Goal: Task Accomplishment & Management: Manage account settings

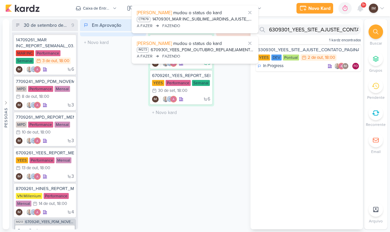
click at [362, 10] on icon at bounding box center [360, 8] width 5 height 6
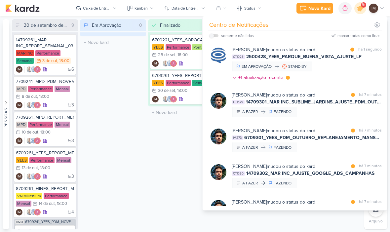
click at [224, 176] on img at bounding box center [219, 172] width 16 height 16
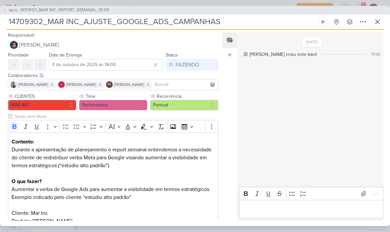
click at [380, 23] on icon at bounding box center [378, 22] width 4 height 4
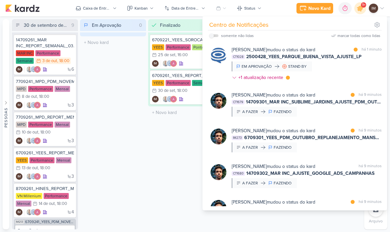
click at [323, 6] on div "Novo Kard" at bounding box center [320, 8] width 22 height 7
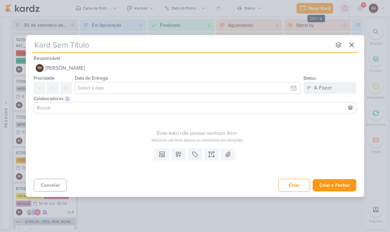
click at [357, 41] on button at bounding box center [352, 45] width 12 height 12
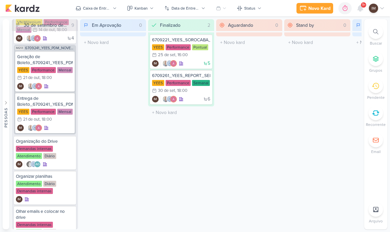
scroll to position [174, 0]
click at [72, 142] on div at bounding box center [69, 142] width 9 height 9
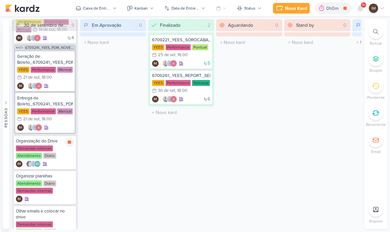
click at [300, 8] on div "Novo Kard" at bounding box center [296, 8] width 22 height 7
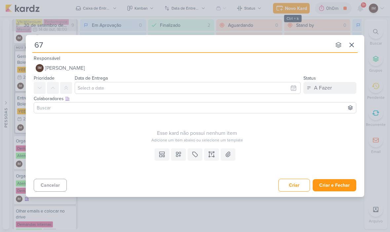
type input "671"
type input "67100"
type input "671002"
type input "6710021"
type input "67100"
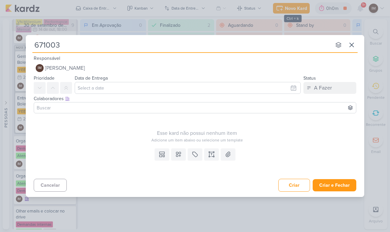
type input "6710031"
type input "6710031_"
type input "6710031_YEES"
type input "6710031_YEES_"
type input "6710031_YEES_RE"
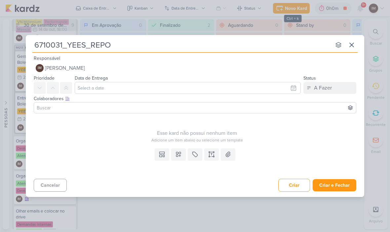
type input "6710031_YEES_REPOR"
type input "6710031_YEES_REPORT"
type input "6710031_YEES_REPORT_"
type input "6710031_YEES_REPORT_SEMANA,"
type input "6710031_YEES_REPORT_SEMANA"
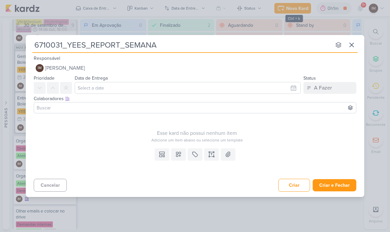
type input "6710031_YEES_REPORT_SEMANAL"
type input "6710031_YEES_REPORT_SEMANAL_"
type input "6710031_YEES_REPORT_SEMANAL_MAR"
type input "6710031_YEES_REPORT_SEMANAL_MARKE"
type input "6710031_YEES_REPORT_SEMANAL_MARKET"
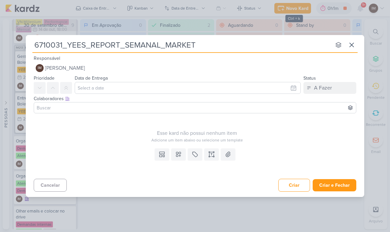
type input "6710031_YEES_REPORT_SEMANAL_MARKETI"
type input "6710031_YEES_REPORT_SEMANAL_MARKETING"
type input "6710031_YEES_REPORT_SEMANAL_MARKETING_"
type input "6710031_YEES_REPORT_SEMANAL_MARKETING_0"
type input "6710031_YEES_REPORT_SEMANAL_MARKETING_07"
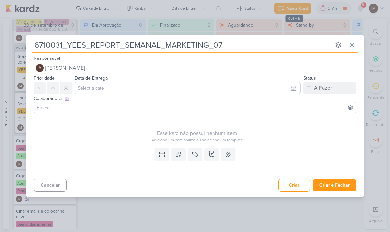
type input "6710031_YEES_REPORT_SEMANAL_MARKETING_07."
type input "6710031_YEES_REPORT_SEMANAL_MARKETING_07.p"
type input "6710031_YEES_REPORT_SEMANAL_MARKETING_07."
type input "6710031_YEES_REPORT_SEMANAL_MARKETING_07.08"
type input "6710031_YEES_REPORT_SEMANAL_MARKETING_07."
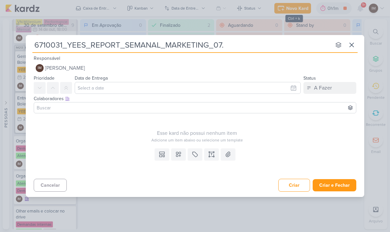
type input "6710031_YEES_REPORT_SEMANAL_MARKETING_07.1"
type input "6710031_YEES_REPORT_SEMANAL_MARKETING_07.10"
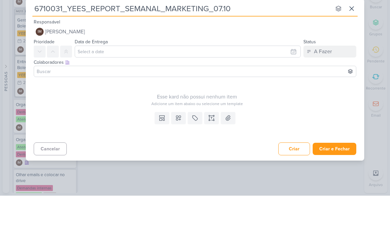
type input "6710031_YEES_REPORT_SEMANAL_MARKETING_07.10"
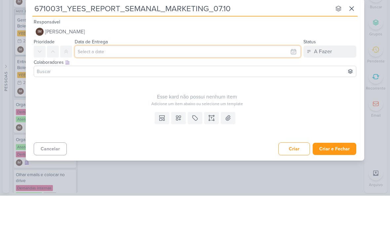
click at [93, 82] on input "text" at bounding box center [188, 88] width 226 height 12
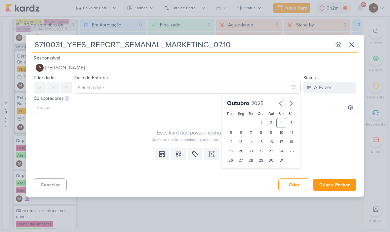
click at [252, 130] on div "7" at bounding box center [251, 132] width 10 height 9
type input "[DATE] 23:59"
click at [240, 171] on select "00 01 02 03 04 05 06 07 08 09 10 11 12 13 14 15 16 17 18 19 20 21 22 23" at bounding box center [241, 172] width 9 height 8
select select "18"
type input "[DATE] 18:59"
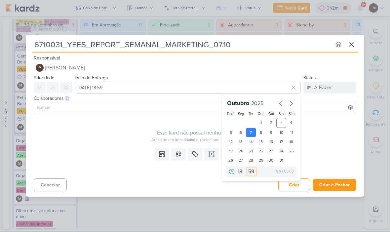
click at [253, 170] on select "00 05 10 15 20 25 30 35 40 45 50 55 59" at bounding box center [251, 172] width 9 height 8
select select "0"
type input "[DATE] 18:00"
click at [181, 155] on icon at bounding box center [178, 154] width 7 height 7
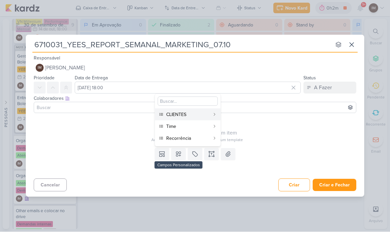
click at [190, 114] on div "CLIENTES" at bounding box center [188, 115] width 44 height 7
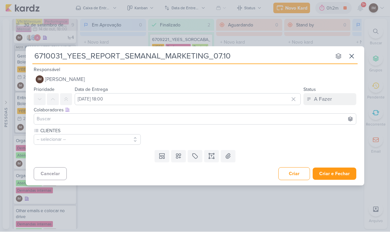
click at [180, 158] on icon at bounding box center [178, 156] width 5 height 5
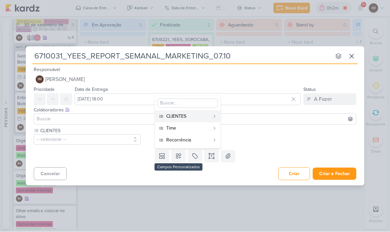
click at [186, 131] on div "Time" at bounding box center [188, 128] width 44 height 7
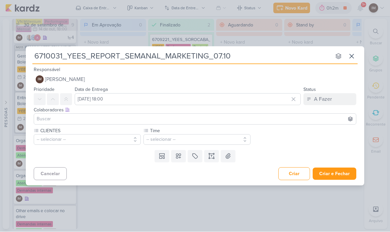
click at [178, 160] on button at bounding box center [178, 157] width 15 height 12
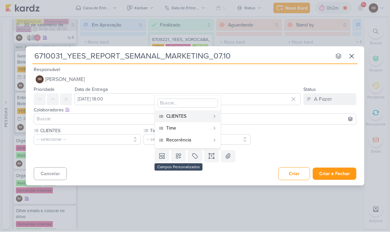
click at [188, 145] on button "Recorrência" at bounding box center [188, 141] width 66 height 12
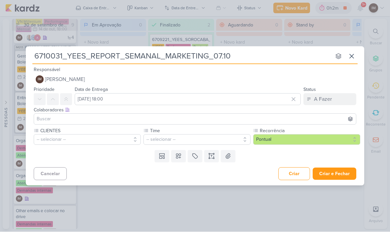
click at [123, 136] on button "-- selecionar --" at bounding box center [87, 140] width 107 height 11
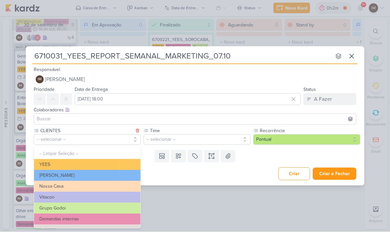
click at [124, 164] on button "YEES" at bounding box center [87, 165] width 107 height 11
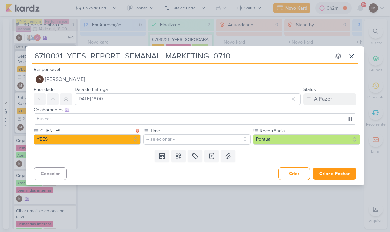
click at [162, 137] on button "-- selecionar --" at bounding box center [197, 140] width 107 height 11
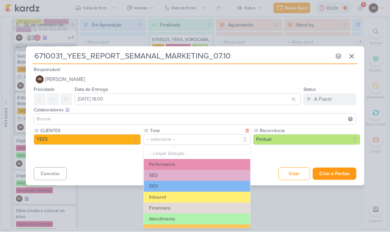
click at [206, 163] on button "Performance" at bounding box center [197, 165] width 107 height 11
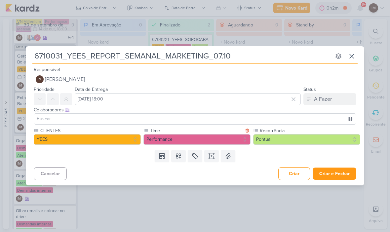
click at [280, 137] on button "Pontual" at bounding box center [306, 140] width 107 height 11
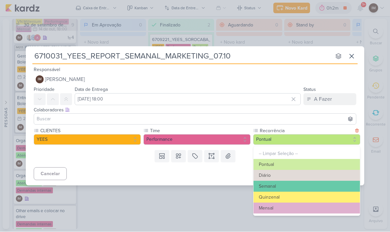
click at [294, 189] on button "Semanal" at bounding box center [307, 186] width 107 height 11
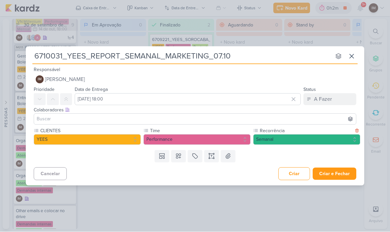
click at [329, 168] on button "Criar e Fechar" at bounding box center [335, 174] width 44 height 12
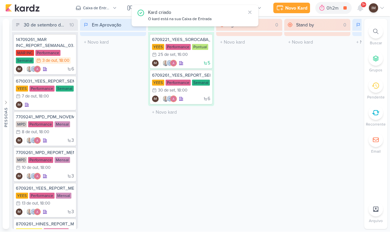
scroll to position [0, 0]
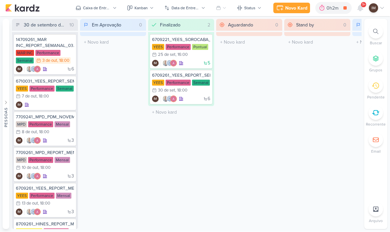
click at [292, 5] on div "Novo Kard" at bounding box center [297, 8] width 22 height 7
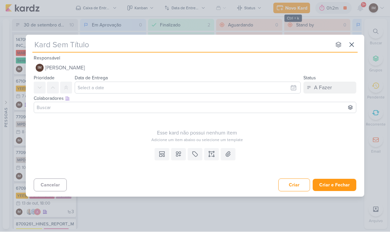
click at [48, 44] on input "text" at bounding box center [181, 45] width 299 height 12
click at [348, 42] on icon at bounding box center [352, 45] width 8 height 8
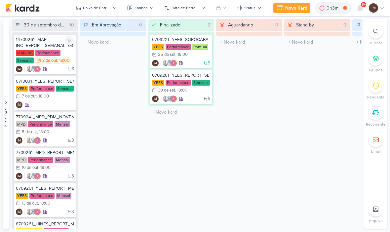
click at [37, 51] on div "Performance" at bounding box center [47, 53] width 25 height 6
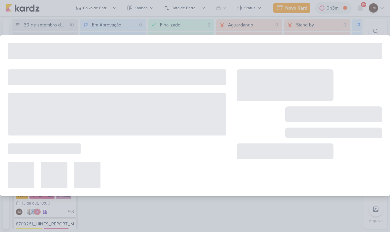
click at [36, 40] on div at bounding box center [195, 115] width 390 height 161
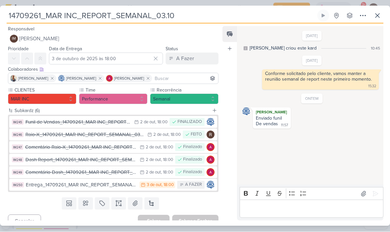
click at [379, 20] on button at bounding box center [378, 16] width 12 height 12
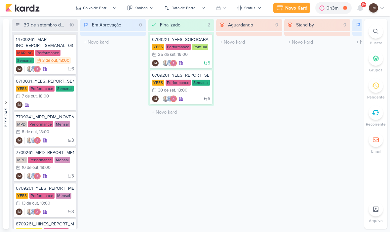
click at [96, 9] on div "Caixa de Entrada" at bounding box center [97, 8] width 28 height 6
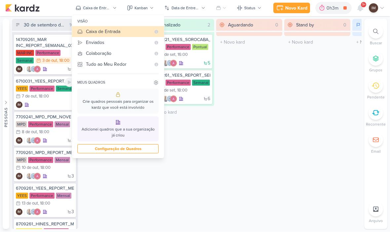
click at [46, 104] on div "IM" at bounding box center [45, 105] width 58 height 7
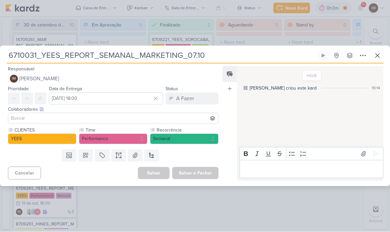
click at [15, 53] on input "6710031_YEES_REPORT_SEMANAL_MARKETING_07.10" at bounding box center [162, 56] width 310 height 12
click at [16, 55] on input "6710031_YEES_REPORT_SEMANAL_MARKETING_07.10" at bounding box center [162, 56] width 310 height 12
click at [11, 52] on input "6710031_YEES_REPORT_SEMANAL_MARKETING_07.10" at bounding box center [162, 56] width 310 height 12
click at [381, 52] on icon at bounding box center [378, 56] width 8 height 8
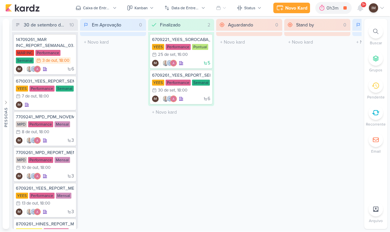
click at [290, 8] on div "Novo Kard" at bounding box center [297, 8] width 22 height 7
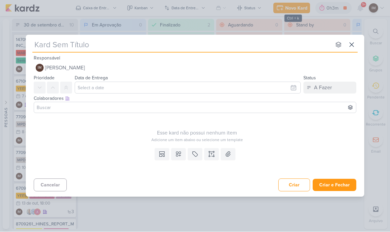
click at [257, 41] on input "text" at bounding box center [181, 45] width 299 height 12
type input "Fu"
type input "Fun"
type input "Funil"
type input "Funil de"
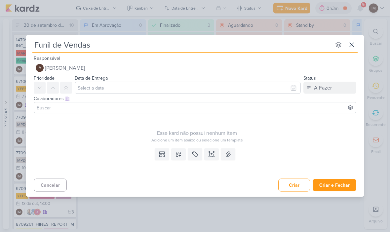
type input "Funil de Vendas"
type input "Funil de Vendas_"
click at [117, 50] on input "Funil de Vendas_" at bounding box center [181, 45] width 299 height 12
click at [23, 18] on div "Funil de Vendas_ nenhum grupo disponível esc Responsável IM [PERSON_NAME] Nenhu…" at bounding box center [195, 116] width 390 height 232
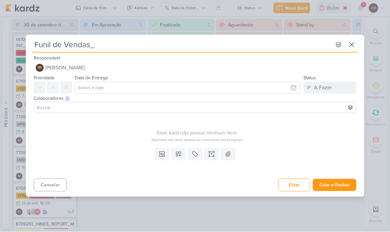
click at [24, 28] on div "Funil de Vendas_ nenhum grupo disponível esc Responsável IM [PERSON_NAME] Nenhu…" at bounding box center [195, 116] width 390 height 232
click at [112, 43] on input "Funil de Vendas_" at bounding box center [181, 45] width 299 height 12
click at [106, 43] on input "Funil de Vendas_" at bounding box center [181, 45] width 299 height 12
paste input "6710031_YEES_REPORT_SEMANAL_MARKETING_07.10"
type input "Funil de Vendas_6710031_YEES_REPORT_SEMANAL_MARKETING_07.10"
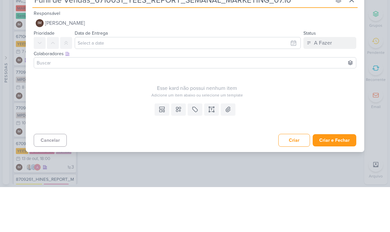
type input "Funil de Vendas_6710031_YEES_REPORT_SEMANAL_MARKETING_07.10"
click at [293, 82] on input "text" at bounding box center [188, 88] width 226 height 12
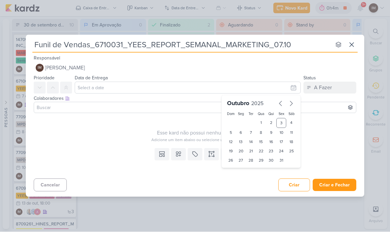
click at [240, 129] on div "6" at bounding box center [241, 132] width 10 height 9
type input "[DATE] 23:59"
click at [242, 172] on select "00 01 02 03 04 05 06 07 08 09 10 11 12 13 14 15 16 17 18 19 20 21 22 23" at bounding box center [241, 172] width 9 height 8
select select "18"
type input "[DATE] 18:59"
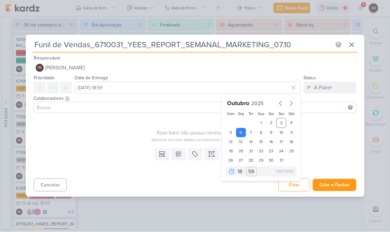
click at [252, 173] on select "00 05 10 15 20 25 30 35 40 45 50 55 59" at bounding box center [251, 172] width 9 height 8
select select "0"
type input "6 de outubro de 2025 às 18:00"
click at [183, 154] on button at bounding box center [178, 155] width 15 height 12
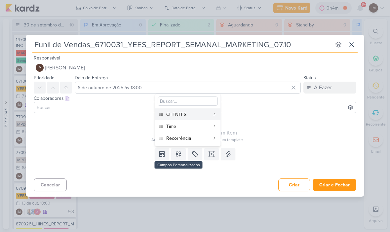
click at [190, 114] on div "CLIENTES" at bounding box center [188, 115] width 44 height 7
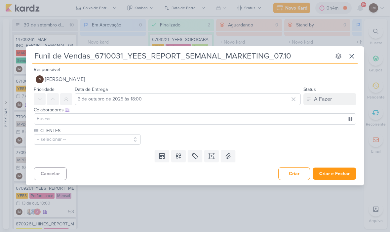
click at [124, 142] on button "-- selecionar --" at bounding box center [87, 140] width 107 height 11
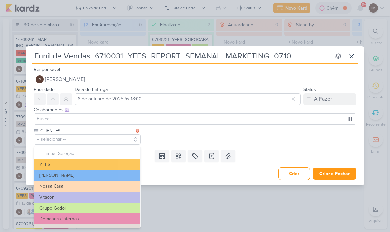
click at [92, 160] on button "YEES" at bounding box center [87, 165] width 107 height 11
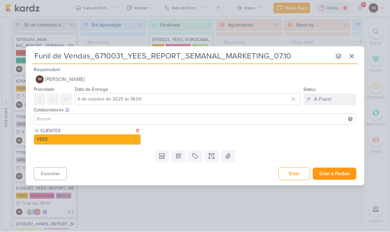
click at [180, 158] on icon at bounding box center [178, 156] width 5 height 5
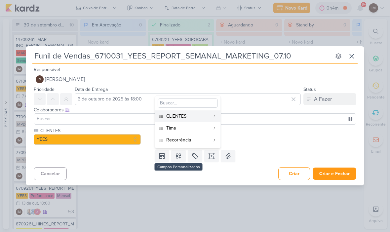
click at [193, 130] on div "Time" at bounding box center [188, 128] width 44 height 7
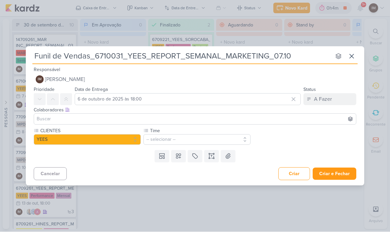
click at [192, 141] on button "-- selecionar --" at bounding box center [197, 140] width 107 height 11
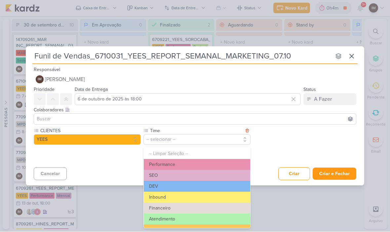
click at [169, 221] on button "Atendimento" at bounding box center [197, 219] width 107 height 11
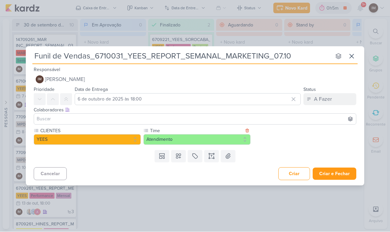
click at [178, 156] on icon at bounding box center [178, 156] width 7 height 7
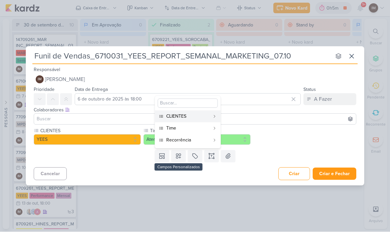
click at [180, 146] on button "Recorrência" at bounding box center [188, 141] width 66 height 12
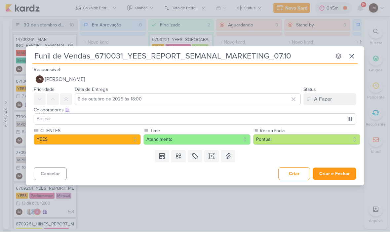
click at [279, 135] on button "Pontual" at bounding box center [306, 140] width 107 height 11
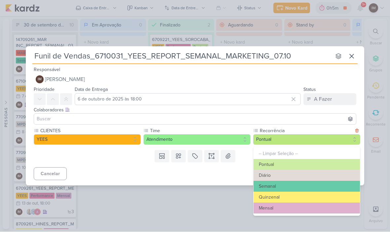
click at [305, 183] on button "Semanal" at bounding box center [307, 186] width 107 height 11
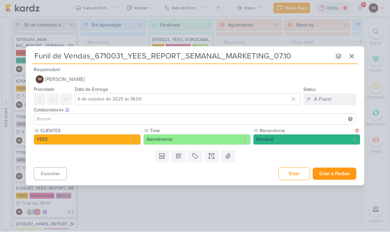
click at [331, 174] on button "Criar e Fechar" at bounding box center [335, 174] width 44 height 12
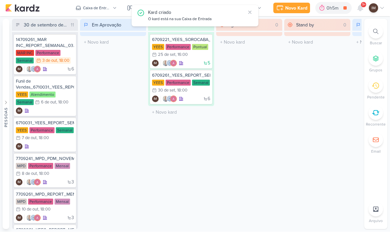
click at [286, 5] on div "Novo Kard" at bounding box center [297, 8] width 22 height 7
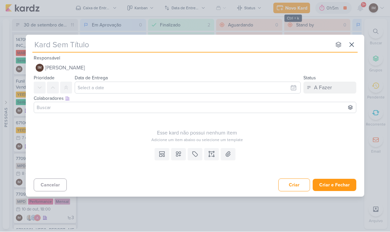
click at [243, 46] on input "text" at bounding box center [181, 45] width 299 height 12
click at [45, 44] on input "text" at bounding box center [181, 45] width 299 height 12
type input "Re"
type input "Repor"
type input "Report"
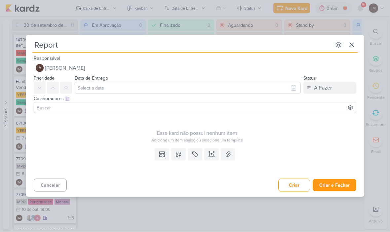
type input "Report"
type input "Report Se"
type input "Report Semanl"
type input "Report Seman"
type input "Report Semanal"
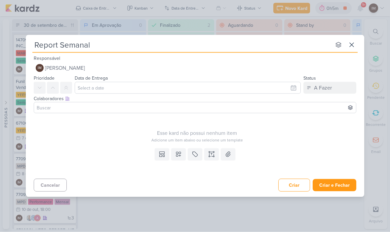
type input "Report Semanal_"
click at [113, 45] on input "Report Semanal_" at bounding box center [181, 45] width 299 height 12
type input "Report Semanal_6710031_YEES_REPORT_SEMANAL_MARKETING_07.10"
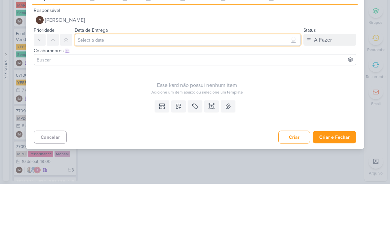
click at [269, 82] on input "text" at bounding box center [188, 88] width 226 height 12
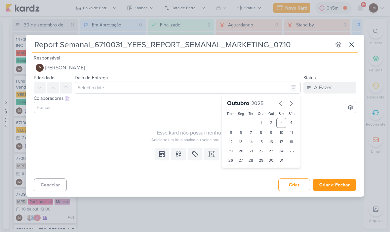
click at [75, 48] on input "Report Semanal_6710031_YEES_REPORT_SEMANAL_MARKETING_07.10" at bounding box center [181, 45] width 299 height 12
click at [78, 44] on input "Report Semanal_6710031_YEES_REPORT_SEMANAL_MARKETING_07.10" at bounding box center [181, 45] width 299 height 12
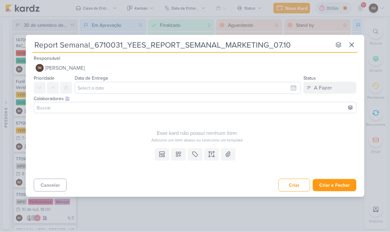
click at [74, 45] on input "Report Semanal_6710031_YEES_REPORT_SEMANAL_MARKETING_07.10" at bounding box center [181, 45] width 299 height 12
click at [76, 44] on input "Report Semanal_6710031_YEES_REPORT_SEMANAL_MARKETING_07.10" at bounding box center [181, 45] width 299 height 12
type input "R_6710031_YEES_REPORT_SEMANAL_MARKETING_07.10"
type input "Rai_6710031_YEES_REPORT_SEMANAL_MARKETING_07.10"
type input "Raio_6710031_YEES_REPORT_SEMANAL_MARKETING_07.10"
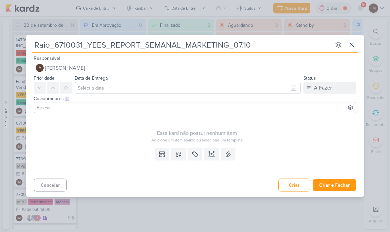
type input "Raio-_6710031_YEES_REPORT_SEMANAL_MARKETING_07.10"
type input "Raio-X_6710031_YEES_REPORT_SEMANAL_MARKETING_07.10"
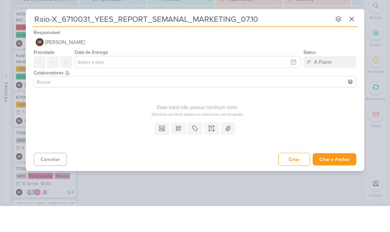
type input "Raio-X_6710031_YEES_REPORT_SEMANAL_MARKETING_07.10"
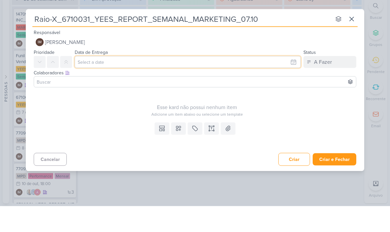
click at [282, 82] on input "text" at bounding box center [188, 88] width 226 height 12
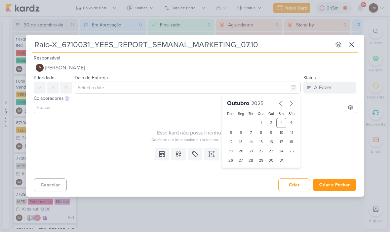
click at [244, 135] on div "6" at bounding box center [241, 132] width 10 height 9
type input "[DATE] 23:59"
click at [244, 173] on select "00 01 02 03 04 05 06 07 08 09 10 11 12 13 14 15 16 17 18 19 20 21 22 23" at bounding box center [241, 172] width 9 height 8
select select "16"
type input "[DATE] 16:59"
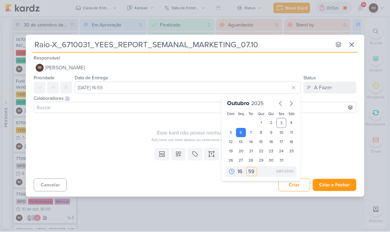
click at [251, 169] on select "00 05 10 15 20 25 30 35 40 45 50 55 59" at bounding box center [251, 172] width 9 height 8
click at [240, 170] on select "00 01 02 03 04 05 06 07 08 09 10 11 12 13 14 15 16 17 18 19 20 21 22 23" at bounding box center [241, 172] width 9 height 8
select select "18"
type input "[DATE] 18:59"
click at [252, 172] on select "00 05 10 15 20 25 30 35 40 45 50 55 59" at bounding box center [251, 172] width 9 height 8
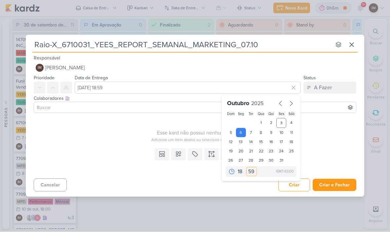
select select "0"
type input "6 de outubro de 2025 às 18:00"
click at [182, 156] on icon at bounding box center [178, 154] width 7 height 7
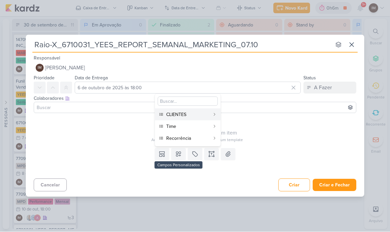
click at [195, 112] on div "CLIENTES" at bounding box center [188, 115] width 44 height 7
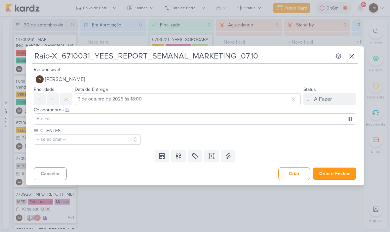
click at [180, 161] on button at bounding box center [178, 157] width 15 height 12
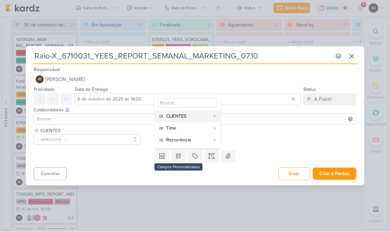
click at [196, 129] on div "Time" at bounding box center [188, 128] width 44 height 7
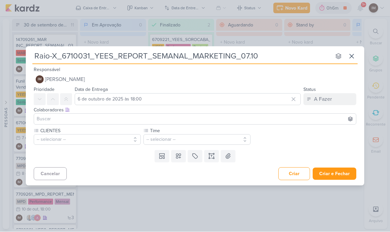
click at [181, 153] on icon at bounding box center [178, 156] width 7 height 7
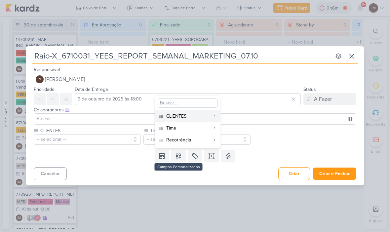
click at [194, 142] on div "Recorrência" at bounding box center [188, 140] width 44 height 7
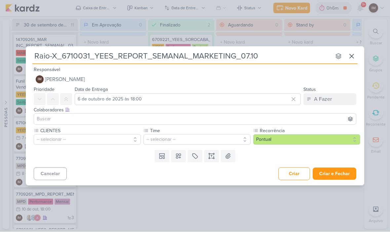
click at [116, 136] on button "-- selecionar --" at bounding box center [87, 140] width 107 height 11
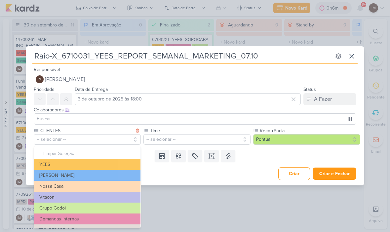
click at [124, 165] on button "YEES" at bounding box center [87, 165] width 107 height 11
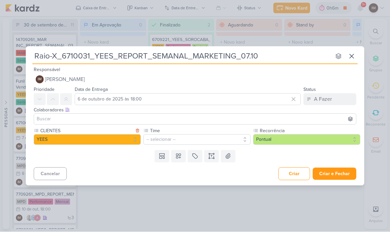
click at [156, 140] on button "-- selecionar --" at bounding box center [197, 140] width 107 height 11
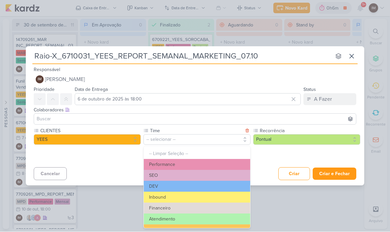
click at [194, 165] on button "Performance" at bounding box center [197, 165] width 107 height 11
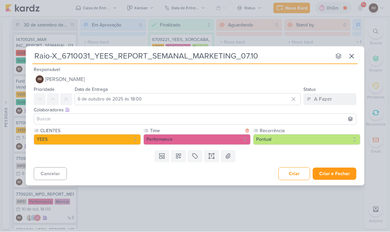
click at [279, 141] on button "Pontual" at bounding box center [306, 140] width 107 height 11
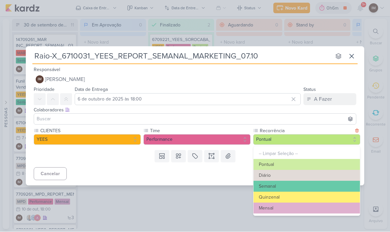
click at [275, 181] on button "Semanal" at bounding box center [307, 186] width 107 height 11
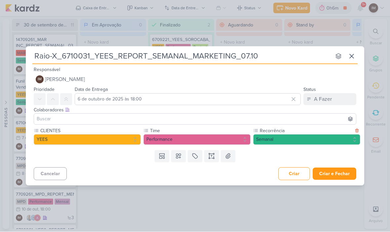
click at [332, 174] on button "Criar e Fechar" at bounding box center [335, 174] width 44 height 12
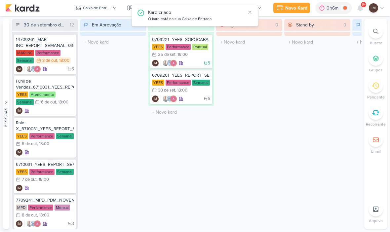
click at [298, 9] on div "Novo Kard" at bounding box center [297, 8] width 22 height 7
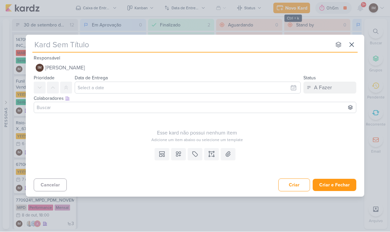
click at [290, 50] on input "text" at bounding box center [181, 45] width 299 height 12
type input "Com"
type input "Comen"
type input "Comentário"
type input "Comentário Rai"
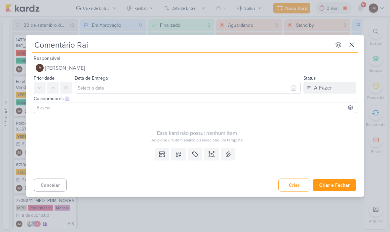
type input "Comentário Raio"
type input "Comentário Raio-"
type input "Comentário Raio-X"
type input "Comentário Raio-X_"
click at [155, 48] on input "Comentário Raio-X_" at bounding box center [181, 45] width 299 height 12
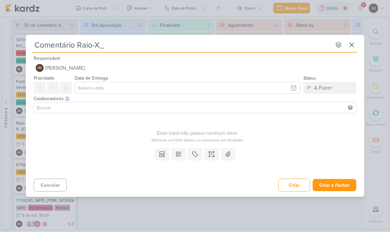
type input "Comentário Raio-X_6710031_YEES_REPORT_SEMANAL_MARKETING_07.10"
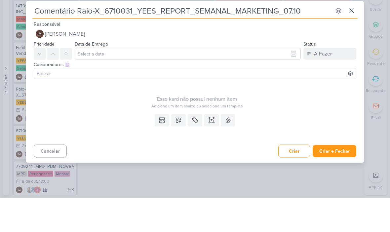
type input "Comentário Raio-X_6710031_YEES_REPORT_SEMANAL_MARKETING_07.10"
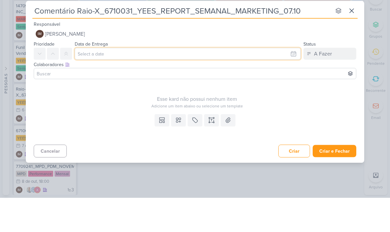
click at [274, 82] on input "text" at bounding box center [188, 88] width 226 height 12
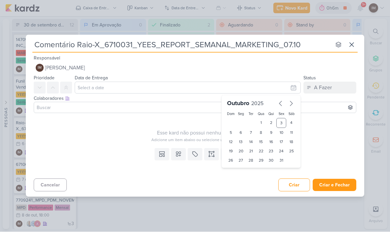
click at [239, 131] on div "6" at bounding box center [241, 132] width 10 height 9
type input "[DATE] 23:59"
click at [239, 170] on select "00 01 02 03 04 05 06 07 08 09 10 11 12 13 14 15 16 17 18 19 20 21 22 23" at bounding box center [241, 172] width 9 height 8
select select "18"
type input "[DATE] 18:59"
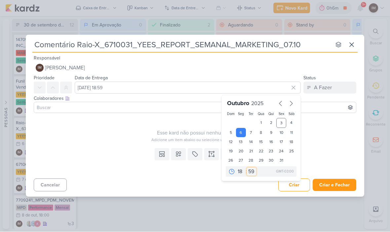
click at [253, 170] on select "00 05 10 15 20 25 30 35 40 45 50 55 59" at bounding box center [251, 172] width 9 height 8
select select "0"
type input "6 de outubro de 2025 às 18:00"
click at [181, 155] on icon at bounding box center [178, 154] width 7 height 7
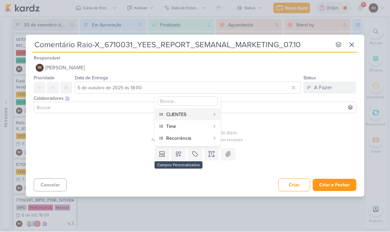
click at [197, 117] on div "CLIENTES" at bounding box center [188, 115] width 44 height 7
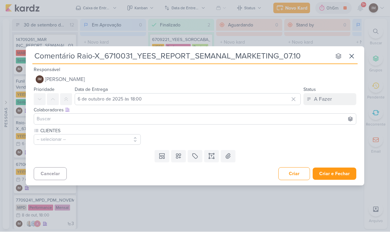
click at [182, 155] on icon at bounding box center [178, 156] width 7 height 7
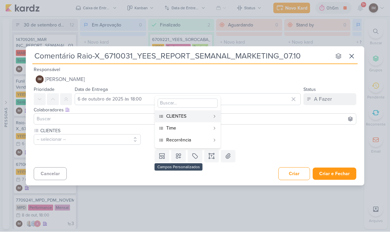
click at [191, 129] on div "Time" at bounding box center [188, 128] width 44 height 7
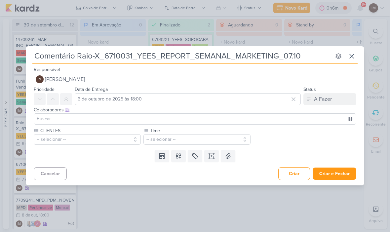
click at [182, 158] on button at bounding box center [178, 157] width 15 height 12
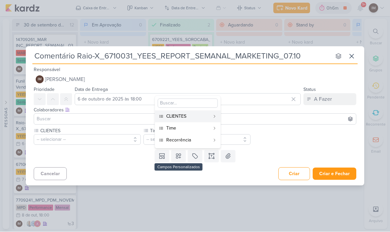
click at [196, 139] on div "Recorrência" at bounding box center [188, 140] width 44 height 7
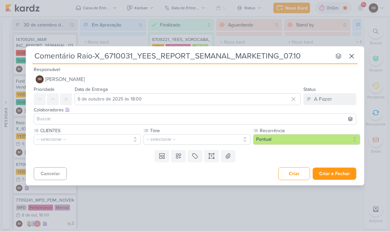
click at [113, 135] on button "-- selecionar --" at bounding box center [87, 140] width 107 height 11
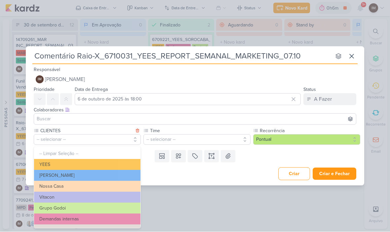
click at [118, 165] on button "YEES" at bounding box center [87, 165] width 107 height 11
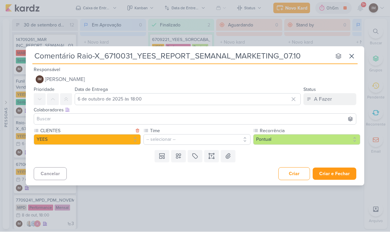
click at [184, 140] on button "-- selecionar --" at bounding box center [197, 140] width 107 height 11
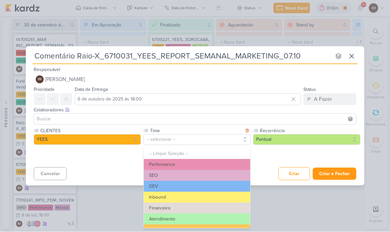
click at [194, 163] on button "Performance" at bounding box center [197, 165] width 107 height 11
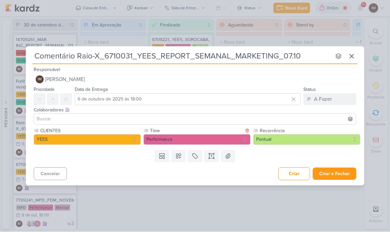
click at [287, 143] on button "Pontual" at bounding box center [306, 140] width 107 height 11
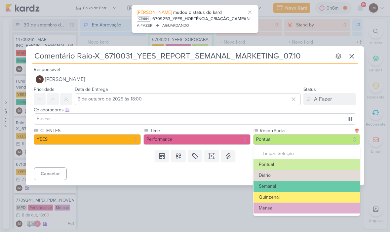
click at [285, 184] on button "Semanal" at bounding box center [307, 186] width 107 height 11
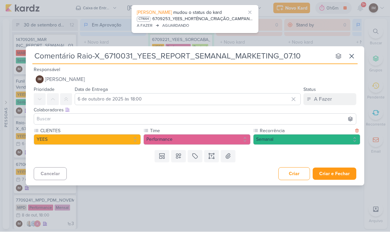
click at [335, 172] on button "Criar e Fechar" at bounding box center [335, 174] width 44 height 12
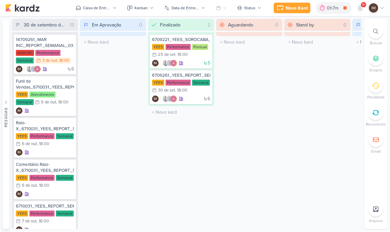
click at [299, 8] on div "Novo Kard" at bounding box center [297, 8] width 22 height 7
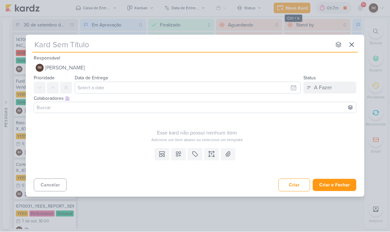
click at [278, 43] on input "text" at bounding box center [181, 45] width 299 height 12
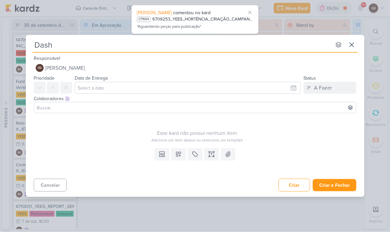
type input "Dash"
type input "Dash Re"
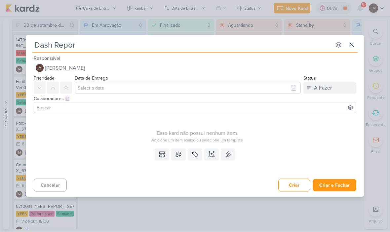
type input "Dash Report"
type input "Dash Report_"
type input "Dash Report_6710031_YEES_REPORT_SEMANAL_MARKETING_07.10"
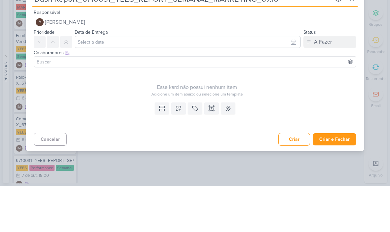
type input "Dash Report_6710031_YEES_REPORT_SEMANAL_MARKETING_07.10"
click at [90, 82] on input "text" at bounding box center [188, 88] width 226 height 12
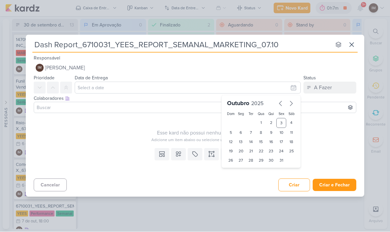
click at [241, 131] on div "6" at bounding box center [241, 132] width 10 height 9
type input "[DATE] 23:59"
click at [242, 169] on select "00 01 02 03 04 05 06 07 08 09 10 11 12 13 14 15 16 17 18 19 20 21 22 23" at bounding box center [241, 172] width 9 height 8
select select "18"
type input "[DATE] 18:59"
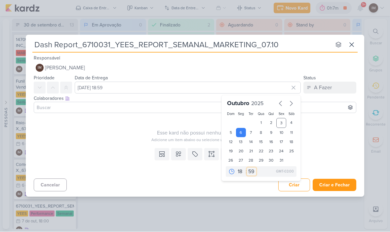
click at [253, 172] on select "00 05 10 15 20 25 30 35 40 45 50 55 59" at bounding box center [251, 172] width 9 height 8
select select "0"
type input "6 de outubro de 2025 às 18:00"
click at [178, 155] on icon at bounding box center [178, 154] width 7 height 7
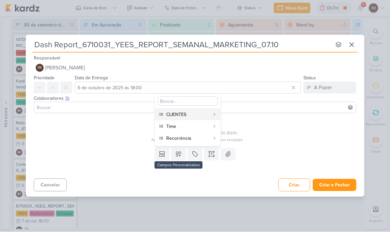
click at [196, 113] on div "CLIENTES" at bounding box center [188, 115] width 44 height 7
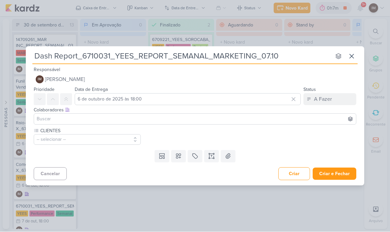
click at [181, 156] on icon at bounding box center [178, 156] width 7 height 7
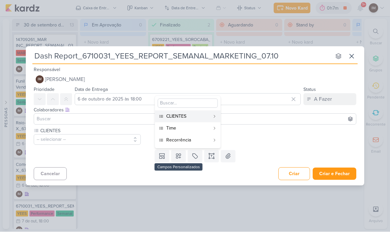
click at [197, 127] on div "Time" at bounding box center [188, 128] width 44 height 7
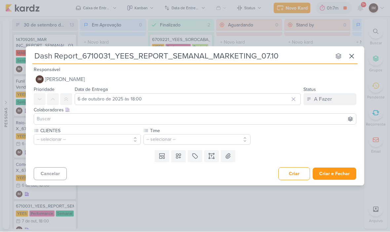
click at [180, 157] on icon at bounding box center [178, 156] width 5 height 5
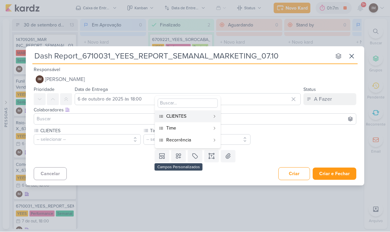
click at [194, 139] on div "Recorrência" at bounding box center [188, 140] width 44 height 7
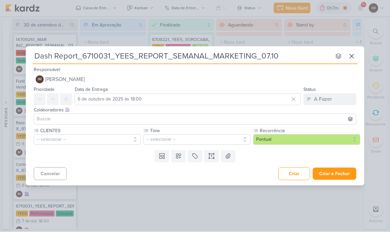
click at [121, 139] on button "-- selecionar --" at bounding box center [87, 140] width 107 height 11
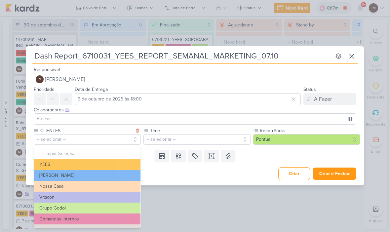
click at [116, 164] on button "YEES" at bounding box center [87, 165] width 107 height 11
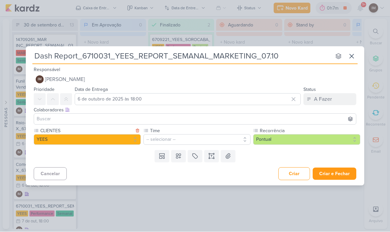
click at [177, 138] on button "-- selecionar --" at bounding box center [197, 140] width 107 height 11
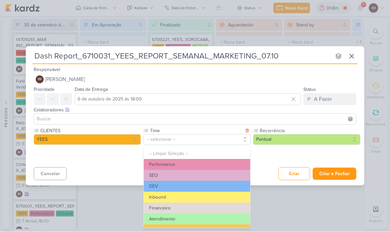
click at [193, 164] on button "Performance" at bounding box center [197, 165] width 107 height 11
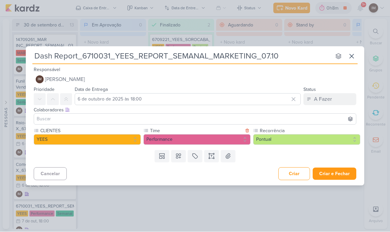
click at [294, 137] on button "Pontual" at bounding box center [306, 140] width 107 height 11
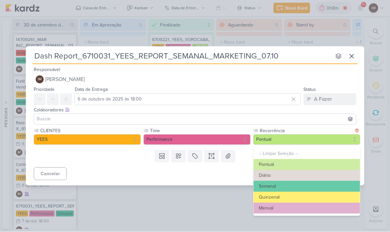
click at [282, 182] on button "Semanal" at bounding box center [307, 186] width 107 height 11
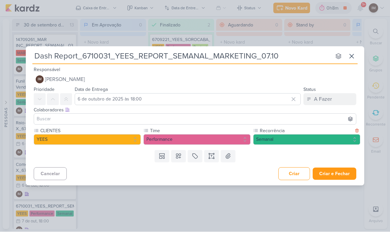
click at [341, 171] on button "Criar e Fechar" at bounding box center [335, 174] width 44 height 12
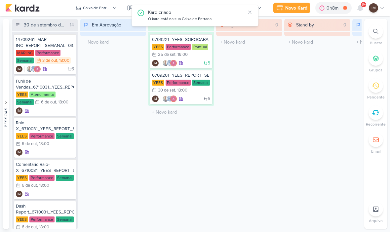
click at [291, 7] on div "Novo Kard" at bounding box center [297, 8] width 22 height 7
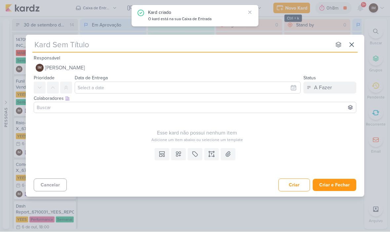
click at [265, 39] on input "text" at bounding box center [181, 45] width 299 height 12
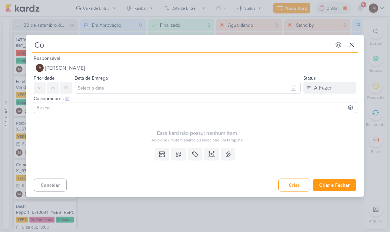
type input "Com"
type input "Comen"
type input "Comentário"
type input "Comentário Das"
type input "Comentário Dash"
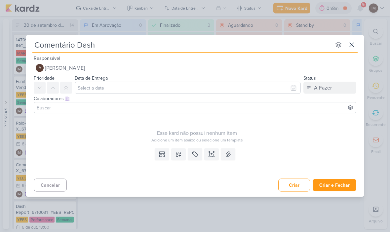
type input "Comentário Dash_"
click at [127, 47] on input "Comentário Dash_" at bounding box center [181, 45] width 299 height 12
type input "Comentário Dash_6710031_YEES_REPORT_SEMANAL_MARKETING_07.10"
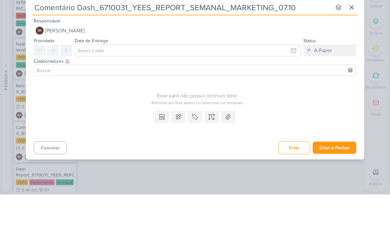
type input "Comentário Dash_6710031_YEES_REPORT_SEMANAL_MARKETING_07.10"
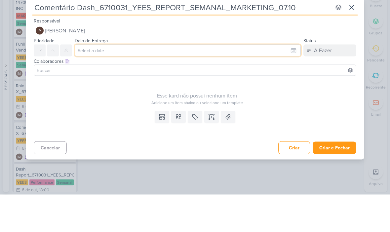
click at [289, 82] on input "text" at bounding box center [188, 88] width 226 height 12
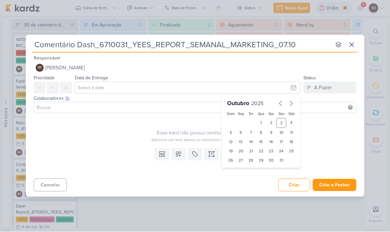
click at [245, 134] on div "6" at bounding box center [241, 132] width 10 height 9
type input "[DATE] 23:59"
click at [243, 173] on select "00 01 02 03 04 05 06 07 08 09 10 11 12 13 14 15 16 17 18 19 20 21 22 23" at bounding box center [241, 172] width 9 height 8
select select "18"
type input "[DATE] 18:59"
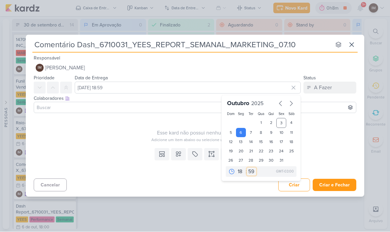
click at [252, 170] on select "00 05 10 15 20 25 30 35 40 45 50 55 59" at bounding box center [251, 172] width 9 height 8
select select "0"
type input "6 de outubro de 2025 às 18:00"
click at [178, 156] on icon at bounding box center [178, 154] width 5 height 5
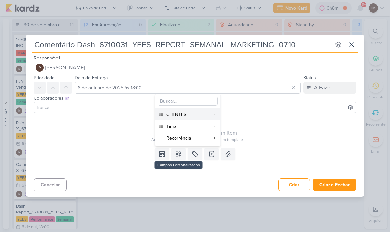
click at [196, 116] on div "CLIENTES" at bounding box center [188, 115] width 44 height 7
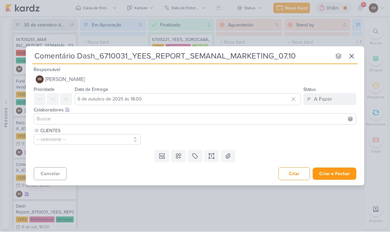
click at [181, 158] on icon at bounding box center [178, 156] width 7 height 7
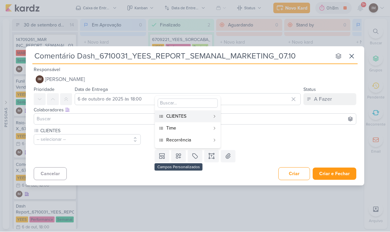
click at [194, 128] on div "Time" at bounding box center [188, 128] width 44 height 7
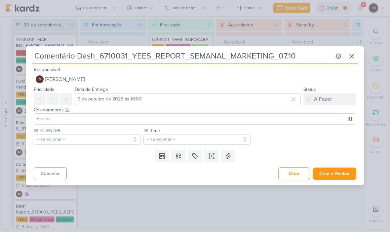
click at [183, 156] on button at bounding box center [178, 157] width 15 height 12
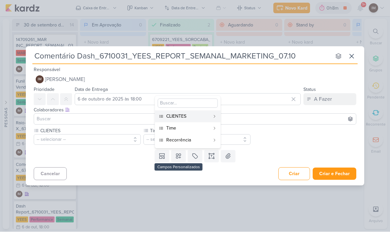
click at [194, 140] on div "Recorrência" at bounding box center [188, 140] width 44 height 7
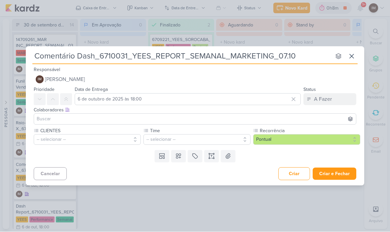
click at [114, 140] on button "-- selecionar --" at bounding box center [87, 140] width 107 height 11
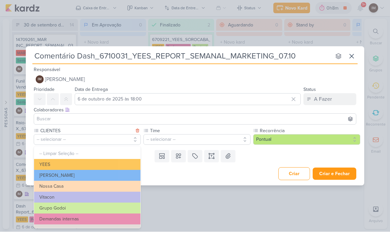
click at [86, 161] on button "YEES" at bounding box center [87, 165] width 107 height 11
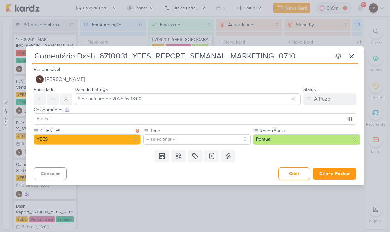
click at [168, 138] on button "-- selecionar --" at bounding box center [197, 140] width 107 height 11
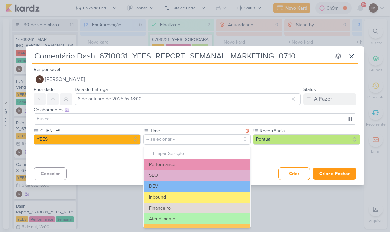
click at [186, 162] on button "Performance" at bounding box center [197, 165] width 107 height 11
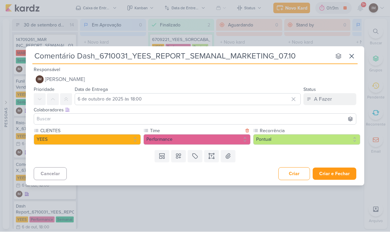
click at [296, 142] on button "Pontual" at bounding box center [306, 140] width 107 height 11
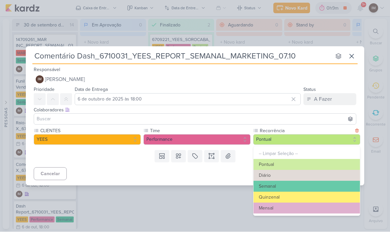
click at [306, 184] on button "Semanal" at bounding box center [307, 186] width 107 height 11
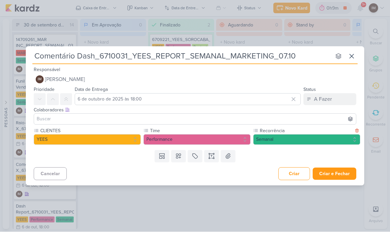
click at [336, 174] on button "Criar e Fechar" at bounding box center [335, 174] width 44 height 12
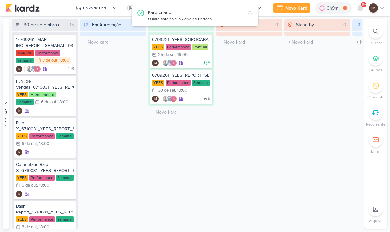
click at [290, 7] on div "Novo Kard" at bounding box center [297, 8] width 22 height 7
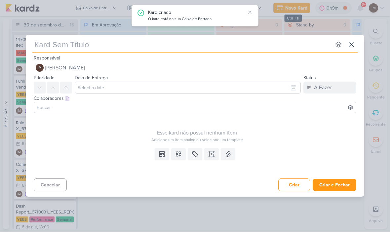
click at [261, 50] on input "text" at bounding box center [181, 45] width 299 height 12
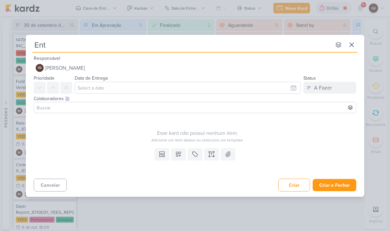
type input "Ente"
type input "Entt"
type input "Entrega"
type input "Entrega_"
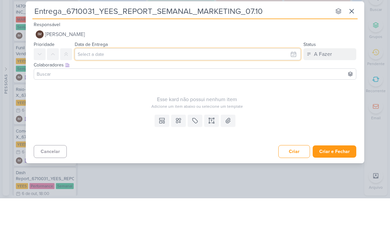
click at [258, 82] on input "text" at bounding box center [188, 88] width 226 height 12
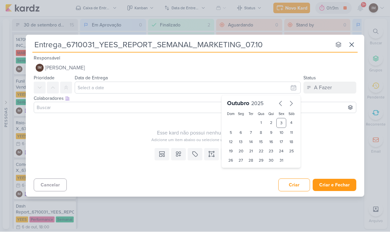
click at [243, 132] on div "6" at bounding box center [241, 132] width 10 height 9
click at [242, 170] on select "00 01 02 03 04 05 06 07 08 09 10 11 12 13 14 15 16 17 18 19 20 21 22 23" at bounding box center [241, 172] width 9 height 8
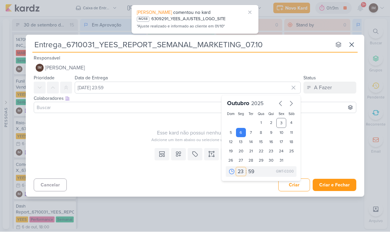
click at [241, 172] on select "00 01 02 03 04 05 06 07 08 09 10 11 12 13 14 15 16 17 18 19 20 21 22 23" at bounding box center [241, 172] width 9 height 8
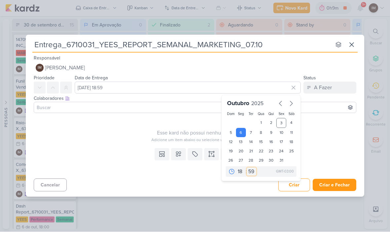
click at [252, 172] on select "00 05 10 15 20 25 30 35 40 45 50 55 59" at bounding box center [251, 172] width 9 height 8
click at [175, 156] on button at bounding box center [178, 155] width 15 height 12
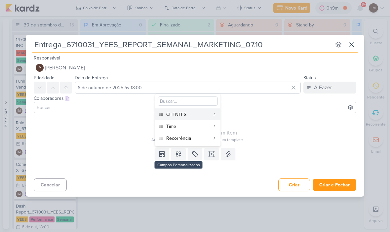
click at [187, 111] on button "CLIENTES" at bounding box center [188, 115] width 66 height 12
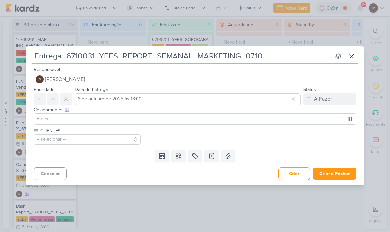
click at [181, 156] on icon at bounding box center [178, 156] width 7 height 7
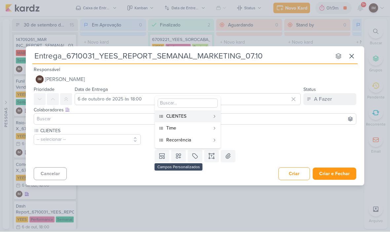
click at [193, 124] on button "Time" at bounding box center [188, 129] width 66 height 12
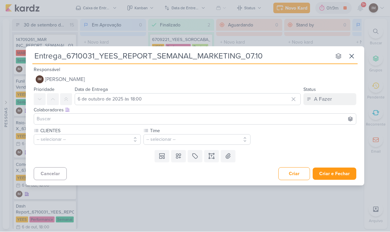
click at [182, 154] on icon at bounding box center [178, 156] width 7 height 7
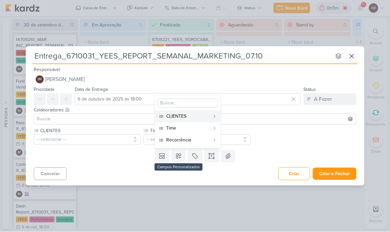
click at [191, 139] on div "Recorrência" at bounding box center [188, 140] width 44 height 7
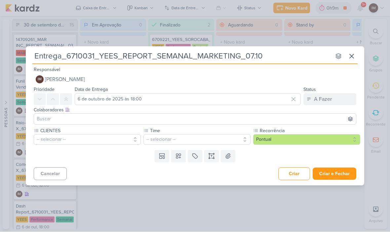
click at [59, 136] on button "-- selecionar --" at bounding box center [87, 140] width 107 height 11
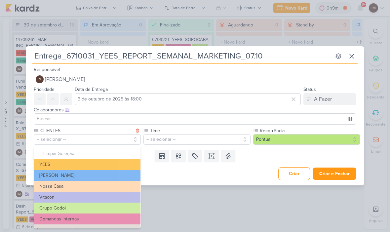
click at [40, 165] on button "YEES" at bounding box center [87, 165] width 107 height 11
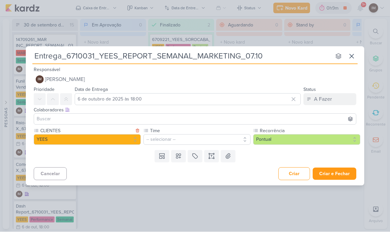
click at [228, 143] on button "-- selecionar --" at bounding box center [197, 140] width 107 height 11
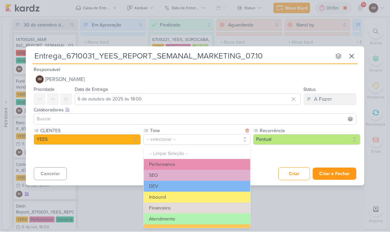
click at [211, 163] on button "Performance" at bounding box center [197, 165] width 107 height 11
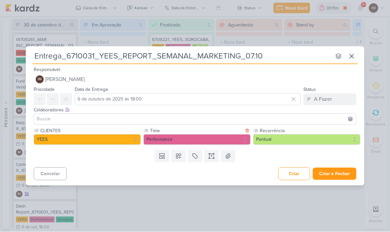
click at [267, 137] on button "Pontual" at bounding box center [306, 140] width 107 height 11
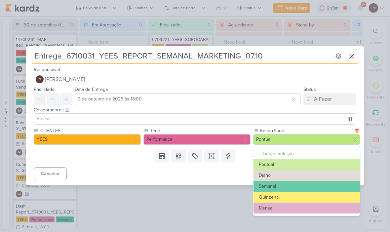
click at [278, 185] on button "Semanal" at bounding box center [307, 186] width 107 height 11
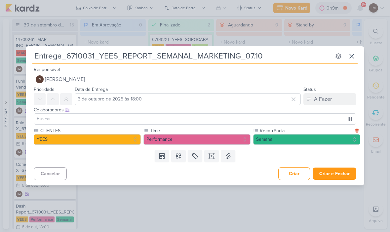
click at [340, 175] on button "Criar e Fechar" at bounding box center [335, 174] width 44 height 12
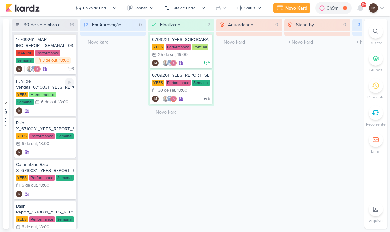
click at [59, 111] on div "IM" at bounding box center [45, 111] width 58 height 7
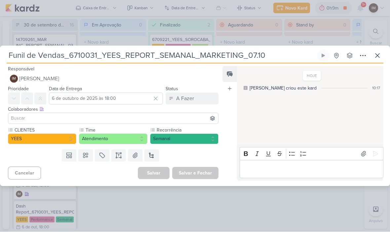
click at [362, 57] on icon at bounding box center [363, 56] width 8 height 8
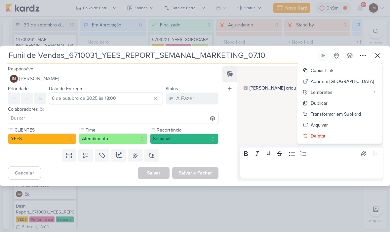
click at [351, 114] on div "Transformar em Subkard" at bounding box center [336, 114] width 50 height 7
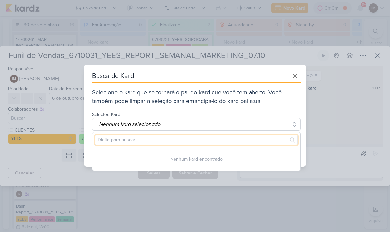
click at [223, 140] on input "text" at bounding box center [196, 140] width 203 height 10
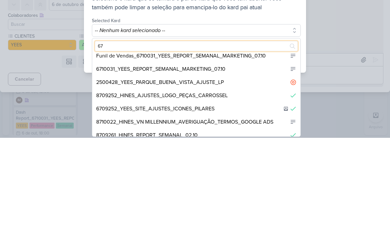
scroll to position [84, 0]
click at [254, 157] on div "6710031_YEES_REPORT_SEMANAL_MARKETING_07.10" at bounding box center [196, 163] width 208 height 13
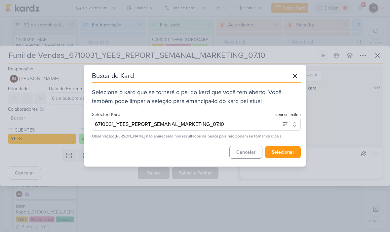
click at [295, 154] on button "selecionar" at bounding box center [283, 153] width 36 height 12
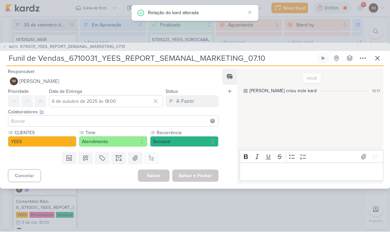
click at [375, 61] on icon at bounding box center [378, 59] width 8 height 8
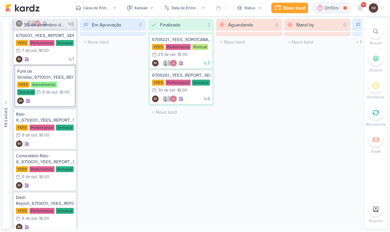
scroll to position [46, 0]
click at [58, 144] on div "IM" at bounding box center [45, 144] width 58 height 7
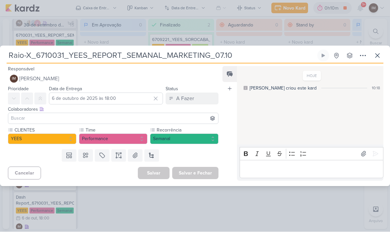
click at [362, 56] on icon at bounding box center [363, 56] width 8 height 8
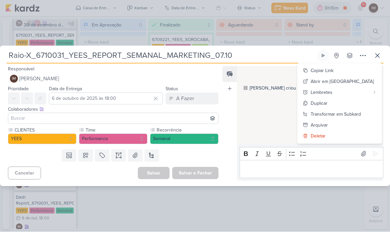
click at [349, 114] on div "Transformar em Subkard" at bounding box center [336, 114] width 50 height 7
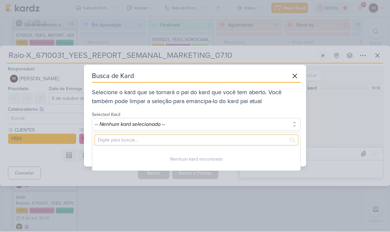
click at [222, 138] on input "text" at bounding box center [196, 140] width 203 height 10
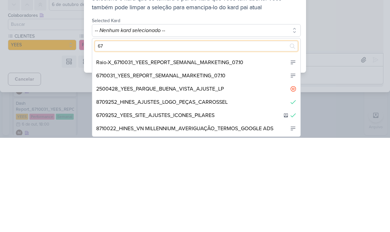
scroll to position [65, 0]
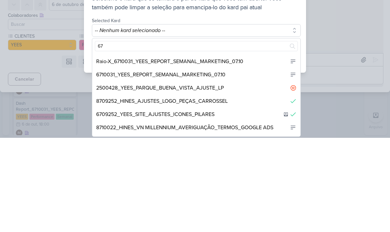
click at [252, 149] on div "Raio-X_6710031_YEES_REPORT_SEMANAL_MARKETING_07.10" at bounding box center [196, 155] width 208 height 13
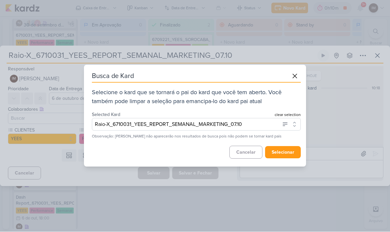
click at [286, 153] on button "selecionar" at bounding box center [283, 153] width 36 height 12
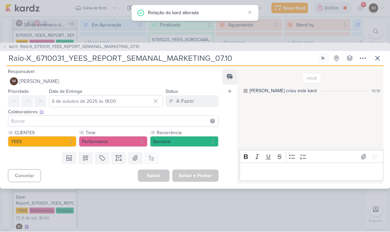
click at [383, 53] on button at bounding box center [378, 59] width 12 height 12
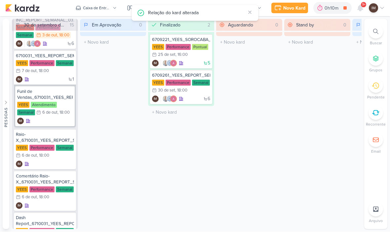
scroll to position [25, 0]
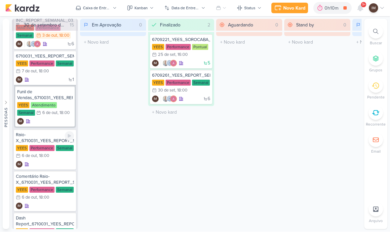
click at [52, 165] on div "IM" at bounding box center [45, 164] width 58 height 7
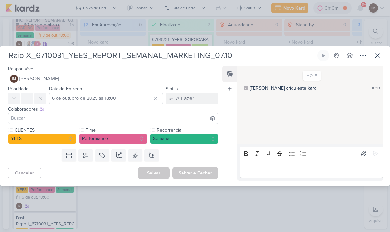
click at [364, 53] on icon at bounding box center [363, 56] width 8 height 8
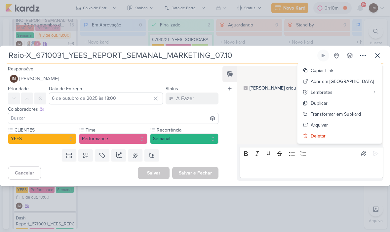
click at [357, 113] on div "Transformar em Subkard" at bounding box center [336, 114] width 50 height 7
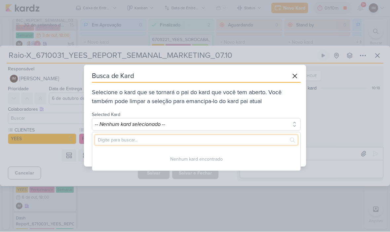
click at [221, 140] on input "text" at bounding box center [196, 140] width 203 height 10
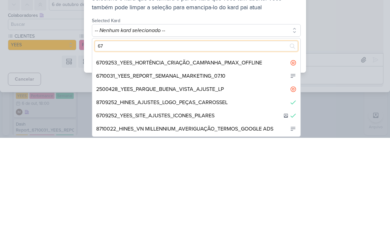
scroll to position [64, 0]
click at [240, 163] on div "6710031_YEES_REPORT_SEMANAL_MARKETING_07.10" at bounding box center [196, 169] width 208 height 13
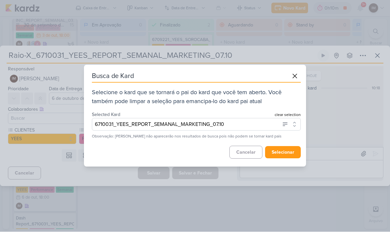
click at [288, 152] on button "selecionar" at bounding box center [283, 153] width 36 height 12
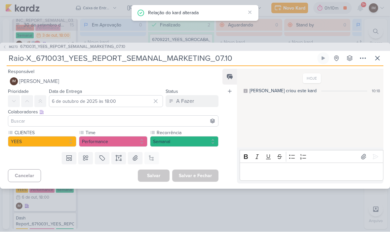
click at [377, 59] on icon at bounding box center [378, 59] width 4 height 4
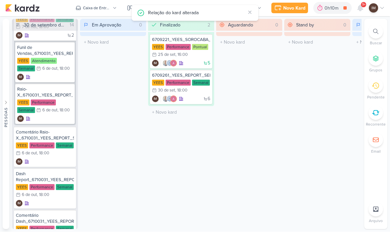
scroll to position [72, 0]
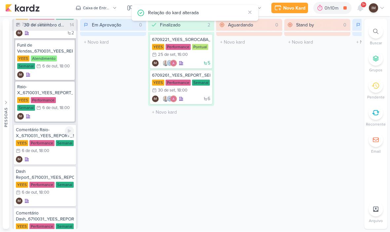
click at [49, 159] on div "IM" at bounding box center [45, 160] width 58 height 7
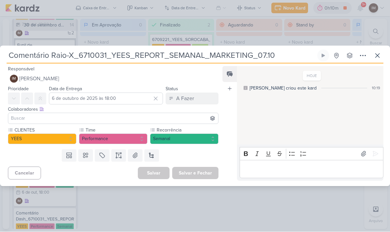
click at [366, 58] on icon at bounding box center [363, 56] width 8 height 8
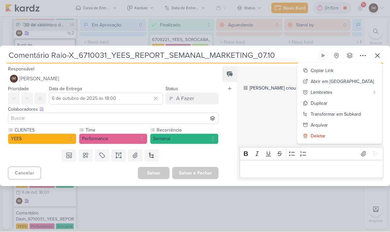
click at [351, 111] on div "Transformar em Subkard" at bounding box center [336, 114] width 50 height 7
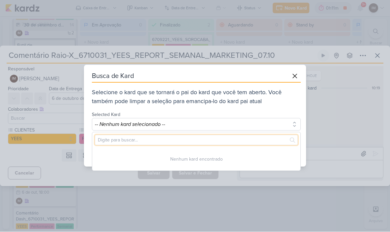
click at [205, 143] on input "text" at bounding box center [196, 140] width 203 height 10
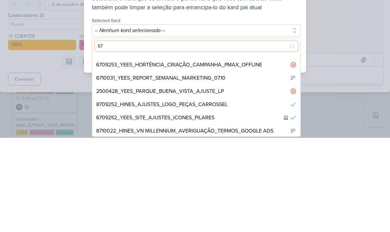
scroll to position [52, 0]
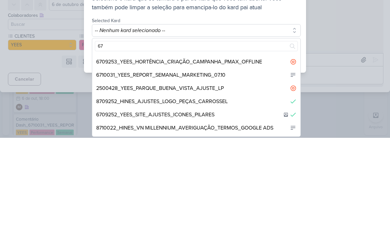
click at [251, 163] on div "6710031_YEES_REPORT_SEMANAL_MARKETING_07.10" at bounding box center [196, 169] width 208 height 13
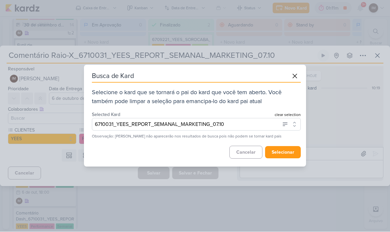
click at [286, 152] on button "selecionar" at bounding box center [283, 153] width 36 height 12
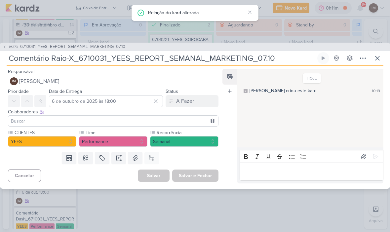
click at [376, 64] on button at bounding box center [378, 59] width 12 height 12
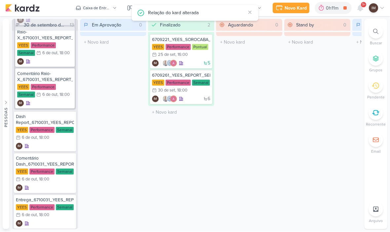
scroll to position [128, 0]
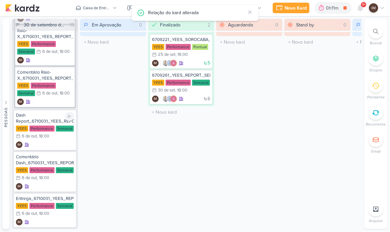
click at [56, 143] on div "IM" at bounding box center [45, 145] width 58 height 7
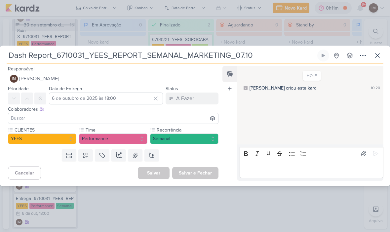
click at [363, 59] on icon at bounding box center [363, 56] width 8 height 8
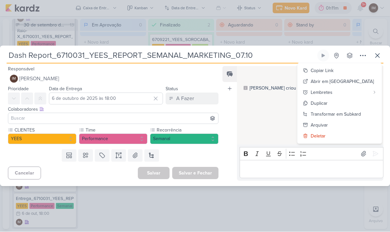
click at [343, 116] on div "Transformar em Subkard" at bounding box center [336, 114] width 50 height 7
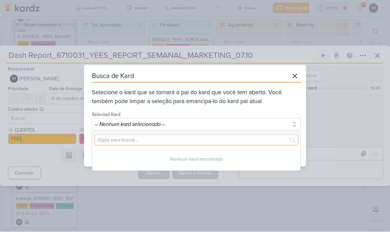
click at [221, 140] on input "text" at bounding box center [196, 140] width 203 height 10
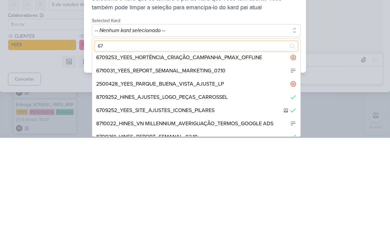
scroll to position [44, 0]
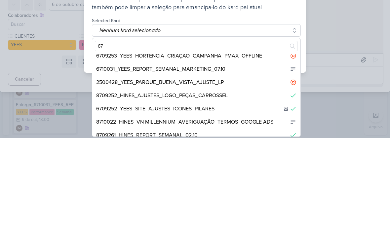
click at [257, 157] on div "6710031_YEES_REPORT_SEMANAL_MARKETING_07.10" at bounding box center [196, 163] width 208 height 13
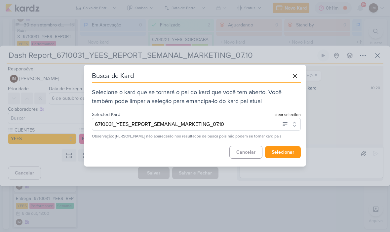
click at [286, 153] on button "selecionar" at bounding box center [283, 153] width 36 height 12
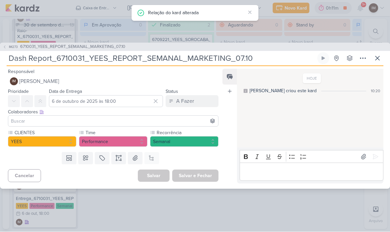
click at [383, 61] on button at bounding box center [378, 59] width 12 height 12
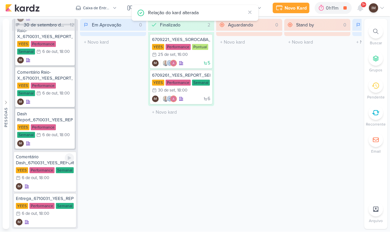
click at [45, 191] on div "Comentário Dash_6710031_YEES_REPORT_SEMANAL_MARKETING_07.10 [GEOGRAPHIC_DATA] P…" at bounding box center [45, 172] width 62 height 40
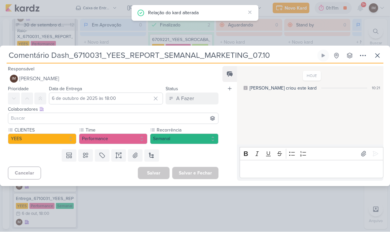
click at [364, 60] on button at bounding box center [363, 56] width 12 height 12
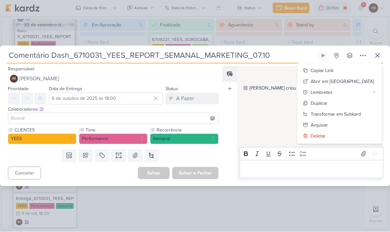
click at [356, 113] on div "Transformar em Subkard" at bounding box center [336, 114] width 50 height 7
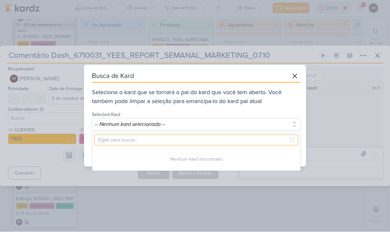
click at [229, 141] on input "text" at bounding box center [196, 140] width 203 height 10
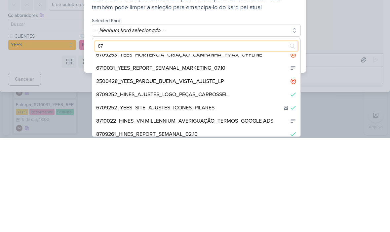
scroll to position [32, 0]
click at [246, 156] on div "6710031_YEES_REPORT_SEMANAL_MARKETING_07.10" at bounding box center [196, 162] width 208 height 13
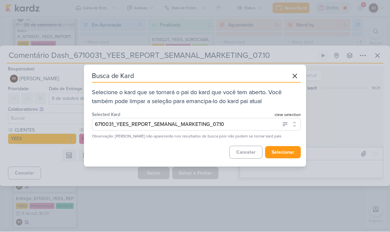
click at [283, 153] on button "selecionar" at bounding box center [283, 153] width 36 height 12
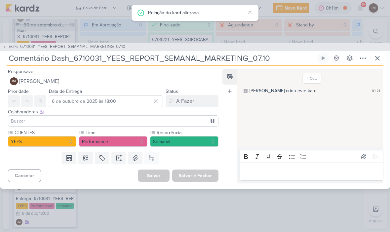
click at [382, 58] on button at bounding box center [378, 59] width 12 height 12
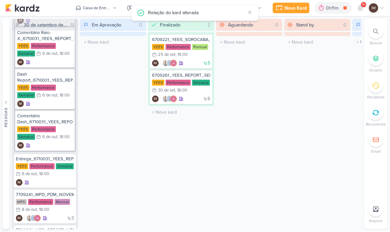
scroll to position [198, 0]
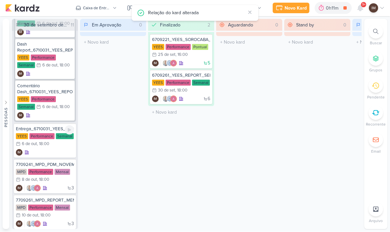
click at [49, 155] on div "IM" at bounding box center [45, 153] width 58 height 7
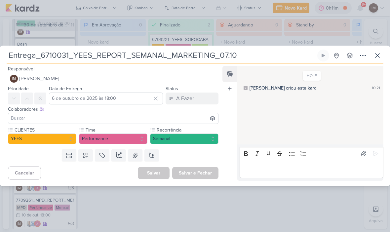
click at [363, 60] on button at bounding box center [363, 56] width 12 height 12
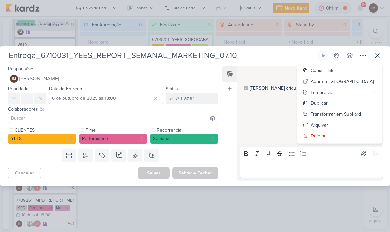
click at [358, 114] on div "Transformar em Subkard" at bounding box center [336, 114] width 50 height 7
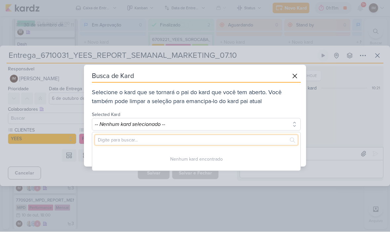
click at [231, 138] on input "text" at bounding box center [196, 140] width 203 height 10
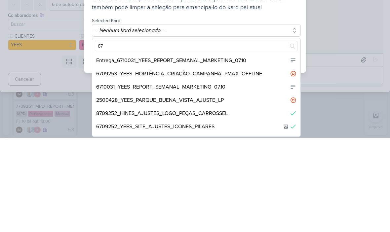
click at [245, 151] on div "Entrega_6710031_YEES_REPORT_SEMANAL_MARKETING_07.10" at bounding box center [171, 155] width 150 height 8
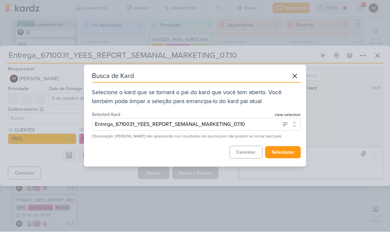
click at [287, 154] on button "selecionar" at bounding box center [283, 153] width 36 height 12
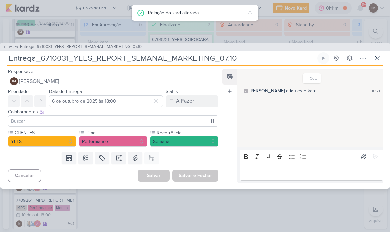
click at [380, 59] on icon at bounding box center [378, 59] width 8 height 8
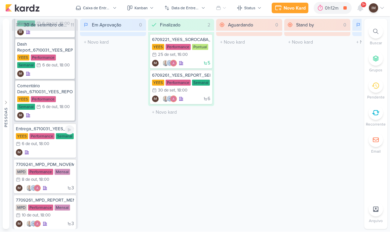
click at [50, 155] on div "IM" at bounding box center [45, 153] width 58 height 7
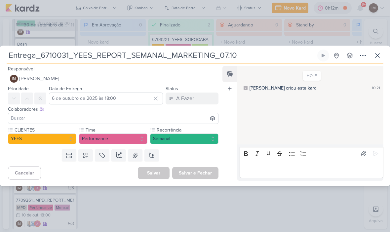
click at [361, 56] on icon at bounding box center [363, 56] width 5 height 1
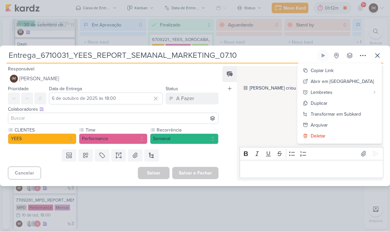
click at [348, 110] on button "Transformar em Subkard" at bounding box center [340, 114] width 84 height 11
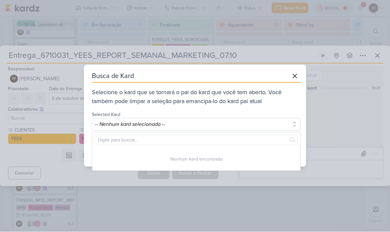
click at [219, 130] on button "-- Nenhum kard selecionado --" at bounding box center [196, 124] width 209 height 13
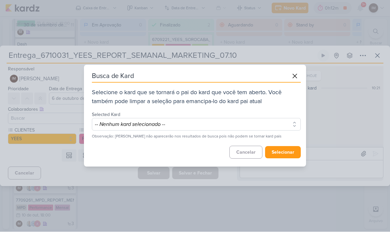
click at [244, 126] on button "-- Nenhum kard selecionado --" at bounding box center [196, 124] width 209 height 13
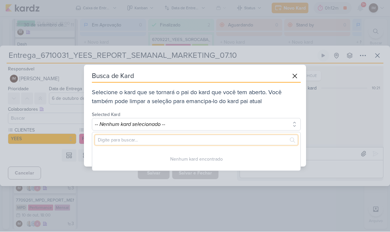
click at [229, 141] on input "text" at bounding box center [196, 140] width 203 height 10
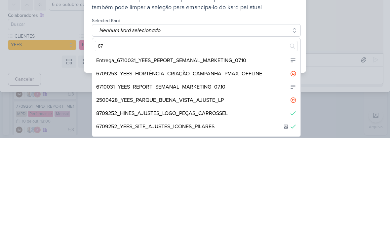
click at [225, 177] on div "6710031_YEES_REPORT_SEMANAL_MARKETING_07.10" at bounding box center [160, 181] width 129 height 8
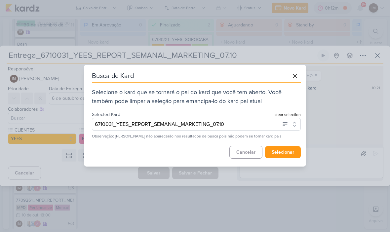
click at [286, 152] on button "selecionar" at bounding box center [283, 153] width 36 height 12
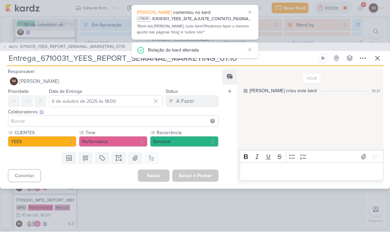
click at [378, 62] on icon at bounding box center [378, 59] width 8 height 8
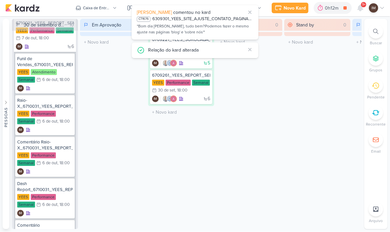
scroll to position [58, 0]
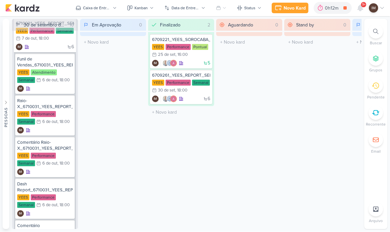
click at [290, 13] on button "Novo Kard" at bounding box center [290, 8] width 37 height 11
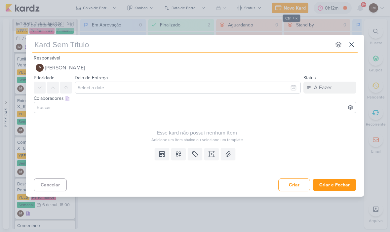
click at [207, 49] on input "text" at bounding box center [181, 45] width 299 height 12
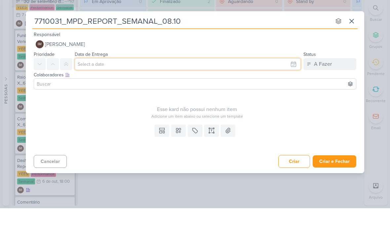
click at [284, 82] on input "text" at bounding box center [188, 88] width 226 height 12
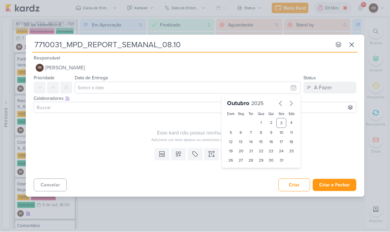
click at [254, 133] on div "7" at bounding box center [251, 132] width 10 height 9
click at [247, 169] on select "00 05 10 15 20 25 30 35 40 45 50 55 59" at bounding box center [251, 172] width 9 height 8
click at [261, 130] on div "8" at bounding box center [261, 132] width 10 height 9
click at [242, 172] on select "00 01 02 03 04 05 06 07 08 09 10 11 12 13 14 15 16 17 18 19 20 21 22 23" at bounding box center [241, 172] width 9 height 8
click at [251, 171] on select "00 05 10 15 20 25 30 35 40 45 50 55 59" at bounding box center [251, 172] width 9 height 8
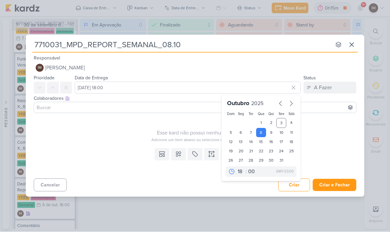
click at [181, 156] on icon at bounding box center [178, 154] width 7 height 7
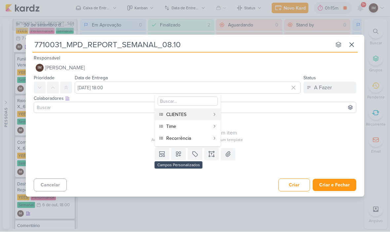
click at [202, 115] on div "CLIENTES" at bounding box center [188, 115] width 44 height 7
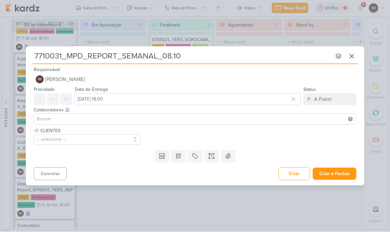
click at [185, 159] on button at bounding box center [178, 157] width 15 height 12
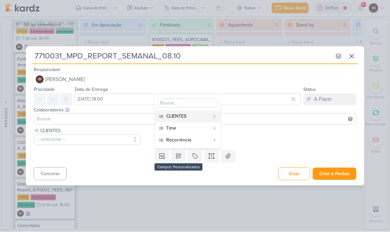
click at [197, 130] on div "Time" at bounding box center [188, 128] width 44 height 7
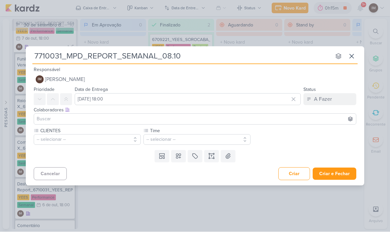
click at [182, 155] on button at bounding box center [178, 157] width 15 height 12
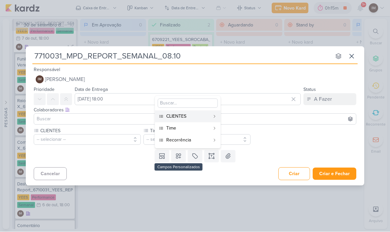
click at [201, 140] on div "Recorrência" at bounding box center [188, 140] width 44 height 7
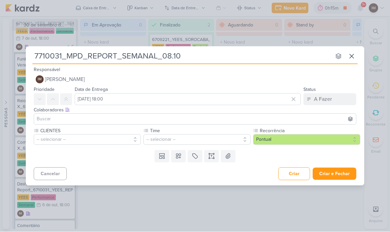
click at [103, 141] on button "-- selecionar --" at bounding box center [87, 140] width 107 height 11
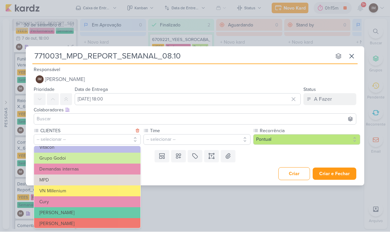
scroll to position [52, 0]
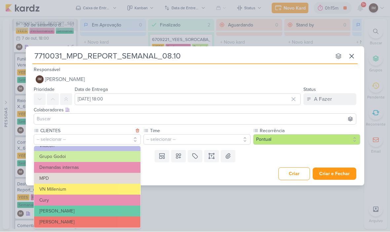
click at [114, 176] on button "MPD" at bounding box center [87, 178] width 107 height 11
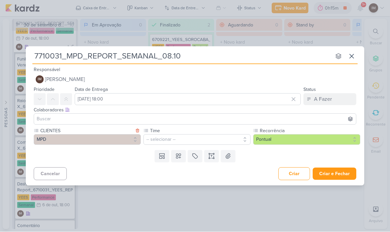
click at [189, 140] on button "-- selecionar --" at bounding box center [197, 140] width 107 height 11
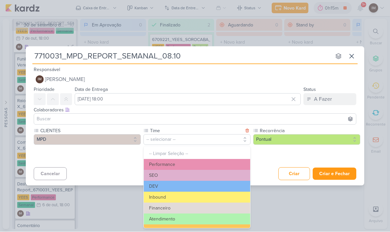
click at [221, 166] on button "Performance" at bounding box center [197, 165] width 107 height 11
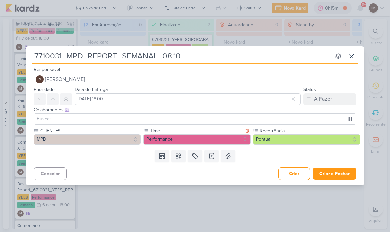
click at [285, 138] on button "Pontual" at bounding box center [306, 140] width 107 height 11
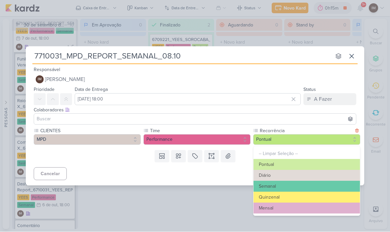
click at [290, 185] on button "Semanal" at bounding box center [307, 186] width 107 height 11
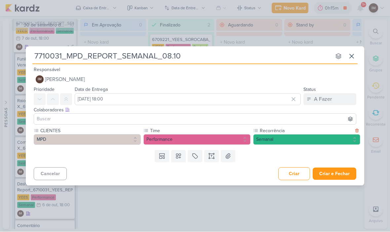
click at [338, 172] on button "Criar e Fechar" at bounding box center [335, 174] width 44 height 12
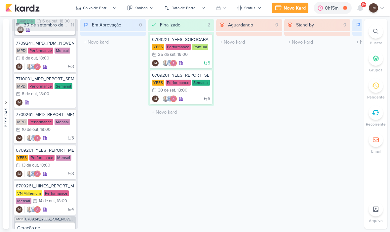
scroll to position [309, 0]
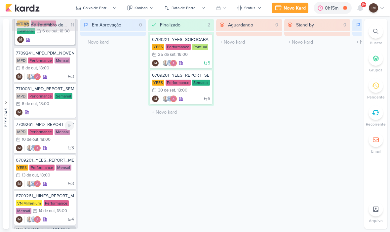
click at [61, 146] on div "3 IM" at bounding box center [45, 148] width 58 height 7
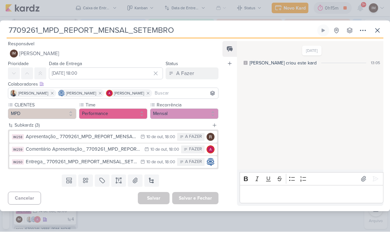
click at [382, 32] on button at bounding box center [378, 31] width 12 height 12
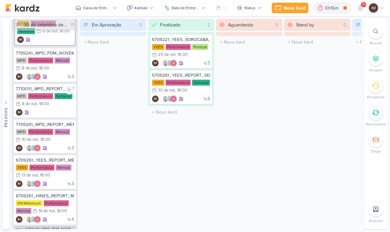
click at [58, 113] on div "IM" at bounding box center [45, 113] width 58 height 7
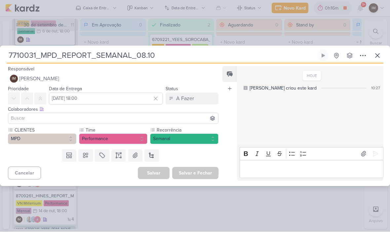
click at [380, 55] on icon at bounding box center [378, 56] width 8 height 8
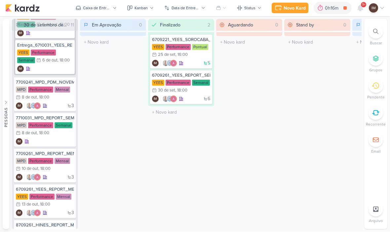
scroll to position [274, 0]
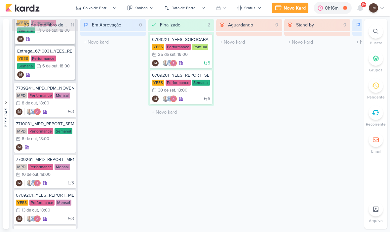
click at [290, 7] on div "Novo Kard" at bounding box center [295, 8] width 22 height 7
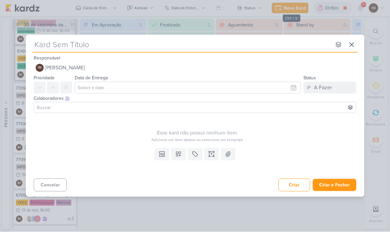
click at [352, 46] on icon at bounding box center [352, 45] width 8 height 8
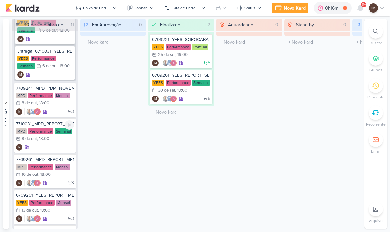
click at [60, 146] on div "IM" at bounding box center [45, 148] width 58 height 7
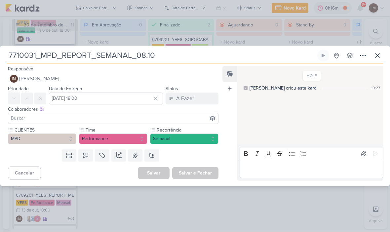
click at [20, 52] on input "7710031_MPD_REPORT_SEMANAL_08.10" at bounding box center [162, 56] width 310 height 12
click at [22, 54] on input "7710031_MPD_REPORT_SEMANAL_08.10" at bounding box center [162, 56] width 310 height 12
click at [379, 57] on icon at bounding box center [378, 56] width 8 height 8
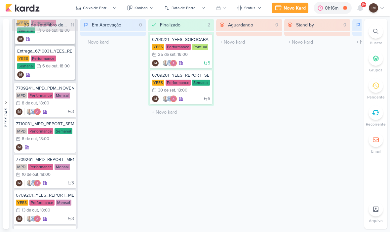
click at [299, 7] on div "Novo Kard" at bounding box center [295, 8] width 22 height 7
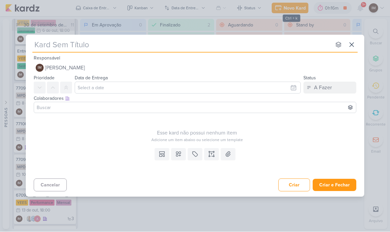
click at [214, 50] on input "text" at bounding box center [181, 45] width 299 height 12
click at [43, 48] on input "text" at bounding box center [181, 45] width 299 height 12
click at [36, 41] on input "7710031_MPD_REPORT_SEMANAL_08.10" at bounding box center [181, 45] width 299 height 12
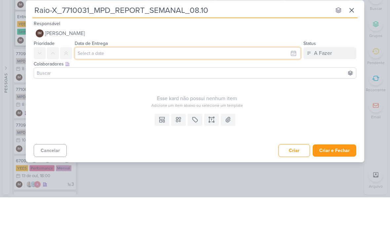
click at [252, 82] on input "text" at bounding box center [188, 88] width 226 height 12
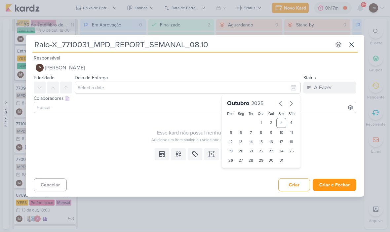
click at [248, 131] on div "7" at bounding box center [251, 132] width 10 height 9
click at [240, 171] on select "00 01 02 03 04 05 06 07 08 09 10 11 12 13 14 15 16 17 18 19 20 21 22 23" at bounding box center [241, 172] width 9 height 8
click at [252, 165] on div "28" at bounding box center [251, 160] width 10 height 9
click at [245, 132] on div "6" at bounding box center [241, 132] width 10 height 9
click at [253, 133] on div "7" at bounding box center [251, 132] width 10 height 9
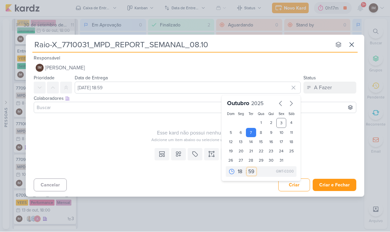
click at [253, 173] on select "00 05 10 15 20 25 30 35 40 45 50 55 59" at bounding box center [251, 172] width 9 height 8
click at [176, 152] on icon at bounding box center [178, 154] width 7 height 7
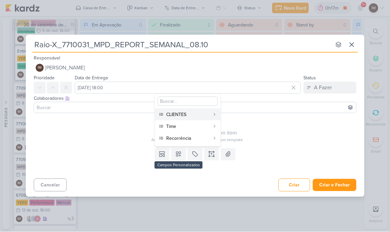
click at [194, 115] on div "CLIENTES" at bounding box center [188, 115] width 44 height 7
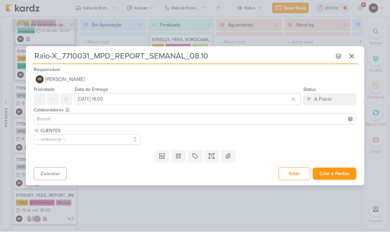
click at [179, 156] on icon at bounding box center [178, 156] width 7 height 7
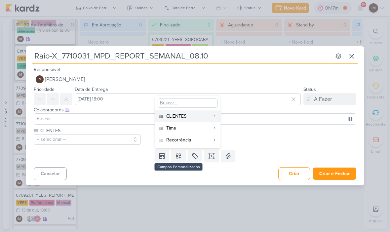
click at [189, 127] on div "Time" at bounding box center [188, 128] width 44 height 7
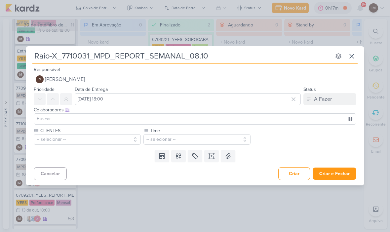
click at [180, 153] on icon at bounding box center [178, 156] width 7 height 7
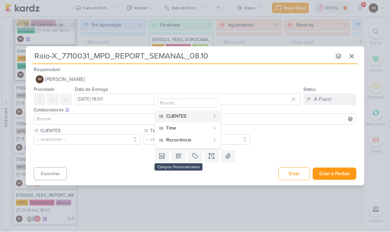
click at [202, 144] on div "Recorrência" at bounding box center [188, 140] width 44 height 7
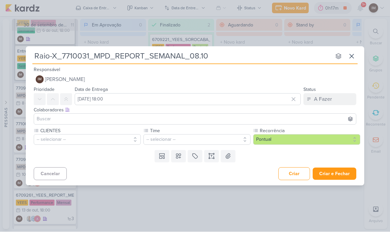
click at [112, 144] on button "-- selecionar --" at bounding box center [87, 140] width 107 height 11
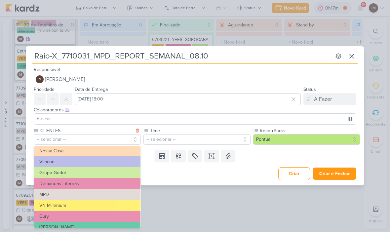
scroll to position [47, 0]
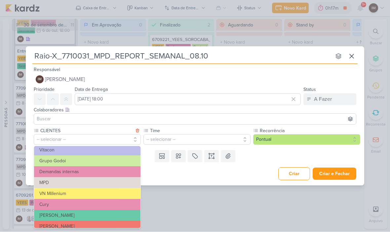
click at [109, 183] on button "MPD" at bounding box center [87, 183] width 107 height 11
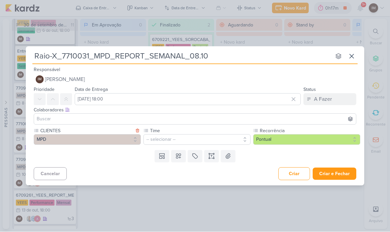
click at [195, 140] on button "-- selecionar --" at bounding box center [197, 140] width 107 height 11
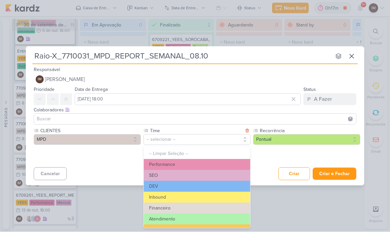
click at [196, 163] on button "Performance" at bounding box center [197, 165] width 107 height 11
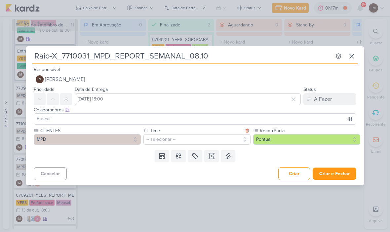
click at [269, 139] on button "Pontual" at bounding box center [306, 140] width 107 height 11
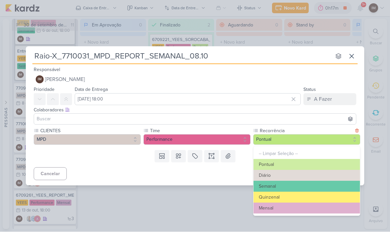
click at [268, 184] on button "Semanal" at bounding box center [307, 186] width 107 height 11
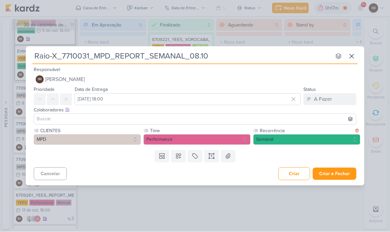
click at [332, 174] on button "Criar e Fechar" at bounding box center [335, 174] width 44 height 12
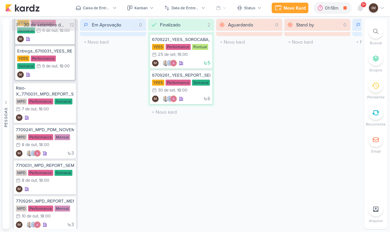
click at [293, 8] on div "Novo Kard" at bounding box center [295, 8] width 22 height 7
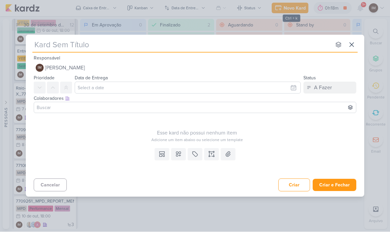
click at [255, 49] on input "text" at bounding box center [181, 45] width 299 height 12
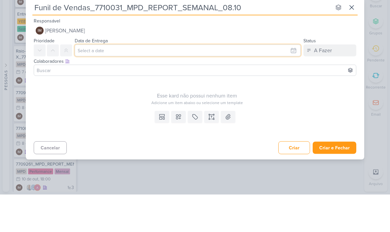
click at [254, 82] on input "text" at bounding box center [188, 88] width 226 height 12
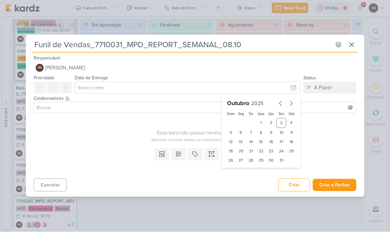
click at [252, 130] on div "7" at bounding box center [251, 132] width 10 height 9
click at [241, 172] on select "00 01 02 03 04 05 06 07 08 09 10 11 12 13 14 15 16 17 18 19 20 21 22 23" at bounding box center [241, 172] width 9 height 8
click at [252, 173] on select "00 05 10 15 20 25 30 35 40 45 50 55 59" at bounding box center [251, 172] width 9 height 8
click at [180, 154] on icon at bounding box center [178, 154] width 7 height 7
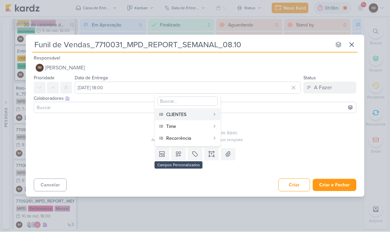
click at [199, 114] on div "CLIENTES" at bounding box center [188, 115] width 44 height 7
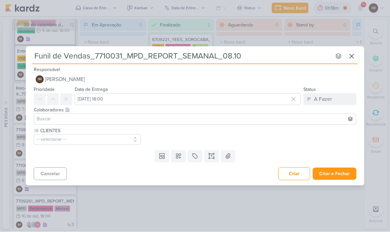
click at [179, 156] on icon at bounding box center [178, 156] width 7 height 7
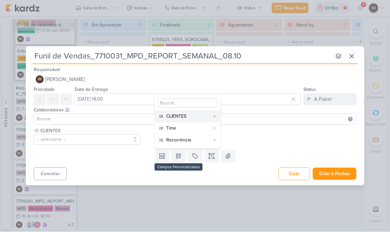
click at [193, 128] on div "Time" at bounding box center [188, 128] width 44 height 7
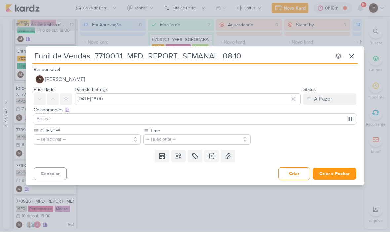
click at [184, 154] on button at bounding box center [178, 157] width 15 height 12
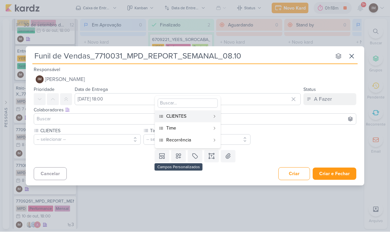
click at [196, 139] on div "Recorrência" at bounding box center [188, 140] width 44 height 7
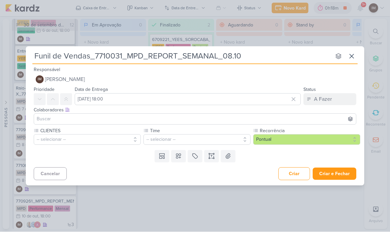
click at [119, 140] on button "-- selecionar --" at bounding box center [87, 140] width 107 height 11
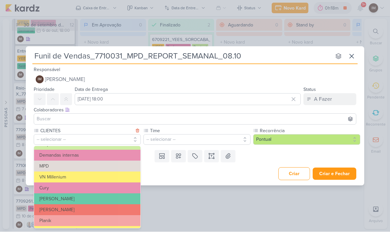
scroll to position [65, 0]
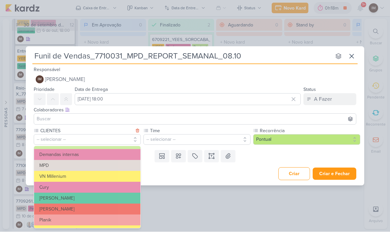
click at [121, 169] on button "MPD" at bounding box center [87, 166] width 107 height 11
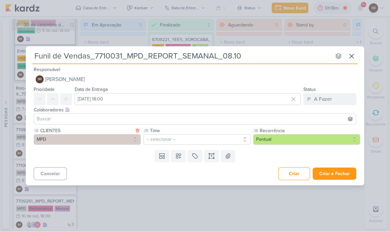
click at [182, 139] on button "-- selecionar --" at bounding box center [197, 140] width 107 height 11
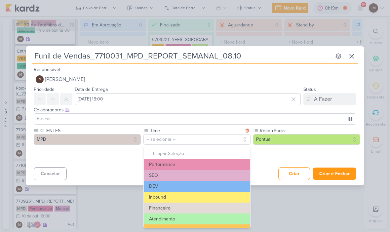
click at [202, 162] on button "Performance" at bounding box center [197, 165] width 107 height 11
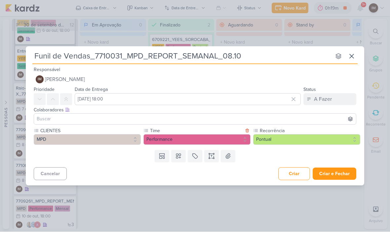
click at [217, 142] on button "Performance" at bounding box center [197, 140] width 107 height 11
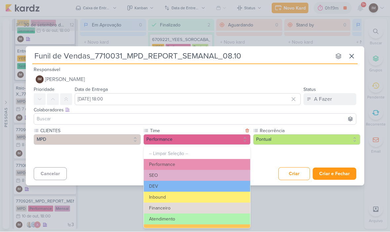
click at [192, 215] on button "Atendimento" at bounding box center [197, 219] width 107 height 11
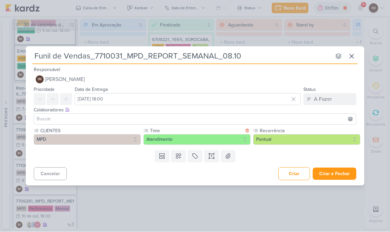
click at [293, 136] on button "Pontual" at bounding box center [306, 140] width 107 height 11
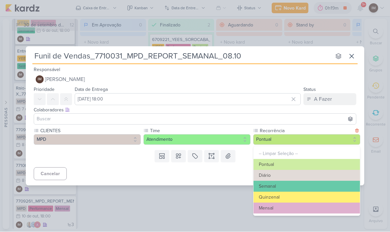
click at [279, 183] on button "Semanal" at bounding box center [307, 186] width 107 height 11
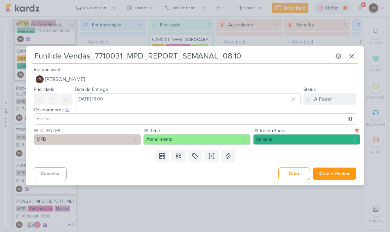
click at [341, 175] on button "Criar e Fechar" at bounding box center [335, 174] width 44 height 12
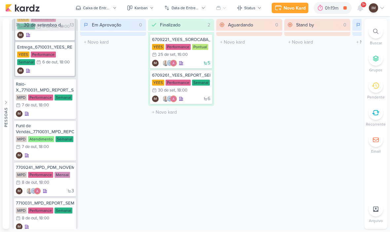
scroll to position [277, 0]
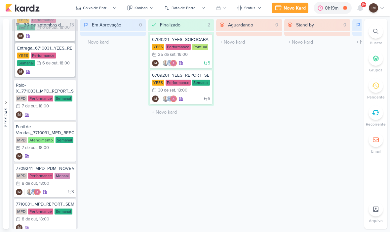
click at [301, 10] on div "Novo Kard" at bounding box center [295, 8] width 22 height 7
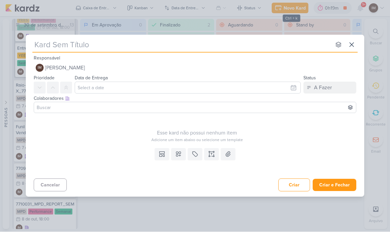
click at [247, 46] on input "text" at bounding box center [181, 45] width 299 height 12
click at [158, 47] on input "Comentário Raio-X_" at bounding box center [181, 45] width 299 height 12
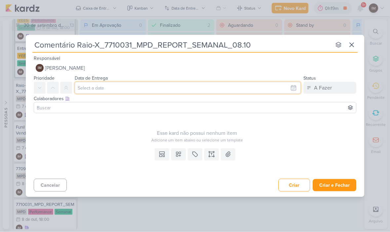
click at [233, 83] on input "text" at bounding box center [188, 88] width 226 height 12
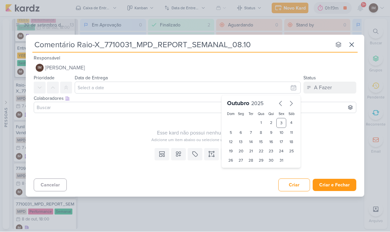
click at [253, 132] on div "7" at bounding box center [251, 132] width 10 height 9
click at [244, 172] on select "00 01 02 03 04 05 06 07 08 09 10 11 12 13 14 15 16 17 18 19 20 21 22 23" at bounding box center [241, 172] width 9 height 8
click at [252, 172] on select "00 05 10 15 20 25 30 35 40 45 50 55 59" at bounding box center [251, 172] width 9 height 8
click at [180, 155] on icon at bounding box center [178, 154] width 5 height 5
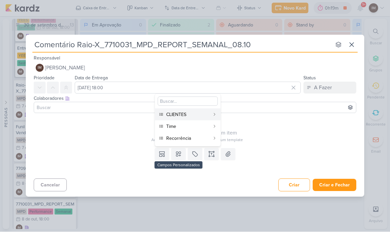
click at [208, 115] on div "CLIENTES" at bounding box center [188, 115] width 44 height 7
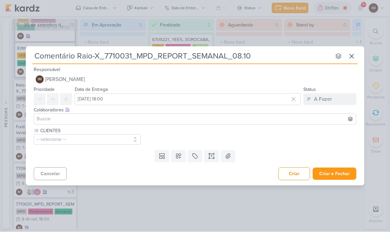
click at [182, 161] on button at bounding box center [178, 157] width 15 height 12
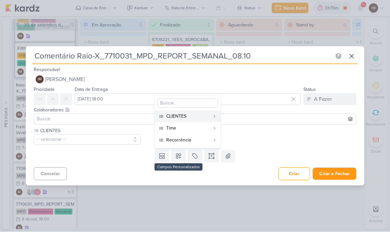
click at [203, 132] on button "Time" at bounding box center [188, 129] width 66 height 12
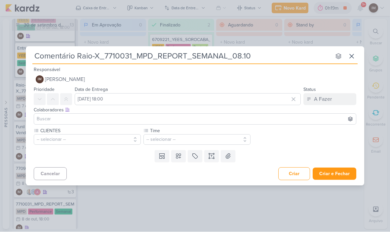
click at [182, 158] on icon at bounding box center [178, 156] width 7 height 7
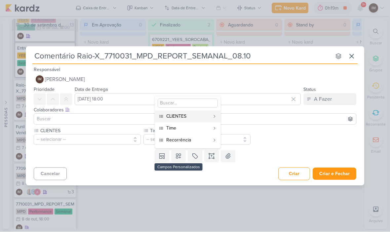
click at [202, 141] on div "Recorrência" at bounding box center [188, 140] width 44 height 7
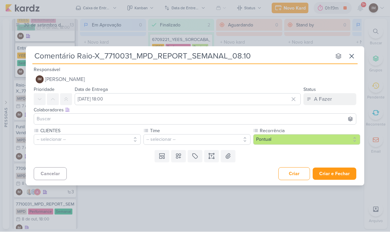
click at [48, 140] on button "-- selecionar --" at bounding box center [87, 140] width 107 height 11
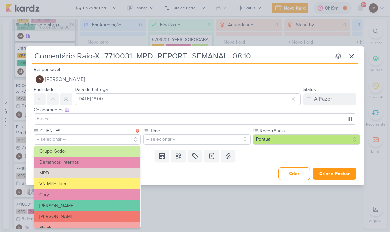
scroll to position [57, 0]
click at [53, 178] on div "-- Limpar Seleção -- [GEOGRAPHIC_DATA] [PERSON_NAME] [GEOGRAPHIC_DATA] Vitacon …" at bounding box center [87, 187] width 107 height 83
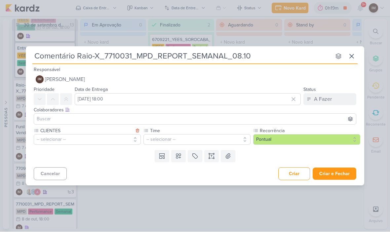
click at [52, 142] on button "-- selecionar --" at bounding box center [87, 140] width 107 height 11
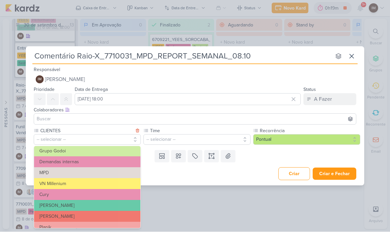
click at [47, 171] on button "MPD" at bounding box center [87, 173] width 107 height 11
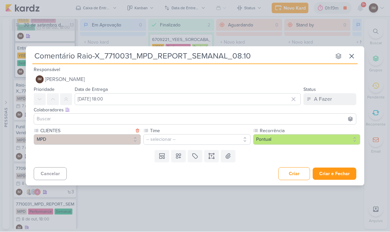
click at [195, 140] on button "-- selecionar --" at bounding box center [197, 140] width 107 height 11
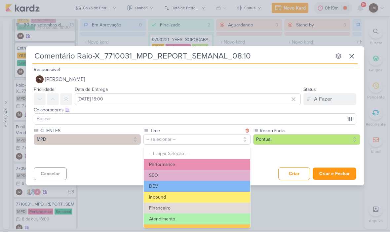
click at [191, 163] on button "Performance" at bounding box center [197, 165] width 107 height 11
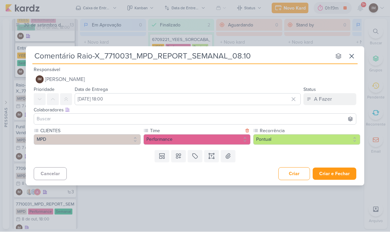
click at [279, 140] on button "Pontual" at bounding box center [306, 140] width 107 height 11
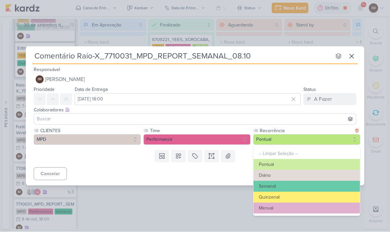
click at [285, 184] on button "Semanal" at bounding box center [307, 186] width 107 height 11
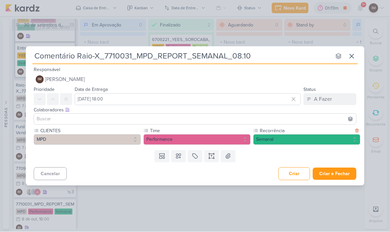
click at [336, 175] on button "Criar e Fechar" at bounding box center [335, 174] width 44 height 12
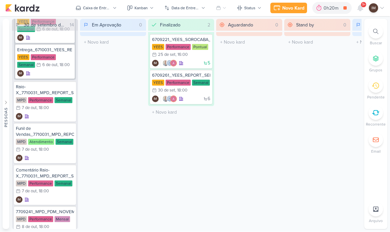
scroll to position [273, 0]
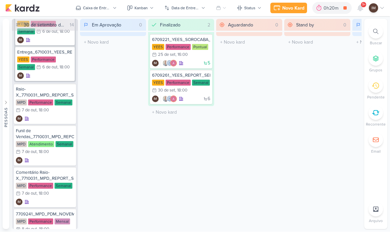
click at [288, 13] on button "Novo Kard" at bounding box center [289, 8] width 37 height 11
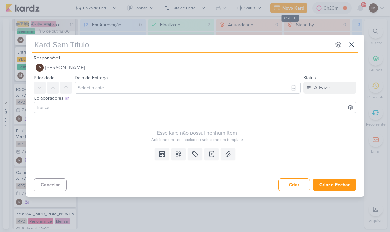
click at [245, 47] on input "text" at bounding box center [181, 45] width 299 height 12
click at [110, 43] on input "Dash Report_" at bounding box center [181, 45] width 299 height 12
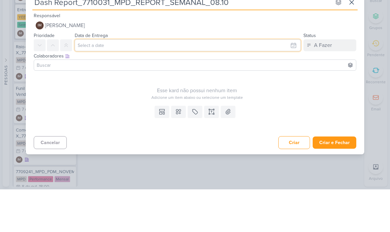
click at [229, 82] on input "text" at bounding box center [188, 88] width 226 height 12
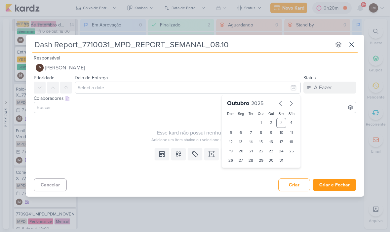
click at [252, 130] on div "7" at bounding box center [251, 132] width 10 height 9
click at [242, 172] on select "00 01 02 03 04 05 06 07 08 09 10 11 12 13 14 15 16 17 18 19 20 21 22 23" at bounding box center [241, 172] width 9 height 8
click at [253, 170] on select "00 05 10 15 20 25 30 35 40 45 50 55 59" at bounding box center [251, 172] width 9 height 8
click at [177, 153] on icon at bounding box center [178, 154] width 7 height 7
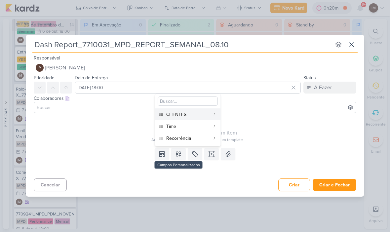
click at [193, 115] on div "CLIENTES" at bounding box center [188, 115] width 44 height 7
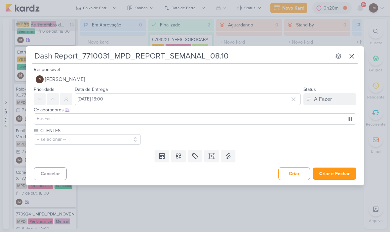
click at [183, 159] on button at bounding box center [178, 157] width 15 height 12
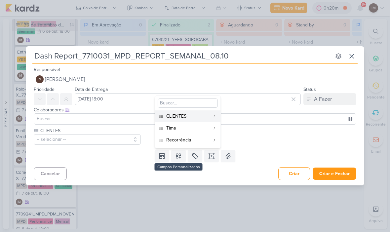
click at [193, 129] on div "Time" at bounding box center [188, 128] width 44 height 7
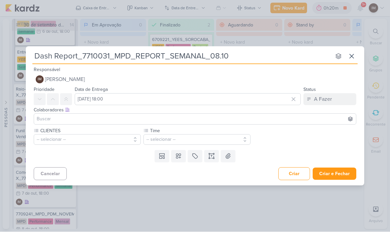
click at [181, 155] on icon at bounding box center [178, 156] width 7 height 7
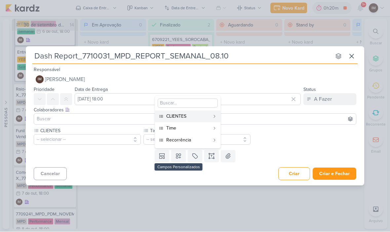
click at [194, 138] on div "Recorrência" at bounding box center [188, 140] width 44 height 7
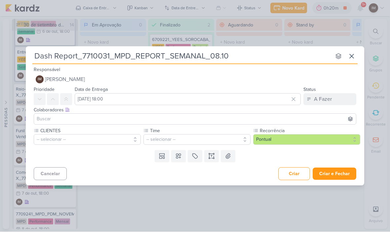
click at [121, 137] on button "-- selecionar --" at bounding box center [87, 140] width 107 height 11
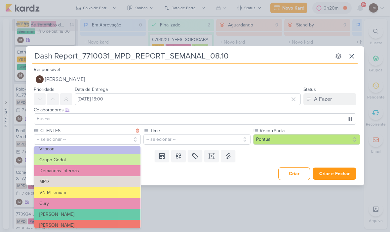
scroll to position [57, 0]
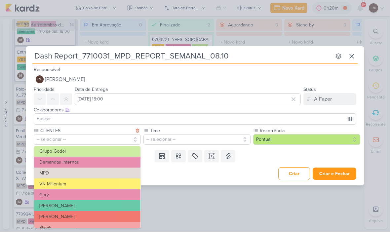
click at [108, 176] on button "MPD" at bounding box center [87, 173] width 107 height 11
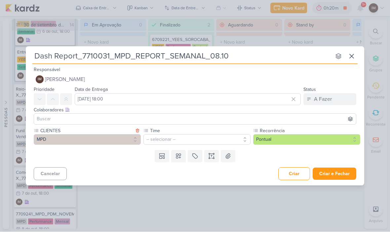
click at [187, 139] on button "-- selecionar --" at bounding box center [197, 140] width 107 height 11
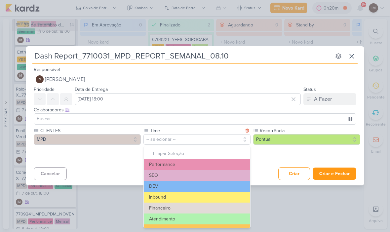
click at [169, 163] on button "Performance" at bounding box center [197, 165] width 107 height 11
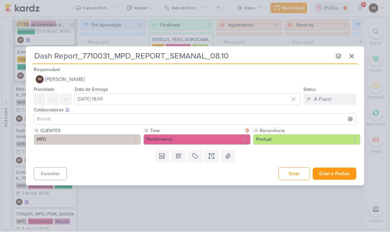
click at [269, 136] on button "Pontual" at bounding box center [306, 140] width 107 height 11
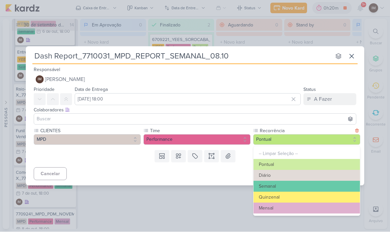
click at [277, 184] on button "Semanal" at bounding box center [307, 186] width 107 height 11
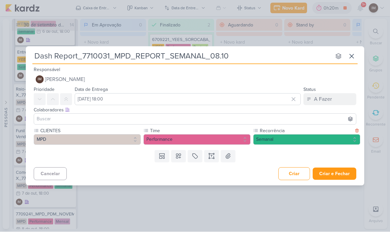
click at [336, 179] on button "Criar e Fechar" at bounding box center [335, 174] width 44 height 12
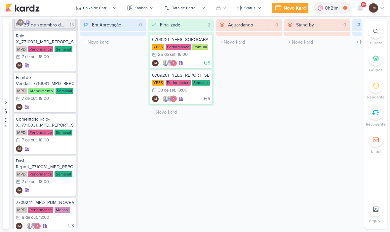
scroll to position [326, 0]
click at [283, 8] on div "Novo Kard" at bounding box center [294, 8] width 22 height 7
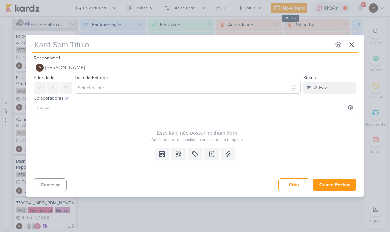
click at [38, 41] on input "text" at bounding box center [181, 45] width 299 height 12
click at [121, 40] on input "Comentário Dash_" at bounding box center [181, 45] width 299 height 12
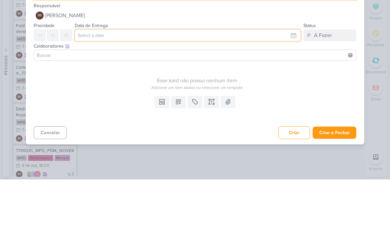
click at [197, 82] on input "text" at bounding box center [188, 88] width 226 height 12
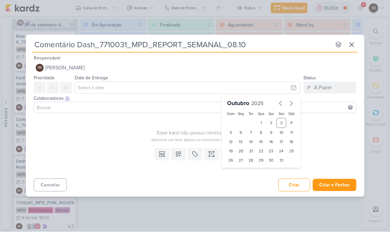
click at [252, 132] on div "7" at bounding box center [251, 132] width 10 height 9
click at [237, 171] on select "00 01 02 03 04 05 06 07 08 09 10 11 12 13 14 15 16 17 18 19 20 21 22 23" at bounding box center [241, 172] width 9 height 8
click at [251, 169] on select "00 05 10 15 20 25 30 35 40 45 50 55 59" at bounding box center [251, 172] width 9 height 8
click at [175, 156] on button at bounding box center [178, 155] width 15 height 12
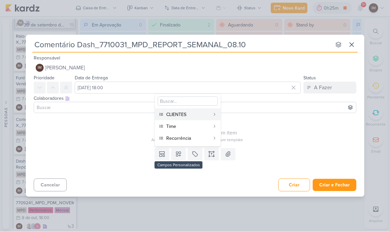
click at [193, 116] on div "CLIENTES" at bounding box center [188, 115] width 44 height 7
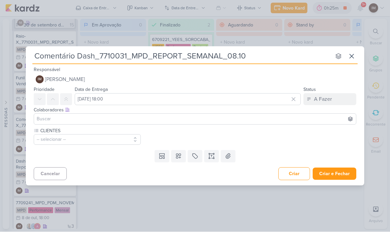
click at [179, 158] on icon at bounding box center [178, 156] width 5 height 5
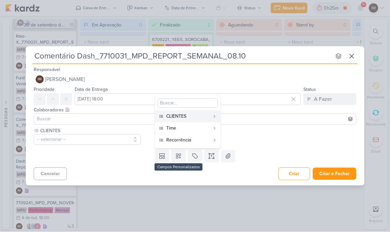
click at [194, 130] on div "Time" at bounding box center [188, 128] width 44 height 7
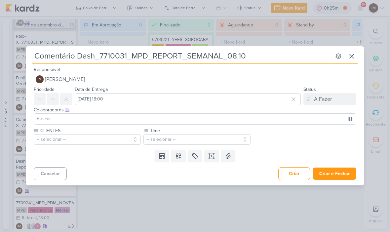
click at [180, 161] on button at bounding box center [178, 157] width 15 height 12
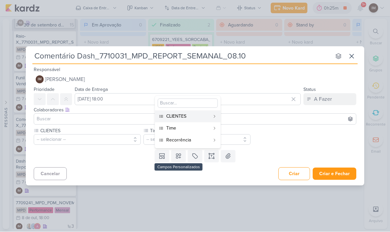
click at [196, 145] on button "Recorrência" at bounding box center [188, 141] width 66 height 12
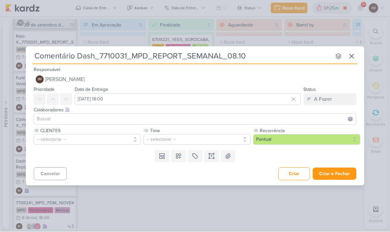
click at [119, 138] on button "-- selecionar --" at bounding box center [87, 140] width 107 height 11
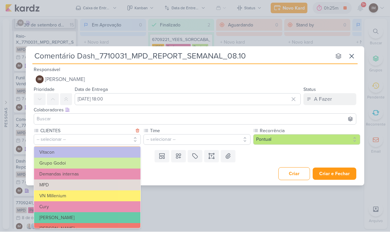
scroll to position [47, 0]
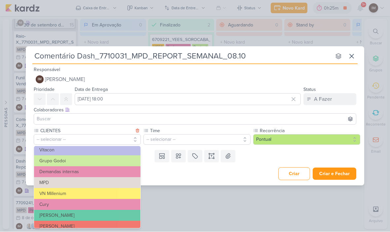
click at [111, 181] on button "MPD" at bounding box center [87, 183] width 107 height 11
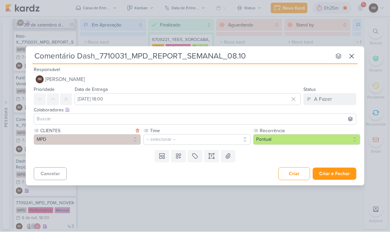
click at [220, 141] on button "-- selecionar --" at bounding box center [197, 140] width 107 height 11
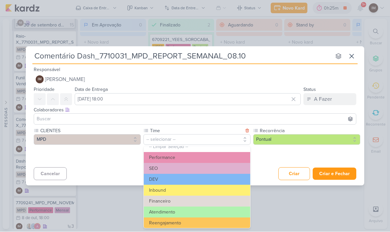
scroll to position [6, 0]
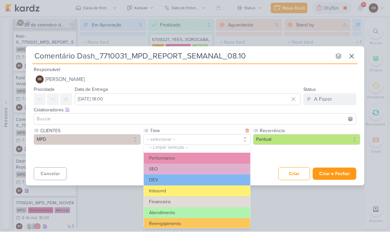
click at [191, 159] on button "Performance" at bounding box center [197, 158] width 107 height 11
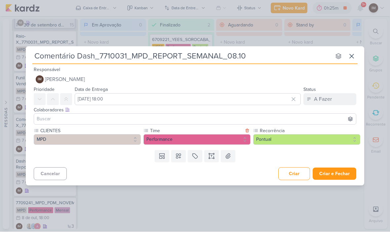
click at [295, 139] on button "Pontual" at bounding box center [306, 140] width 107 height 11
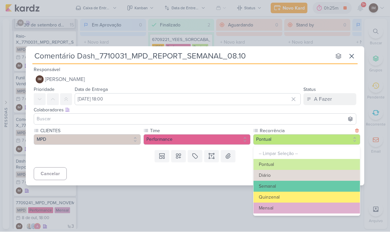
click at [293, 183] on button "Semanal" at bounding box center [307, 186] width 107 height 11
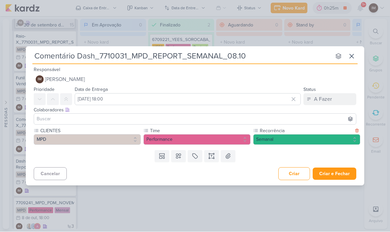
click at [337, 175] on button "Criar e Fechar" at bounding box center [335, 174] width 44 height 12
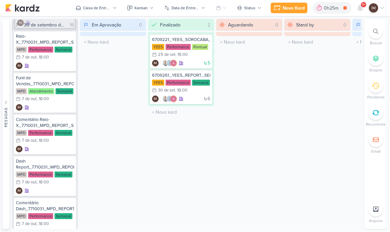
click at [289, 7] on div "Novo Kard" at bounding box center [294, 8] width 22 height 7
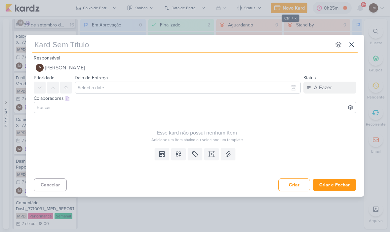
click at [264, 50] on input "text" at bounding box center [181, 45] width 299 height 12
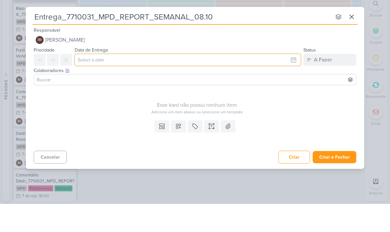
click at [229, 82] on input "text" at bounding box center [188, 88] width 226 height 12
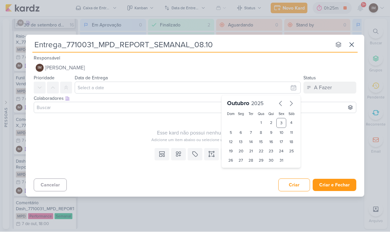
click at [251, 131] on div "7" at bounding box center [251, 132] width 10 height 9
click at [241, 171] on select "00 01 02 03 04 05 06 07 08 09 10 11 12 13 14 15 16 17 18 19 20 21 22 23" at bounding box center [241, 172] width 9 height 8
click at [251, 173] on select "00 05 10 15 20 25 30 35 40 45 50 55 59" at bounding box center [251, 172] width 9 height 8
click at [177, 155] on icon at bounding box center [178, 154] width 5 height 5
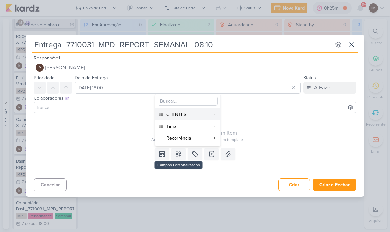
click at [194, 114] on div "CLIENTES" at bounding box center [188, 115] width 44 height 7
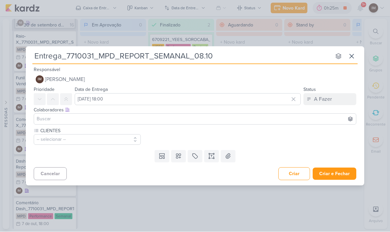
click at [179, 158] on icon at bounding box center [178, 156] width 7 height 7
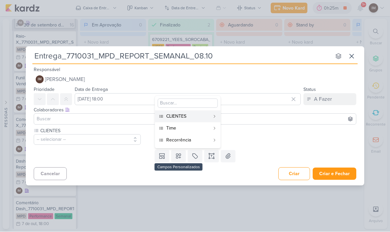
click at [198, 133] on button "Time" at bounding box center [188, 129] width 66 height 12
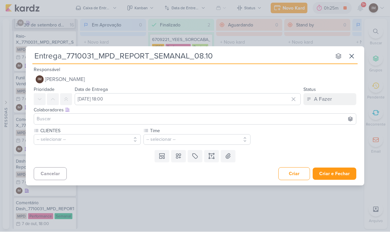
click at [178, 155] on icon at bounding box center [178, 156] width 7 height 7
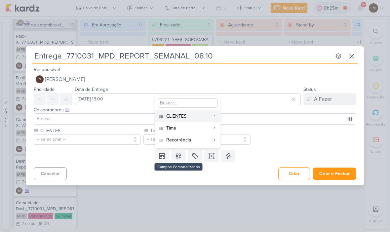
click at [201, 137] on div "Recorrência" at bounding box center [188, 140] width 44 height 7
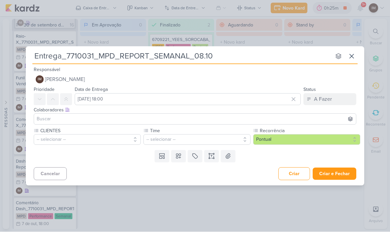
click at [47, 137] on button "-- selecionar --" at bounding box center [87, 140] width 107 height 11
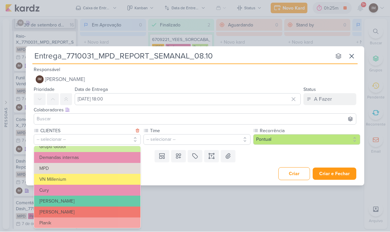
scroll to position [61, 0]
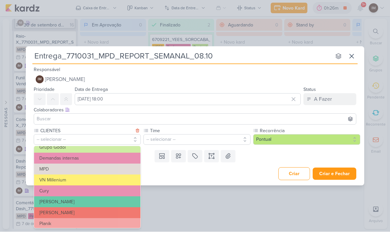
click at [52, 171] on button "MPD" at bounding box center [87, 169] width 107 height 11
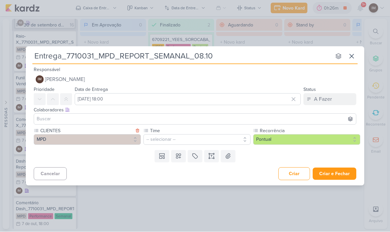
click at [204, 141] on button "-- selecionar --" at bounding box center [197, 140] width 107 height 11
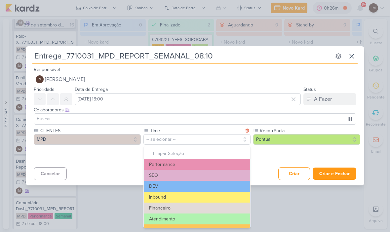
click at [195, 163] on button "Performance" at bounding box center [197, 165] width 107 height 11
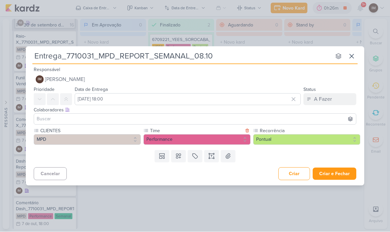
click at [284, 140] on button "Pontual" at bounding box center [306, 140] width 107 height 11
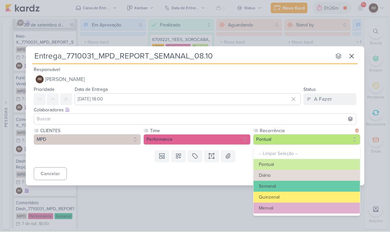
click at [227, 139] on button "Performance" at bounding box center [197, 140] width 107 height 11
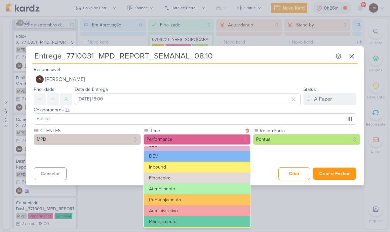
scroll to position [32, 0]
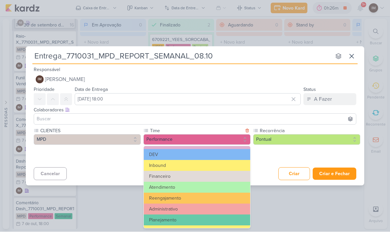
click at [203, 189] on button "Atendimento" at bounding box center [197, 187] width 107 height 11
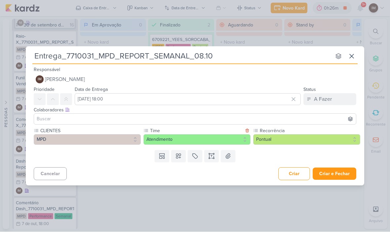
click at [291, 139] on button "Pontual" at bounding box center [306, 140] width 107 height 11
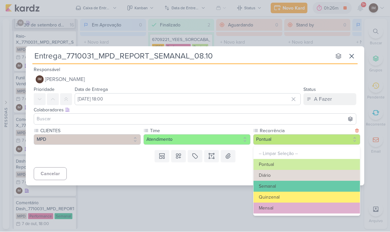
click at [287, 182] on button "Semanal" at bounding box center [307, 186] width 107 height 11
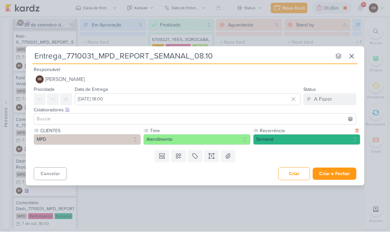
click at [331, 175] on button "Criar e Fechar" at bounding box center [335, 174] width 44 height 12
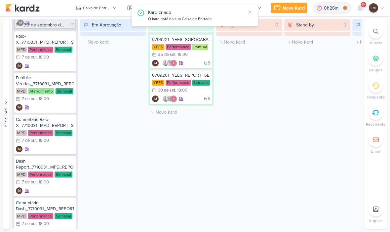
click at [301, 8] on div "Novo Kard" at bounding box center [294, 8] width 22 height 7
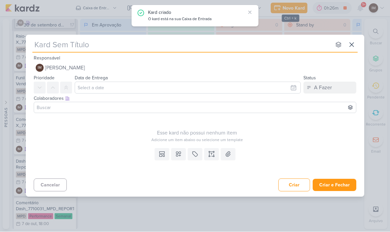
click at [37, 47] on input "text" at bounding box center [181, 45] width 299 height 12
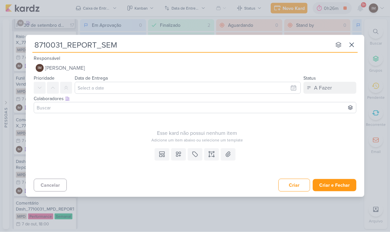
click at [67, 43] on input "8710031_REPORT_SEM" at bounding box center [181, 45] width 299 height 12
click at [165, 50] on input "8710031_HINES_REPORT_SEM" at bounding box center [181, 45] width 299 height 12
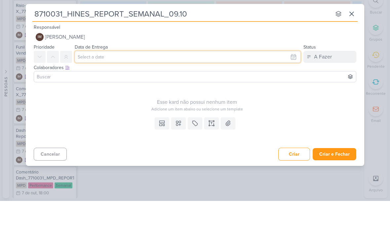
click at [275, 82] on input "text" at bounding box center [188, 88] width 226 height 12
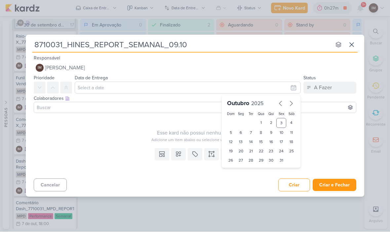
click at [265, 130] on div "8" at bounding box center [261, 132] width 10 height 9
click at [273, 132] on div "9" at bounding box center [271, 132] width 10 height 9
click at [242, 173] on select "00 01 02 03 04 05 06 07 08 09 10 11 12 13 14 15 16 17 18 19 20 21 22 23" at bounding box center [241, 172] width 9 height 8
click at [253, 171] on select "00 05 10 15 20 25 30 35 40 45 50 55 59" at bounding box center [251, 172] width 9 height 8
click at [253, 172] on select "00 05 10 15 20 25 30 35 40 45 50 55 59" at bounding box center [251, 172] width 9 height 8
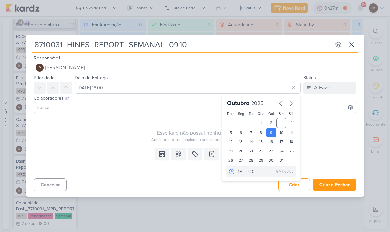
click at [181, 155] on icon at bounding box center [178, 154] width 7 height 7
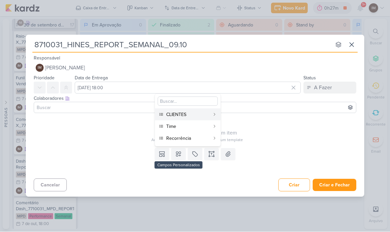
click at [201, 114] on div "CLIENTES" at bounding box center [188, 115] width 44 height 7
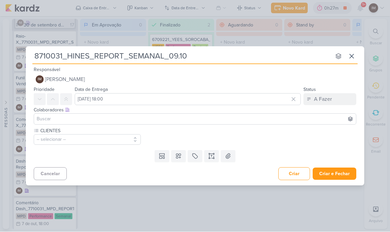
click at [181, 158] on icon at bounding box center [178, 156] width 5 height 5
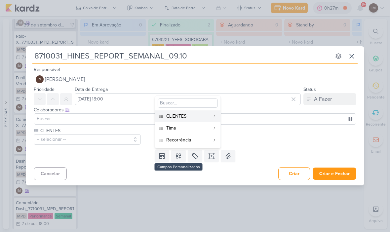
click at [193, 129] on div "Time" at bounding box center [188, 128] width 44 height 7
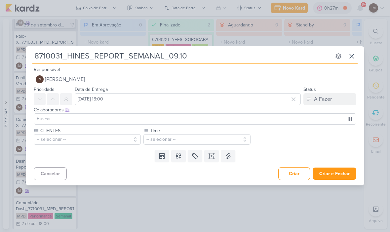
click at [182, 157] on button at bounding box center [178, 157] width 15 height 12
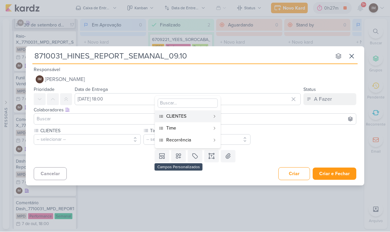
click at [210, 140] on button "Recorrência" at bounding box center [188, 141] width 66 height 12
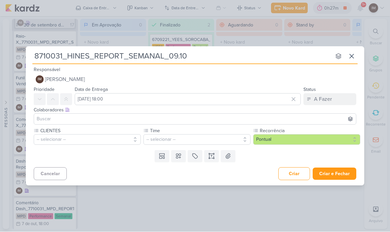
click at [125, 138] on button "-- selecionar --" at bounding box center [87, 140] width 107 height 11
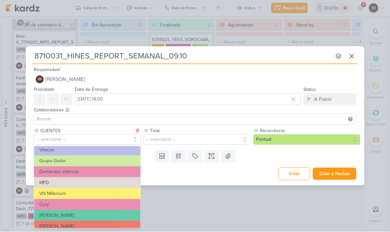
scroll to position [51, 0]
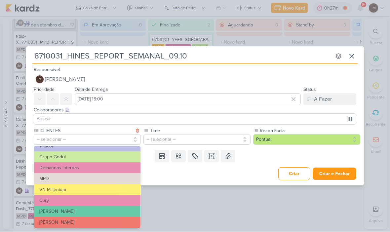
click at [127, 188] on button "VN Millenium" at bounding box center [87, 190] width 107 height 11
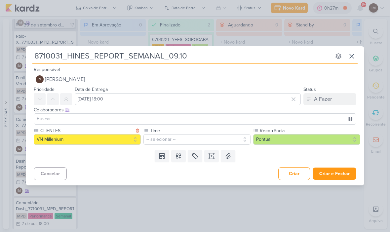
click at [174, 139] on button "-- selecionar --" at bounding box center [197, 140] width 107 height 11
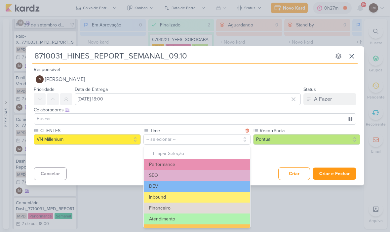
click at [207, 162] on button "Performance" at bounding box center [197, 165] width 107 height 11
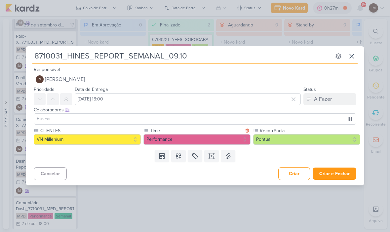
click at [306, 139] on button "Pontual" at bounding box center [306, 140] width 107 height 11
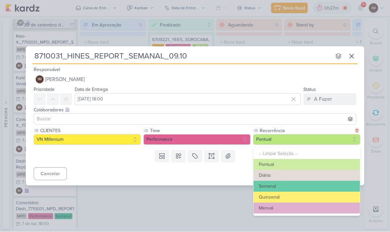
click at [298, 182] on button "Semanal" at bounding box center [307, 186] width 107 height 11
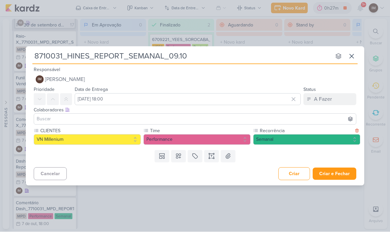
click at [36, 53] on input "8710031_HINES_REPORT_SEMANAL_09.10" at bounding box center [181, 57] width 299 height 12
click at [37, 53] on input "8710031_HINES_REPORT_SEMANAL_09.10" at bounding box center [181, 57] width 299 height 12
click at [44, 55] on input "8710031_HINES_REPORT_SEMANAL_09.10" at bounding box center [181, 57] width 299 height 12
click at [45, 58] on input "8710031_HINES_REPORT_SEMANAL_09.10" at bounding box center [181, 57] width 299 height 12
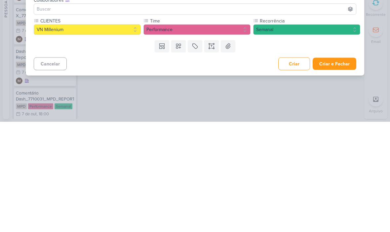
click at [337, 168] on button "Criar e Fechar" at bounding box center [335, 174] width 44 height 12
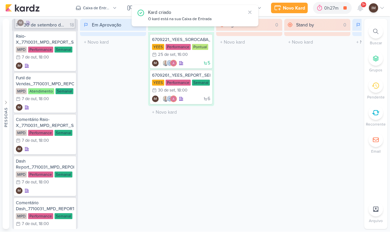
click at [289, 7] on div "Novo Kard" at bounding box center [294, 8] width 22 height 7
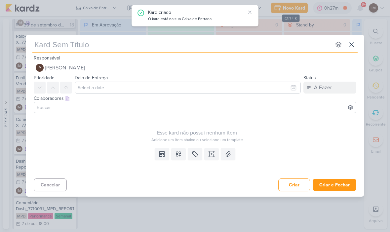
click at [216, 48] on input "text" at bounding box center [181, 45] width 299 height 12
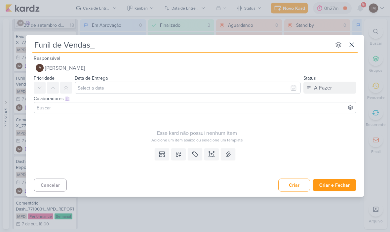
click at [125, 46] on input "Funil de Vendas_" at bounding box center [181, 45] width 299 height 12
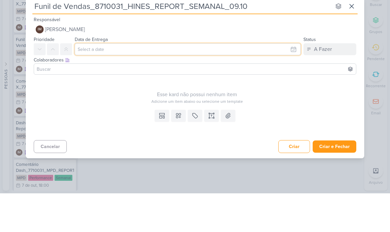
click at [209, 82] on input "text" at bounding box center [188, 88] width 226 height 12
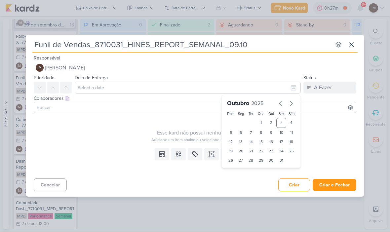
click at [263, 133] on div "8" at bounding box center [261, 132] width 10 height 9
click at [239, 170] on select "00 01 02 03 04 05 06 07 08 09 10 11 12 13 14 15 16 17 18 19 20 21 22 23" at bounding box center [241, 172] width 9 height 8
click at [252, 171] on select "00 05 10 15 20 25 30 35 40 45 50 55 59" at bounding box center [251, 172] width 9 height 8
click at [178, 152] on icon at bounding box center [178, 154] width 7 height 7
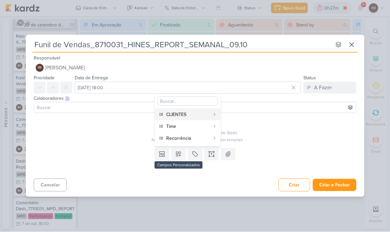
click at [188, 114] on div "CLIENTES" at bounding box center [188, 115] width 44 height 7
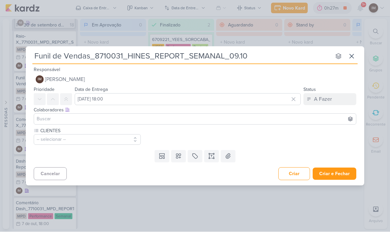
click at [181, 156] on icon at bounding box center [178, 156] width 7 height 7
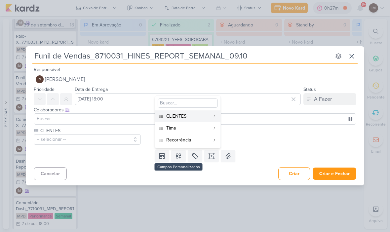
click at [190, 130] on div "Time" at bounding box center [188, 128] width 44 height 7
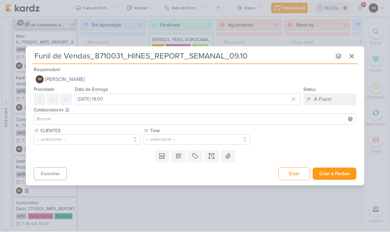
click at [184, 158] on button at bounding box center [178, 157] width 15 height 12
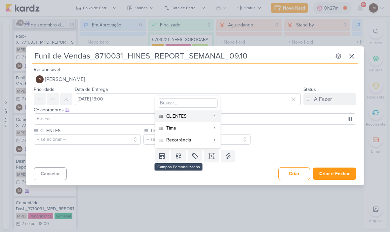
click at [205, 141] on div "Recorrência" at bounding box center [188, 140] width 44 height 7
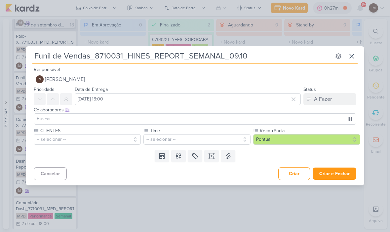
click at [121, 142] on button "-- selecionar --" at bounding box center [87, 140] width 107 height 11
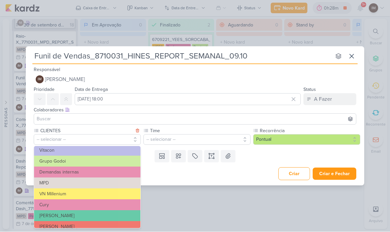
scroll to position [53, 0]
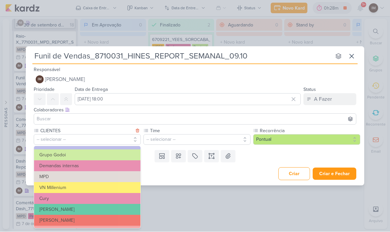
click at [120, 188] on button "VN Millenium" at bounding box center [87, 188] width 107 height 11
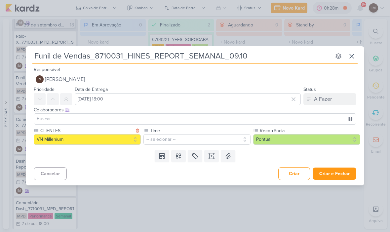
click at [196, 139] on button "-- selecionar --" at bounding box center [197, 140] width 107 height 11
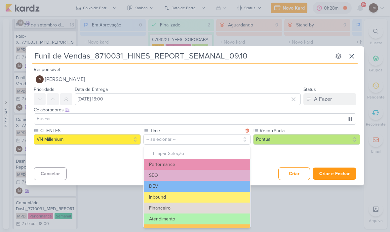
click at [196, 161] on button "Performance" at bounding box center [197, 165] width 107 height 11
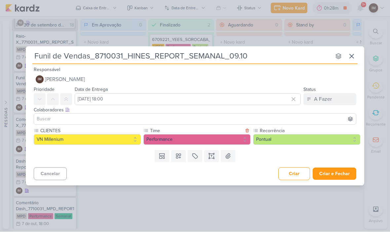
click at [212, 139] on button "Performance" at bounding box center [197, 140] width 107 height 11
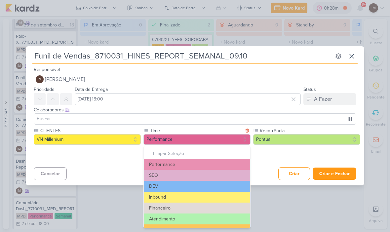
click at [202, 215] on button "Atendimento" at bounding box center [197, 219] width 107 height 11
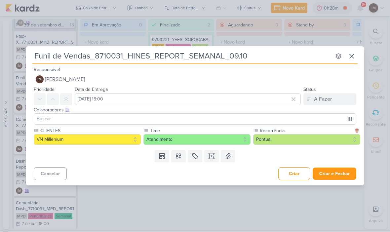
click at [293, 131] on label "Recorrência" at bounding box center [306, 131] width 94 height 7
click at [293, 137] on button "Pontual" at bounding box center [306, 140] width 107 height 11
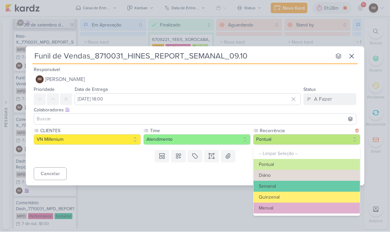
click at [275, 183] on button "Semanal" at bounding box center [307, 186] width 107 height 11
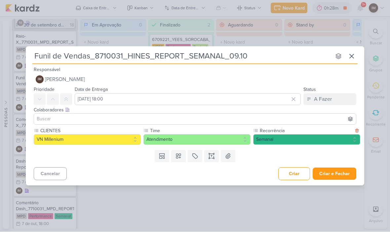
click at [339, 171] on button "Criar e Fechar" at bounding box center [335, 174] width 44 height 12
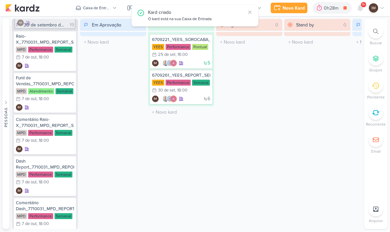
click at [296, 11] on div "Novo Kard" at bounding box center [294, 8] width 22 height 7
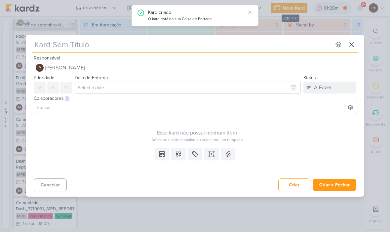
click at [273, 49] on input "text" at bounding box center [181, 45] width 299 height 12
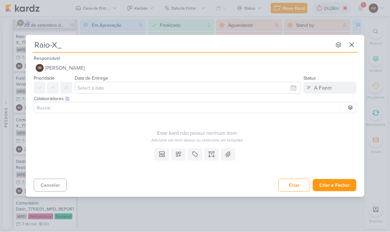
click at [100, 43] on input "Raio-X_" at bounding box center [181, 45] width 299 height 12
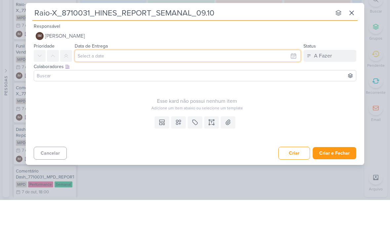
click at [232, 82] on input "text" at bounding box center [188, 88] width 226 height 12
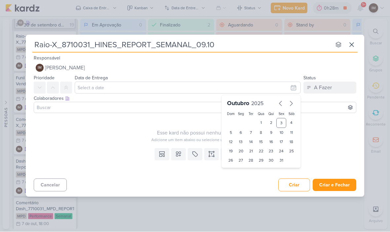
click at [262, 132] on div "8" at bounding box center [261, 132] width 10 height 9
click at [240, 175] on select "00 01 02 03 04 05 06 07 08 09 10 11 12 13 14 15 16 17 18 19 20 21 22 23" at bounding box center [241, 172] width 9 height 8
click at [252, 170] on select "00 05 10 15 20 25 30 35 40 45 50 55 59" at bounding box center [251, 172] width 9 height 8
click at [176, 158] on button at bounding box center [178, 155] width 15 height 12
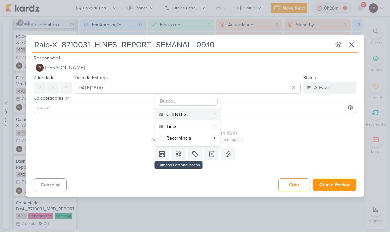
click at [200, 112] on div "CLIENTES" at bounding box center [188, 115] width 44 height 7
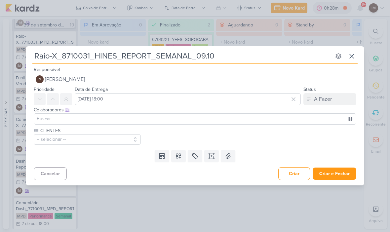
click at [180, 158] on icon at bounding box center [178, 156] width 5 height 5
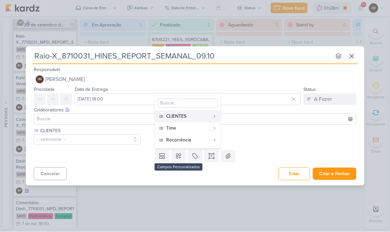
click at [205, 129] on div "Time" at bounding box center [188, 128] width 44 height 7
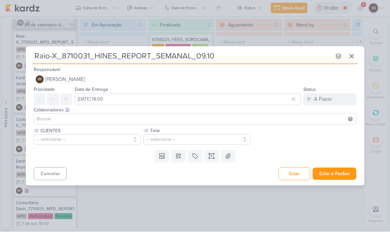
click at [181, 157] on icon at bounding box center [178, 156] width 5 height 5
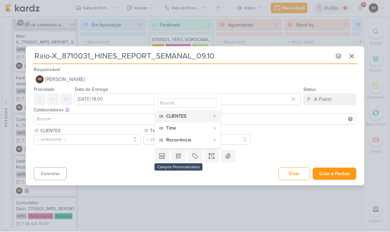
click at [204, 139] on div "Recorrência" at bounding box center [188, 140] width 44 height 7
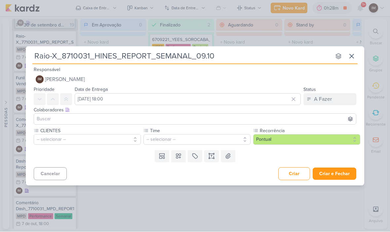
click at [59, 143] on button "-- selecionar --" at bounding box center [87, 140] width 107 height 11
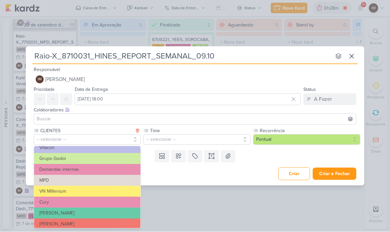
scroll to position [53, 0]
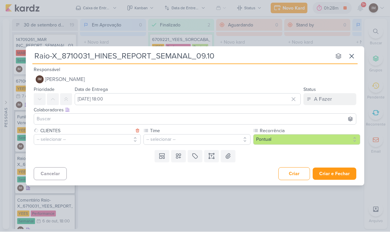
scroll to position [326, 0]
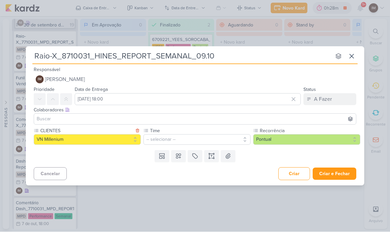
click at [176, 143] on button "-- selecionar --" at bounding box center [197, 140] width 107 height 11
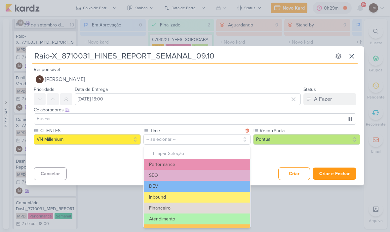
click at [189, 161] on button "Performance" at bounding box center [197, 165] width 107 height 11
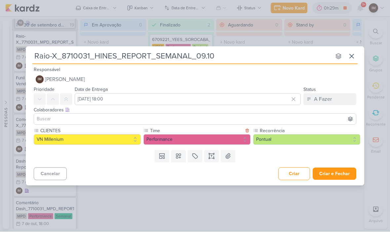
click at [290, 138] on button "Pontual" at bounding box center [306, 140] width 107 height 11
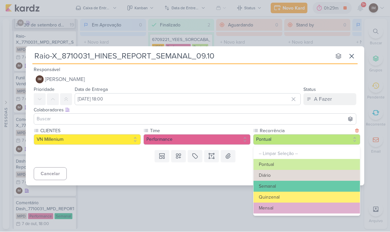
click at [290, 190] on button "Semanal" at bounding box center [307, 186] width 107 height 11
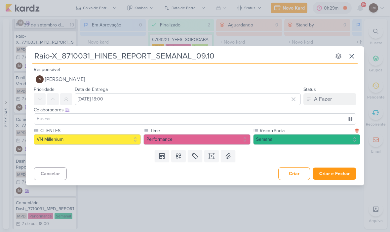
click at [341, 176] on button "Criar e Fechar" at bounding box center [335, 174] width 44 height 12
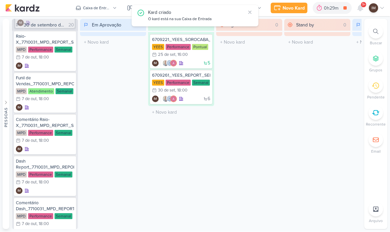
click at [301, 7] on div "Novo Kard" at bounding box center [294, 8] width 22 height 7
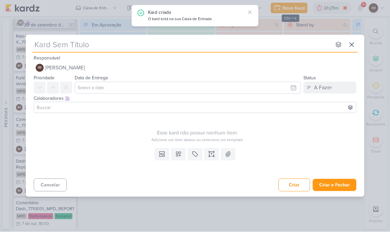
click at [287, 54] on div "Responsável IM Isabella Machado Guimarães Nenhum contato encontrado create new …" at bounding box center [195, 64] width 339 height 20
click at [278, 48] on input "text" at bounding box center [181, 45] width 299 height 12
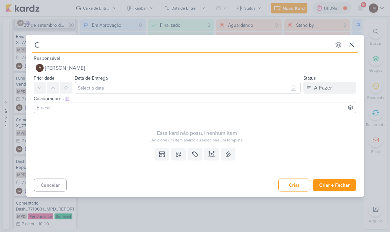
type input "Co"
type input "Comen"
type input "Comentário"
type input "Comentário Ra"
type input "Comentário Raio"
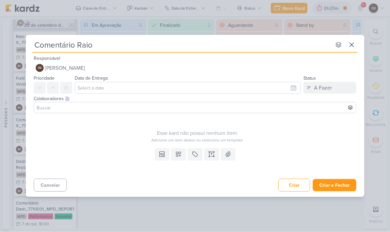
type input "Comentário Raio-"
type input "Comentário Raio-X"
type input "Comentário Raio-X_"
click at [146, 45] on input "Comentário Raio-X_" at bounding box center [181, 45] width 299 height 12
paste input "8710031_HINES_REPORT_SEMANAL_09.10"
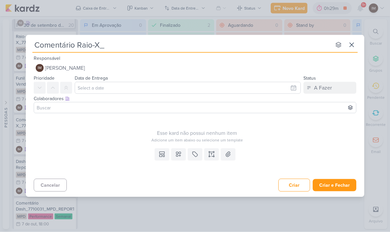
type input "Comentário Raio-X_8710031_HINES_REPORT_SEMANAL_09.10"
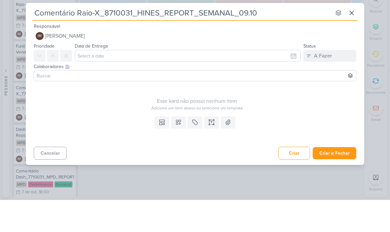
type input "Comentário Raio-X_8710031_HINES_REPORT_SEMANAL_09.10"
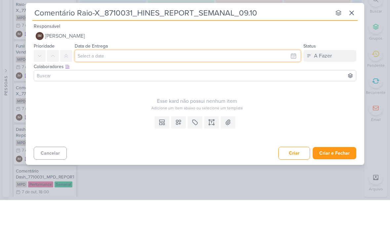
click at [285, 82] on input "text" at bounding box center [188, 88] width 226 height 12
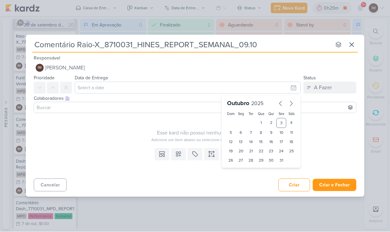
click at [260, 126] on div "1" at bounding box center [261, 123] width 10 height 10
click at [264, 138] on div "15" at bounding box center [261, 142] width 10 height 9
click at [263, 131] on div "8" at bounding box center [261, 132] width 10 height 9
type input "8 de outubro de 2025 às 23:59"
click at [240, 169] on select "00 01 02 03 04 05 06 07 08 09 10 11 12 13 14 15 16 17 18 19 20 21 22 23" at bounding box center [241, 172] width 9 height 8
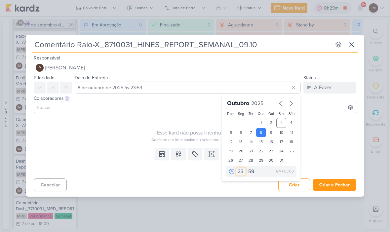
select select "18"
type input "[DATE] 18:59"
click at [252, 173] on select "00 05 10 15 20 25 30 35 40 45 50 55 59" at bounding box center [251, 172] width 9 height 8
select select "0"
type input "[DATE] 18:00"
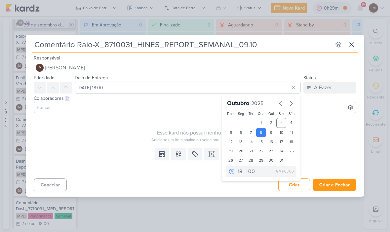
click at [179, 153] on icon at bounding box center [178, 154] width 5 height 5
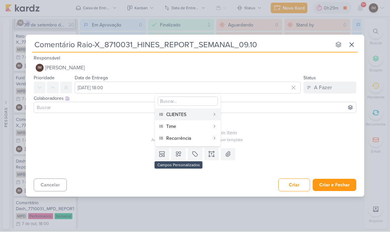
click at [190, 116] on div "CLIENTES" at bounding box center [188, 115] width 44 height 7
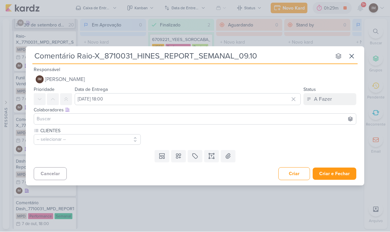
click at [180, 160] on button at bounding box center [178, 157] width 15 height 12
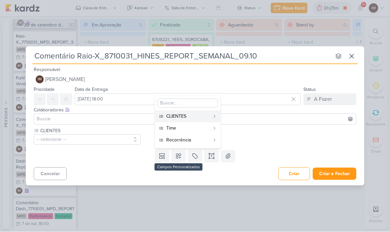
click at [190, 128] on div "Time" at bounding box center [188, 128] width 44 height 7
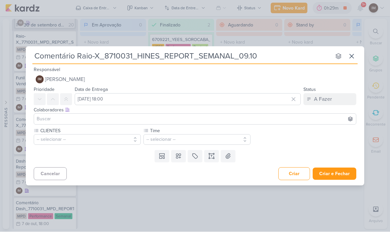
click at [181, 158] on icon at bounding box center [178, 156] width 5 height 5
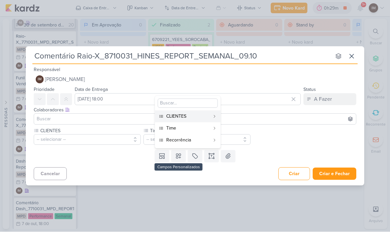
click at [204, 143] on div "Recorrência" at bounding box center [188, 140] width 44 height 7
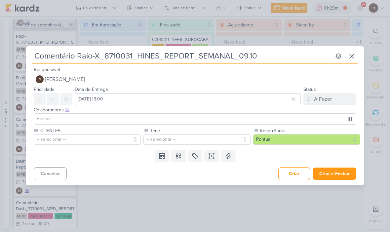
click at [114, 138] on button "-- selecionar --" at bounding box center [87, 140] width 107 height 11
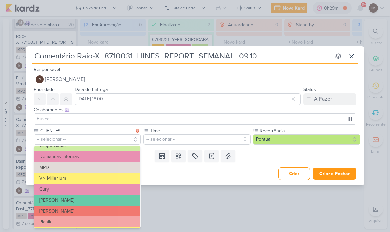
scroll to position [67, 0]
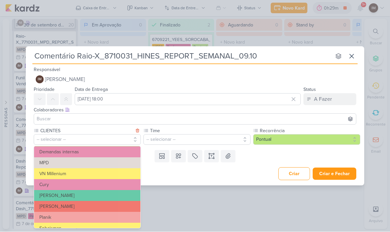
click at [105, 172] on button "VN Millenium" at bounding box center [87, 174] width 107 height 11
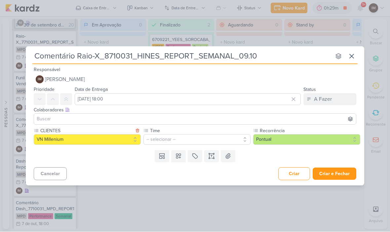
click at [165, 141] on button "-- selecionar --" at bounding box center [197, 140] width 107 height 11
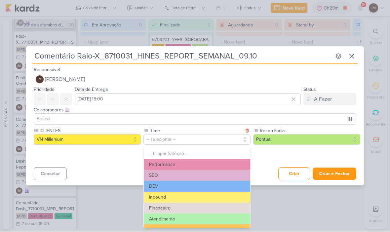
click at [201, 168] on button "Performance" at bounding box center [197, 165] width 107 height 11
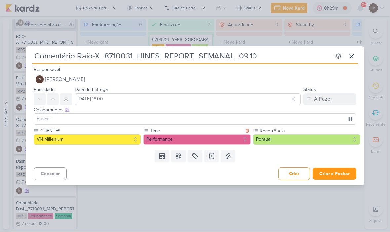
click at [283, 141] on button "Pontual" at bounding box center [306, 140] width 107 height 11
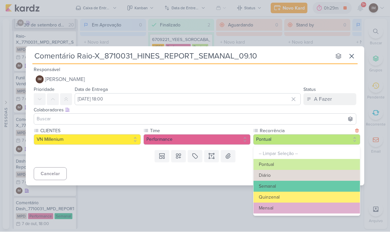
click at [299, 187] on button "Semanal" at bounding box center [307, 186] width 107 height 11
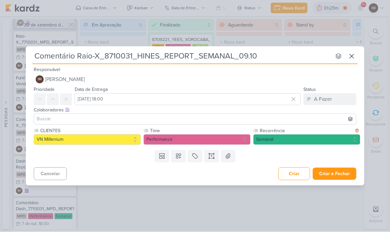
click at [343, 172] on button "Criar e Fechar" at bounding box center [335, 174] width 44 height 12
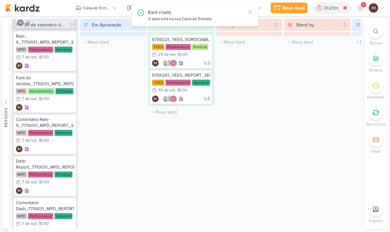
click at [292, 5] on div "Novo Kard" at bounding box center [294, 8] width 22 height 7
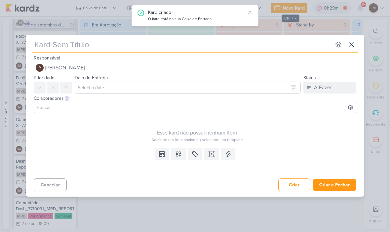
click at [246, 45] on input "text" at bounding box center [181, 45] width 299 height 12
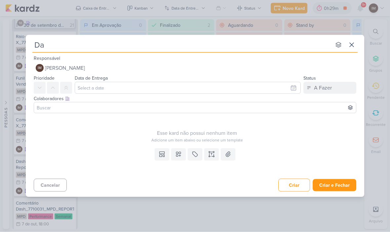
type input "Das"
type input "Dash"
type input "Dash R"
type input "Dash Re"
type input "Dash Repo"
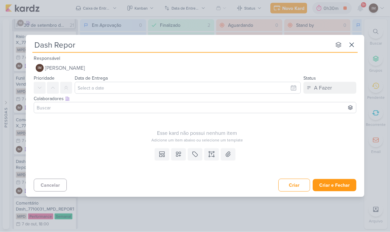
type input "Dash Report"
type input "Dash Report_"
click at [134, 50] on input "Dash Report_" at bounding box center [181, 45] width 299 height 12
type input "Dash Report_8710031_HINES_REPORT_SEMANAL_09.10"
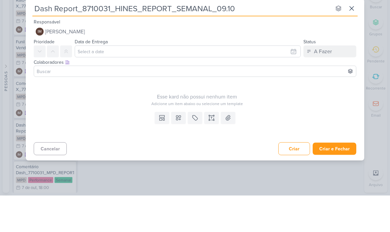
type input "Dash Report_8710031_HINES_REPORT_SEMANAL_09.10"
click at [246, 82] on input "text" at bounding box center [188, 88] width 226 height 12
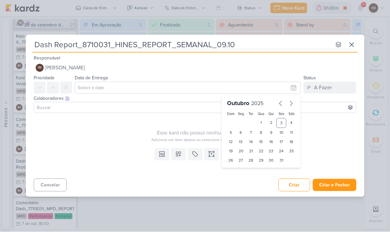
click at [257, 130] on div "8" at bounding box center [261, 132] width 10 height 9
type input "8 de outubro de 2025 às 23:59"
click at [239, 172] on select "00 01 02 03 04 05 06 07 08 09 10 11 12 13 14 15 16 17 18 19 20 21 22 23" at bounding box center [241, 172] width 9 height 8
select select "18"
type input "[DATE] 18:59"
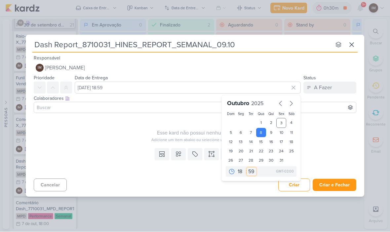
click at [250, 173] on select "00 05 10 15 20 25 30 35 40 45 50 55 59" at bounding box center [251, 172] width 9 height 8
select select "0"
type input "[DATE] 18:00"
click at [177, 155] on icon at bounding box center [178, 154] width 7 height 7
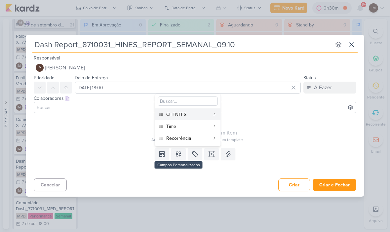
click at [193, 114] on div "CLIENTES" at bounding box center [188, 115] width 44 height 7
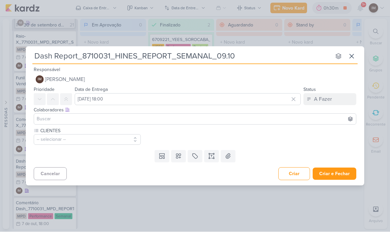
click at [181, 158] on icon at bounding box center [178, 156] width 5 height 5
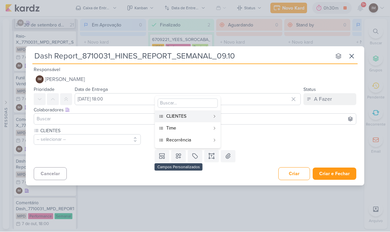
click at [191, 130] on div "Time" at bounding box center [188, 128] width 44 height 7
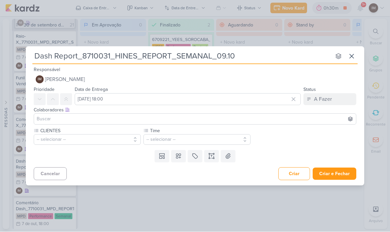
click at [182, 159] on icon at bounding box center [178, 156] width 7 height 7
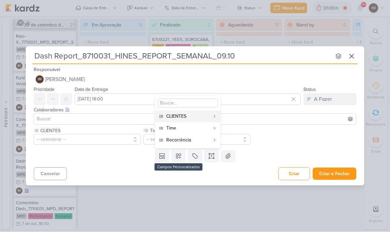
click at [197, 140] on div "Recorrência" at bounding box center [188, 140] width 44 height 7
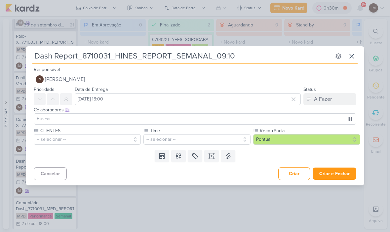
click at [52, 138] on button "-- selecionar --" at bounding box center [87, 140] width 107 height 11
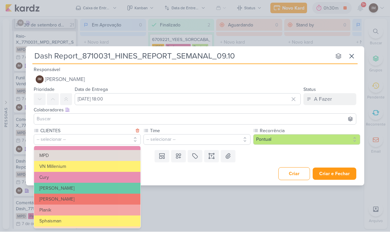
scroll to position [74, 0]
click at [46, 165] on button "VN Millenium" at bounding box center [87, 167] width 107 height 11
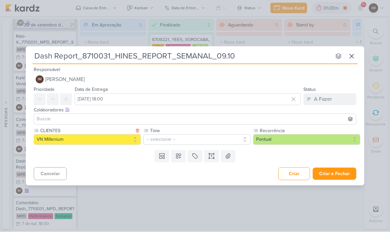
click at [197, 140] on button "-- selecionar --" at bounding box center [197, 140] width 107 height 11
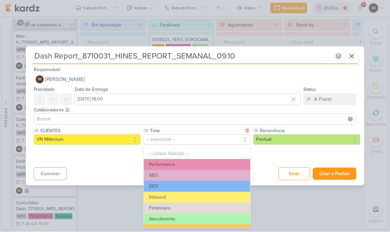
click at [204, 161] on button "Performance" at bounding box center [197, 165] width 107 height 11
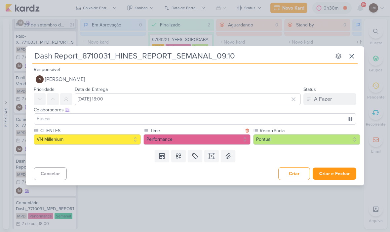
click at [277, 137] on button "Pontual" at bounding box center [306, 140] width 107 height 11
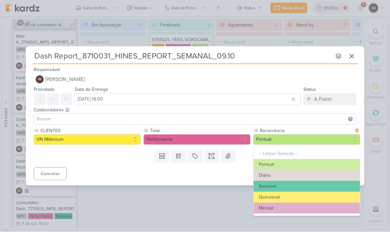
click at [292, 184] on button "Semanal" at bounding box center [307, 186] width 107 height 11
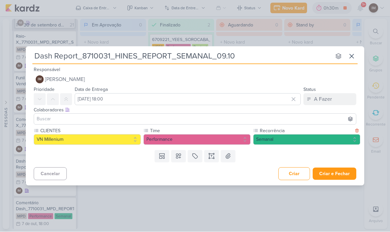
click at [332, 176] on button "Criar e Fechar" at bounding box center [335, 174] width 44 height 12
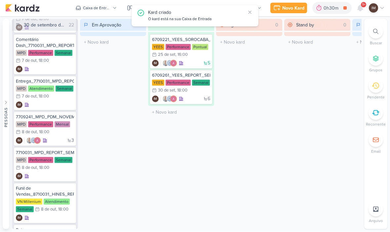
click at [293, 12] on button "Novo Kard" at bounding box center [289, 8] width 37 height 11
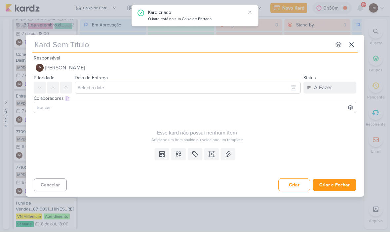
click at [248, 54] on div "Responsável IM Isabella Machado Guimarães Nenhum contato encontrado create new …" at bounding box center [195, 64] width 339 height 20
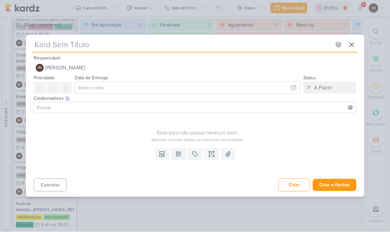
scroll to position [474, 0]
click at [255, 50] on input "text" at bounding box center [181, 45] width 299 height 12
type input "Co"
type input "Comen"
type input "Comentário"
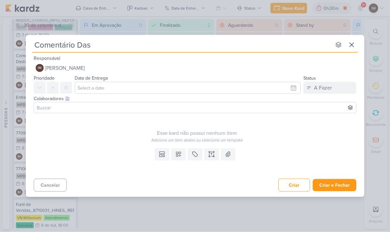
type input "Comentário Dash"
type input "Comentário Dash_"
click at [119, 43] on input "Comentário Dash_" at bounding box center [181, 45] width 299 height 12
paste input "8710031_HINES_REPORT_SEMANAL_09.10"
type input "Comentário Dash_8710031_HINES_REPORT_SEMANAL_09.10"
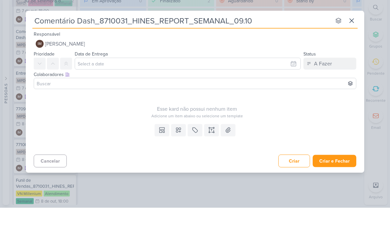
type input "Comentário Dash_8710031_HINES_REPORT_SEMANAL_09.10"
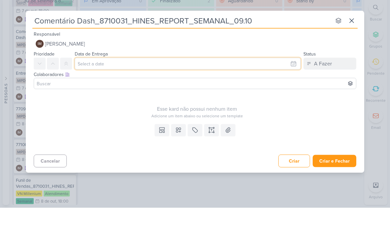
click at [285, 82] on input "text" at bounding box center [188, 88] width 226 height 12
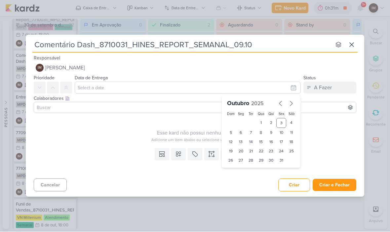
click at [264, 133] on div "8" at bounding box center [261, 132] width 10 height 9
type input "8 de outubro de 2025 às 23:59"
click at [240, 172] on select "00 01 02 03 04 05 06 07 08 09 10 11 12 13 14 15 16 17 18 19 20 21 22 23" at bounding box center [241, 172] width 9 height 8
select select "18"
type input "[DATE] 18:59"
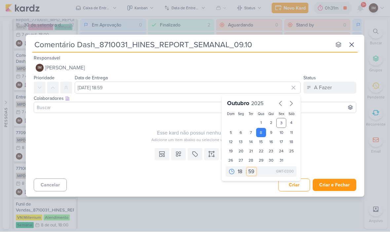
click at [253, 170] on select "00 05 10 15 20 25 30 35 40 45 50 55 59" at bounding box center [251, 172] width 9 height 8
select select "0"
type input "[DATE] 18:00"
click at [180, 157] on icon at bounding box center [178, 154] width 7 height 7
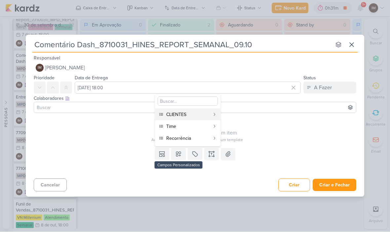
click at [190, 118] on div "CLIENTES" at bounding box center [188, 115] width 44 height 7
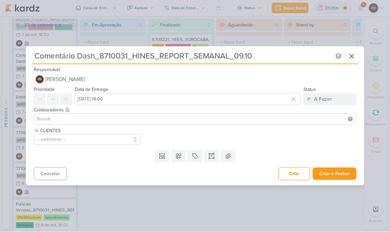
click at [181, 156] on icon at bounding box center [178, 156] width 7 height 7
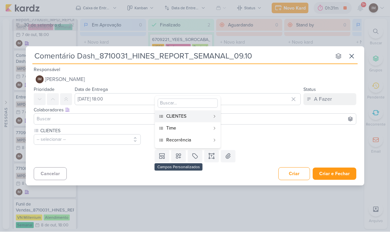
click at [196, 130] on div "Time" at bounding box center [188, 128] width 44 height 7
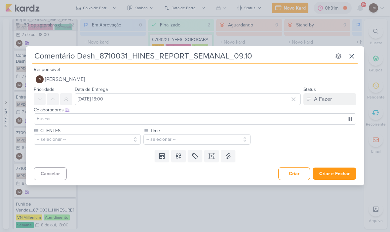
click at [181, 157] on icon at bounding box center [178, 156] width 7 height 7
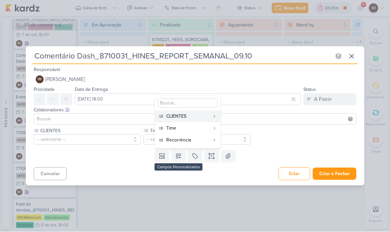
click at [196, 142] on div "Recorrência" at bounding box center [188, 140] width 44 height 7
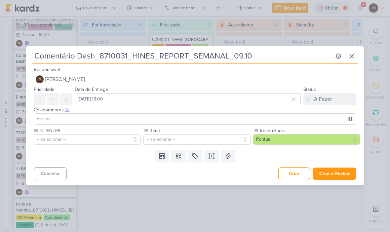
click at [48, 141] on button "-- selecionar --" at bounding box center [87, 140] width 107 height 11
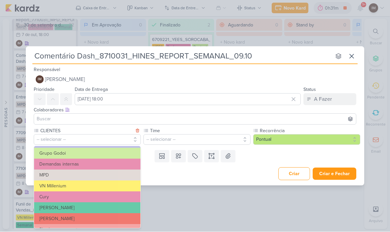
scroll to position [56, 0]
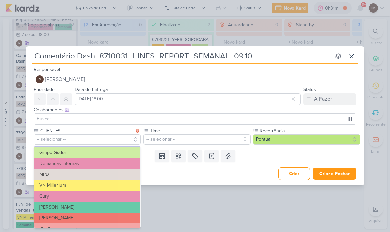
click at [43, 184] on button "VN Millenium" at bounding box center [87, 185] width 107 height 11
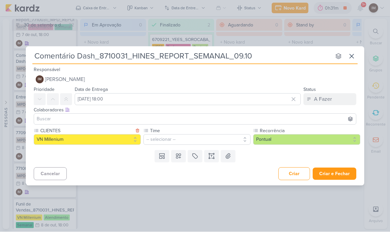
click at [191, 141] on button "-- selecionar --" at bounding box center [197, 140] width 107 height 11
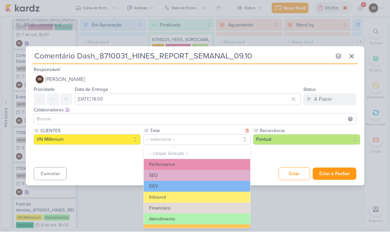
scroll to position [0, 0]
click at [195, 162] on button "Performance" at bounding box center [197, 165] width 107 height 11
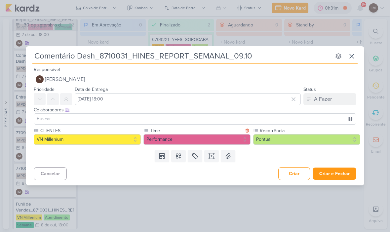
click at [300, 140] on button "Pontual" at bounding box center [306, 140] width 107 height 11
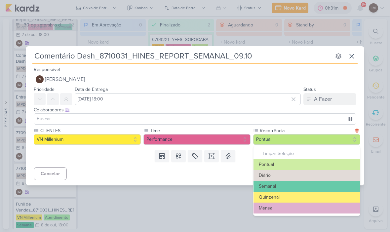
click at [277, 183] on button "Semanal" at bounding box center [307, 186] width 107 height 11
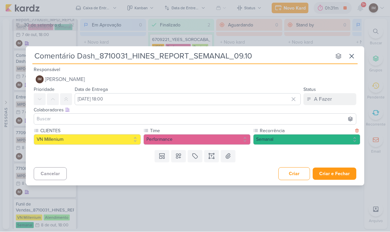
click at [328, 170] on button "Criar e Fechar" at bounding box center [335, 174] width 44 height 12
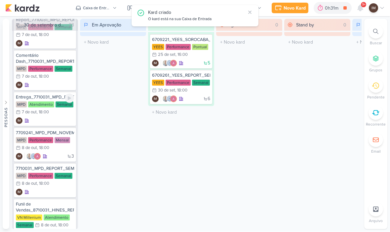
click at [39, 120] on div "IM" at bounding box center [45, 121] width 58 height 7
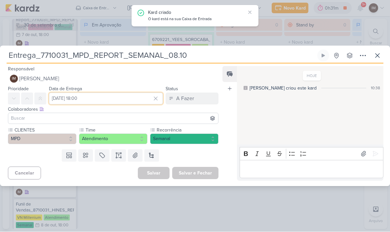
click at [63, 98] on input "[DATE] 18:00" at bounding box center [106, 99] width 114 height 12
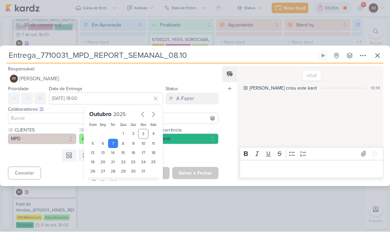
click at [128, 144] on div "8" at bounding box center [123, 143] width 10 height 9
type input "[DATE] 18:00"
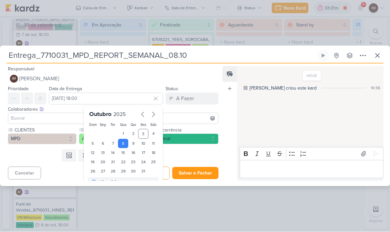
click at [201, 173] on button "Salvar e Fechar" at bounding box center [195, 173] width 46 height 12
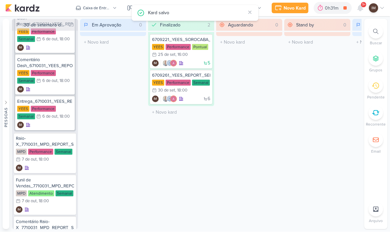
scroll to position [224, 0]
click at [51, 120] on div "6/10 6 de out , 18:00" at bounding box center [52, 117] width 33 height 7
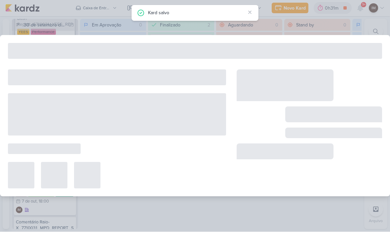
type input "Entrega_6710031_YEES_REPORT_SEMANAL_MARKETING_07.10"
type input "6 de outubro de 2025 às 18:00"
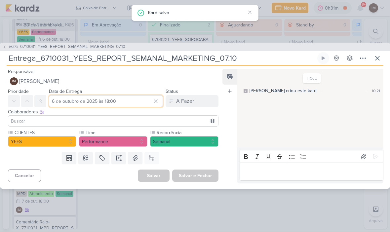
click at [108, 98] on input "6 de outubro de 2025 às 18:00" at bounding box center [106, 102] width 114 height 12
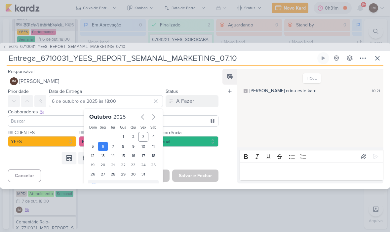
click at [117, 145] on div "7" at bounding box center [113, 146] width 10 height 9
type input "[DATE] 18:00"
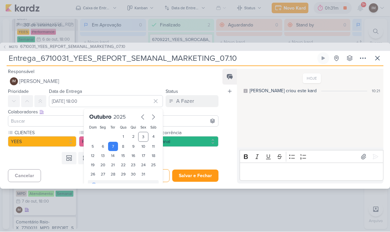
click at [201, 176] on button "Salvar e Fechar" at bounding box center [195, 176] width 46 height 12
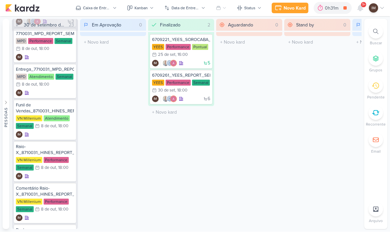
scroll to position [573, 0]
click at [299, 9] on div "Novo Kard" at bounding box center [295, 8] width 22 height 7
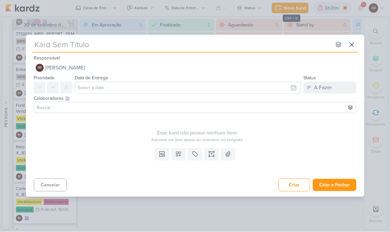
click at [247, 50] on input "text" at bounding box center [181, 45] width 299 height 12
type input "Entrega"
type input "Entrega_"
click at [80, 42] on input "Entrega_" at bounding box center [181, 45] width 299 height 12
type input "Entrega_8710031_HINES_REPORT_SEMANAL_09.10"
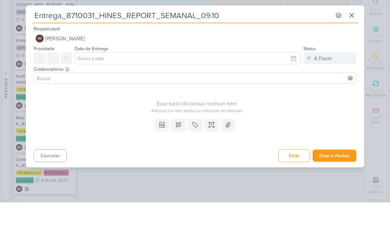
type input "Entrega_8710031_HINES_REPORT_SEMANAL_09.10"
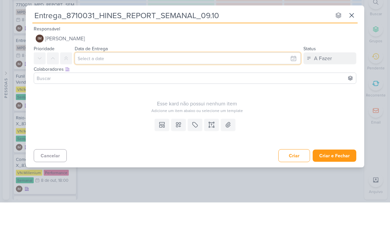
click at [280, 82] on input "text" at bounding box center [188, 88] width 226 height 12
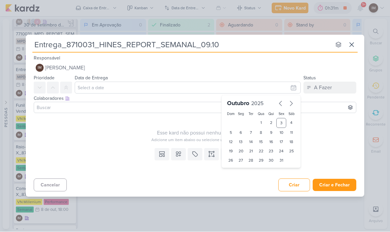
click at [272, 132] on div "9" at bounding box center [271, 132] width 10 height 9
type input "[DATE] 23:59"
click at [237, 174] on select "00 01 02 03 04 05 06 07 08 09 10 11 12 13 14 15 16 17 18 19 20 21 22 23" at bounding box center [241, 172] width 9 height 8
select select "18"
type input "[DATE] 18:59"
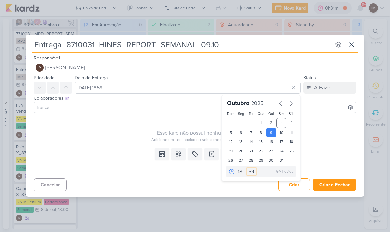
click at [251, 173] on select "00 05 10 15 20 25 30 35 40 45 50 55 59" at bounding box center [251, 172] width 9 height 8
select select "0"
type input "[DATE] 18:00"
click at [177, 156] on icon at bounding box center [178, 154] width 7 height 7
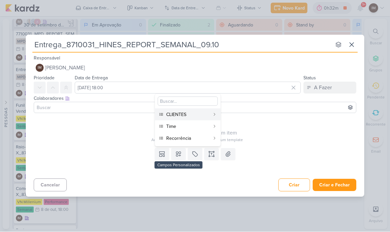
click at [201, 116] on div "CLIENTES" at bounding box center [188, 115] width 44 height 7
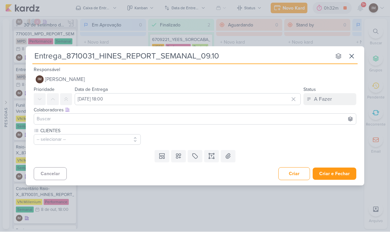
click at [180, 159] on icon at bounding box center [178, 156] width 7 height 7
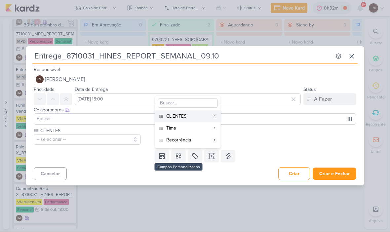
click at [197, 128] on div "Time" at bounding box center [188, 128] width 44 height 7
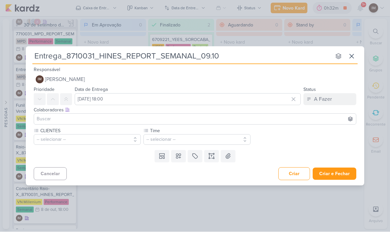
click at [180, 158] on icon at bounding box center [178, 156] width 7 height 7
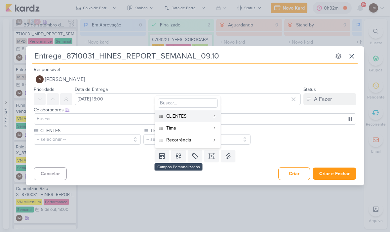
click at [194, 141] on div "Recorrência" at bounding box center [188, 140] width 44 height 7
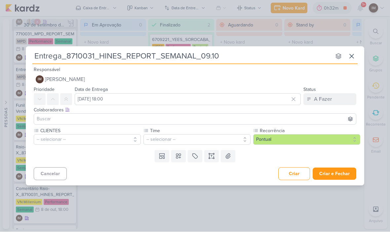
click at [121, 139] on button "-- selecionar --" at bounding box center [87, 140] width 107 height 11
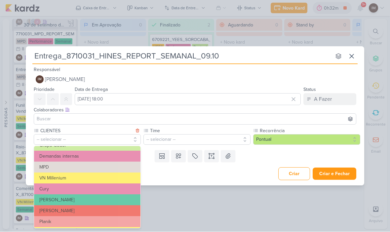
scroll to position [65, 0]
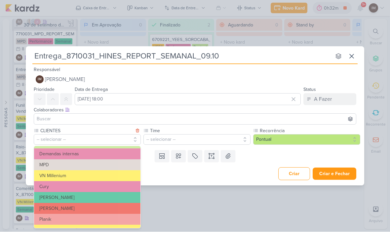
click at [119, 175] on button "VN Millenium" at bounding box center [87, 176] width 107 height 11
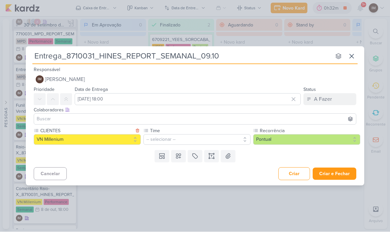
click at [187, 141] on button "-- selecionar --" at bounding box center [197, 140] width 107 height 11
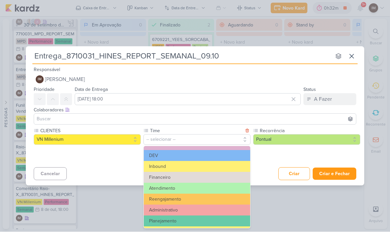
scroll to position [20, 0]
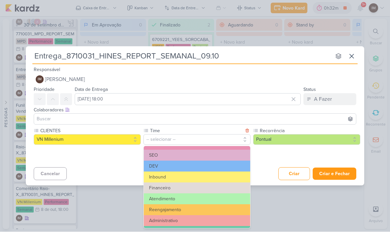
click at [210, 198] on button "Atendimento" at bounding box center [197, 199] width 107 height 11
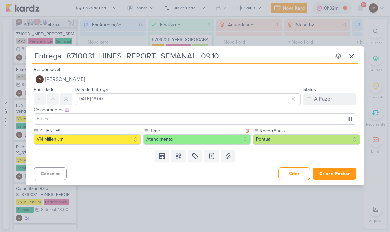
click at [285, 139] on button "Pontual" at bounding box center [306, 140] width 107 height 11
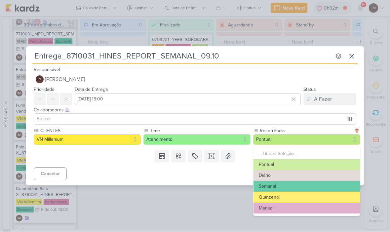
click at [285, 185] on button "Semanal" at bounding box center [307, 186] width 107 height 11
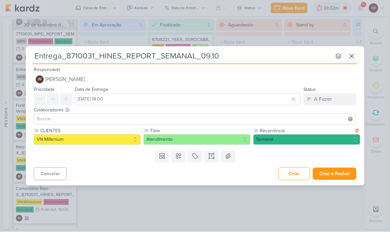
click at [336, 172] on button "Criar e Fechar" at bounding box center [335, 174] width 44 height 12
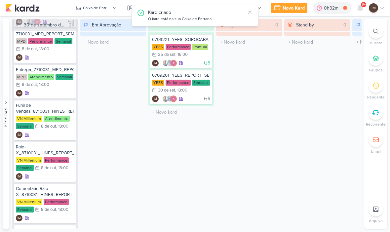
click at [287, 7] on div "Novo Kard" at bounding box center [294, 8] width 22 height 7
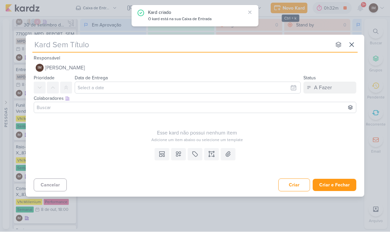
click at [245, 47] on input "text" at bounding box center [181, 45] width 299 height 12
type input "14"
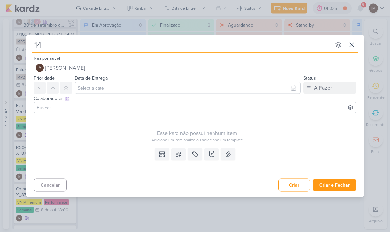
type input "147"
type input "147_"
type input "147"
type input "14710"
type input "147100"
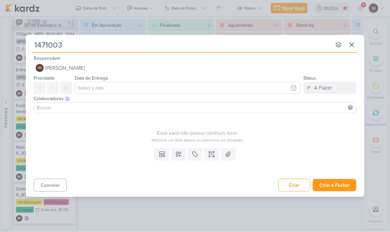
type input "14710031"
type input "14710031_"
type input "14710031_RE"
type input "14710031_"
type input "14710031_MA"
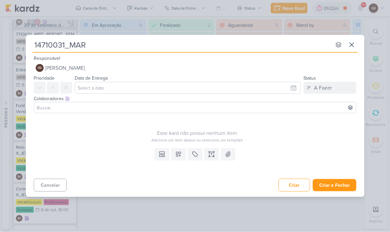
type input "14710031_MAR"
type input "14710031_MAR IN"
type input "14710031_MAR INC"
type input "14710031_MAR INC_"
click at [117, 46] on input "14710031_MAR INC_" at bounding box center [181, 45] width 299 height 12
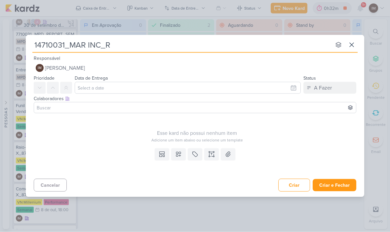
type input "14710031_MAR INC_RE"
type input "14710031_MAR INC_REO"
type input "14710031_MAR INC_REP"
type input "14710031_MAR INC_REPORT"
type input "14710031_MAR INC_REPORT_"
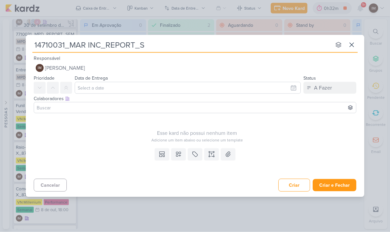
type input "14710031_MAR INC_REPORT_SE"
type input "14710031_MAR INC_REPORT_SEM"
type input "14710031_MAR INC_REPORT_SEMANAL"
type input "14710031_MAR INC_REPORT_SEMANAL_"
type input "14710031_MAR INC_REPORT_SEMANAL_10"
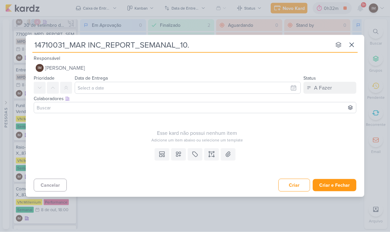
type input "14710031_MAR INC_REPORT_SEMANAL_10.q"
type input "14710031_MAR INC_REPORT_SEMANAL_10."
type input "14710031_MAR INC_REPORT_SEMANAL_10.10"
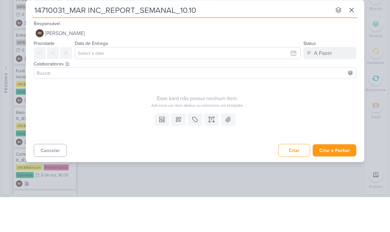
type input "14710031_MAR INC_REPORT_SEMANAL_10.10"
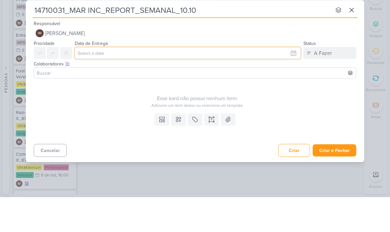
click at [278, 82] on input "text" at bounding box center [188, 88] width 226 height 12
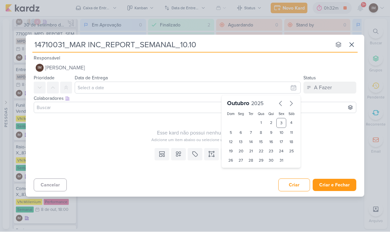
click at [284, 129] on div "10" at bounding box center [282, 132] width 10 height 9
type input "10 de outubro de 2025 às 23:59"
click at [239, 171] on select "00 01 02 03 04 05 06 07 08 09 10 11 12 13 14 15 16 17 18 19 20 21 22 23" at bounding box center [241, 172] width 9 height 8
select select "18"
type input "10 de outubro de 2025 às 18:59"
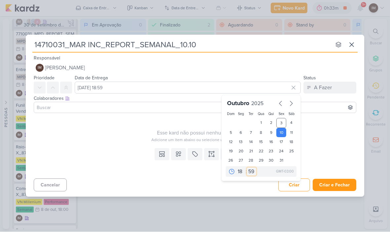
click at [254, 174] on select "00 05 10 15 20 25 30 35 40 45 50 55 59" at bounding box center [251, 172] width 9 height 8
select select "0"
type input "[DATE] 18:00"
click at [180, 155] on icon at bounding box center [178, 154] width 7 height 7
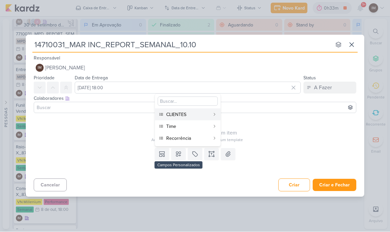
click at [192, 115] on div "CLIENTES" at bounding box center [188, 115] width 44 height 7
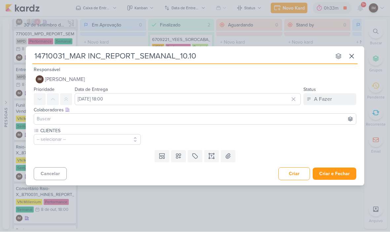
click at [181, 154] on icon at bounding box center [178, 156] width 7 height 7
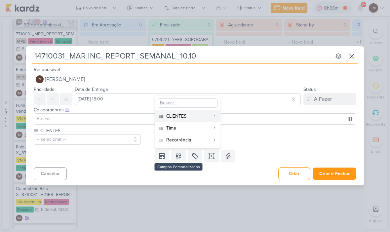
click at [188, 128] on div "Time" at bounding box center [188, 128] width 44 height 7
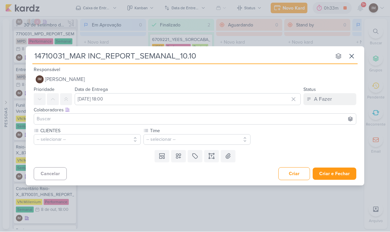
click at [179, 154] on icon at bounding box center [178, 156] width 7 height 7
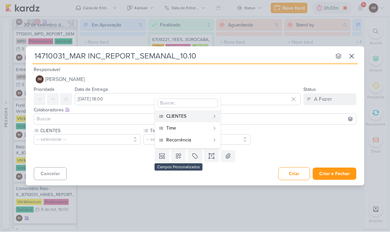
click at [193, 140] on div "Recorrência" at bounding box center [188, 140] width 44 height 7
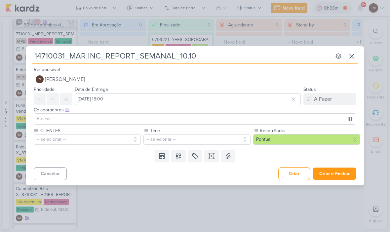
click at [127, 140] on button "-- selecionar --" at bounding box center [87, 140] width 107 height 11
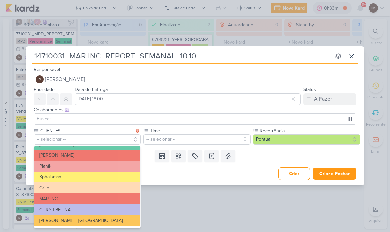
scroll to position [118, 0]
click at [81, 199] on button "MAR INC" at bounding box center [87, 199] width 107 height 11
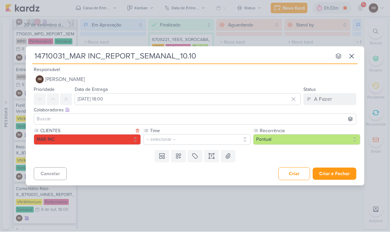
click at [164, 140] on button "-- selecionar --" at bounding box center [197, 140] width 107 height 11
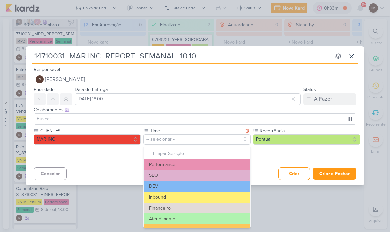
click at [182, 168] on button "Performance" at bounding box center [197, 165] width 107 height 11
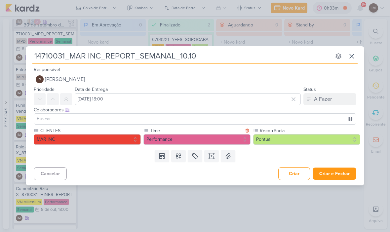
click at [278, 142] on button "Pontual" at bounding box center [306, 140] width 107 height 11
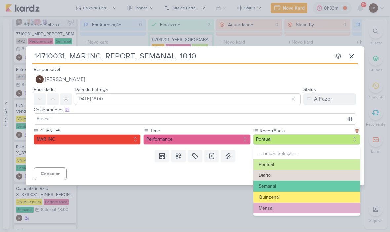
click at [284, 184] on button "Semanal" at bounding box center [307, 186] width 107 height 11
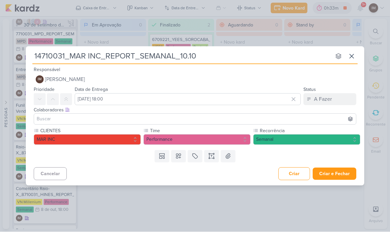
click at [353, 151] on div "Templates Campos Personalizados CLIENTES YEES Teixeira Duarte MPD" at bounding box center [195, 156] width 339 height 17
click at [344, 174] on button "Criar e Fechar" at bounding box center [335, 174] width 44 height 12
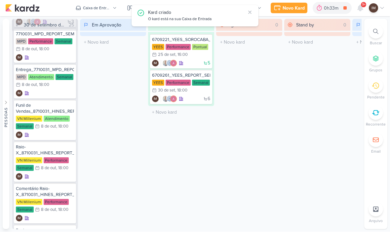
click at [297, 6] on div "Novo Kard" at bounding box center [294, 8] width 22 height 7
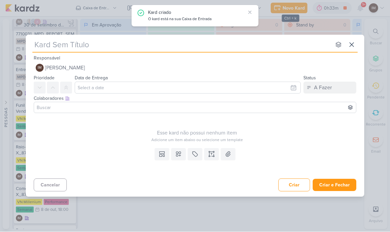
click at [258, 49] on input "text" at bounding box center [181, 45] width 299 height 12
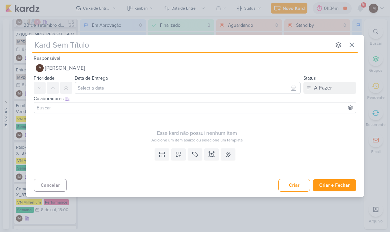
click at [244, 51] on input "text" at bounding box center [181, 45] width 299 height 12
type input "8710031_HINES_REPORT_SEMANAL_09.10"
click at [52, 50] on input "8710031_HINES_REPORT_SEMANAL_09.10" at bounding box center [181, 45] width 299 height 12
click at [53, 50] on input "8710031_HINES_REPORT_SEMANAL_09.10" at bounding box center [181, 45] width 299 height 12
click at [55, 50] on input "8710031_HINES_REPORT_SEMANAL_09.10" at bounding box center [181, 45] width 299 height 12
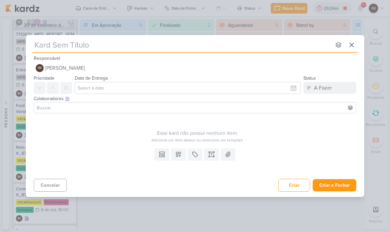
click at [350, 43] on icon at bounding box center [352, 45] width 4 height 4
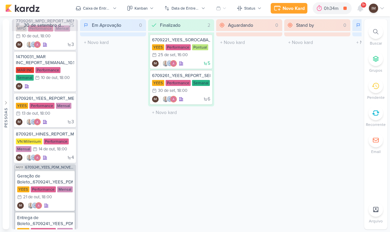
scroll to position [934, 0]
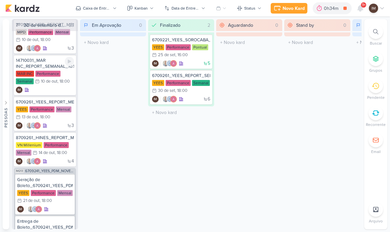
click at [52, 90] on div "IM" at bounding box center [45, 90] width 58 height 7
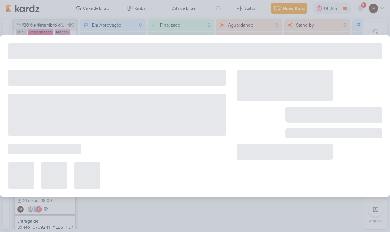
type input "14710031_MAR INC_REPORT_SEMANAL_10.10"
type input "[DATE] 18:00"
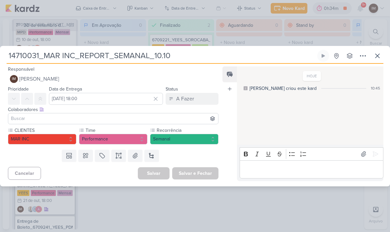
click at [21, 53] on input "14710031_MAR INC_REPORT_SEMANAL_10.10" at bounding box center [162, 56] width 310 height 12
click at [21, 54] on input "14710031_MAR INC_REPORT_SEMANAL_10.10" at bounding box center [162, 56] width 310 height 12
click at [19, 54] on input "14710031_MAR INC_REPORT_SEMANAL_10.10" at bounding box center [162, 56] width 310 height 12
click at [380, 61] on button at bounding box center [378, 56] width 12 height 12
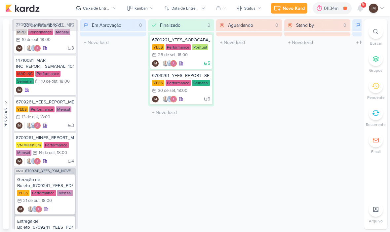
click at [294, 9] on div "Novo Kard" at bounding box center [294, 8] width 22 height 7
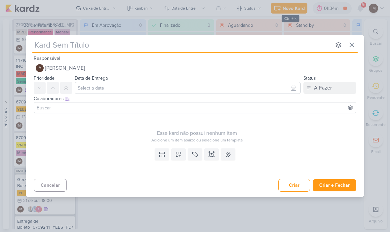
click at [40, 47] on input "text" at bounding box center [181, 45] width 299 height 12
type input "F"
type input "Funil"
type input "Funil de"
type input "Funil de Ve"
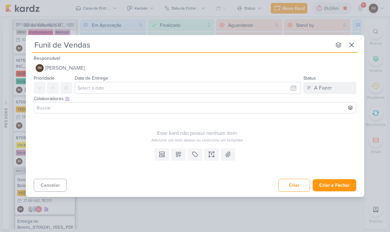
type input "Funil de Vendas"
type input "Funil de Vendas _"
type input "Funil de Vendas"
type input "Funil de Vendas_"
click at [125, 49] on input "Funil de Vendas_" at bounding box center [181, 45] width 299 height 12
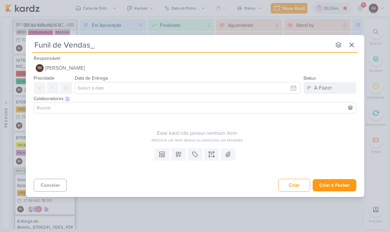
type input "Funil de Vendas_14710031_MAR INC_REPORT_SEMANAL_10.10"
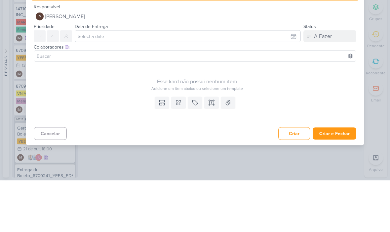
type input "Funil de Vendas_14710031_MAR INC_REPORT_SEMANAL_10.10"
click at [216, 95] on div "Colaboradores Este kard pode ser visível a usuários da sua organização Este kar…" at bounding box center [195, 98] width 323 height 7
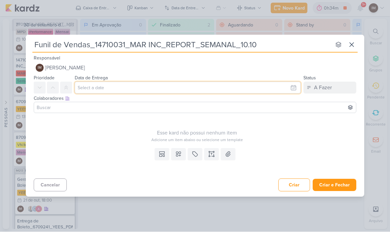
click at [206, 86] on input "text" at bounding box center [188, 88] width 226 height 12
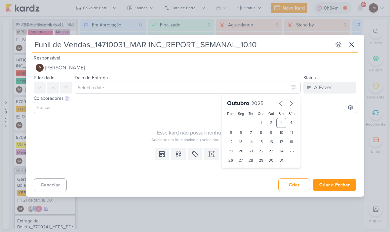
click at [272, 133] on div "9" at bounding box center [271, 132] width 10 height 9
type input "[DATE] 23:59"
click at [253, 173] on select "00 05 10 15 20 25 30 35 40 45 50 55 59" at bounding box center [251, 172] width 9 height 8
click at [238, 173] on select "00 01 02 03 04 05 06 07 08 09 10 11 12 13 14 15 16 17 18 19 20 21 22 23" at bounding box center [241, 172] width 9 height 8
select select "16"
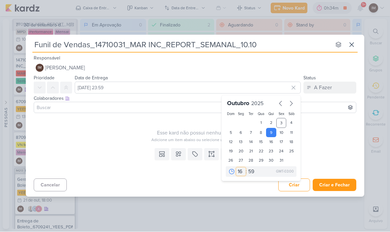
type input "9 de outubro de 2025 às 16:59"
click at [239, 172] on select "00 01 02 03 04 05 06 07 08 09 10 11 12 13 14 15 16 17 18 19 20 21 22 23" at bounding box center [241, 172] width 9 height 8
select select "18"
type input "[DATE] 18:59"
click at [253, 172] on select "00 05 10 15 20 25 30 35 40 45 50 55 59" at bounding box center [251, 172] width 9 height 8
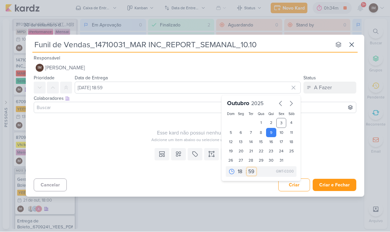
select select "0"
type input "[DATE] 18:00"
click at [179, 156] on icon at bounding box center [178, 154] width 7 height 7
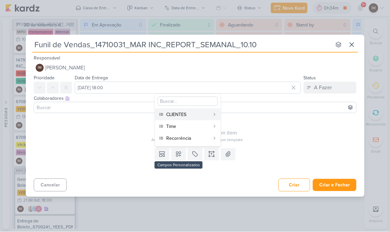
click at [194, 115] on div "CLIENTES" at bounding box center [188, 115] width 44 height 7
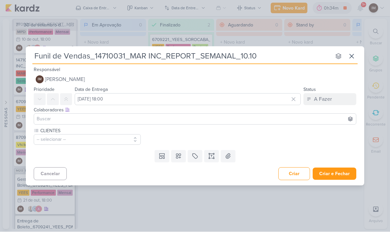
click at [181, 157] on icon at bounding box center [178, 156] width 7 height 7
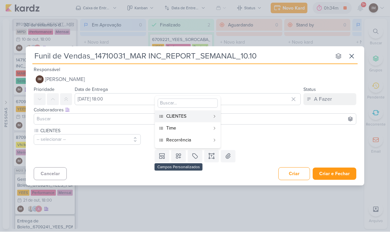
click at [190, 124] on button "Time" at bounding box center [188, 129] width 66 height 12
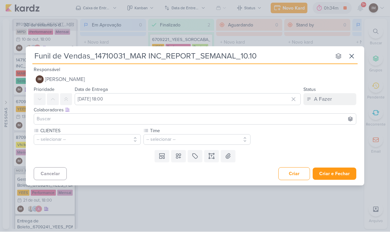
click at [181, 155] on icon at bounding box center [178, 156] width 5 height 5
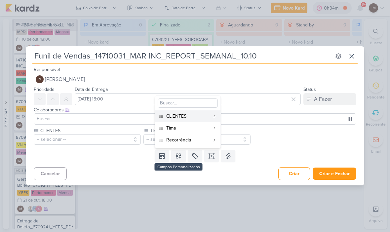
click at [189, 141] on div "Recorrência" at bounding box center [188, 140] width 44 height 7
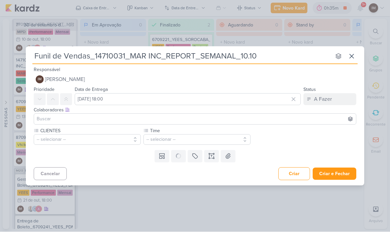
click at [117, 144] on button "-- selecionar --" at bounding box center [87, 140] width 107 height 11
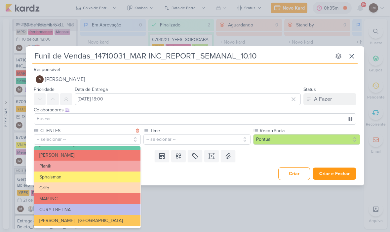
scroll to position [118, 0]
click at [115, 199] on button "MAR INC" at bounding box center [87, 199] width 107 height 11
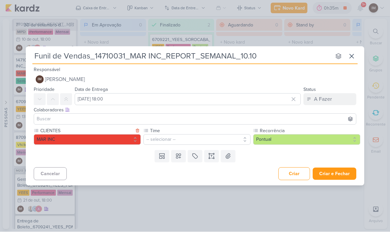
click at [210, 136] on button "-- selecionar --" at bounding box center [197, 140] width 107 height 11
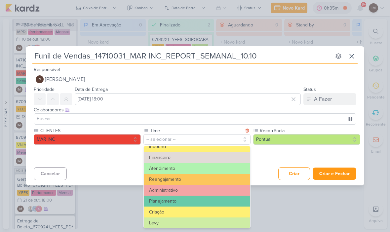
scroll to position [51, 0]
click at [183, 168] on button "Atendimento" at bounding box center [197, 168] width 107 height 11
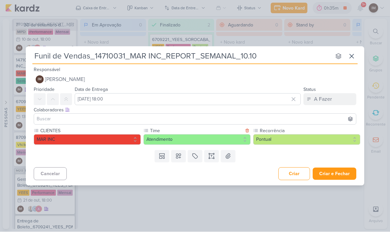
click at [278, 141] on button "Pontual" at bounding box center [306, 140] width 107 height 11
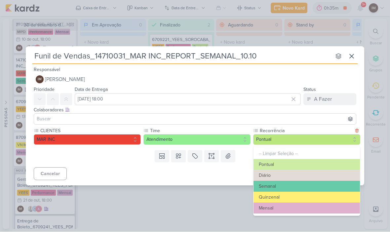
click at [287, 185] on button "Semanal" at bounding box center [307, 186] width 107 height 11
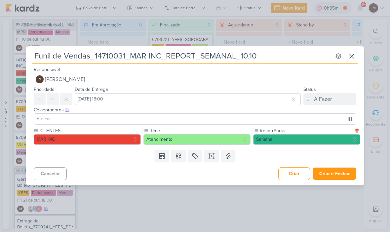
click at [341, 174] on button "Criar e Fechar" at bounding box center [335, 174] width 44 height 12
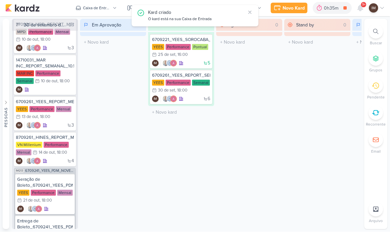
click at [287, 8] on div "Novo Kard" at bounding box center [294, 8] width 22 height 7
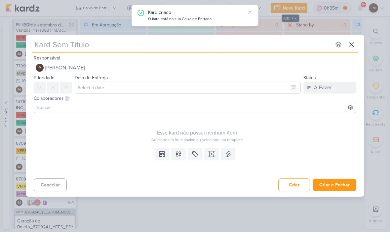
click at [80, 45] on input "text" at bounding box center [181, 45] width 299 height 12
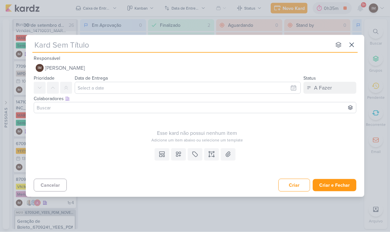
type input "R"
type input "Ra"
type input "Raio"
type input "Raio-"
type input "Raio-X"
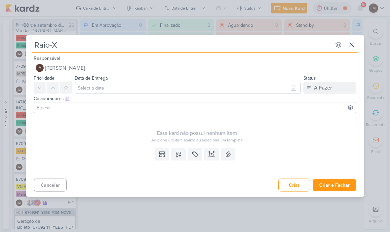
type input "Raio-X_"
click at [97, 47] on input "Raio-X_" at bounding box center [181, 45] width 299 height 12
type input "Raio-X_14710031_MAR INC_REPORT_SEMANAL_10.10"
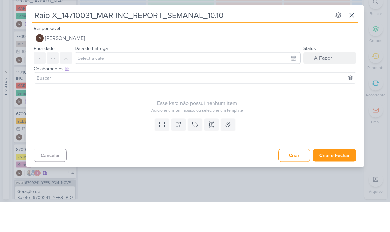
type input "Raio-X_14710031_MAR INC_REPORT_SEMANAL_10.10"
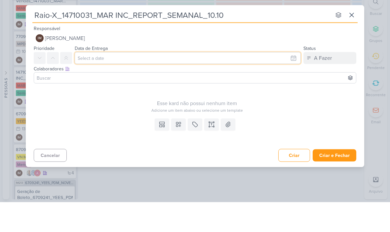
click at [240, 82] on input "text" at bounding box center [188, 88] width 226 height 12
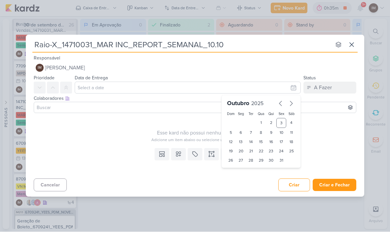
click at [272, 132] on div "9" at bounding box center [271, 132] width 10 height 9
type input "[DATE] 23:59"
click at [239, 170] on select "00 01 02 03 04 05 06 07 08 09 10 11 12 13 14 15 16 17 18 19 20 21 22 23" at bounding box center [241, 172] width 9 height 8
select select "18"
type input "[DATE] 18:59"
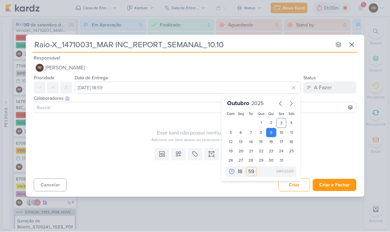
click at [253, 172] on select "00 05 10 15 20 25 30 35 40 45 50 55 59" at bounding box center [251, 172] width 9 height 8
select select "0"
type input "[DATE] 18:00"
click at [176, 156] on icon at bounding box center [178, 154] width 7 height 7
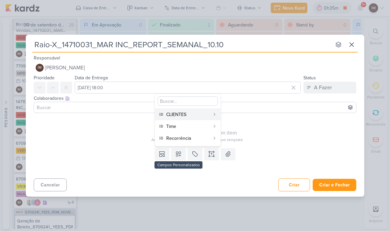
click at [188, 113] on div "CLIENTES" at bounding box center [188, 115] width 44 height 7
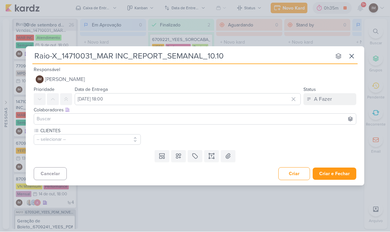
click at [184, 161] on button at bounding box center [178, 157] width 15 height 12
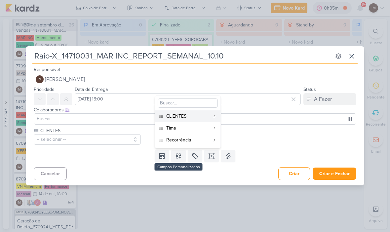
click at [189, 129] on div "Time" at bounding box center [188, 128] width 44 height 7
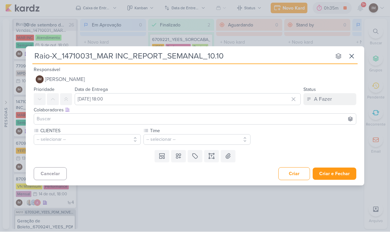
click at [180, 157] on icon at bounding box center [178, 156] width 5 height 5
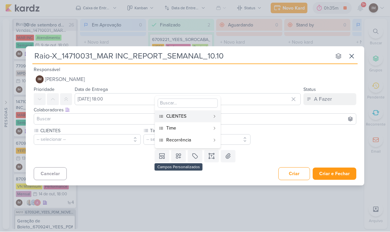
click at [192, 140] on div "Recorrência" at bounding box center [188, 140] width 44 height 7
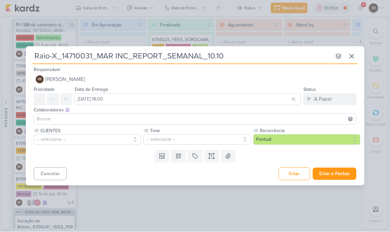
click at [123, 141] on button "-- selecionar --" at bounding box center [87, 140] width 107 height 11
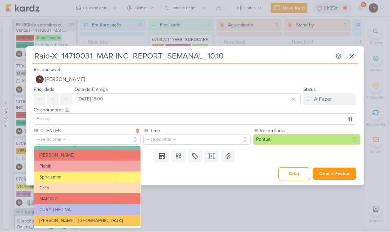
scroll to position [118, 0]
click at [83, 198] on button "MAR INC" at bounding box center [87, 199] width 107 height 11
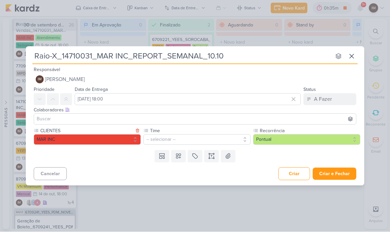
click at [165, 140] on button "-- selecionar --" at bounding box center [197, 140] width 107 height 11
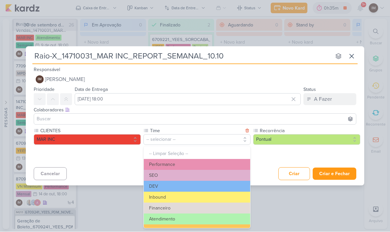
click at [201, 164] on button "Performance" at bounding box center [197, 165] width 107 height 11
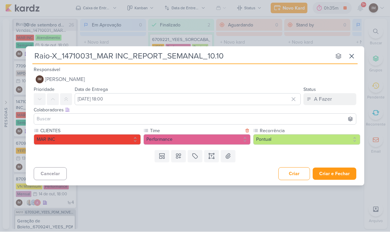
click at [294, 139] on button "Pontual" at bounding box center [306, 140] width 107 height 11
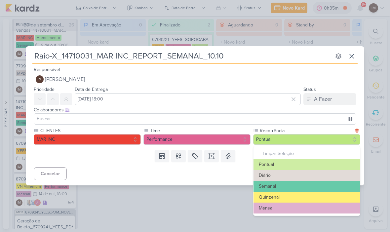
click at [276, 190] on button "Semanal" at bounding box center [307, 186] width 107 height 11
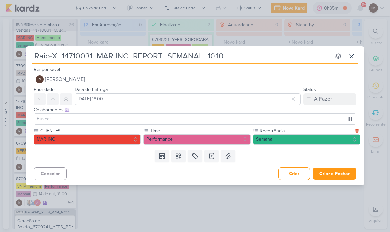
click at [331, 171] on button "Criar e Fechar" at bounding box center [335, 174] width 44 height 12
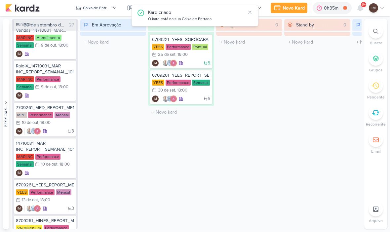
click at [293, 9] on div "Novo Kard" at bounding box center [294, 8] width 22 height 7
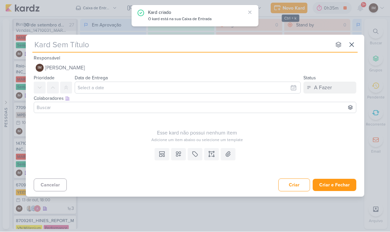
click at [275, 50] on input "text" at bounding box center [181, 45] width 299 height 12
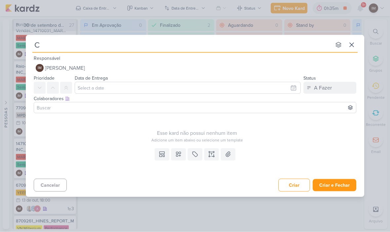
type input "Co"
type input "Comme"
type input "Com"
type input "Coment"
click at [113, 43] on input "Comentário Raio-X_" at bounding box center [181, 45] width 299 height 12
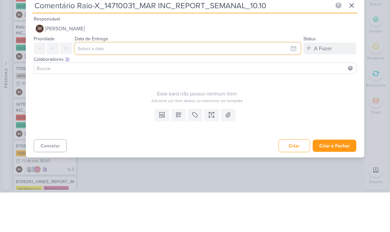
click at [248, 82] on input "text" at bounding box center [188, 88] width 226 height 12
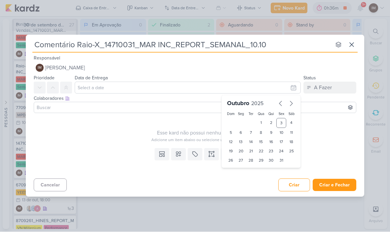
click at [269, 133] on div "9" at bounding box center [271, 132] width 10 height 9
click at [241, 171] on select "00 01 02 03 04 05 06 07 08 09 10 11 12 13 14 15 16 17 18 19 20 21 22 23" at bounding box center [241, 172] width 9 height 8
click at [253, 173] on select "00 05 10 15 20 25 30 35 40 45 50 55 59" at bounding box center [251, 172] width 9 height 8
click at [180, 153] on icon at bounding box center [178, 154] width 7 height 7
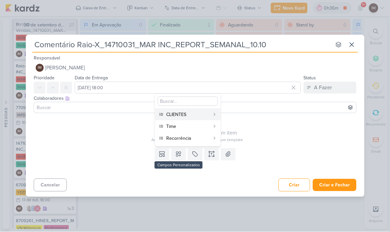
click at [189, 114] on div "CLIENTES" at bounding box center [188, 115] width 44 height 7
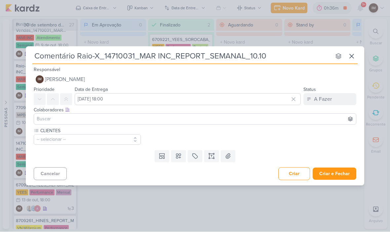
click at [179, 153] on icon at bounding box center [178, 156] width 7 height 7
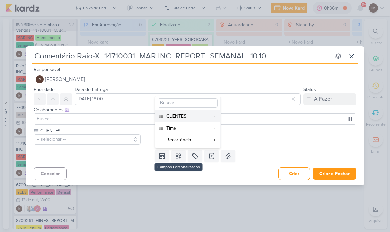
click at [189, 130] on div "Time" at bounding box center [188, 128] width 44 height 7
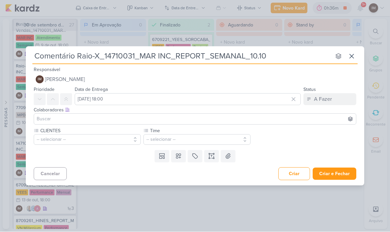
click at [180, 155] on icon at bounding box center [178, 156] width 7 height 7
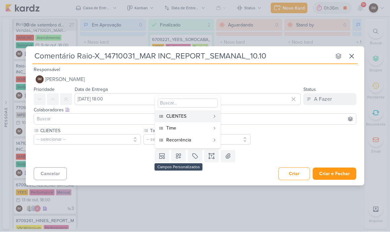
click at [192, 142] on div "Recorrência" at bounding box center [188, 140] width 44 height 7
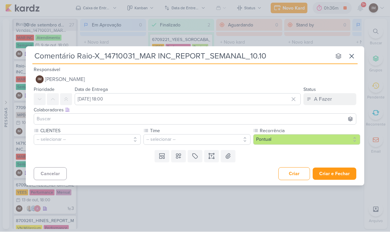
click at [55, 136] on button "-- selecionar --" at bounding box center [87, 140] width 107 height 11
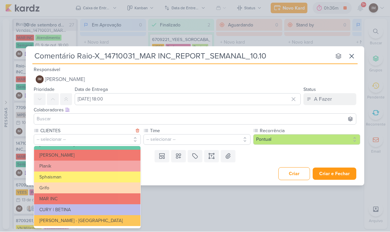
click at [48, 200] on button "MAR INC" at bounding box center [87, 199] width 107 height 11
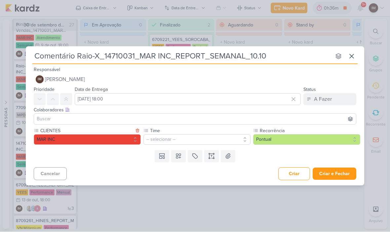
click at [198, 139] on button "-- selecionar --" at bounding box center [197, 140] width 107 height 11
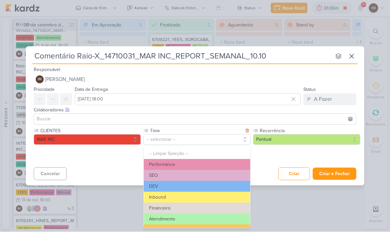
click at [201, 161] on button "Performance" at bounding box center [197, 165] width 107 height 11
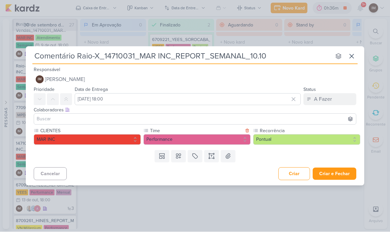
click at [281, 142] on button "Pontual" at bounding box center [306, 140] width 107 height 11
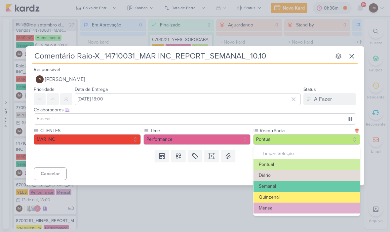
click at [281, 185] on button "Semanal" at bounding box center [307, 186] width 107 height 11
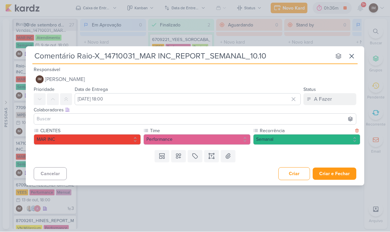
click at [329, 171] on button "Criar e Fechar" at bounding box center [335, 174] width 44 height 12
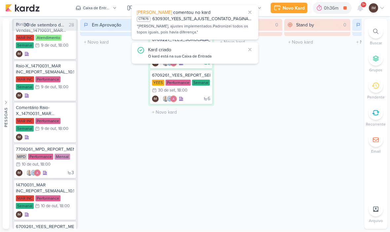
click at [292, 12] on button "Novo Kard" at bounding box center [289, 8] width 37 height 11
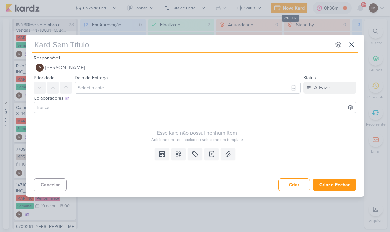
click at [55, 45] on input "text" at bounding box center [181, 45] width 299 height 12
click at [116, 48] on input "Dash Report_" at bounding box center [181, 45] width 299 height 12
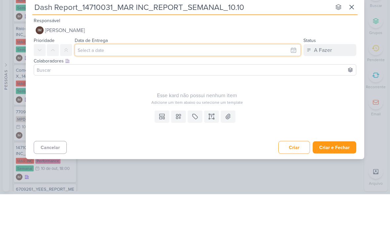
click at [237, 82] on input "text" at bounding box center [188, 88] width 226 height 12
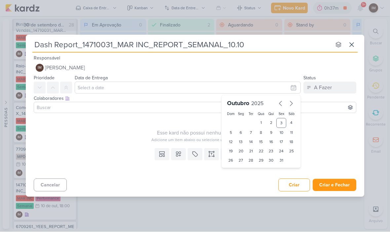
click at [271, 132] on div "9" at bounding box center [271, 132] width 10 height 9
click at [237, 175] on select "00 01 02 03 04 05 06 07 08 09 10 11 12 13 14 15 16 17 18 19 20 21 22 23" at bounding box center [241, 172] width 9 height 8
click at [253, 173] on select "00 05 10 15 20 25 30 35 40 45 50 55 59" at bounding box center [251, 172] width 9 height 8
click at [177, 149] on button at bounding box center [178, 155] width 15 height 12
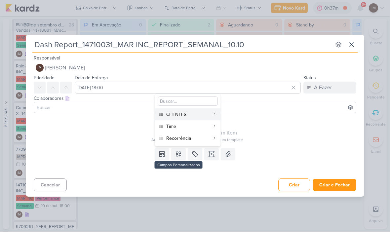
click at [198, 115] on div "CLIENTES" at bounding box center [188, 115] width 44 height 7
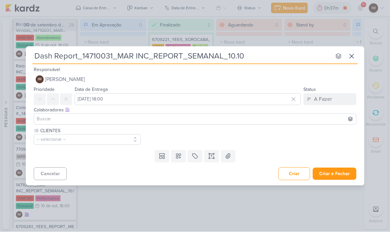
click at [180, 157] on icon at bounding box center [178, 156] width 7 height 7
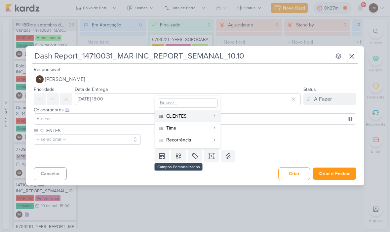
click at [194, 127] on div "Time" at bounding box center [188, 128] width 44 height 7
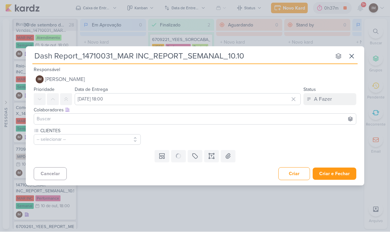
click at [0, 0] on icon at bounding box center [0, 0] width 0 height 0
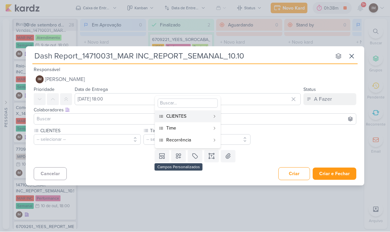
click at [190, 139] on div "Recorrência" at bounding box center [188, 140] width 44 height 7
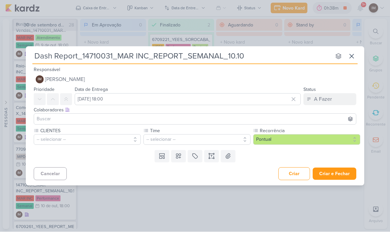
click at [113, 138] on button "-- selecionar --" at bounding box center [87, 140] width 107 height 11
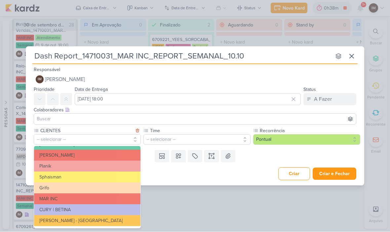
click at [104, 200] on button "MAR INC" at bounding box center [87, 199] width 107 height 11
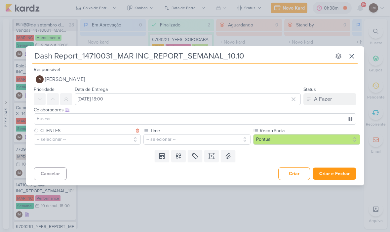
click at [187, 139] on button "-- selecionar --" at bounding box center [197, 140] width 107 height 11
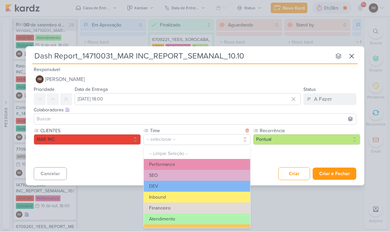
click at [199, 162] on button "Performance" at bounding box center [197, 165] width 107 height 11
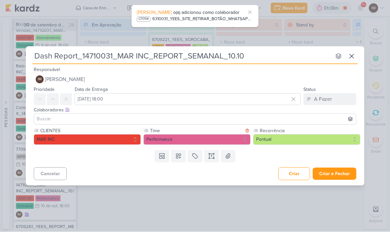
click at [286, 137] on button "Pontual" at bounding box center [306, 140] width 107 height 11
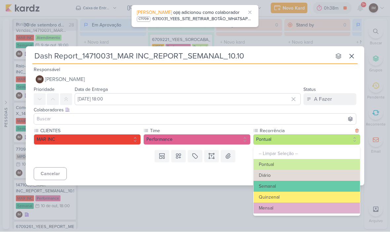
click at [290, 186] on button "Semanal" at bounding box center [307, 186] width 107 height 11
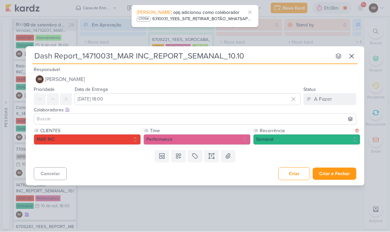
click at [327, 176] on button "Criar e Fechar" at bounding box center [335, 174] width 44 height 12
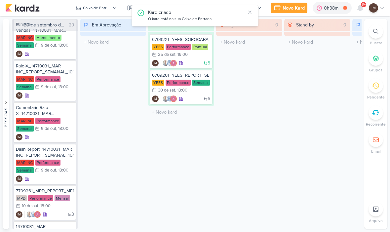
click at [291, 8] on div "Novo Kard" at bounding box center [294, 8] width 22 height 7
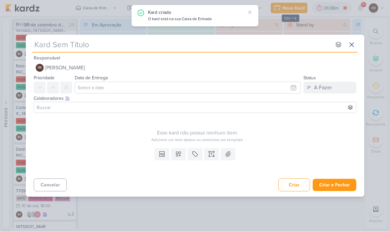
click at [265, 40] on input "text" at bounding box center [181, 45] width 299 height 12
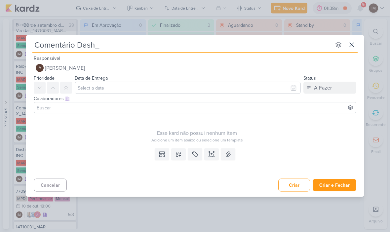
click at [146, 46] on input "Comentário Dash_" at bounding box center [181, 45] width 299 height 12
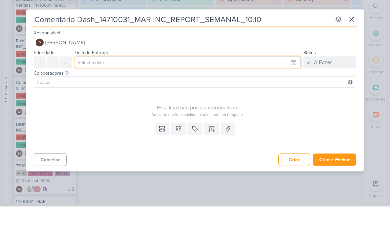
click at [245, 82] on input "text" at bounding box center [188, 88] width 226 height 12
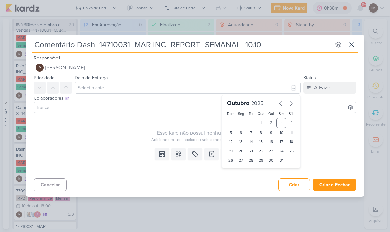
click at [273, 131] on div "9" at bounding box center [271, 132] width 10 height 9
click at [242, 170] on select "00 01 02 03 04 05 06 07 08 09 10 11 12 13 14 15 16 17 18 19 20 21 22 23" at bounding box center [241, 172] width 9 height 8
click at [253, 171] on select "00 05 10 15 20 25 30 35 40 45 50 55 59" at bounding box center [251, 172] width 9 height 8
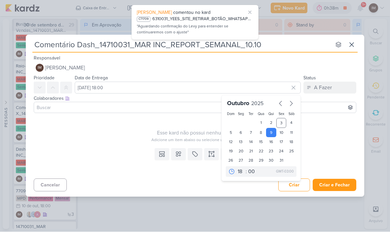
click at [177, 157] on icon at bounding box center [178, 154] width 5 height 5
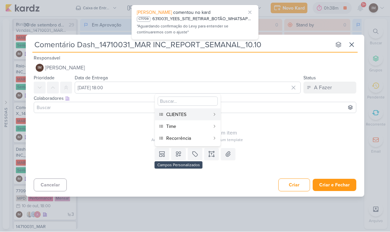
click at [201, 119] on button "CLIENTES" at bounding box center [188, 115] width 66 height 12
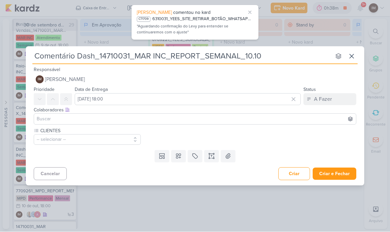
click at [181, 156] on icon at bounding box center [178, 156] width 7 height 7
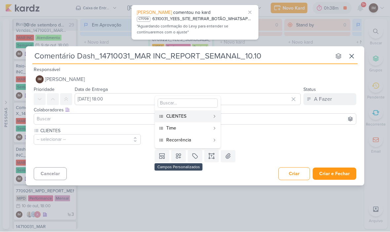
click at [197, 132] on button "Time" at bounding box center [188, 129] width 66 height 12
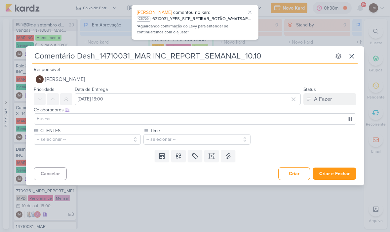
click at [180, 161] on button at bounding box center [178, 157] width 15 height 12
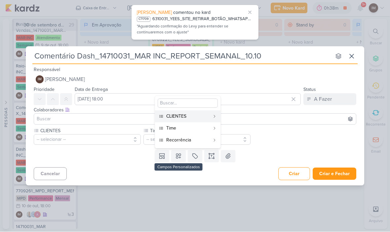
click at [195, 142] on div "Recorrência" at bounding box center [188, 140] width 44 height 7
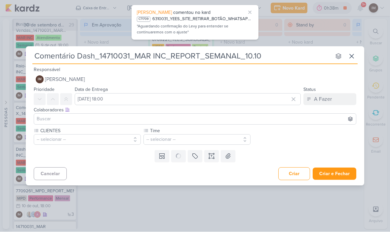
click at [41, 138] on button "-- selecionar --" at bounding box center [87, 140] width 107 height 11
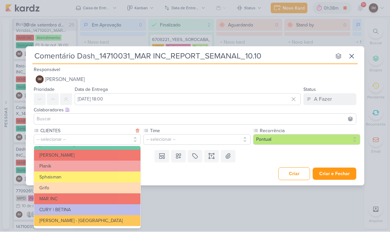
click at [56, 197] on button "MAR INC" at bounding box center [87, 199] width 107 height 11
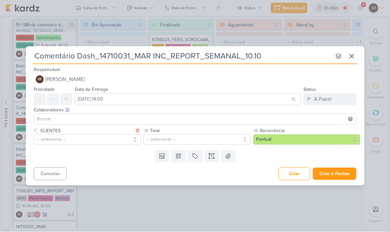
click at [209, 142] on button "-- selecionar --" at bounding box center [197, 140] width 107 height 11
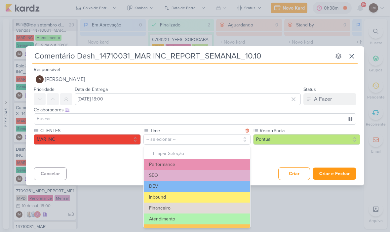
click at [190, 161] on button "Performance" at bounding box center [197, 165] width 107 height 11
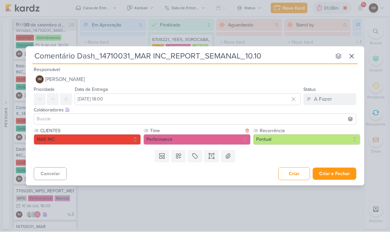
click at [285, 139] on button "Pontual" at bounding box center [306, 140] width 107 height 11
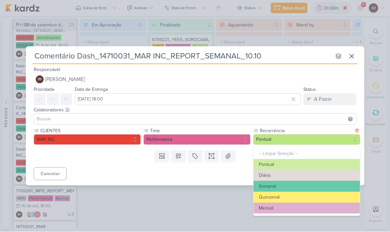
click at [300, 185] on button "Semanal" at bounding box center [307, 186] width 107 height 11
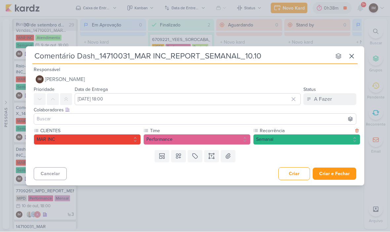
click at [337, 174] on button "Criar e Fechar" at bounding box center [335, 174] width 44 height 12
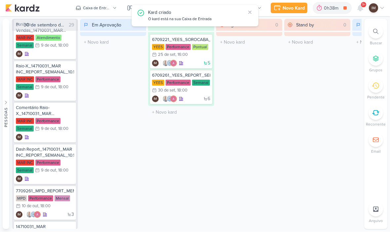
click at [289, 9] on div "Novo Kard" at bounding box center [294, 8] width 22 height 7
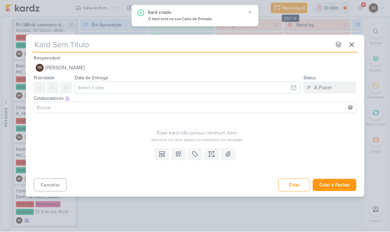
click at [260, 43] on input "text" at bounding box center [181, 45] width 299 height 12
click at [136, 50] on input "Entrega_" at bounding box center [181, 45] width 299 height 12
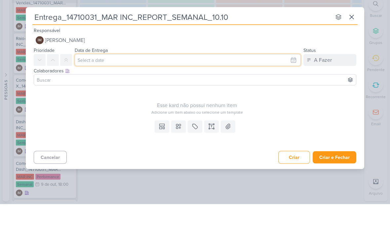
click at [212, 82] on input "text" at bounding box center [188, 88] width 226 height 12
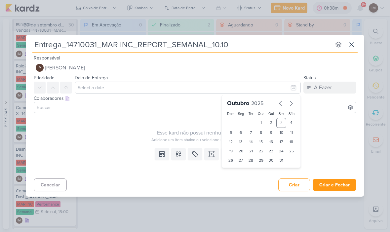
click at [273, 132] on div "9" at bounding box center [271, 132] width 10 height 9
click at [239, 174] on select "00 01 02 03 04 05 06 07 08 09 10 11 12 13 14 15 16 17 18 19 20 21 22 23" at bounding box center [241, 172] width 9 height 8
click at [252, 174] on select "00 05 10 15 20 25 30 35 40 45 50 55 59" at bounding box center [251, 172] width 9 height 8
click at [181, 151] on icon at bounding box center [178, 154] width 7 height 7
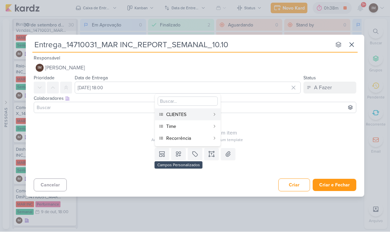
click at [197, 115] on div "CLIENTES" at bounding box center [188, 115] width 44 height 7
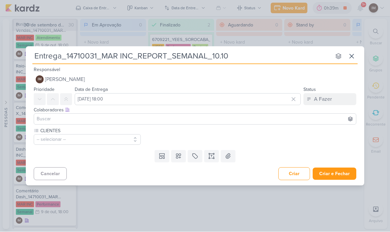
click at [181, 156] on icon at bounding box center [178, 156] width 7 height 7
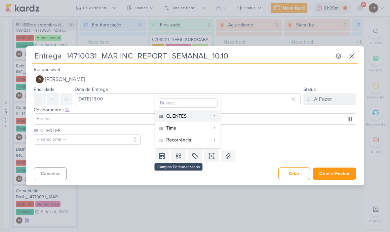
click at [191, 131] on div "Time" at bounding box center [188, 128] width 44 height 7
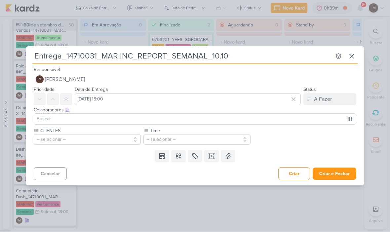
click at [180, 159] on icon at bounding box center [178, 156] width 7 height 7
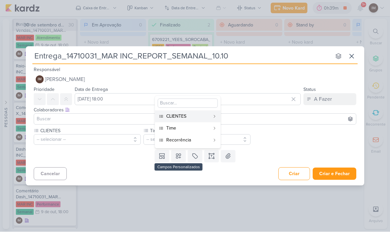
click at [191, 144] on button "Recorrência" at bounding box center [188, 141] width 66 height 12
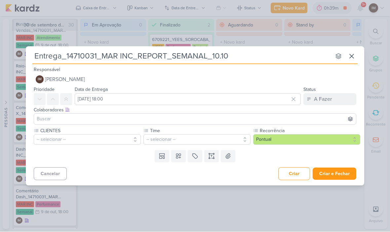
click at [119, 143] on button "-- selecionar --" at bounding box center [87, 140] width 107 height 11
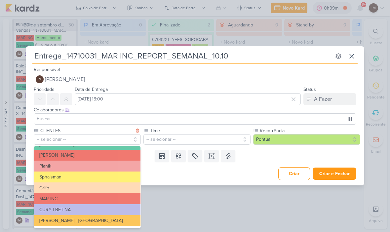
click at [122, 199] on button "MAR INC" at bounding box center [87, 199] width 107 height 11
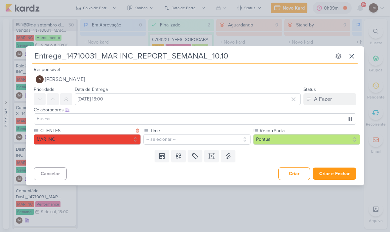
click at [208, 141] on button "-- selecionar --" at bounding box center [197, 140] width 107 height 11
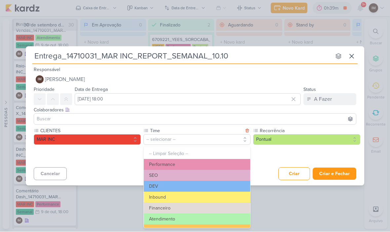
click at [195, 218] on button "Atendimento" at bounding box center [197, 219] width 107 height 11
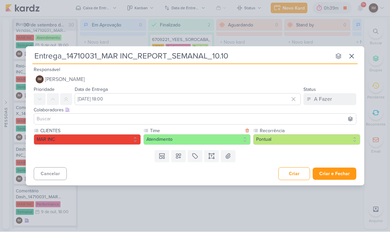
click at [285, 139] on button "Pontual" at bounding box center [306, 140] width 107 height 11
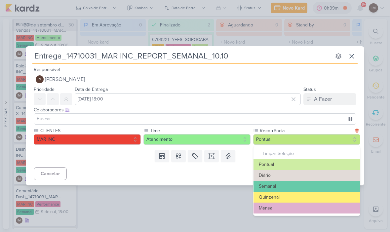
click at [278, 186] on button "Semanal" at bounding box center [307, 186] width 107 height 11
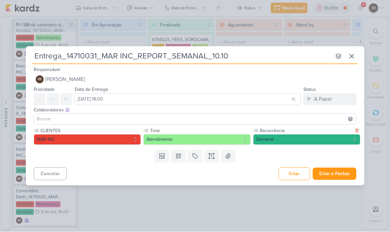
click at [335, 171] on button "Criar e Fechar" at bounding box center [335, 174] width 44 height 12
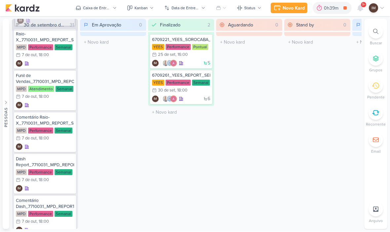
scroll to position [348, 0]
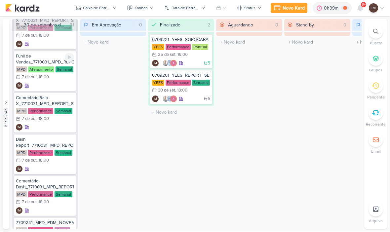
click at [57, 89] on div "Funil de Vendas_7710031_MPD_REPORT_SEMANAL_08.10 MPD Atendimento Semanal 7/10 7…" at bounding box center [45, 71] width 62 height 40
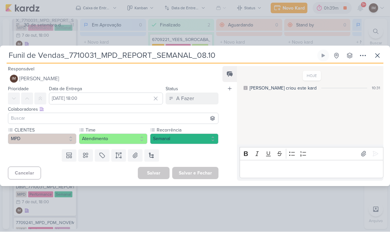
click at [363, 58] on icon at bounding box center [363, 56] width 8 height 8
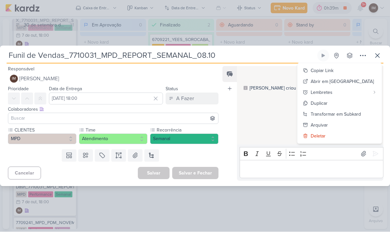
click at [350, 112] on div "Transformar em Subkard" at bounding box center [336, 114] width 50 height 7
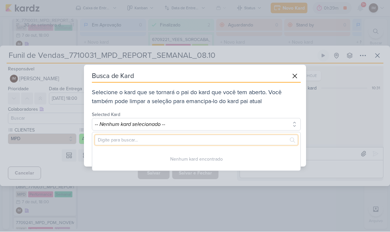
click at [252, 141] on input "text" at bounding box center [196, 140] width 203 height 10
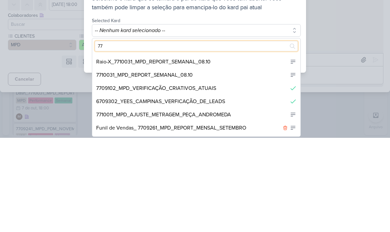
scroll to position [68, 0]
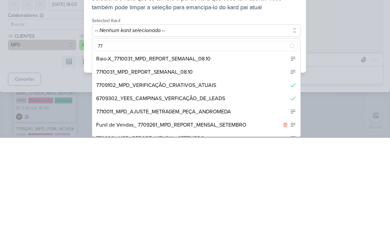
click at [243, 160] on div "7710031_MPD_REPORT_SEMANAL_08.10" at bounding box center [196, 166] width 208 height 13
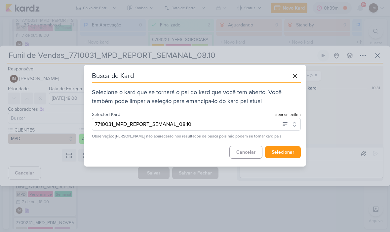
click at [289, 157] on button "selecionar" at bounding box center [283, 153] width 36 height 12
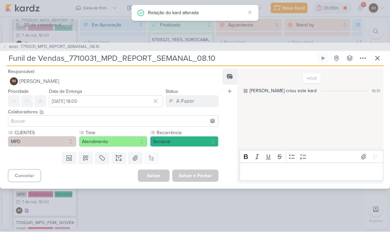
click at [381, 61] on icon at bounding box center [378, 59] width 8 height 8
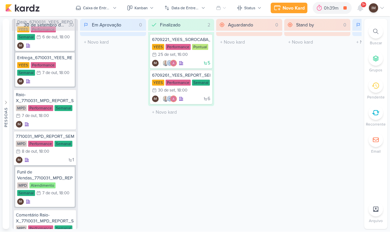
scroll to position [266, 0]
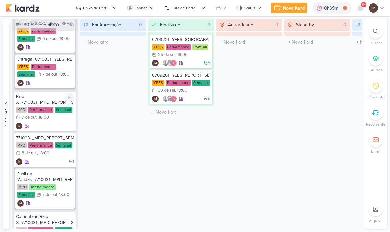
click at [48, 124] on div "IM" at bounding box center [45, 126] width 58 height 7
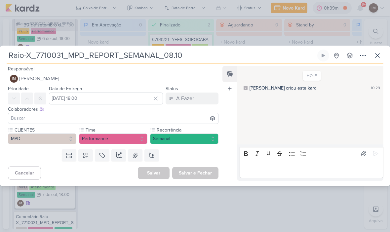
click at [366, 58] on icon at bounding box center [363, 56] width 8 height 8
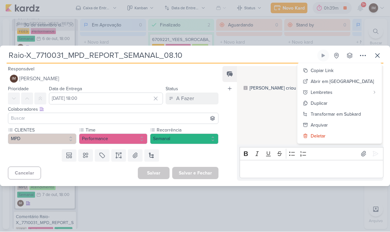
click at [351, 113] on div "Transformar em Subkard" at bounding box center [336, 114] width 50 height 7
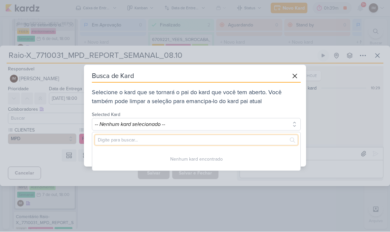
click at [234, 139] on input "text" at bounding box center [196, 140] width 203 height 10
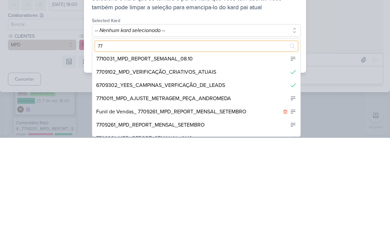
scroll to position [66, 0]
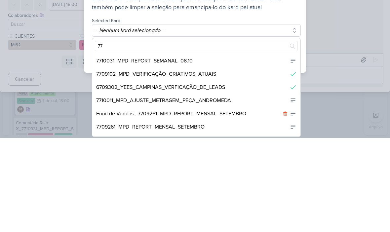
click at [235, 149] on div "7710031_MPD_REPORT_SEMANAL_08.10" at bounding box center [196, 155] width 208 height 13
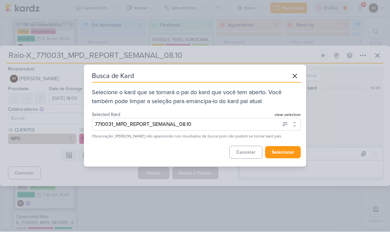
click at [284, 155] on button "selecionar" at bounding box center [283, 153] width 36 height 12
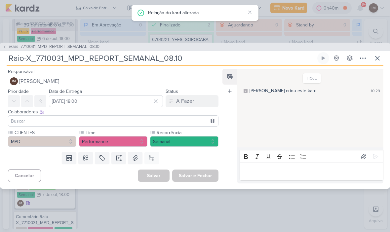
click at [380, 59] on icon at bounding box center [378, 59] width 8 height 8
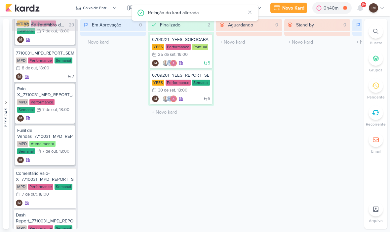
scroll to position [333, 0]
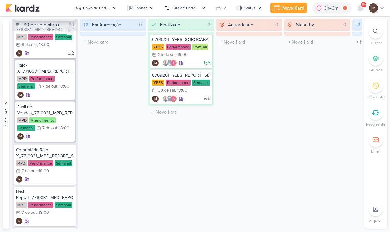
click at [40, 52] on div "2 IM" at bounding box center [45, 53] width 58 height 7
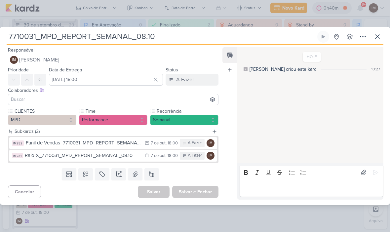
click at [380, 39] on icon at bounding box center [378, 37] width 8 height 8
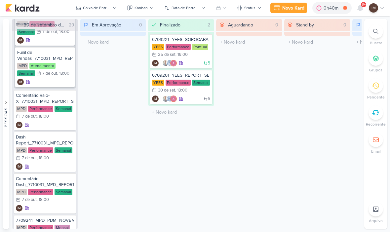
scroll to position [391, 0]
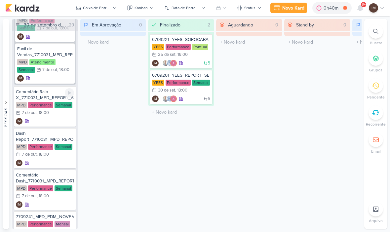
click at [45, 121] on div "IM" at bounding box center [45, 121] width 58 height 7
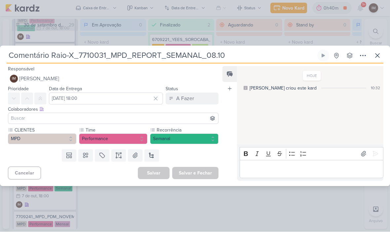
click at [362, 58] on icon at bounding box center [363, 56] width 8 height 8
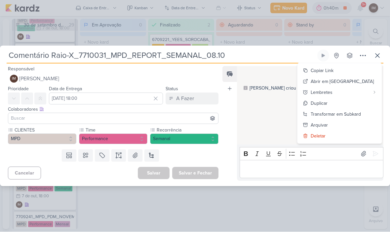
click at [345, 113] on div "Transformar em Subkard" at bounding box center [336, 114] width 50 height 7
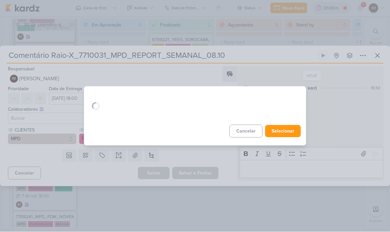
scroll to position [0, 0]
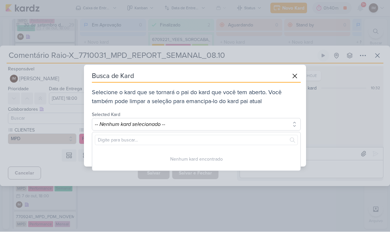
click at [232, 129] on button "-- Nenhum kard selecionado --" at bounding box center [196, 124] width 209 height 13
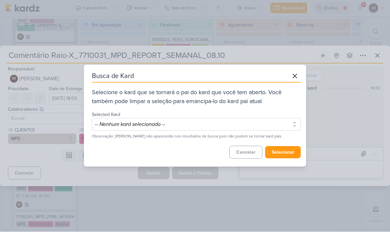
click at [246, 126] on button "-- Nenhum kard selecionado --" at bounding box center [196, 124] width 209 height 13
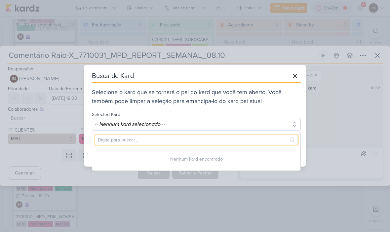
click at [239, 145] on input "text" at bounding box center [196, 140] width 203 height 10
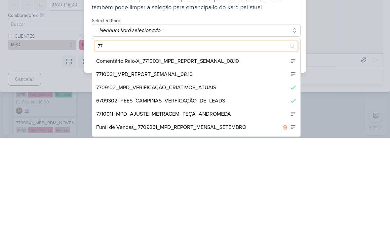
scroll to position [40, 0]
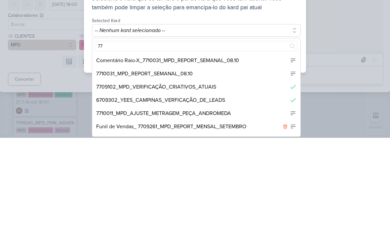
click at [249, 161] on div "7710031_MPD_REPORT_SEMANAL_08.10" at bounding box center [196, 167] width 208 height 13
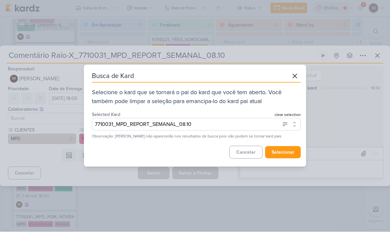
click at [287, 153] on button "selecionar" at bounding box center [283, 153] width 36 height 12
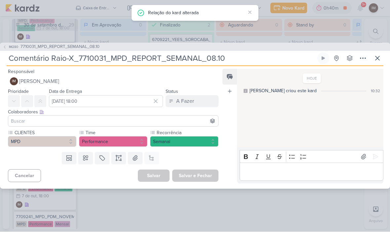
click at [379, 59] on icon at bounding box center [378, 59] width 4 height 4
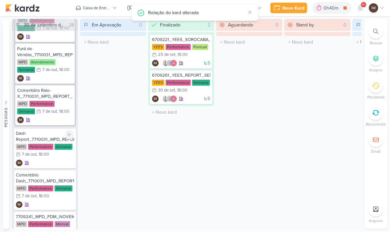
click at [59, 168] on div "Dash Report_7710031_MPD_REPORT_SEMANAL_08.10 MPD Performance Semanal 7/10 7 de …" at bounding box center [45, 148] width 62 height 40
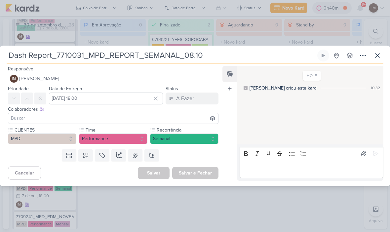
click at [365, 56] on icon at bounding box center [363, 56] width 8 height 8
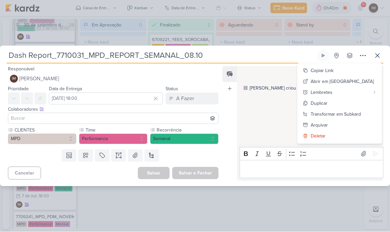
click at [355, 112] on div "Transformar em Subkard" at bounding box center [336, 114] width 50 height 7
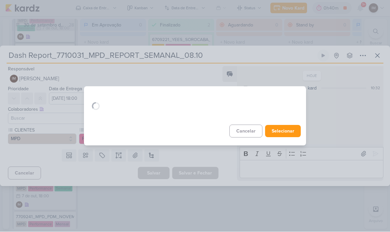
scroll to position [0, 0]
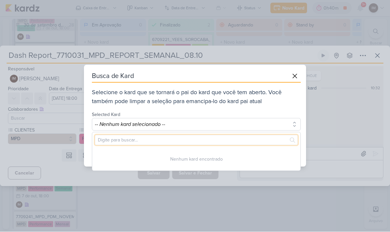
click at [257, 137] on input "text" at bounding box center [196, 140] width 203 height 10
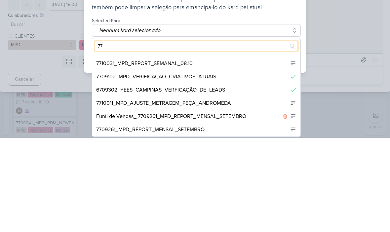
scroll to position [38, 0]
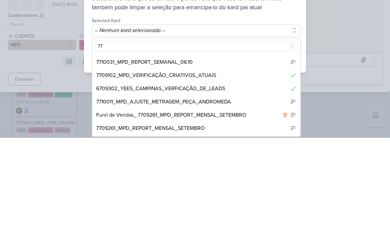
click at [248, 150] on div "7710031_MPD_REPORT_SEMANAL_08.10" at bounding box center [196, 156] width 208 height 13
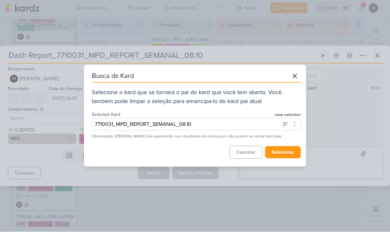
click at [288, 158] on button "selecionar" at bounding box center [283, 153] width 36 height 12
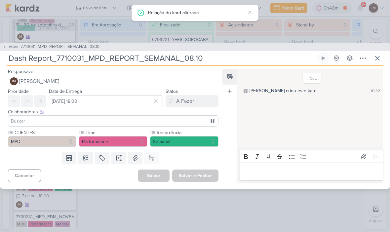
click at [380, 62] on icon at bounding box center [378, 59] width 8 height 8
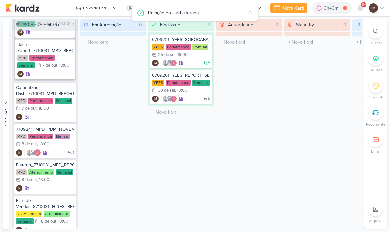
scroll to position [475, 0]
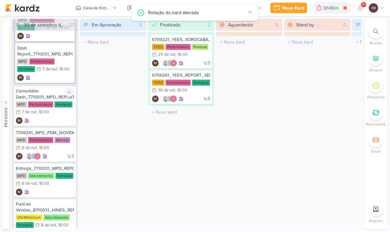
click at [64, 119] on div "IM" at bounding box center [45, 121] width 58 height 7
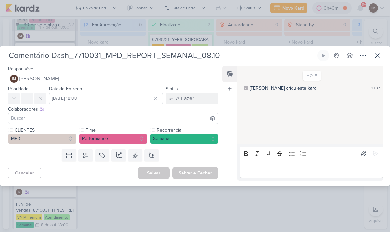
click at [363, 56] on icon at bounding box center [363, 56] width 8 height 8
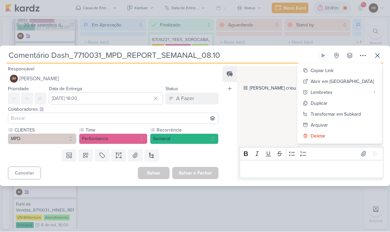
click at [346, 111] on div "Transformar em Subkard" at bounding box center [336, 114] width 50 height 7
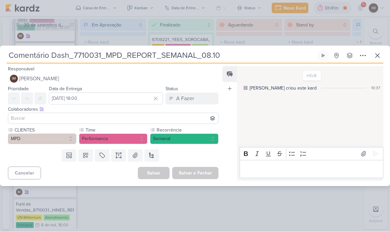
scroll to position [0, 0]
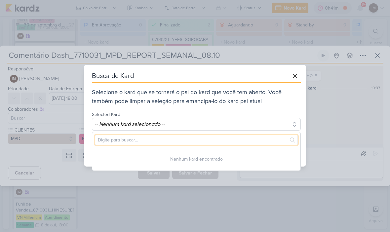
click at [237, 141] on input "text" at bounding box center [196, 140] width 203 height 10
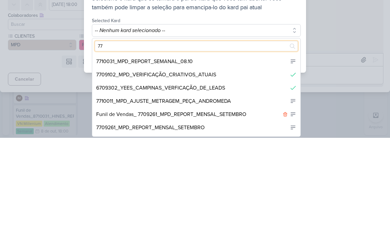
scroll to position [20, 0]
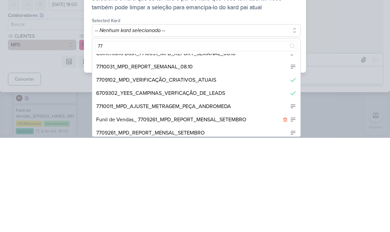
click at [255, 155] on div "7710031_MPD_REPORT_SEMANAL_08.10" at bounding box center [196, 161] width 208 height 13
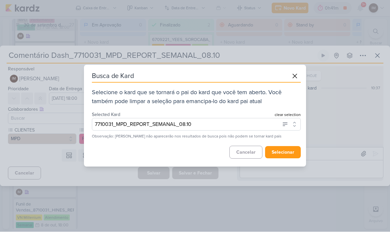
click at [284, 156] on button "selecionar" at bounding box center [283, 153] width 36 height 12
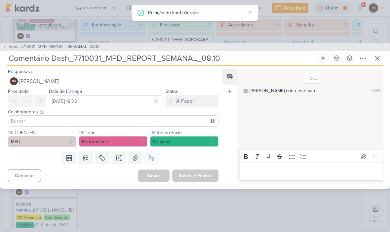
click at [382, 58] on icon at bounding box center [378, 59] width 8 height 8
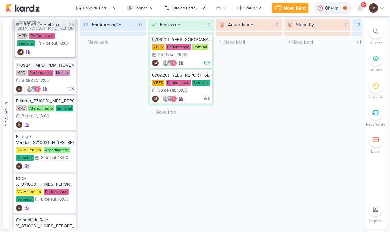
scroll to position [539, 0]
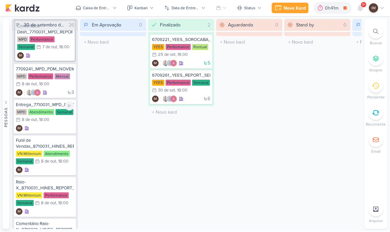
click at [43, 129] on div "IM" at bounding box center [45, 128] width 58 height 7
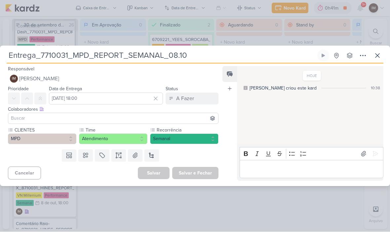
click at [363, 56] on icon at bounding box center [363, 56] width 8 height 8
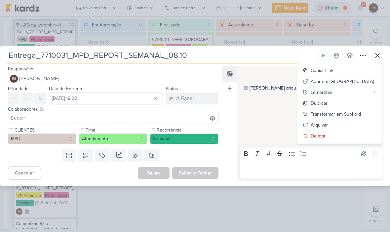
click at [346, 114] on div "Transformar em Subkard" at bounding box center [336, 114] width 50 height 7
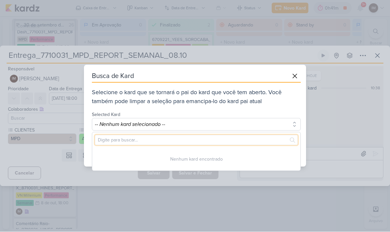
click at [247, 140] on input "text" at bounding box center [196, 140] width 203 height 10
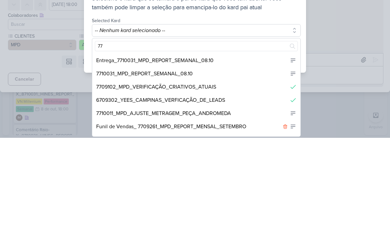
click at [266, 161] on div "7710031_MPD_REPORT_SEMANAL_08.10" at bounding box center [196, 167] width 208 height 13
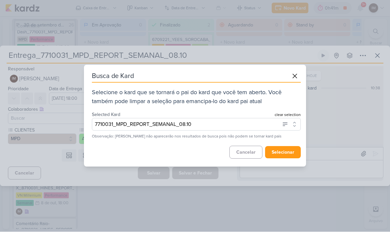
click at [285, 155] on button "selecionar" at bounding box center [283, 153] width 36 height 12
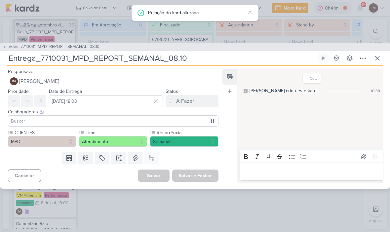
click at [379, 61] on icon at bounding box center [378, 59] width 8 height 8
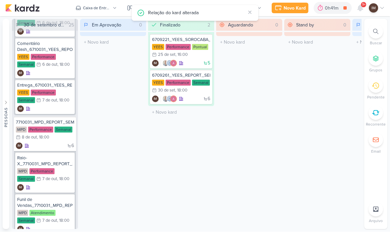
scroll to position [240, 0]
click at [42, 147] on div "6 IM" at bounding box center [45, 146] width 58 height 7
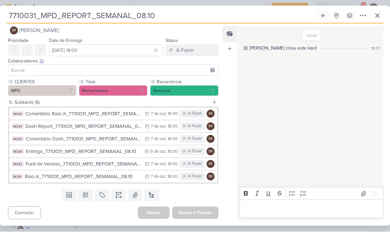
scroll to position [8, 0]
click at [231, 182] on div "Feed Atrelar email Solte o email para atrelar ao kard" at bounding box center [230, 123] width 15 height 195
click at [378, 17] on icon at bounding box center [378, 16] width 8 height 8
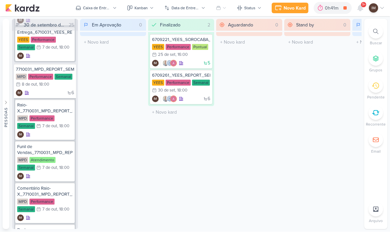
scroll to position [294, 0]
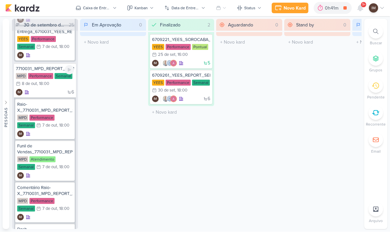
click at [58, 91] on div "6 IM" at bounding box center [45, 92] width 58 height 7
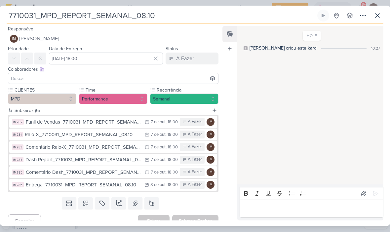
click at [378, 16] on icon at bounding box center [378, 16] width 4 height 4
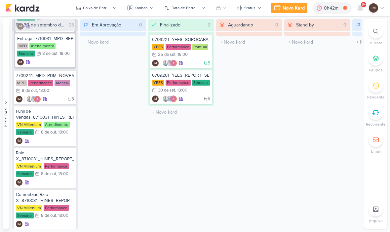
scroll to position [569, 0]
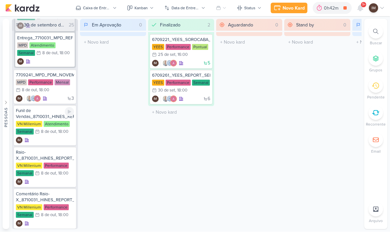
click at [46, 138] on div "IM" at bounding box center [45, 140] width 58 height 7
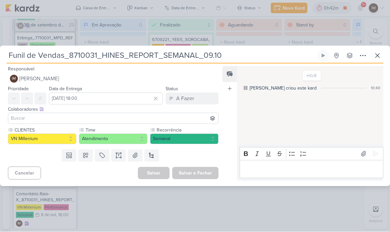
click at [360, 55] on icon at bounding box center [363, 56] width 8 height 8
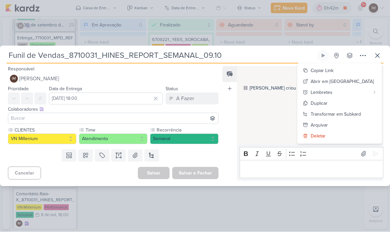
click at [344, 114] on div "Transformar em Subkard" at bounding box center [336, 114] width 50 height 7
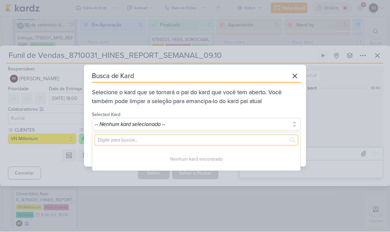
click at [242, 142] on input "text" at bounding box center [196, 140] width 203 height 10
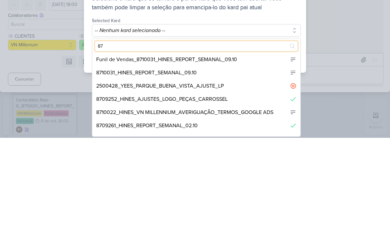
scroll to position [81, 0]
click at [238, 160] on div "8710031_HINES_REPORT_SEMANAL_09.10" at bounding box center [196, 166] width 208 height 13
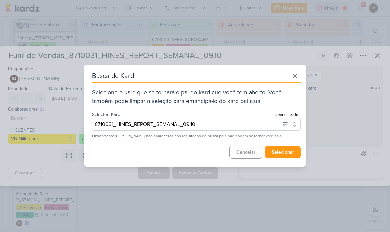
click at [288, 156] on button "selecionar" at bounding box center [283, 153] width 36 height 12
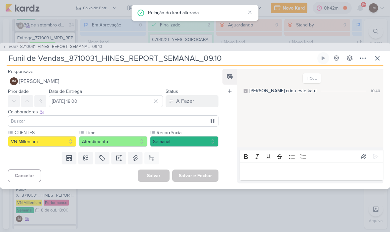
click at [378, 62] on icon at bounding box center [378, 59] width 8 height 8
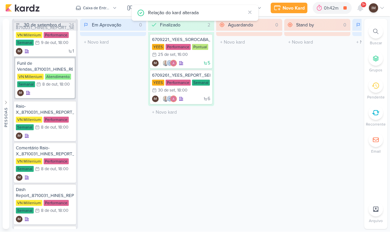
scroll to position [654, 0]
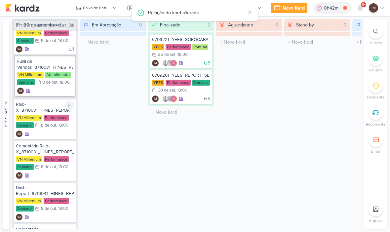
click at [54, 133] on div "IM" at bounding box center [45, 134] width 58 height 7
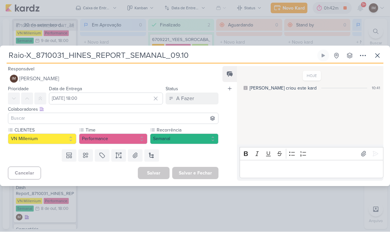
click at [364, 57] on icon at bounding box center [363, 56] width 8 height 8
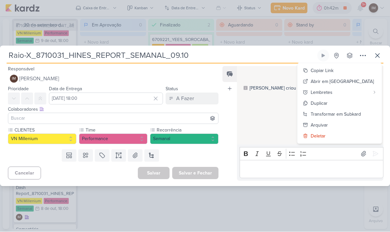
click at [343, 112] on div "Transformar em Subkard" at bounding box center [336, 114] width 50 height 7
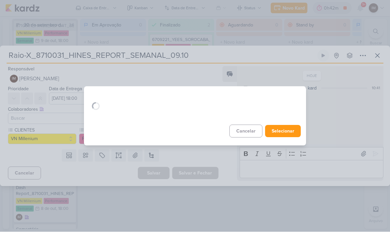
scroll to position [0, 0]
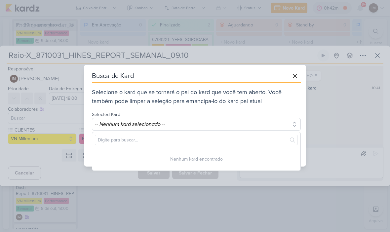
click at [227, 130] on button "-- Nenhum kard selecionado --" at bounding box center [196, 124] width 209 height 13
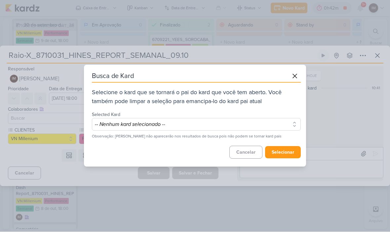
click at [187, 130] on button "-- Nenhum kard selecionado --" at bounding box center [196, 124] width 209 height 13
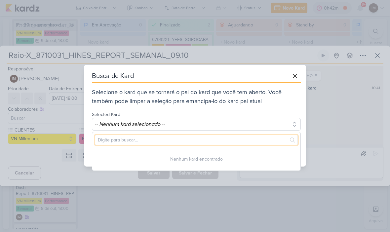
click at [180, 141] on input "text" at bounding box center [196, 140] width 203 height 10
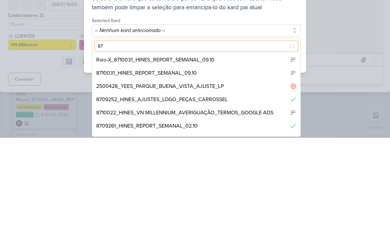
scroll to position [69, 0]
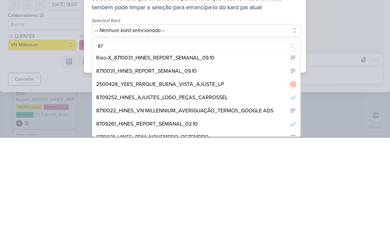
click at [258, 159] on div "8710031_HINES_REPORT_SEMANAL_09.10" at bounding box center [196, 165] width 208 height 13
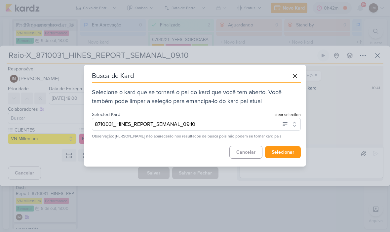
click at [285, 151] on button "selecionar" at bounding box center [283, 153] width 36 height 12
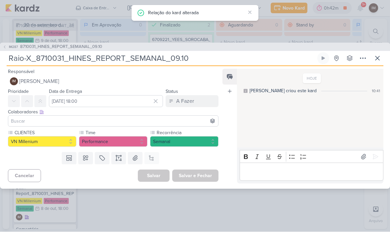
click at [381, 59] on icon at bounding box center [378, 59] width 8 height 8
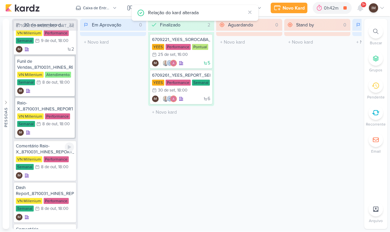
click at [54, 175] on div "IM" at bounding box center [45, 176] width 58 height 7
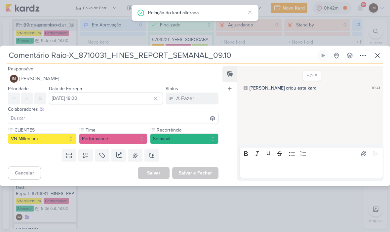
click at [366, 57] on icon at bounding box center [363, 56] width 8 height 8
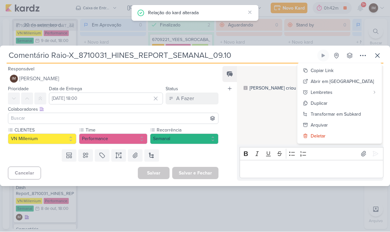
click at [353, 116] on div "Transformar em Subkard" at bounding box center [336, 114] width 50 height 7
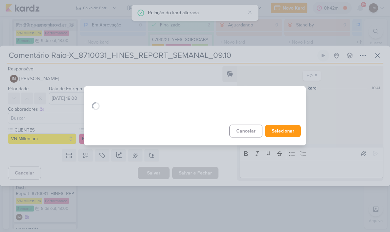
scroll to position [0, 0]
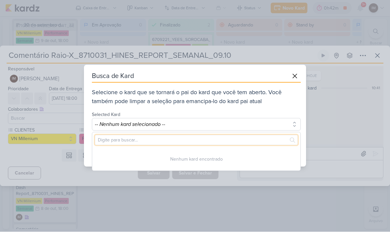
click at [243, 141] on input "text" at bounding box center [196, 140] width 203 height 10
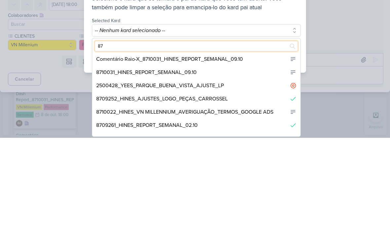
scroll to position [55, 0]
click at [237, 160] on div "8710031_HINES_REPORT_SEMANAL_09.10" at bounding box center [196, 166] width 208 height 13
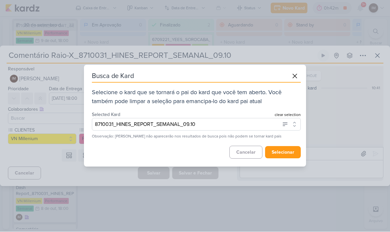
click at [283, 152] on button "selecionar" at bounding box center [283, 153] width 36 height 12
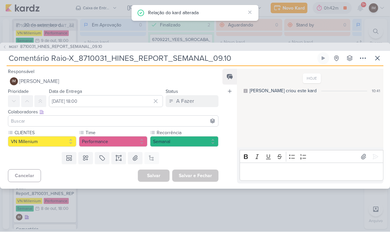
click at [378, 59] on icon at bounding box center [378, 59] width 8 height 8
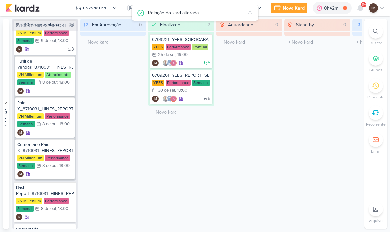
scroll to position [683, 0]
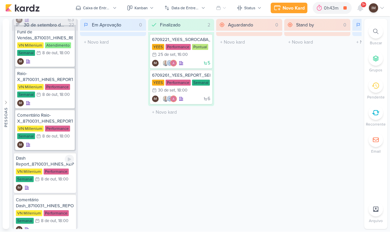
click at [57, 179] on div ", 18:00" at bounding box center [62, 180] width 12 height 4
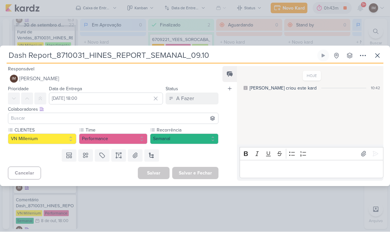
click at [359, 60] on button at bounding box center [363, 56] width 12 height 12
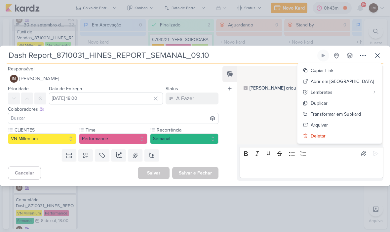
click at [345, 114] on div "Transformar em Subkard" at bounding box center [336, 114] width 50 height 7
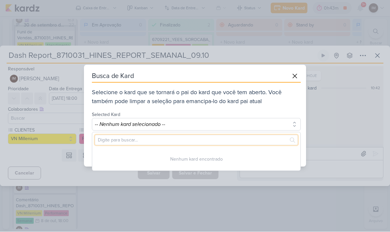
click at [230, 137] on input "text" at bounding box center [196, 140] width 203 height 10
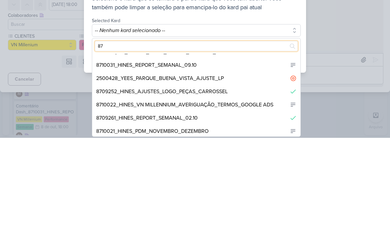
scroll to position [52, 0]
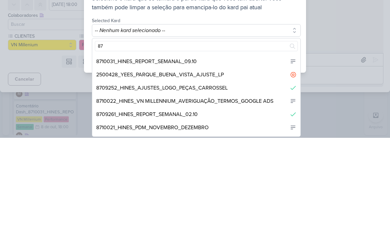
click at [240, 149] on div "8710031_HINES_REPORT_SEMANAL_09.10" at bounding box center [196, 155] width 208 height 13
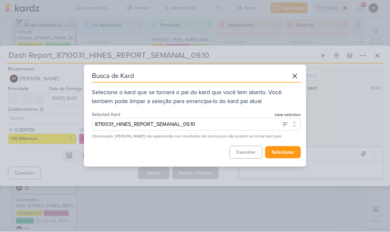
click at [286, 157] on button "selecionar" at bounding box center [283, 153] width 36 height 12
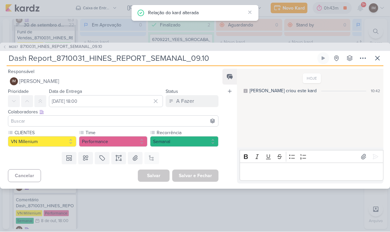
click at [379, 61] on icon at bounding box center [378, 59] width 8 height 8
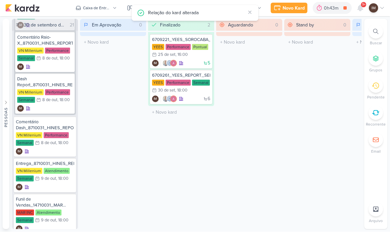
scroll to position [762, 0]
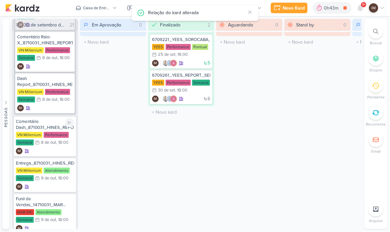
click at [61, 149] on div "IM" at bounding box center [45, 151] width 58 height 7
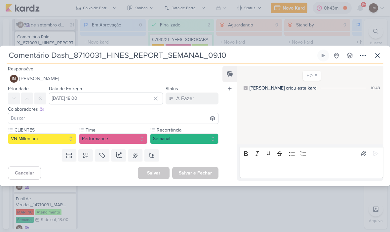
click at [364, 57] on icon at bounding box center [363, 56] width 8 height 8
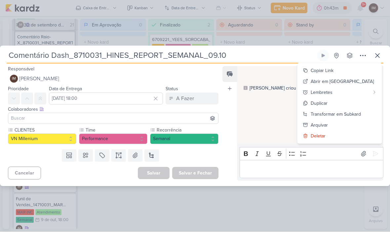
click at [346, 114] on div "Transformar em Subkard" at bounding box center [336, 114] width 50 height 7
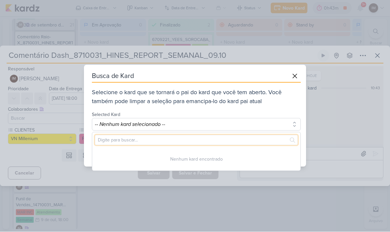
click at [204, 141] on input "text" at bounding box center [196, 140] width 203 height 10
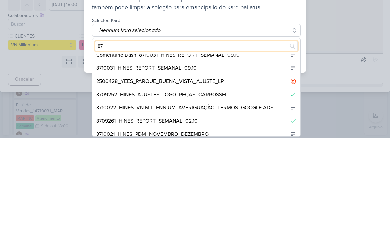
scroll to position [32, 0]
click at [249, 156] on div "8710031_HINES_REPORT_SEMANAL_09.10" at bounding box center [196, 162] width 208 height 13
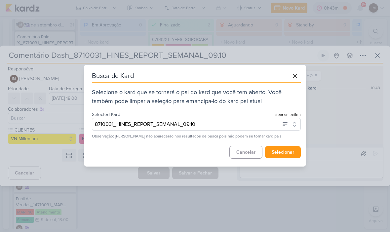
click at [289, 152] on button "selecionar" at bounding box center [283, 153] width 36 height 12
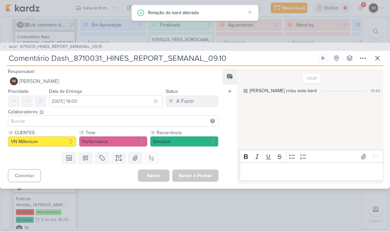
click at [379, 61] on icon at bounding box center [378, 59] width 8 height 8
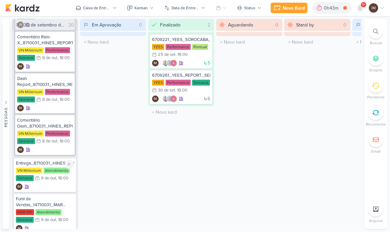
click at [54, 186] on div "IM" at bounding box center [45, 187] width 58 height 7
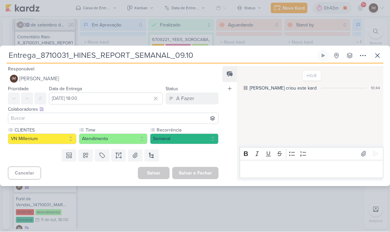
click at [362, 59] on icon at bounding box center [363, 56] width 8 height 8
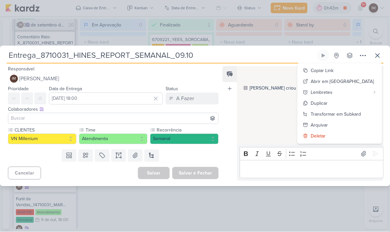
click at [359, 111] on div "Transformar em Subkard" at bounding box center [336, 114] width 50 height 7
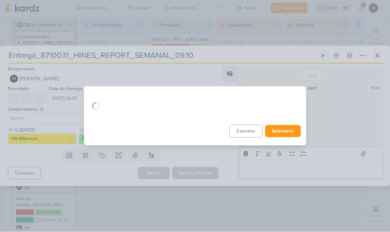
scroll to position [0, 0]
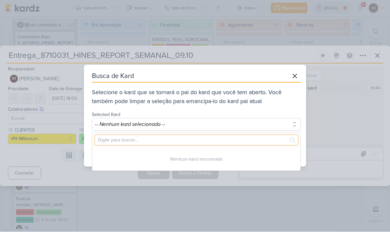
click at [237, 135] on input "text" at bounding box center [196, 140] width 203 height 10
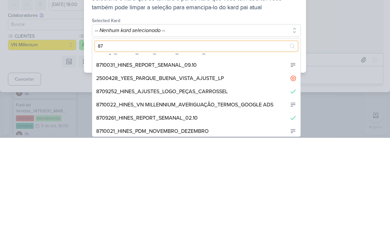
scroll to position [23, 0]
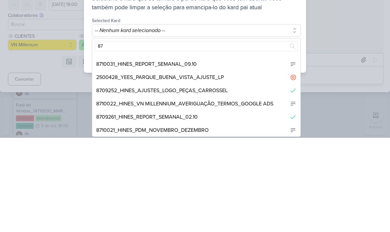
click at [259, 152] on div "8710031_HINES_REPORT_SEMANAL_09.10" at bounding box center [196, 158] width 208 height 13
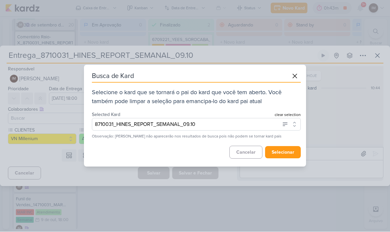
click at [283, 158] on button "selecionar" at bounding box center [283, 153] width 36 height 12
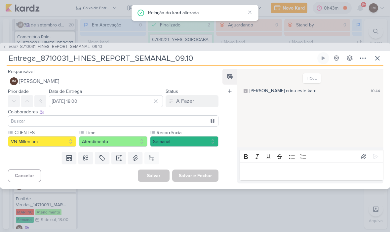
click at [380, 62] on icon at bounding box center [378, 59] width 8 height 8
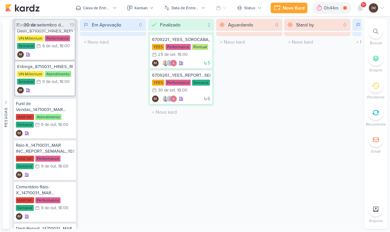
scroll to position [855, 0]
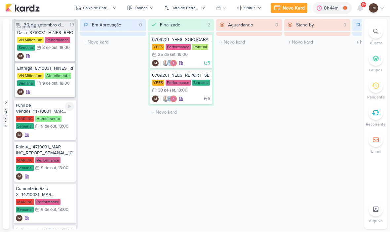
click at [59, 134] on div "IM" at bounding box center [45, 135] width 58 height 7
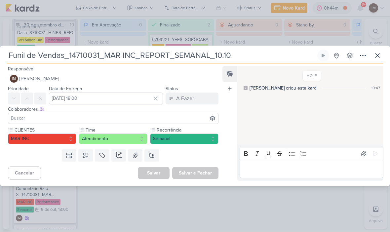
click at [365, 55] on icon at bounding box center [363, 56] width 8 height 8
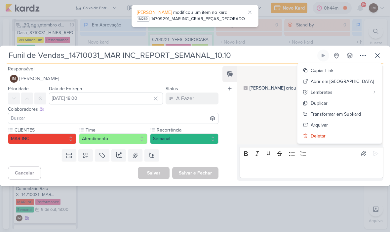
click at [356, 114] on div "Transformar em Subkard" at bounding box center [336, 114] width 50 height 7
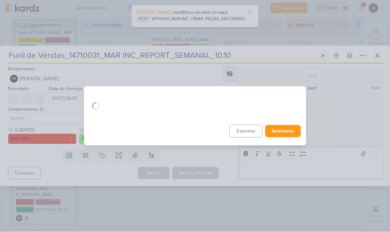
scroll to position [0, 0]
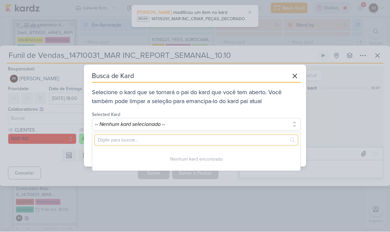
click at [247, 136] on input "text" at bounding box center [196, 140] width 203 height 10
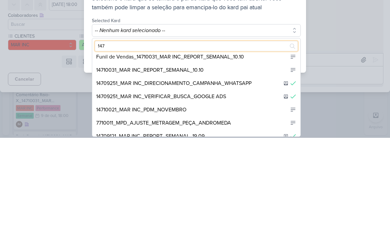
scroll to position [70, 0]
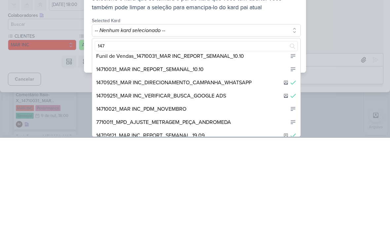
click at [256, 157] on div "14710031_MAR INC_REPORT_SEMANAL_10.10" at bounding box center [196, 163] width 208 height 13
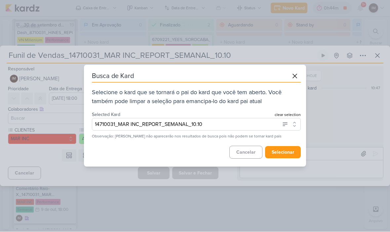
click at [285, 154] on button "selecionar" at bounding box center [283, 153] width 36 height 12
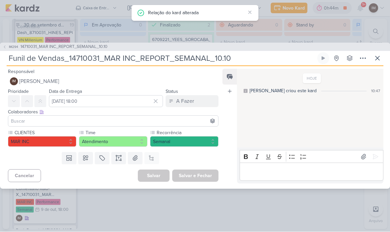
click at [379, 58] on icon at bounding box center [378, 59] width 4 height 4
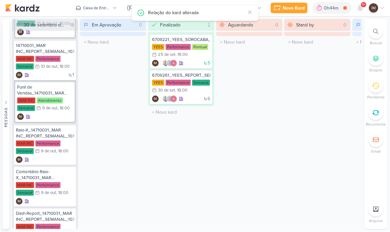
scroll to position [917, 0]
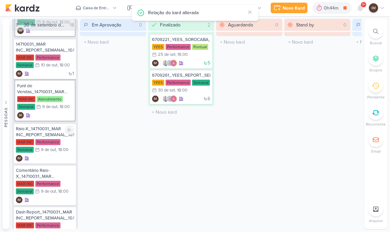
click at [59, 158] on div "IM" at bounding box center [45, 159] width 58 height 7
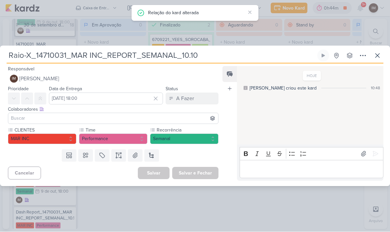
click at [363, 57] on icon at bounding box center [363, 56] width 8 height 8
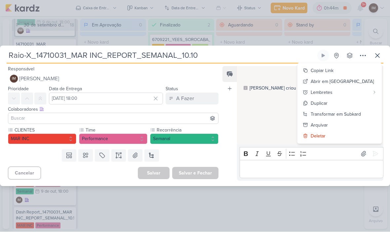
click at [352, 112] on div "Transformar em Subkard" at bounding box center [336, 114] width 50 height 7
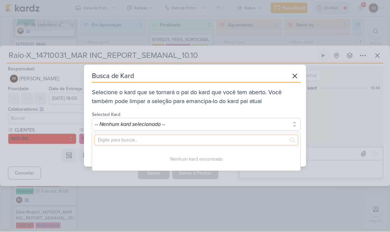
click at [212, 142] on input "text" at bounding box center [196, 140] width 203 height 10
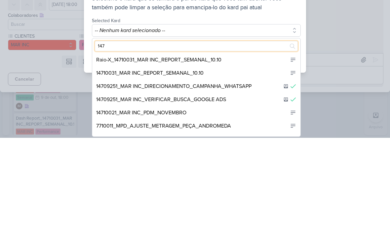
scroll to position [54, 0]
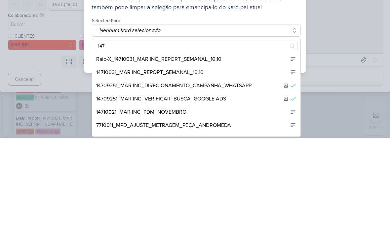
click at [230, 160] on div "14710031_MAR INC_REPORT_SEMANAL_10.10" at bounding box center [196, 166] width 208 height 13
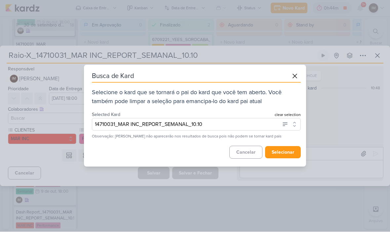
click at [287, 152] on button "selecionar" at bounding box center [283, 153] width 36 height 12
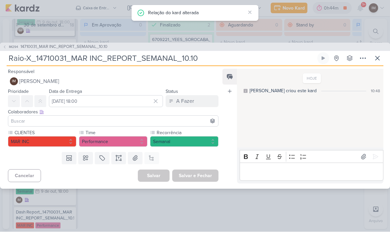
click at [381, 57] on icon at bounding box center [378, 59] width 8 height 8
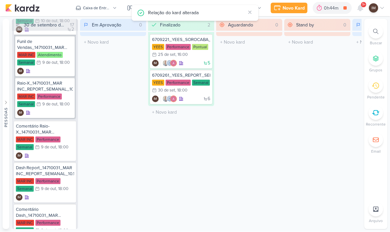
scroll to position [967, 0]
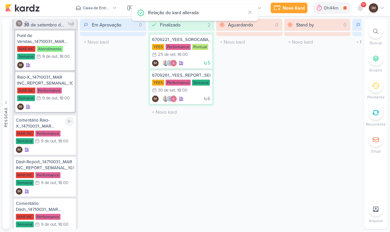
click at [57, 152] on div "IM" at bounding box center [45, 150] width 58 height 7
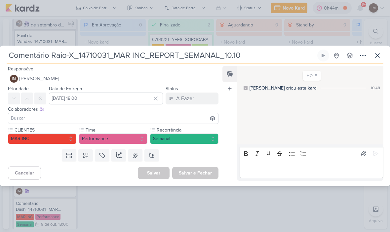
click at [363, 56] on icon at bounding box center [363, 56] width 8 height 8
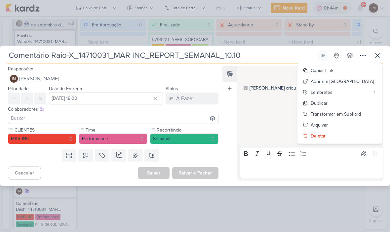
click at [344, 110] on button "Transformar em Subkard" at bounding box center [340, 114] width 84 height 11
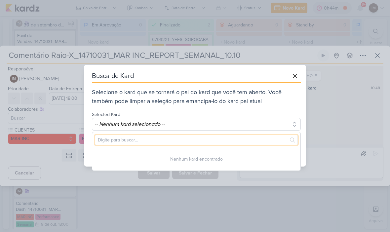
click at [219, 142] on input "text" at bounding box center [196, 140] width 203 height 10
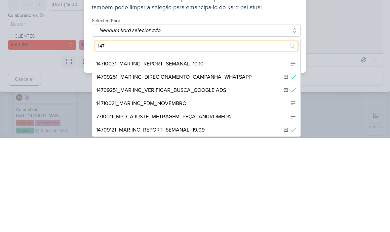
scroll to position [52, 0]
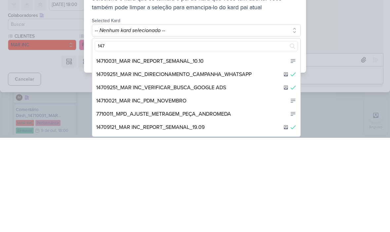
click at [226, 149] on div "14710031_MAR INC_REPORT_SEMANAL_10.10" at bounding box center [196, 155] width 208 height 13
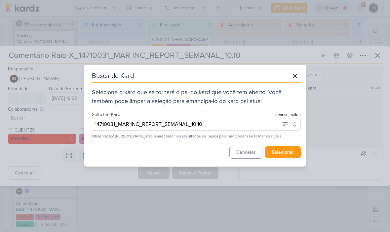
click at [283, 155] on button "selecionar" at bounding box center [283, 153] width 36 height 12
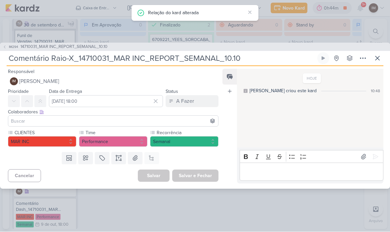
click at [379, 56] on icon at bounding box center [378, 59] width 8 height 8
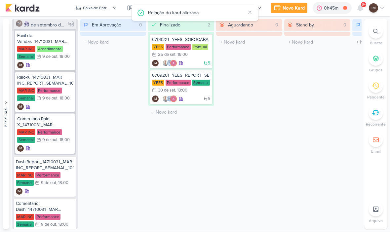
scroll to position [1029, 0]
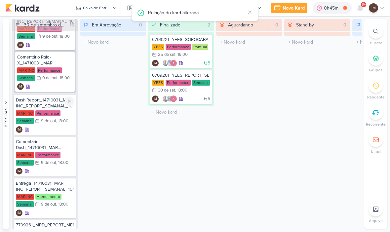
click at [57, 129] on div "IM" at bounding box center [45, 130] width 58 height 7
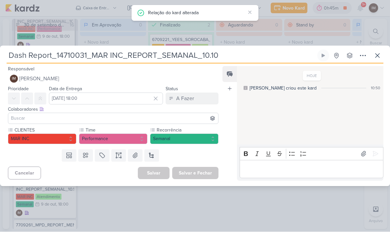
click at [362, 60] on button at bounding box center [363, 56] width 12 height 12
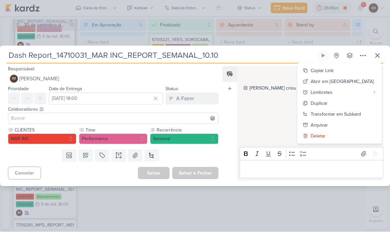
click at [354, 113] on div "Transformar em Subkard" at bounding box center [336, 114] width 50 height 7
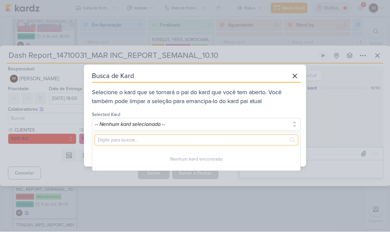
click at [202, 140] on input "text" at bounding box center [196, 140] width 203 height 10
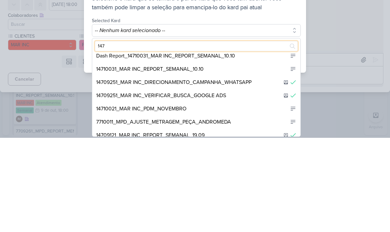
scroll to position [30, 0]
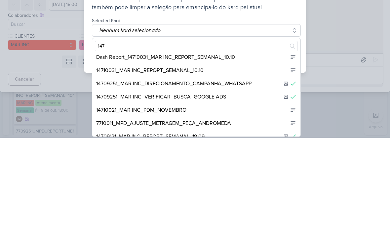
click at [243, 158] on div "14710031_MAR INC_REPORT_SEMANAL_10.10" at bounding box center [196, 164] width 208 height 13
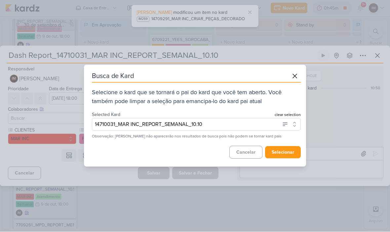
click at [283, 153] on button "selecionar" at bounding box center [283, 153] width 36 height 12
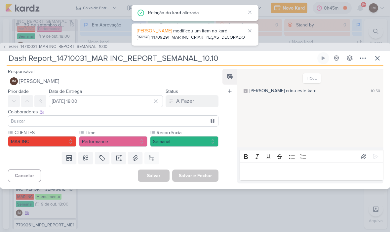
click at [380, 57] on icon at bounding box center [378, 59] width 8 height 8
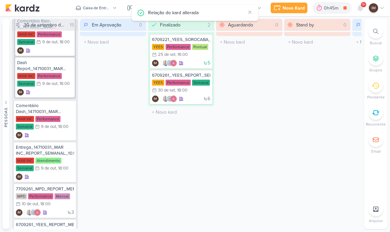
scroll to position [1065, 0]
click at [57, 140] on div "Comentário Dash_14710031_MAR INC_REPORT_SEMANAL_10.10 MAR INC Performance Seman…" at bounding box center [45, 120] width 62 height 40
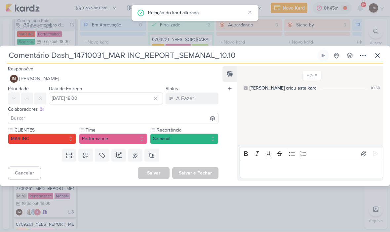
click at [367, 56] on icon at bounding box center [363, 56] width 8 height 8
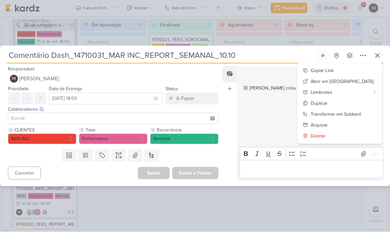
click at [347, 113] on div "Transformar em Subkard" at bounding box center [336, 114] width 50 height 7
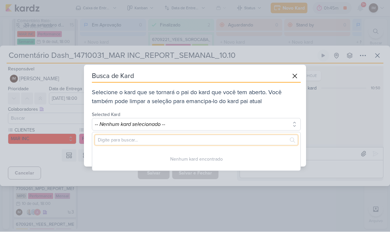
click at [220, 138] on input "text" at bounding box center [196, 140] width 203 height 10
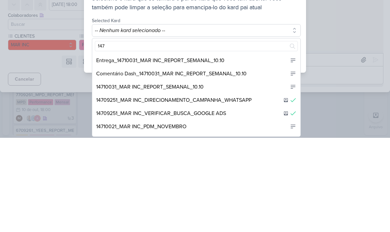
click at [238, 175] on div "14710031_MAR INC_REPORT_SEMANAL_10.10" at bounding box center [196, 181] width 208 height 13
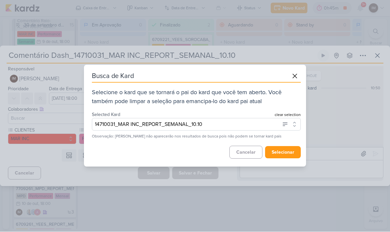
click at [289, 155] on button "selecionar" at bounding box center [283, 153] width 36 height 12
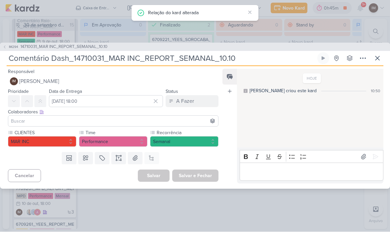
click at [379, 62] on icon at bounding box center [378, 59] width 8 height 8
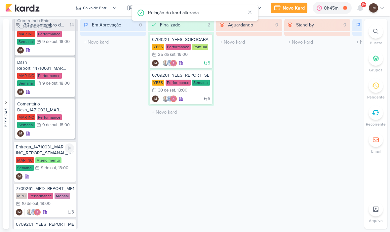
click at [53, 177] on div "IM" at bounding box center [45, 177] width 58 height 7
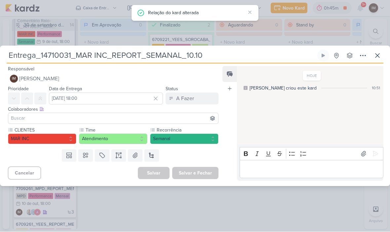
click at [361, 59] on icon at bounding box center [363, 56] width 8 height 8
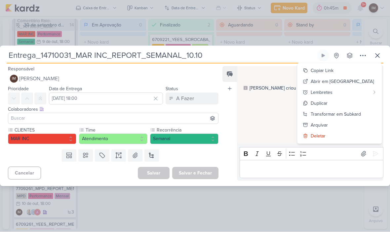
click at [346, 114] on div "Transformar em Subkard" at bounding box center [336, 114] width 50 height 7
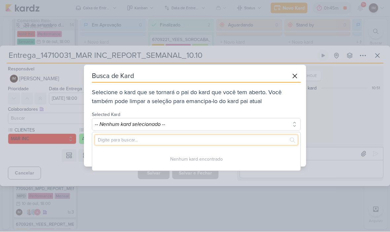
click at [215, 145] on input "text" at bounding box center [196, 140] width 203 height 10
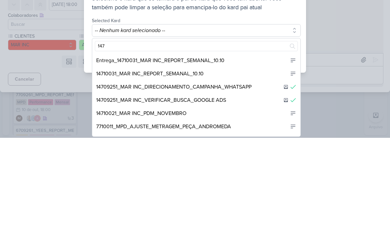
click at [236, 161] on div "14710031_MAR INC_REPORT_SEMANAL_10.10" at bounding box center [196, 167] width 208 height 13
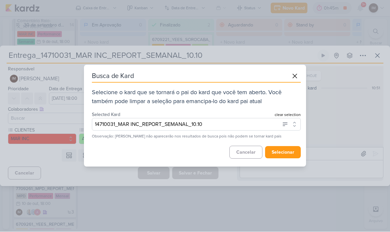
click at [289, 151] on button "selecionar" at bounding box center [283, 153] width 36 height 12
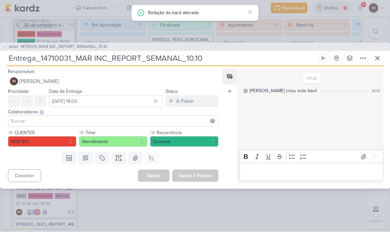
click at [376, 62] on icon at bounding box center [378, 59] width 8 height 8
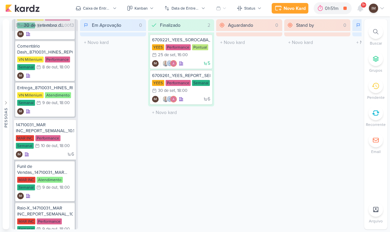
scroll to position [828, 0]
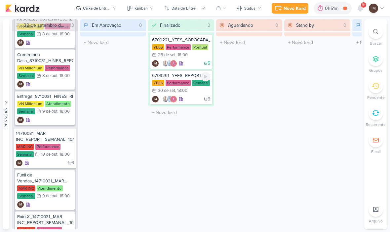
click at [190, 90] on div "YEES Performance Semanal 30/9 30 de set , 18:00" at bounding box center [181, 87] width 58 height 15
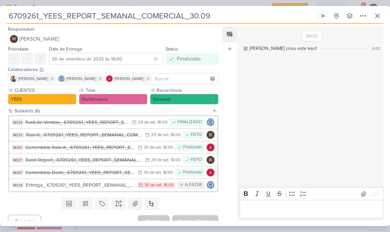
click at [376, 14] on icon at bounding box center [378, 16] width 4 height 4
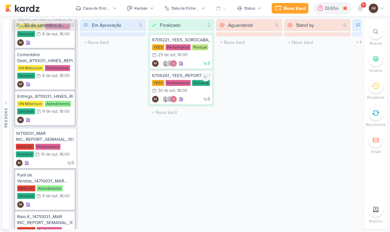
click at [196, 100] on div "6 IM" at bounding box center [181, 99] width 58 height 7
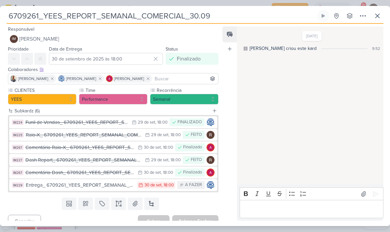
click at [379, 18] on icon at bounding box center [378, 16] width 8 height 8
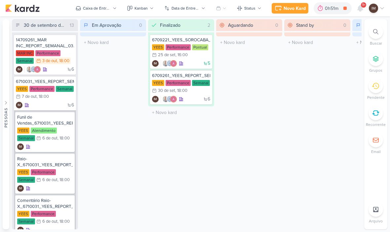
scroll to position [0, 0]
click at [58, 107] on div "6 IM" at bounding box center [45, 105] width 58 height 7
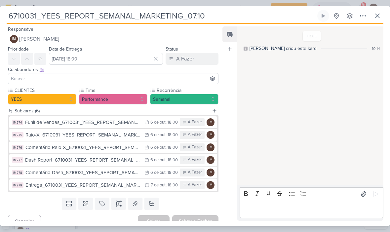
click at [9, 13] on input "6710031_YEES_REPORT_SEMANAL_MARKETING_07.10" at bounding box center [162, 16] width 310 height 12
click at [7, 15] on input "6710031_YEES_REPORT_SEMANAL_MARKETING_07.10" at bounding box center [162, 16] width 310 height 12
click at [9, 15] on input "6710031_YEES_REPORT_SEMANAL_MARKETING_07.10" at bounding box center [162, 16] width 310 height 12
click at [22, 17] on input "6710031_YEES_REPORT_SEMANAL_MARKETING_07.10" at bounding box center [162, 16] width 310 height 12
click at [21, 17] on input "6710031_YEES_REPORT_SEMANAL_MARKETING_07.10" at bounding box center [162, 16] width 310 height 12
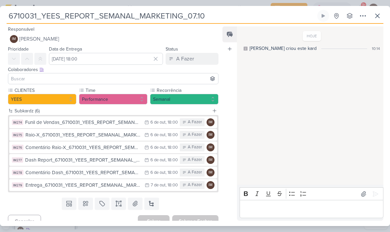
click at [382, 16] on button at bounding box center [378, 16] width 12 height 12
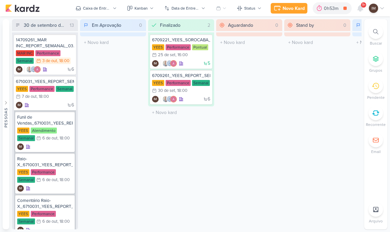
click at [358, 8] on icon at bounding box center [360, 8] width 5 height 6
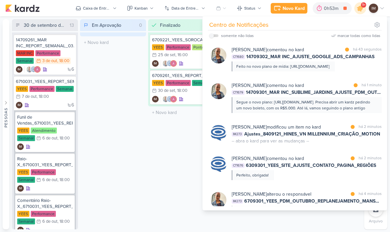
click at [192, 194] on div "Finalizado 2 Mover Para Esquerda Mover Para Direita Deletar 6709221_YEES_SOROCA…" at bounding box center [181, 124] width 66 height 210
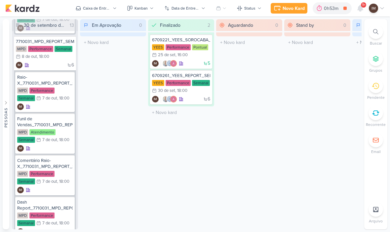
scroll to position [308, 0]
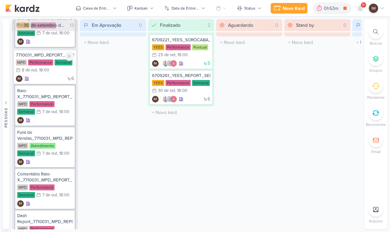
click at [50, 80] on div "6 IM" at bounding box center [45, 78] width 58 height 7
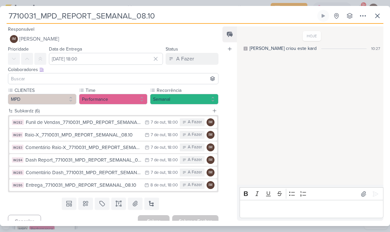
click at [22, 21] on input "7710031_MPD_REPORT_SEMANAL_08.10" at bounding box center [162, 16] width 310 height 12
click at [23, 19] on input "7710031_MPD_REPORT_SEMANAL_08.10" at bounding box center [162, 16] width 310 height 12
click at [376, 16] on icon at bounding box center [378, 16] width 8 height 8
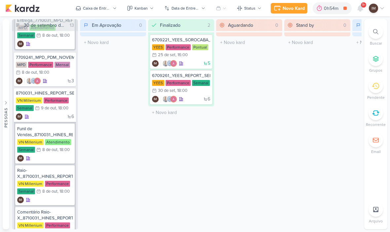
scroll to position [589, 0]
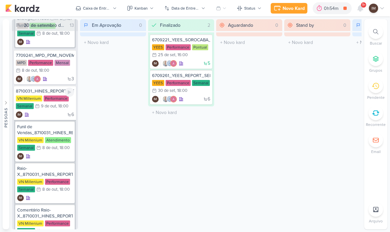
click at [54, 110] on div "VN Millenium Performance Semanal 9/10 9 de out , 18:00" at bounding box center [45, 103] width 58 height 15
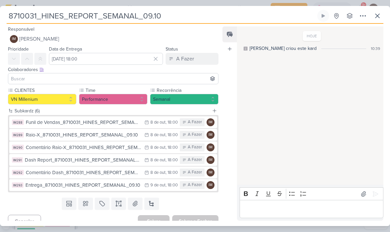
click at [32, 18] on input "8710031_HINES_REPORT_SEMANAL_09.10" at bounding box center [162, 16] width 310 height 12
click at [32, 19] on input "8710031_HINES_REPORT_SEMANAL_09.10" at bounding box center [162, 16] width 310 height 12
click at [31, 17] on input "8710031_HINES_REPORT_SEMANAL_09.10" at bounding box center [162, 16] width 310 height 12
click at [31, 16] on input "8710031_HINES_REPORT_SEMANAL_09.10" at bounding box center [162, 16] width 310 height 12
click at [67, 12] on input "8710031_HINES_REPORT_SEMANAL_09.10" at bounding box center [162, 16] width 310 height 12
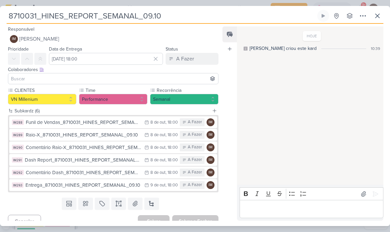
click at [66, 14] on input "8710031_HINES_REPORT_SEMANAL_09.10" at bounding box center [162, 16] width 310 height 12
click at [53, 19] on input "8710031_HINES_REPORT_SEMANAL_09.10" at bounding box center [162, 16] width 310 height 12
click at [49, 17] on input "8710031_HINES_REPORT_SEMANAL_09.10" at bounding box center [162, 16] width 310 height 12
click at [378, 15] on icon at bounding box center [378, 16] width 8 height 8
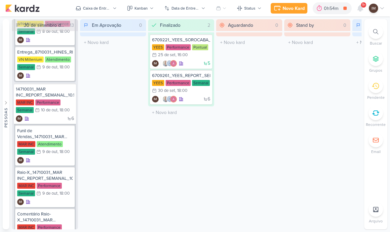
scroll to position [872, 0]
click at [55, 118] on div "6 IM" at bounding box center [45, 119] width 58 height 7
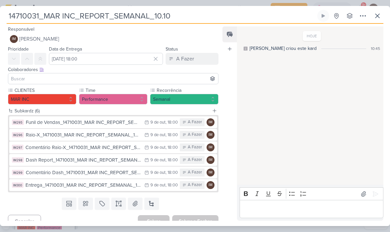
click at [25, 16] on input "14710031_MAR INC_REPORT_SEMANAL_10.10" at bounding box center [162, 16] width 310 height 12
click at [27, 15] on input "14710031_MAR INC_REPORT_SEMANAL_10.10" at bounding box center [162, 16] width 310 height 12
click at [25, 16] on input "14710031_MAR INC_REPORT_SEMANAL_10.10" at bounding box center [162, 16] width 310 height 12
click at [376, 18] on icon at bounding box center [378, 16] width 8 height 8
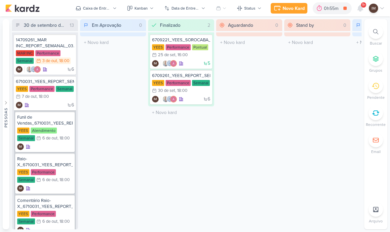
scroll to position [0, 0]
click at [56, 103] on div "6 IM" at bounding box center [45, 105] width 58 height 7
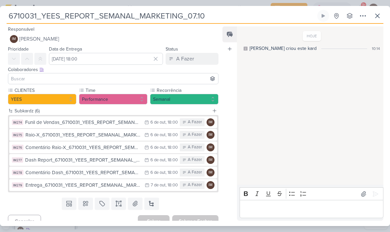
click at [66, 79] on input at bounding box center [113, 79] width 207 height 8
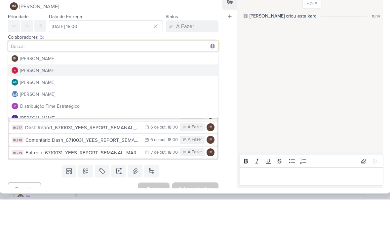
click at [72, 97] on button "[PERSON_NAME]" at bounding box center [113, 103] width 210 height 12
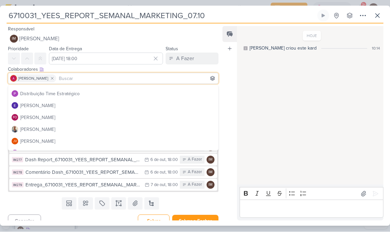
scroll to position [48, 0]
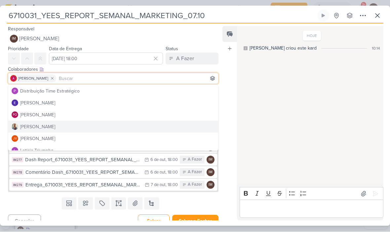
click at [50, 126] on button "[PERSON_NAME]" at bounding box center [113, 127] width 210 height 12
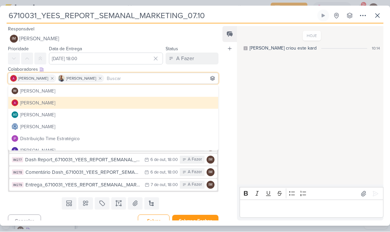
scroll to position [0, 0]
click at [55, 126] on div "[PERSON_NAME]" at bounding box center [37, 127] width 35 height 7
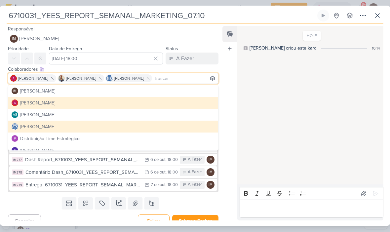
click at [55, 127] on div "[PERSON_NAME]" at bounding box center [37, 127] width 35 height 7
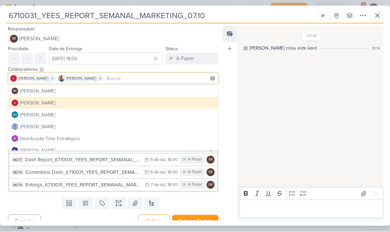
click at [146, 124] on button "[PERSON_NAME]" at bounding box center [113, 127] width 210 height 12
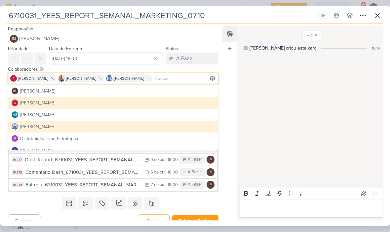
click at [268, 103] on div "HOJE Isabella criou este kard 10:14" at bounding box center [310, 106] width 146 height 158
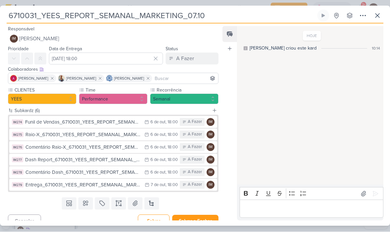
click at [93, 122] on div "Funil de Vendas_6710031_YEES_REPORT_SEMANAL_MARKETING_07.10" at bounding box center [83, 123] width 116 height 8
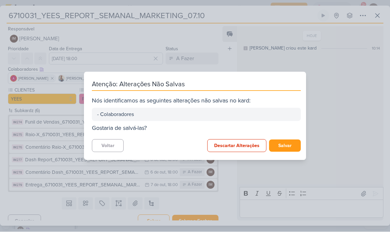
click at [290, 145] on button "Salvar" at bounding box center [285, 146] width 32 height 12
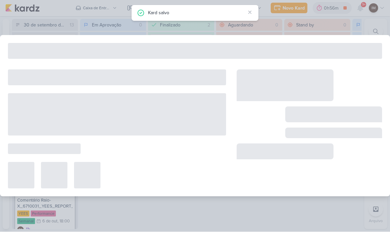
type input "Funil de Vendas_6710031_YEES_REPORT_SEMANAL_MARKETING_07.10"
type input "6 de outubro de 2025 às 18:00"
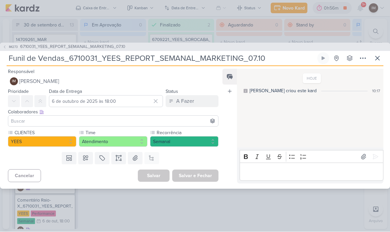
click at [156, 80] on button "IM Isabella Machado Guimarães" at bounding box center [113, 82] width 211 height 12
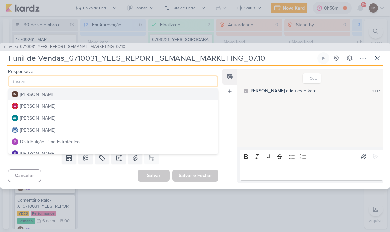
click at [86, 129] on button "[PERSON_NAME]" at bounding box center [113, 130] width 210 height 12
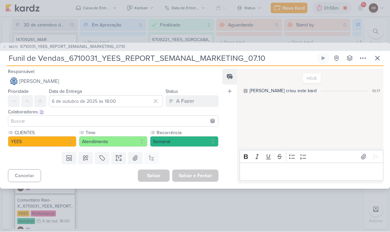
click at [93, 120] on input at bounding box center [113, 121] width 207 height 8
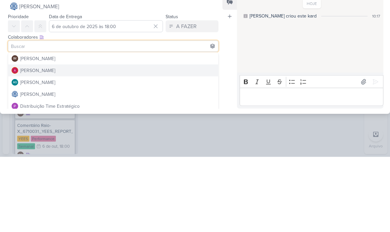
click at [106, 140] on button "[PERSON_NAME]" at bounding box center [113, 146] width 210 height 12
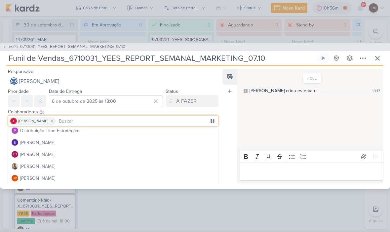
scroll to position [54, 0]
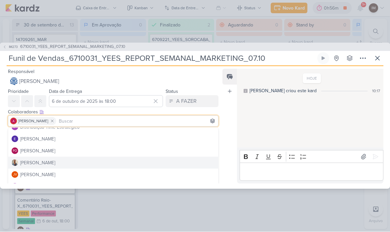
click at [52, 160] on button "[PERSON_NAME]" at bounding box center [113, 163] width 210 height 12
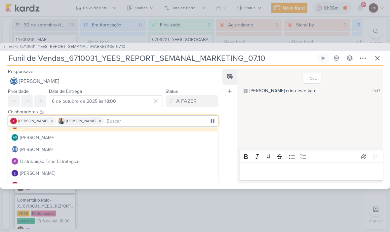
scroll to position [19, 0]
click at [280, 122] on div "HOJE Isabella criou este kard 10:17" at bounding box center [310, 109] width 146 height 78
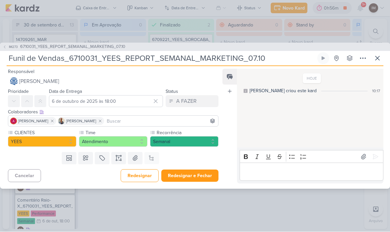
click at [189, 175] on button "Redesignar e Fechar" at bounding box center [189, 176] width 57 height 12
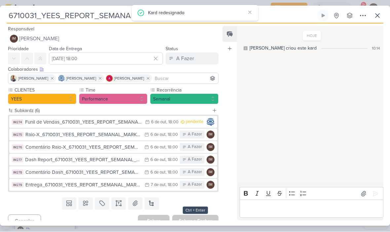
click at [78, 135] on div "Raio-X_6710031_YEES_REPORT_SEMANAL_MARKETING_07.10" at bounding box center [83, 135] width 116 height 8
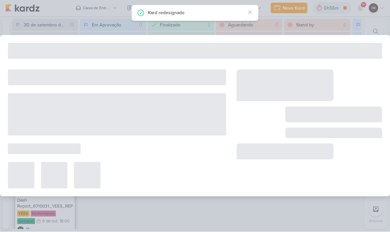
type input "Raio-X_6710031_YEES_REPORT_SEMANAL_MARKETING_07.10"
type input "6 de outubro de 2025 às 18:00"
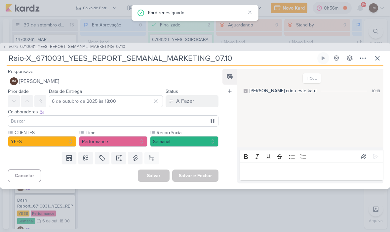
click at [93, 82] on button "IM Isabella Machado Guimarães" at bounding box center [113, 82] width 211 height 12
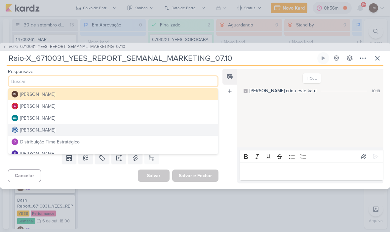
click at [58, 140] on div "Distribuição Time Estratégico" at bounding box center [50, 142] width 60 height 7
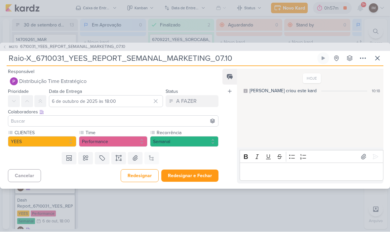
click at [96, 122] on input at bounding box center [113, 121] width 207 height 8
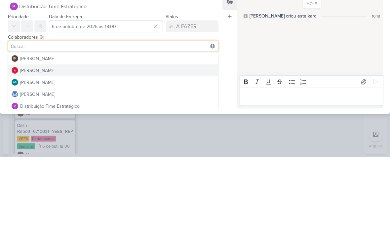
click at [90, 140] on button "[PERSON_NAME]" at bounding box center [113, 146] width 210 height 12
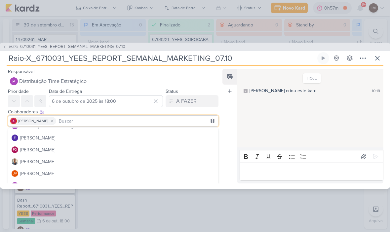
scroll to position [56, 0]
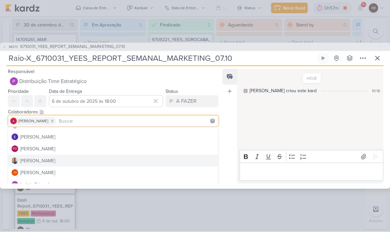
click at [36, 159] on div "[PERSON_NAME]" at bounding box center [37, 161] width 35 height 7
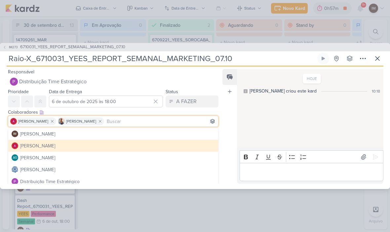
scroll to position [0, 0]
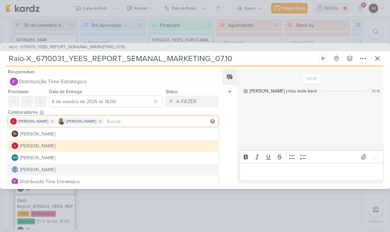
click at [55, 168] on div "[PERSON_NAME]" at bounding box center [37, 169] width 35 height 7
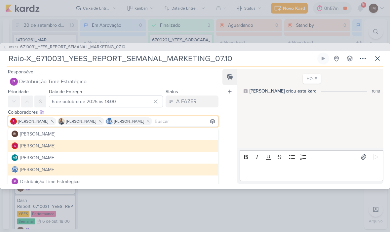
click at [274, 117] on div "HOJE Isabella criou este kard 10:18" at bounding box center [310, 109] width 146 height 78
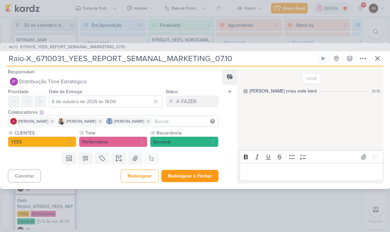
click at [190, 175] on button "Redesignar e Fechar" at bounding box center [189, 176] width 57 height 12
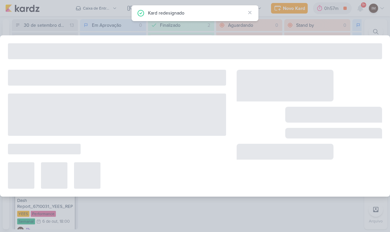
type input "6710031_YEES_REPORT_SEMANAL_MARKETING_07.10"
type input "[DATE] 18:00"
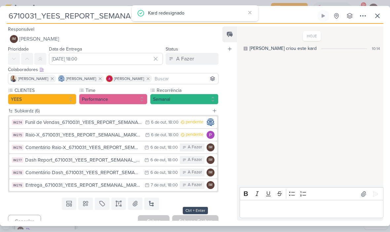
click at [89, 147] on div "Comentário Raio-X_6710031_YEES_REPORT_SEMANAL_MARKETING_07.10" at bounding box center [83, 148] width 116 height 8
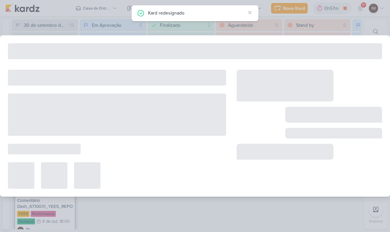
click at [88, 148] on div at bounding box center [117, 129] width 218 height 119
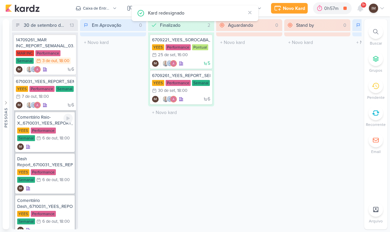
click at [61, 145] on div "IM" at bounding box center [45, 147] width 56 height 7
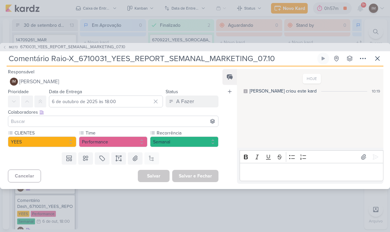
click at [111, 79] on button "IM Isabella Machado Guimarães" at bounding box center [113, 82] width 211 height 12
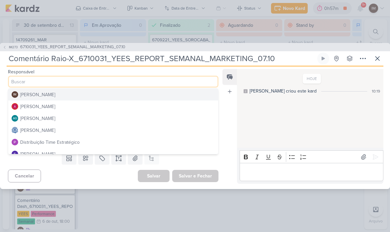
click at [54, 144] on div "Distribuição Time Estratégico" at bounding box center [50, 142] width 60 height 7
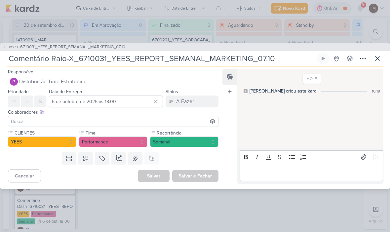
click at [71, 122] on input at bounding box center [113, 121] width 207 height 8
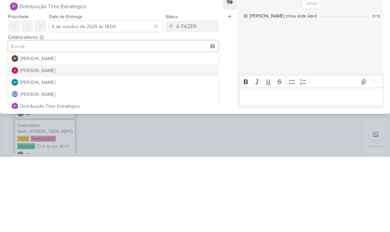
click at [87, 140] on button "[PERSON_NAME]" at bounding box center [113, 146] width 210 height 12
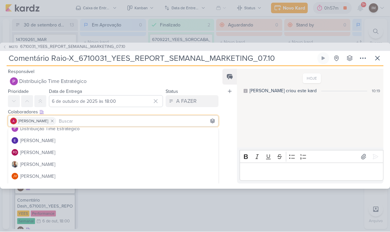
scroll to position [55, 0]
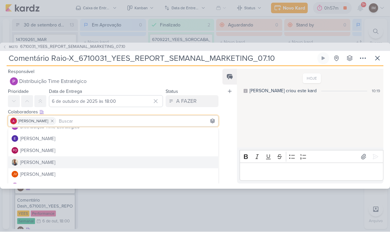
click at [42, 162] on div "[PERSON_NAME]" at bounding box center [37, 163] width 35 height 7
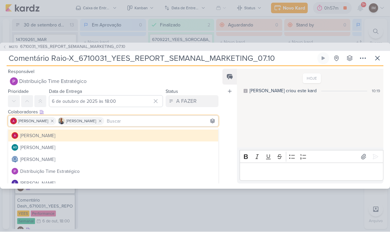
scroll to position [10, 0]
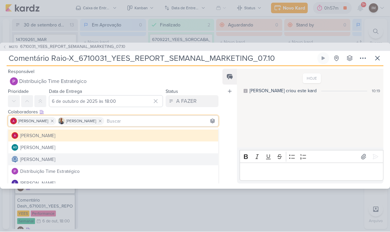
click at [54, 162] on div "[PERSON_NAME]" at bounding box center [37, 160] width 35 height 7
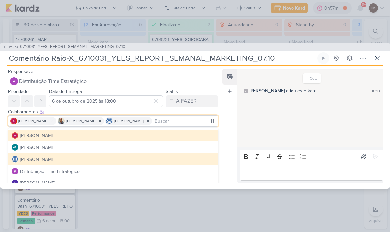
click at [278, 91] on div "[PERSON_NAME] criou este kard" at bounding box center [283, 91] width 67 height 7
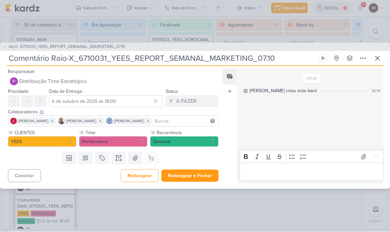
click at [206, 173] on button "Redesignar e Fechar" at bounding box center [189, 176] width 57 height 12
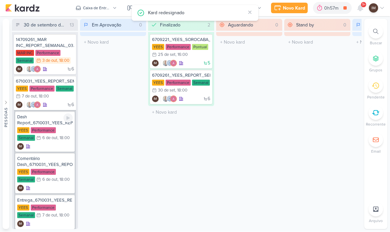
click at [56, 145] on div "IM" at bounding box center [45, 147] width 56 height 7
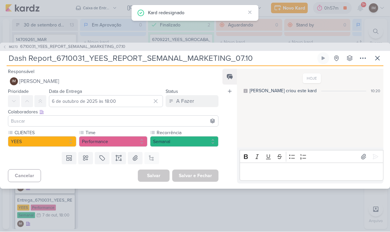
click at [143, 77] on button "IM Isabella Machado Guimarães" at bounding box center [113, 82] width 211 height 12
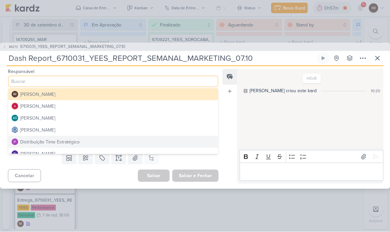
click at [78, 143] on div "Distribuição Time Estratégico" at bounding box center [50, 142] width 60 height 7
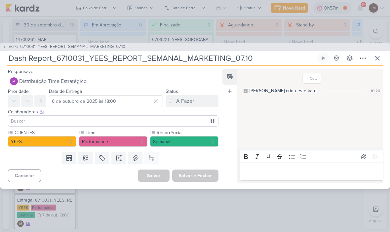
click at [90, 124] on input at bounding box center [113, 121] width 207 height 8
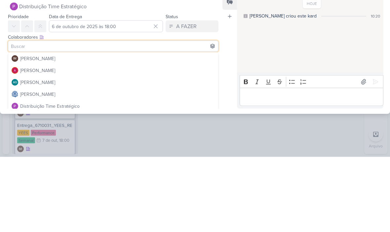
scroll to position [0, 0]
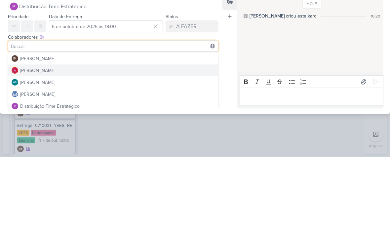
click at [89, 140] on button "[PERSON_NAME]" at bounding box center [113, 146] width 210 height 12
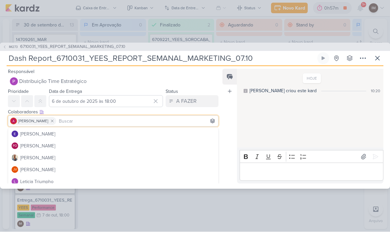
scroll to position [61, 0]
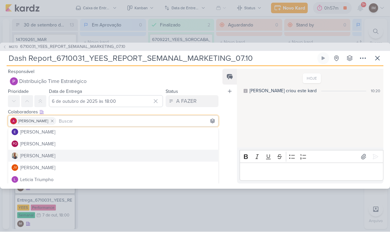
click at [63, 158] on button "[PERSON_NAME]" at bounding box center [113, 156] width 210 height 12
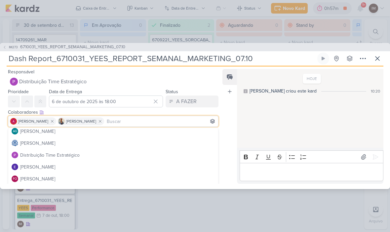
scroll to position [17, 0]
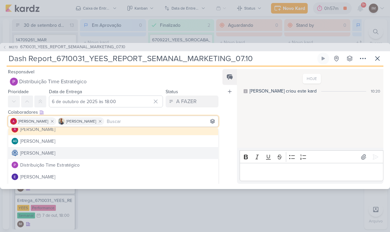
click at [72, 157] on button "[PERSON_NAME]" at bounding box center [113, 153] width 210 height 12
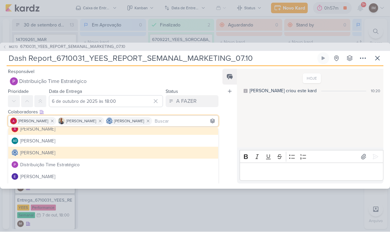
click at [255, 113] on div "HOJE Isabella criou este kard 10:20" at bounding box center [310, 109] width 146 height 78
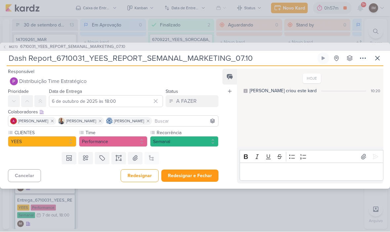
click at [194, 175] on button "Redesignar e Fechar" at bounding box center [189, 176] width 57 height 12
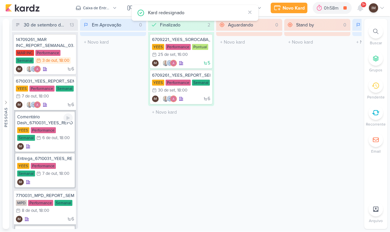
click at [59, 148] on div "IM" at bounding box center [45, 147] width 56 height 7
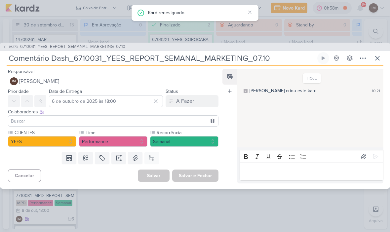
click at [114, 77] on button "IM Isabella Machado Guimarães" at bounding box center [113, 82] width 211 height 12
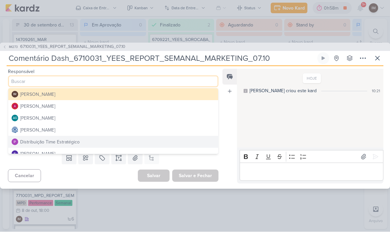
click at [75, 142] on div "Distribuição Time Estratégico" at bounding box center [50, 142] width 60 height 7
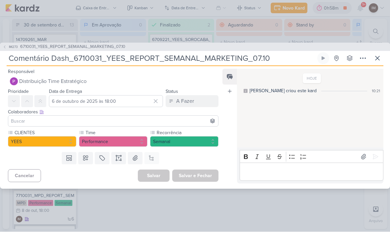
click at [71, 124] on input at bounding box center [113, 121] width 207 height 8
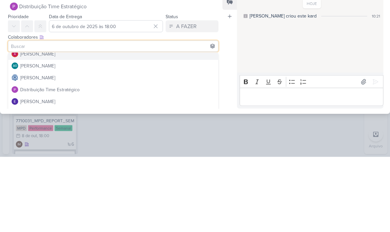
click at [95, 123] on button "[PERSON_NAME]" at bounding box center [113, 129] width 210 height 12
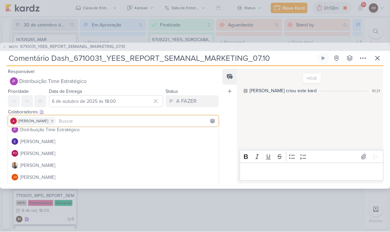
scroll to position [51, 0]
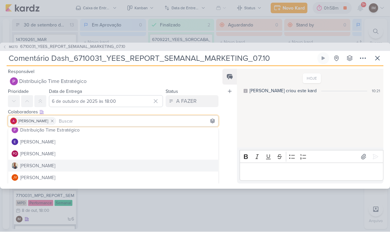
click at [42, 165] on div "[PERSON_NAME]" at bounding box center [37, 166] width 35 height 7
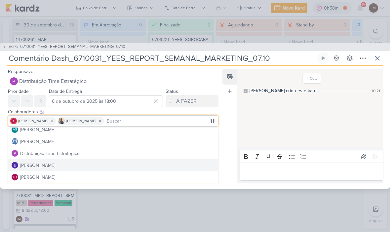
scroll to position [25, 0]
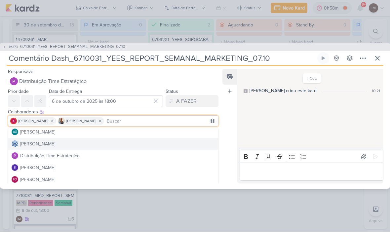
click at [55, 142] on div "[PERSON_NAME]" at bounding box center [37, 144] width 35 height 7
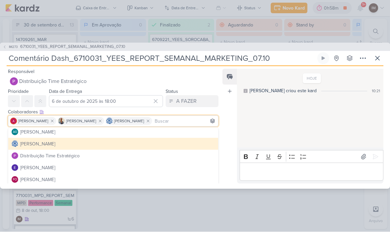
click at [278, 114] on div "HOJE Isabella criou este kard 10:21" at bounding box center [310, 109] width 146 height 78
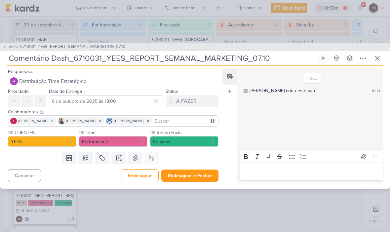
click at [200, 173] on button "Redesignar e Fechar" at bounding box center [189, 176] width 57 height 12
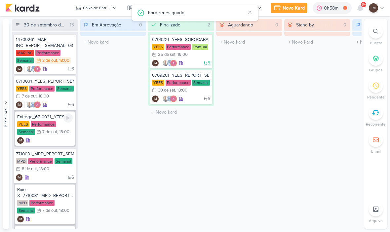
click at [60, 138] on div "IM" at bounding box center [45, 141] width 56 height 7
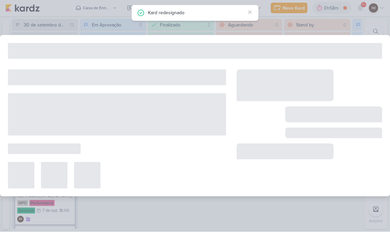
type input "Entrega_6710031_YEES_REPORT_SEMANAL_MARKETING_07.10"
type input "[DATE] 18:00"
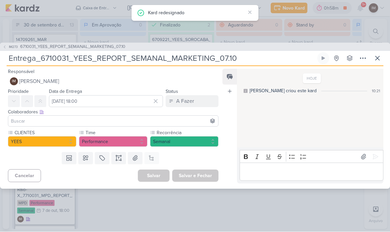
click at [108, 84] on button "IM Isabella Machado Guimarães" at bounding box center [113, 82] width 211 height 12
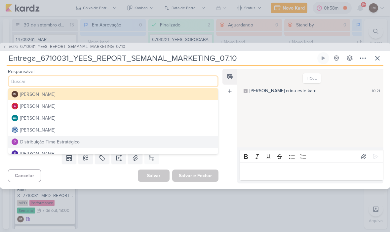
click at [55, 129] on div "[PERSON_NAME]" at bounding box center [37, 130] width 35 height 7
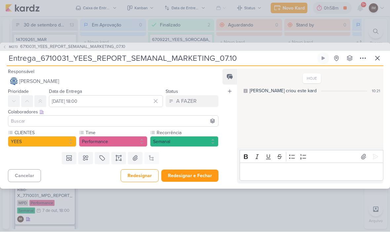
click at [83, 122] on input at bounding box center [113, 121] width 207 height 8
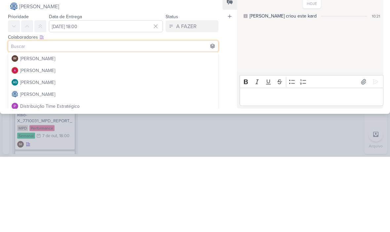
scroll to position [0, 0]
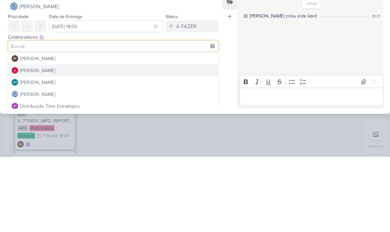
click at [102, 140] on button "[PERSON_NAME]" at bounding box center [113, 146] width 210 height 12
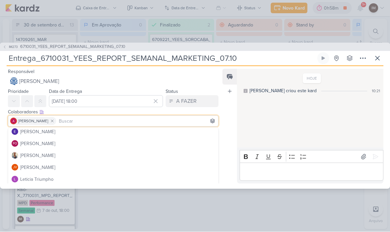
scroll to position [63, 0]
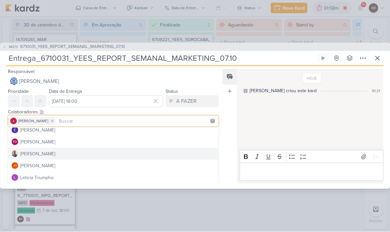
click at [45, 154] on button "[PERSON_NAME]" at bounding box center [113, 154] width 210 height 12
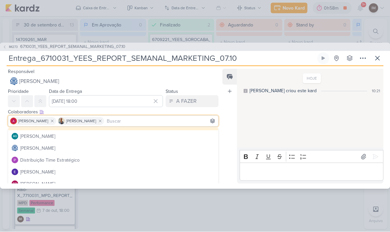
scroll to position [21, 0]
click at [271, 102] on div "HOJE Isabella criou este kard 10:21" at bounding box center [310, 109] width 146 height 78
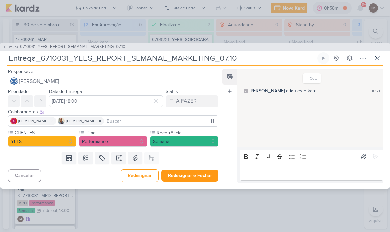
click at [124, 139] on button "Performance" at bounding box center [113, 142] width 69 height 11
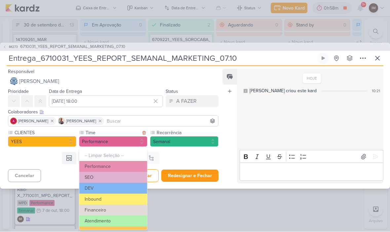
click at [104, 221] on button "Atendimento" at bounding box center [113, 221] width 68 height 11
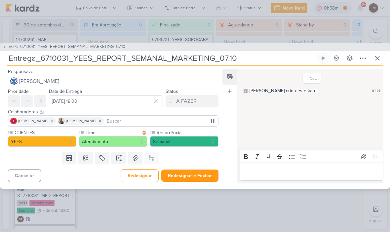
click at [190, 175] on button "Redesignar e Fechar" at bounding box center [189, 176] width 57 height 12
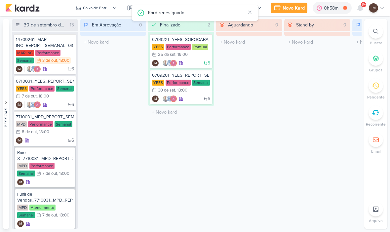
scroll to position [0, 0]
click at [48, 139] on div "6 IM" at bounding box center [45, 141] width 58 height 7
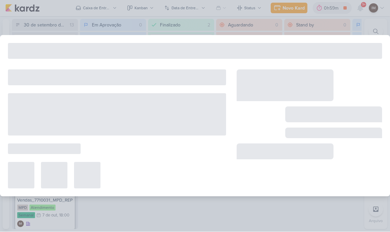
type input "7710031_MPD_REPORT_SEMANAL_08.10"
type input "[DATE] 18:00"
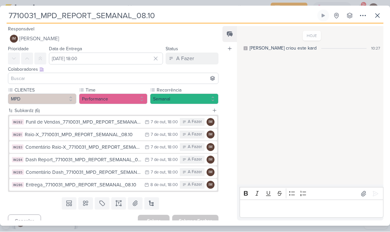
click at [71, 119] on div "Funil de Vendas_7710031_MPD_REPORT_SEMANAL_08.10" at bounding box center [84, 123] width 116 height 8
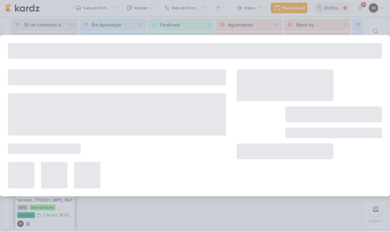
type input "Funil de Vendas_7710031_MPD_REPORT_SEMANAL_08.10"
type input "[DATE] 18:00"
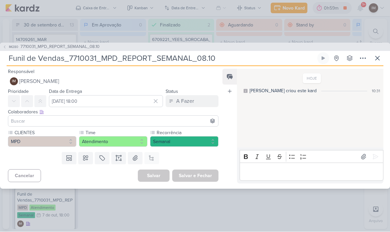
click at [109, 83] on button "IM Isabella Machado Guimarães" at bounding box center [113, 82] width 211 height 12
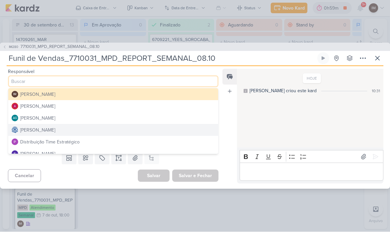
click at [55, 130] on div "[PERSON_NAME]" at bounding box center [37, 130] width 35 height 7
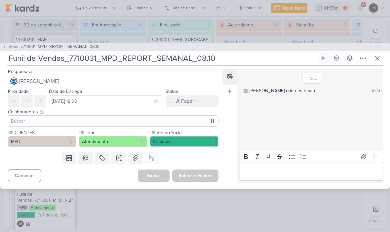
click at [69, 123] on input at bounding box center [113, 121] width 207 height 8
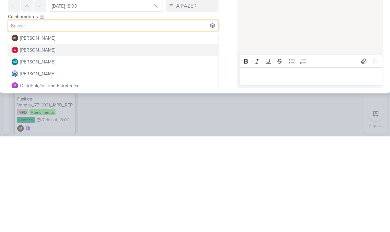
click at [116, 140] on button "[PERSON_NAME]" at bounding box center [113, 146] width 210 height 12
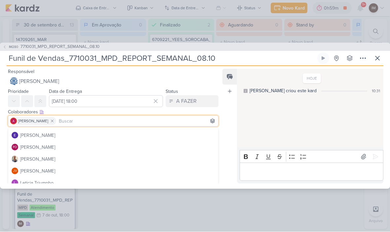
scroll to position [58, 0]
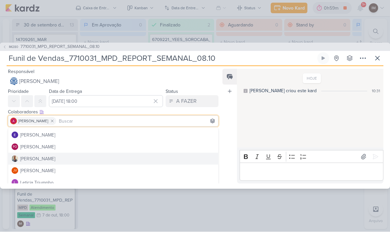
click at [94, 159] on button "[PERSON_NAME]" at bounding box center [113, 159] width 210 height 12
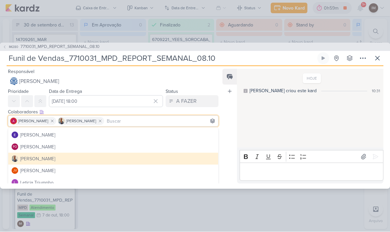
click at [93, 160] on button "[PERSON_NAME]" at bounding box center [113, 159] width 210 height 12
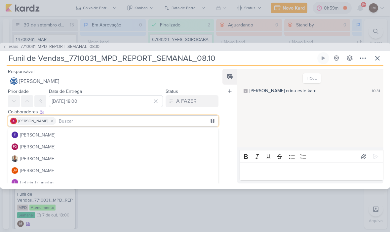
click at [95, 159] on button "[PERSON_NAME]" at bounding box center [113, 159] width 210 height 12
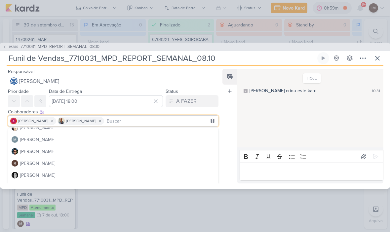
scroll to position [137, 0]
click at [264, 107] on div "HOJE Isabella criou este kard 10:31" at bounding box center [310, 109] width 146 height 78
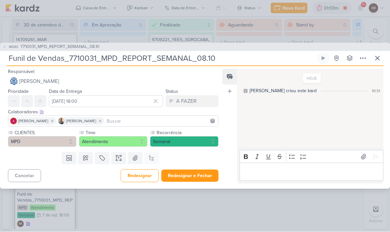
click at [183, 175] on button "Redesignar e Fechar" at bounding box center [189, 176] width 57 height 12
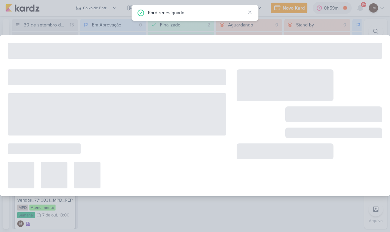
type input "7710031_MPD_REPORT_SEMANAL_08.10"
type input "[DATE] 18:00"
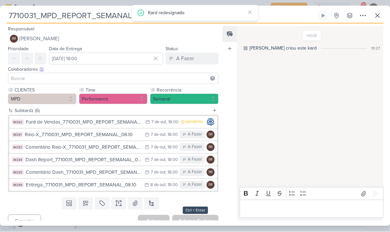
click at [90, 135] on div "Raio-X_7710031_MPD_REPORT_SEMANAL_08.10" at bounding box center [83, 135] width 117 height 8
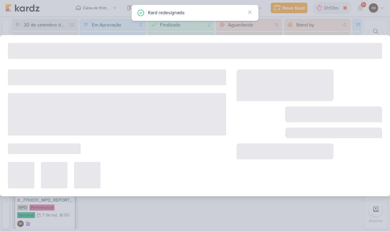
type input "Raio-X_7710031_MPD_REPORT_SEMANAL_08.10"
type input "[DATE] 18:00"
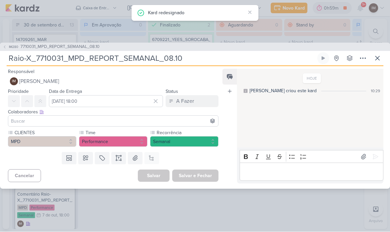
click at [161, 82] on button "IM Isabella Machado Guimarães" at bounding box center [113, 82] width 211 height 12
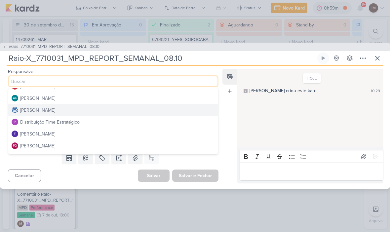
scroll to position [21, 0]
click at [77, 119] on div "Distribuição Time Estratégico" at bounding box center [50, 121] width 60 height 7
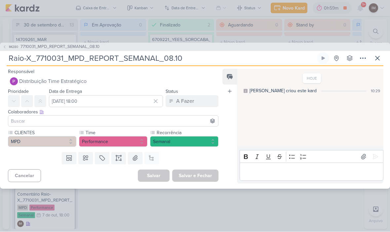
click at [77, 120] on input at bounding box center [113, 121] width 207 height 8
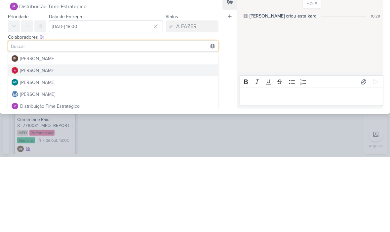
click at [118, 140] on button "[PERSON_NAME]" at bounding box center [113, 146] width 210 height 12
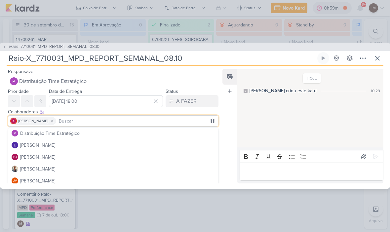
scroll to position [54, 0]
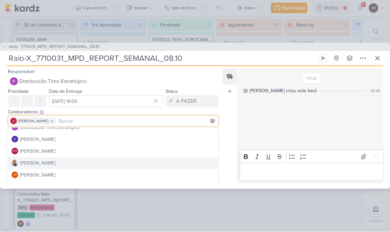
click at [55, 165] on button "[PERSON_NAME]" at bounding box center [113, 164] width 210 height 12
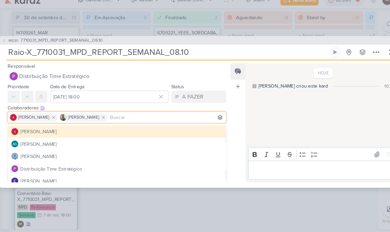
scroll to position [10, 0]
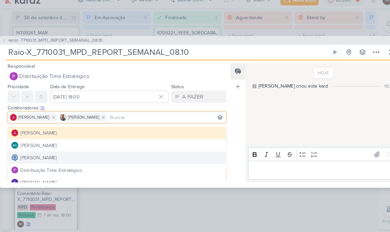
click at [55, 157] on div "[PERSON_NAME]" at bounding box center [37, 160] width 35 height 7
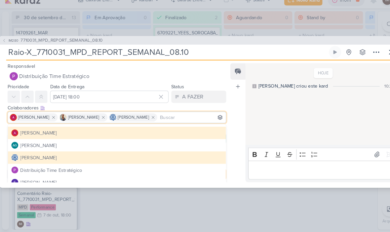
click at [261, 112] on div "HOJE Isabella criou este kard 10:29" at bounding box center [310, 109] width 146 height 78
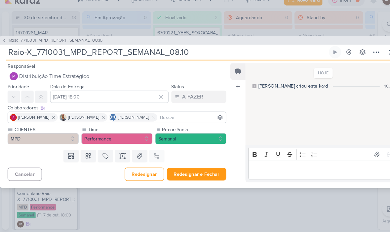
click at [187, 170] on button "Redesignar e Fechar" at bounding box center [189, 176] width 57 height 12
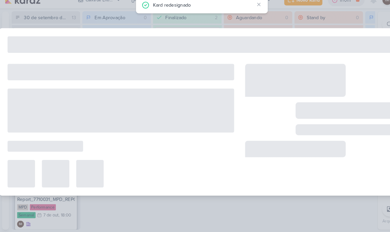
type input "7710031_MPD_REPORT_SEMANAL_08.10"
type input "[DATE] 18:00"
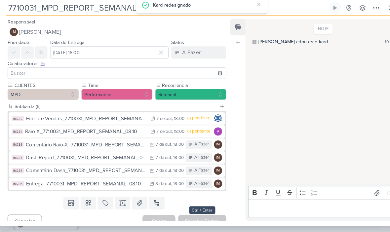
click at [116, 144] on div "Comentário Raio-X_7710031_MPD_REPORT_SEMANAL_08.10" at bounding box center [83, 148] width 116 height 8
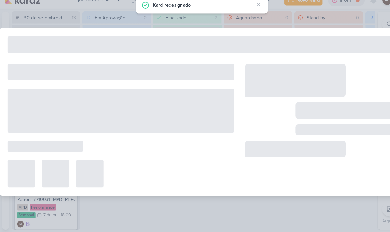
type input "Comentário Raio-X_7710031_MPD_REPORT_SEMANAL_08.10"
type input "[DATE] 18:00"
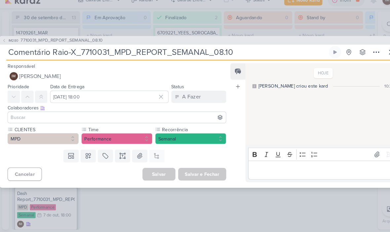
click at [135, 78] on button "IM Isabella Machado Guimarães" at bounding box center [113, 82] width 211 height 12
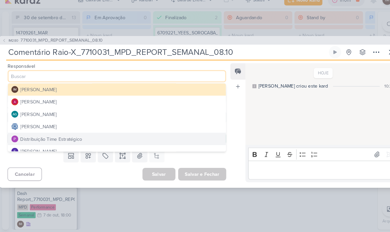
click at [68, 139] on div "Distribuição Time Estratégico" at bounding box center [50, 142] width 60 height 7
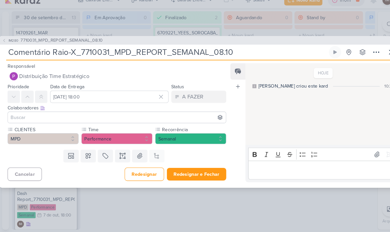
click at [90, 117] on input at bounding box center [113, 121] width 207 height 8
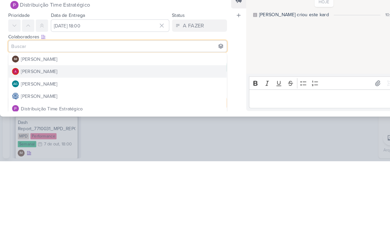
click at [94, 140] on button "[PERSON_NAME]" at bounding box center [113, 146] width 210 height 12
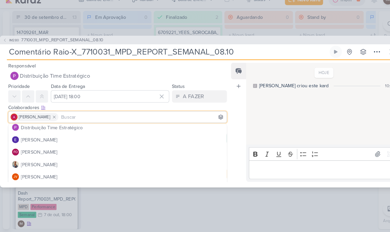
scroll to position [51, 0]
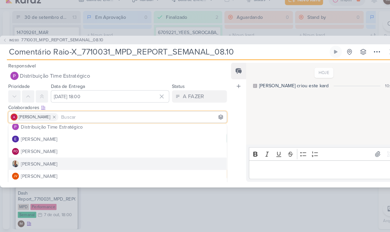
click at [41, 163] on div "[PERSON_NAME]" at bounding box center [37, 166] width 35 height 7
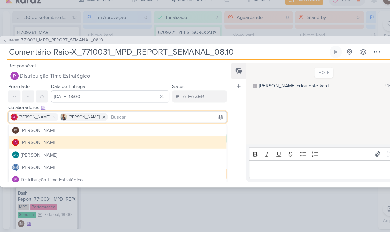
scroll to position [0, 0]
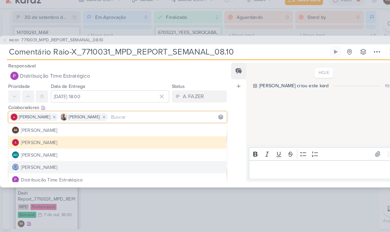
click at [55, 166] on div "[PERSON_NAME]" at bounding box center [37, 169] width 35 height 7
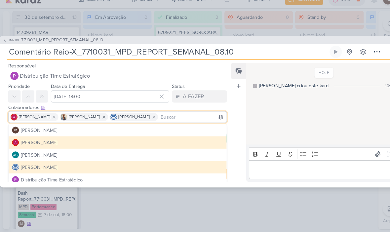
click at [271, 102] on div "HOJE Isabella criou este kard 10:32" at bounding box center [310, 109] width 146 height 78
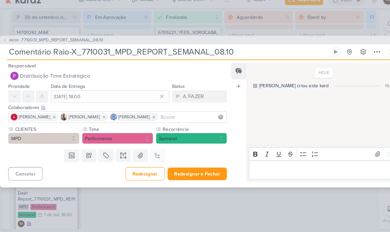
click at [197, 170] on button "Redesignar e Fechar" at bounding box center [189, 176] width 57 height 12
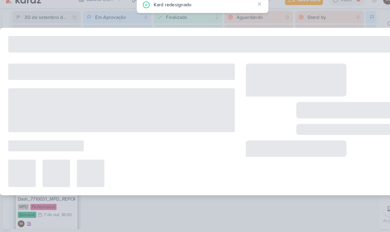
type input "7710031_MPD_REPORT_SEMANAL_08.10"
type input "[DATE] 18:00"
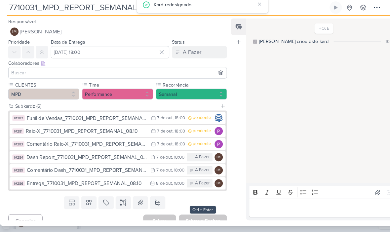
click at [87, 157] on div "Dash Report_7710031_MPD_REPORT_SEMANAL_08.10" at bounding box center [83, 161] width 116 height 8
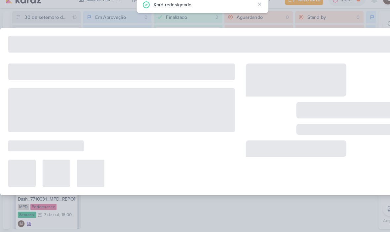
type input "Dash Report_7710031_MPD_REPORT_SEMANAL_08.10"
type input "[DATE] 18:00"
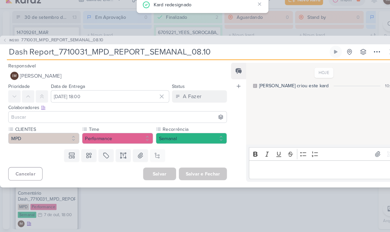
click at [161, 76] on button "IM Isabella Machado Guimarães" at bounding box center [113, 82] width 211 height 12
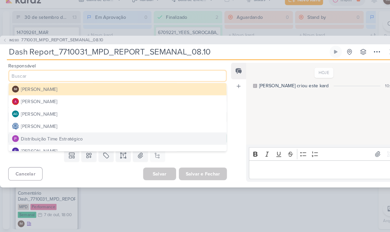
click at [110, 136] on button "Distribuição Time Estratégico" at bounding box center [113, 142] width 210 height 12
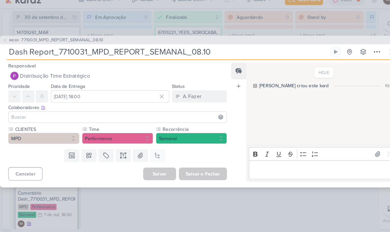
click at [122, 117] on input at bounding box center [113, 121] width 207 height 8
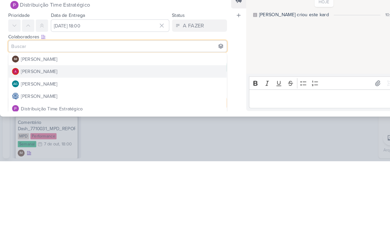
click at [137, 140] on button "[PERSON_NAME]" at bounding box center [113, 146] width 210 height 12
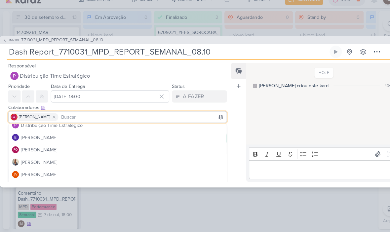
scroll to position [53, 0]
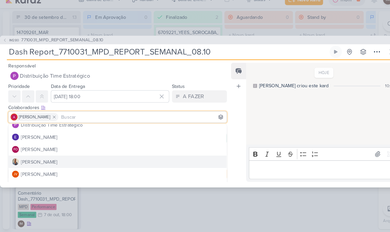
click at [82, 159] on button "[PERSON_NAME]" at bounding box center [113, 165] width 210 height 12
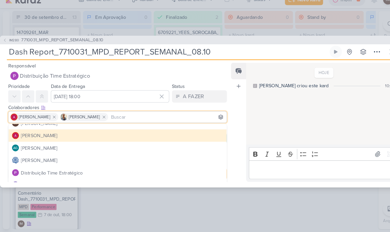
scroll to position [7, 0]
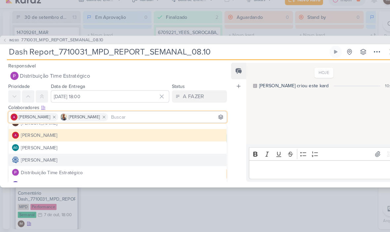
click at [90, 157] on button "[PERSON_NAME]" at bounding box center [113, 163] width 210 height 12
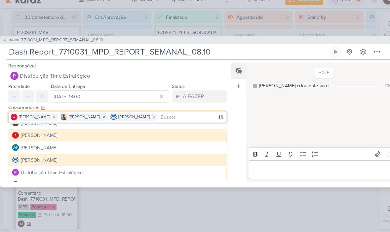
click at [269, 88] on div "[PERSON_NAME] criou este kard" at bounding box center [283, 91] width 67 height 7
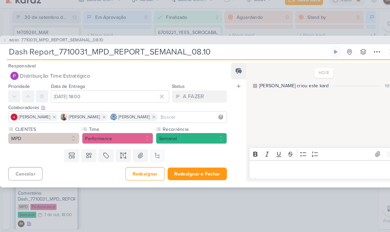
click at [174, 170] on button "Redesignar e Fechar" at bounding box center [189, 176] width 57 height 12
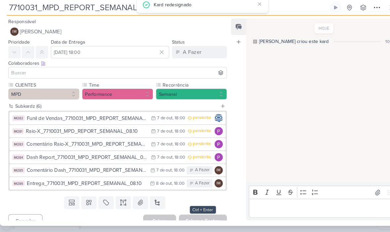
click at [85, 169] on div "Comentário Dash_7710031_MPD_REPORT_SEMANAL_08.10" at bounding box center [84, 173] width 116 height 8
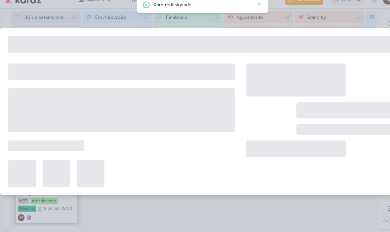
type input "Comentário Dash_7710031_MPD_REPORT_SEMANAL_08.10"
type input "[DATE] 18:00"
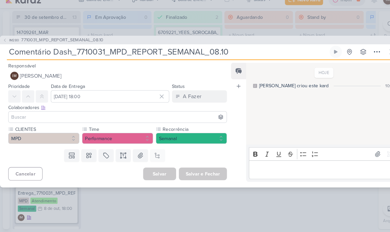
click at [144, 76] on button "IM Isabella Machado Guimarães" at bounding box center [113, 82] width 211 height 12
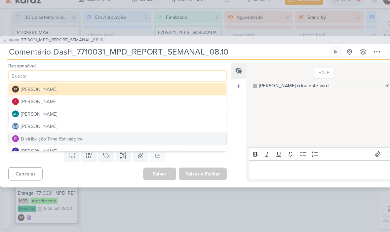
click at [83, 136] on button "Distribuição Time Estratégico" at bounding box center [113, 142] width 210 height 12
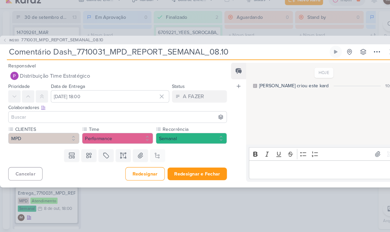
click at [91, 117] on input at bounding box center [113, 121] width 207 height 8
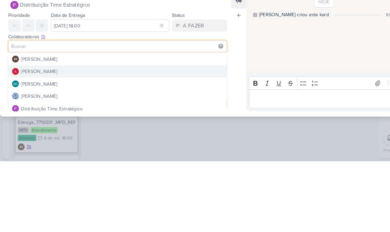
click at [122, 140] on button "[PERSON_NAME]" at bounding box center [113, 146] width 210 height 12
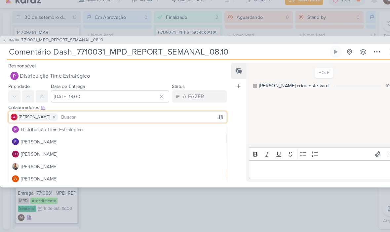
scroll to position [53, 0]
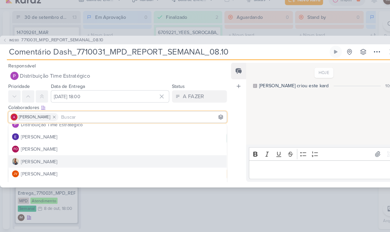
click at [57, 158] on button "[PERSON_NAME]" at bounding box center [113, 164] width 210 height 12
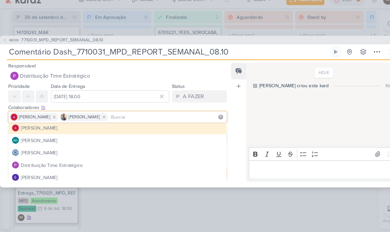
scroll to position [13, 0]
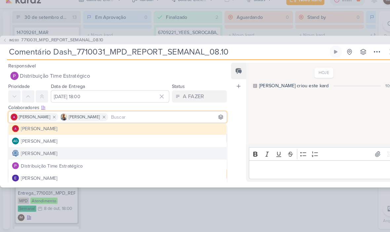
click at [55, 153] on div "[PERSON_NAME]" at bounding box center [37, 156] width 35 height 7
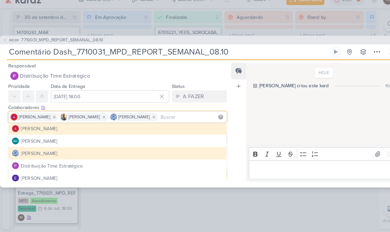
click at [263, 107] on div "HOJE Isabella criou este kard 10:37" at bounding box center [310, 109] width 146 height 78
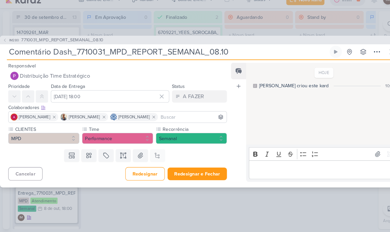
click at [196, 170] on button "Redesignar e Fechar" at bounding box center [189, 176] width 57 height 12
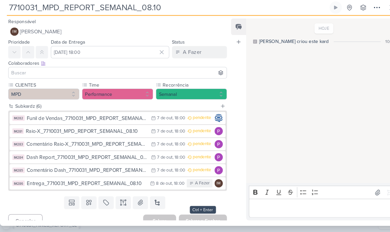
click at [145, 183] on icon at bounding box center [147, 185] width 5 height 5
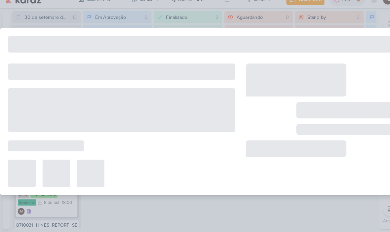
click at [147, 176] on div at bounding box center [117, 175] width 218 height 26
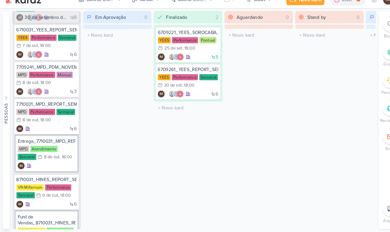
scroll to position [44, 0]
click at [58, 165] on div "IM" at bounding box center [45, 168] width 56 height 7
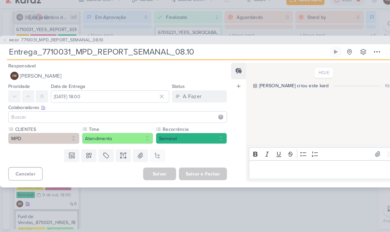
click at [147, 76] on button "IM Isabella Machado Guimarães" at bounding box center [113, 82] width 211 height 12
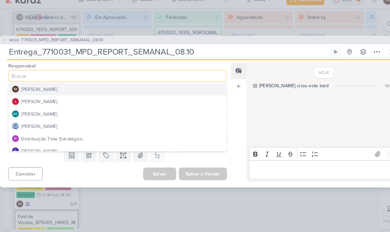
click at [82, 124] on button "[PERSON_NAME]" at bounding box center [113, 130] width 210 height 12
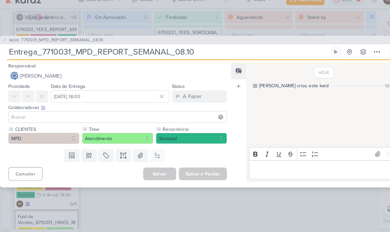
click at [93, 117] on input at bounding box center [113, 121] width 207 height 8
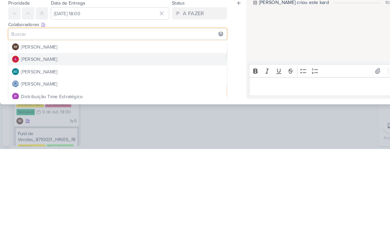
click at [102, 140] on button "[PERSON_NAME]" at bounding box center [113, 146] width 210 height 12
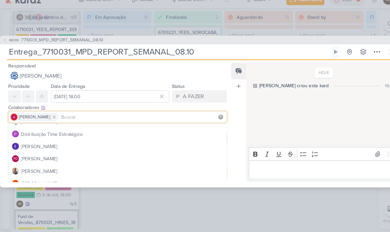
scroll to position [42, 0]
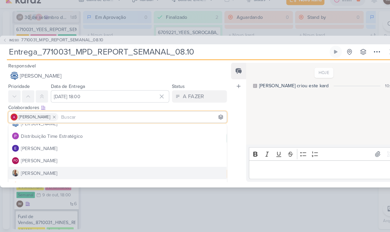
click at [71, 169] on button "[PERSON_NAME]" at bounding box center [113, 175] width 210 height 12
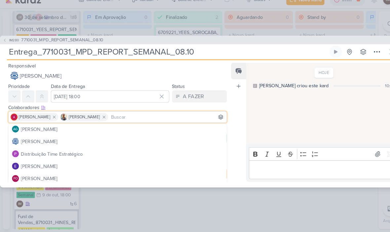
scroll to position [24, 0]
click at [293, 94] on div "HOJE Isabella criou este kard 10:38" at bounding box center [310, 109] width 146 height 78
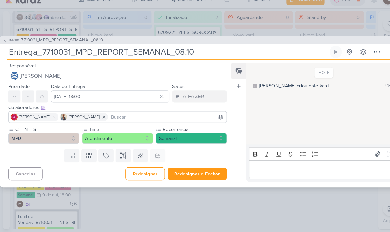
click at [188, 170] on button "Redesignar e Fechar" at bounding box center [189, 176] width 57 height 12
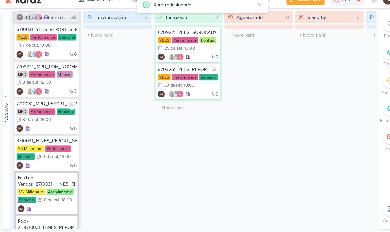
click at [52, 129] on div "6 IM" at bounding box center [45, 132] width 58 height 7
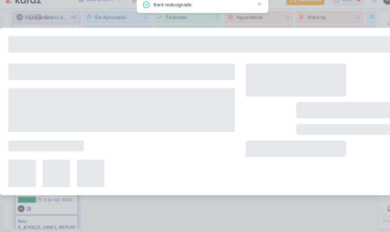
type input "7710031_MPD_REPORT_SEMANAL_08.10"
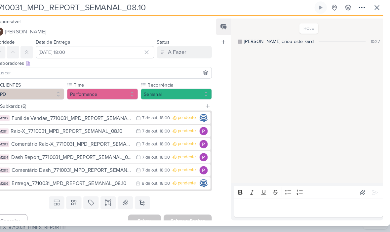
click at [376, 14] on icon at bounding box center [378, 16] width 4 height 4
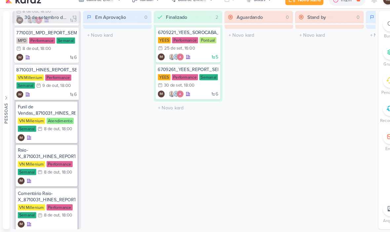
scroll to position [113, 0]
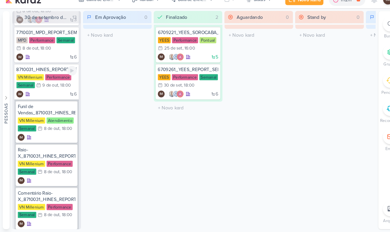
click at [53, 96] on div "6 IM" at bounding box center [45, 99] width 58 height 7
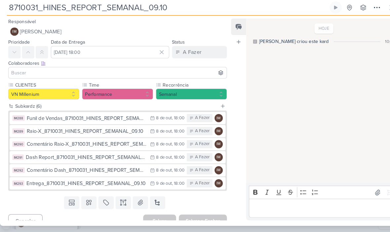
click at [122, 33] on button "IM Isabella Machado Guimarães" at bounding box center [113, 39] width 211 height 12
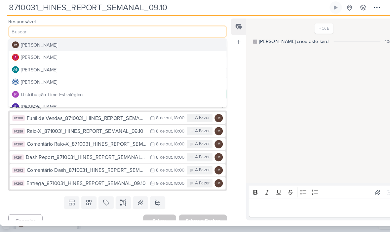
click at [281, 64] on div "HOJE Isabella criou este kard 10:39" at bounding box center [310, 106] width 146 height 158
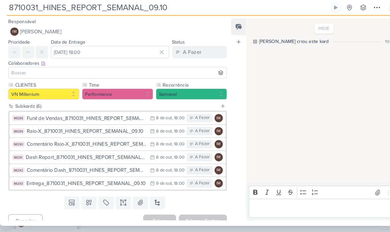
click at [100, 75] on input at bounding box center [113, 79] width 207 height 8
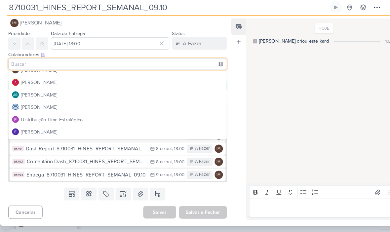
scroll to position [6, 0]
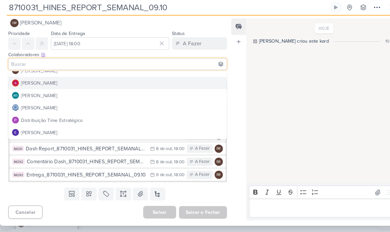
click at [76, 83] on button "[PERSON_NAME]" at bounding box center [113, 89] width 210 height 12
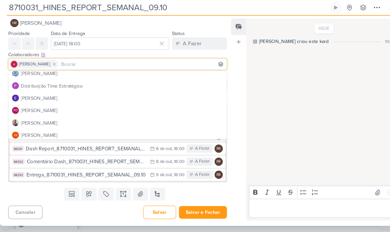
scroll to position [44, 0]
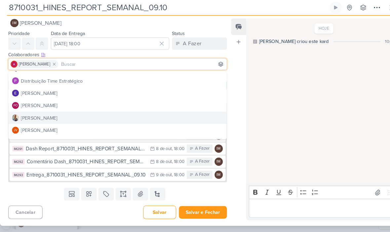
click at [55, 116] on button "[PERSON_NAME]" at bounding box center [113, 122] width 210 height 12
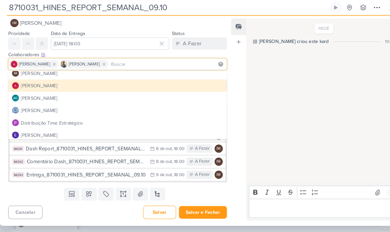
scroll to position [3, 0]
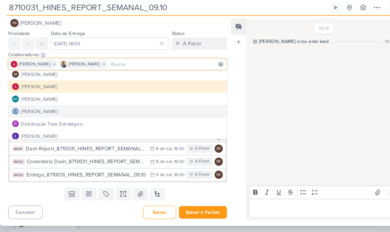
click at [55, 113] on div "[PERSON_NAME]" at bounding box center [37, 116] width 35 height 7
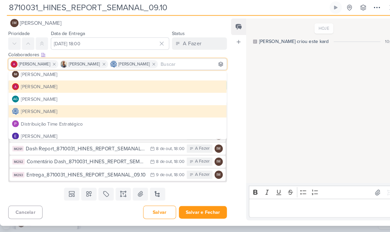
click at [252, 80] on div "HOJE Isabella criou este kard 10:39" at bounding box center [310, 106] width 146 height 158
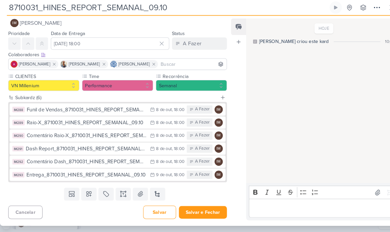
click at [195, 207] on button "Salvar e Fechar" at bounding box center [195, 213] width 46 height 12
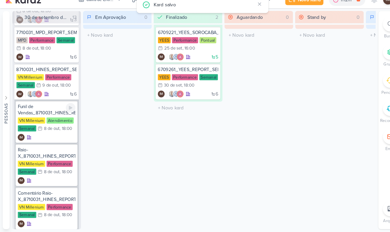
click at [52, 128] on div "Funil de Vendas_8710031_HINES_REPORT_SEMANAL_09.10 VN Millenium Atendimento Sem…" at bounding box center [45, 126] width 60 height 40
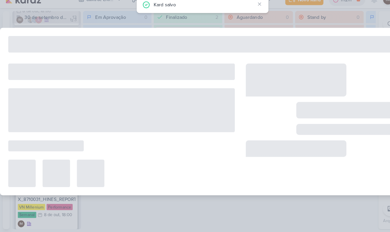
type input "Funil de Vendas_8710031_HINES_REPORT_SEMANAL_09.10"
type input "[DATE] 18:00"
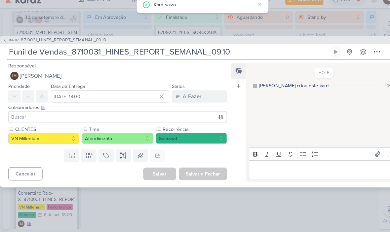
click at [101, 76] on button "IM Isabella Machado Guimarães" at bounding box center [113, 82] width 211 height 12
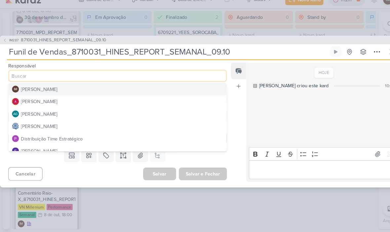
click at [54, 139] on div "Distribuição Time Estratégico" at bounding box center [50, 142] width 60 height 7
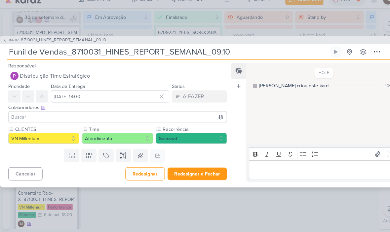
click at [97, 76] on button "Distribuição Time Estratégico" at bounding box center [113, 82] width 211 height 12
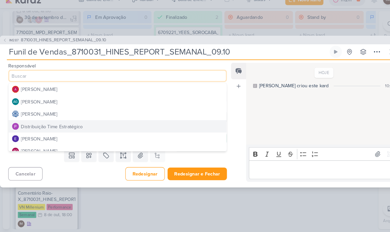
scroll to position [13, 0]
click at [73, 112] on button "[PERSON_NAME]" at bounding box center [113, 118] width 210 height 12
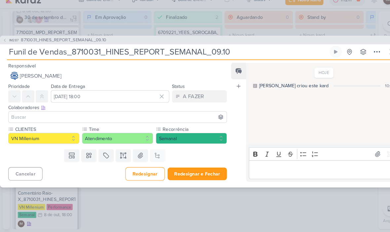
click at [81, 117] on input at bounding box center [113, 121] width 207 height 8
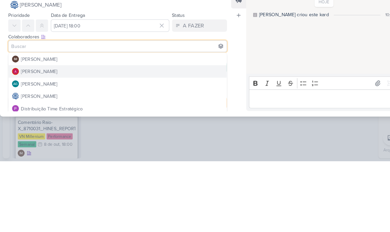
click at [98, 140] on button "[PERSON_NAME]" at bounding box center [113, 146] width 210 height 12
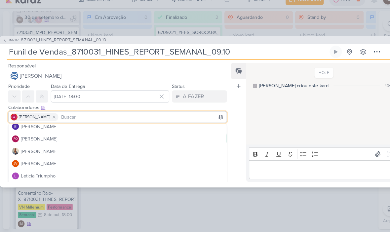
scroll to position [69, 0]
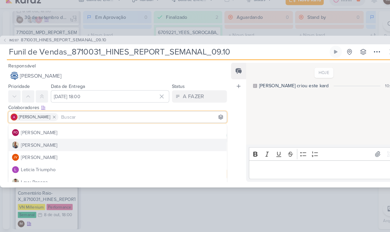
click at [86, 142] on button "[PERSON_NAME]" at bounding box center [113, 148] width 210 height 12
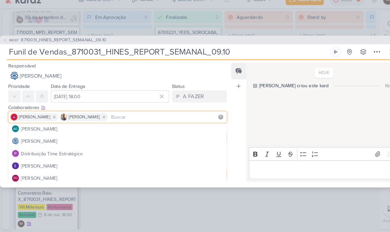
scroll to position [25, 0]
click at [266, 100] on div "HOJE Isabella criou este kard 10:40" at bounding box center [310, 109] width 146 height 78
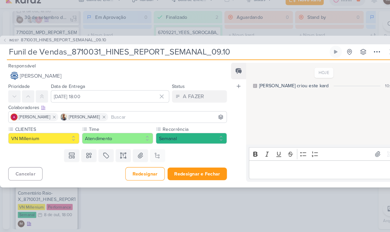
click at [193, 170] on button "Redesignar e Fechar" at bounding box center [189, 176] width 57 height 12
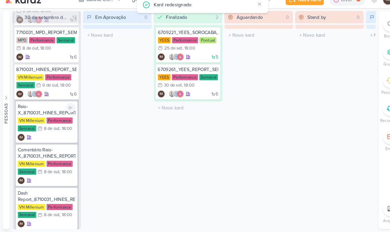
click at [57, 138] on div "IM" at bounding box center [45, 141] width 56 height 7
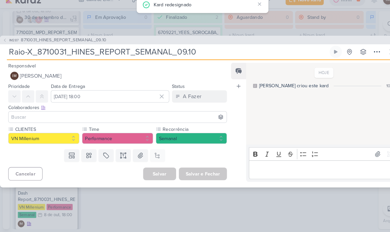
click at [137, 76] on button "IM Isabella Machado Guimarães" at bounding box center [113, 82] width 211 height 12
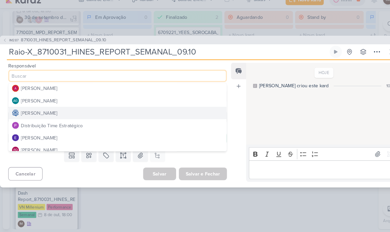
click at [80, 123] on button "Distribuição Time Estratégico" at bounding box center [113, 129] width 210 height 12
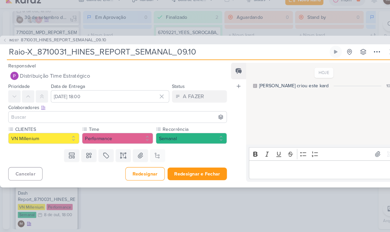
click at [109, 117] on input at bounding box center [113, 121] width 207 height 8
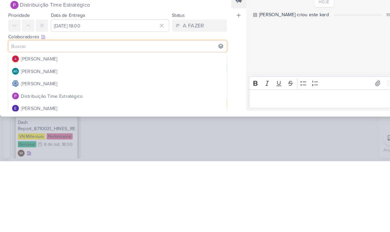
scroll to position [11, 0]
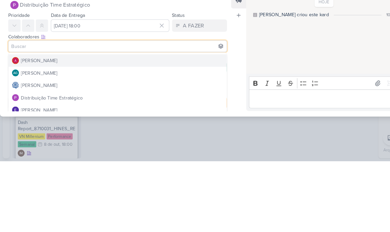
click at [101, 129] on button "[PERSON_NAME]" at bounding box center [113, 135] width 210 height 12
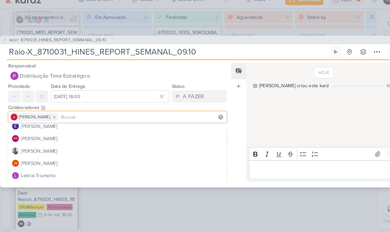
scroll to position [71, 0]
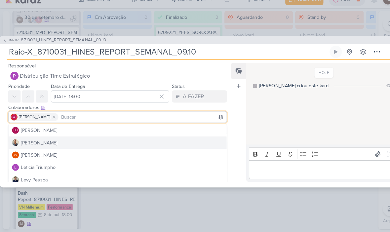
click at [55, 140] on button "[PERSON_NAME]" at bounding box center [113, 146] width 210 height 12
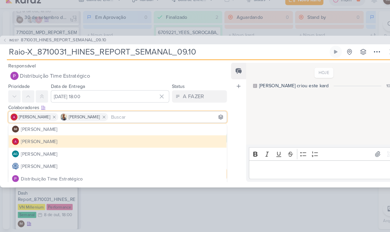
scroll to position [1, 0]
click at [84, 162] on button "[PERSON_NAME]" at bounding box center [113, 168] width 210 height 12
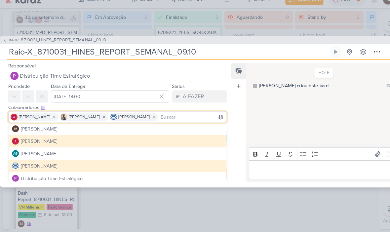
click at [256, 108] on div "HOJE Isabella criou este kard 10:41" at bounding box center [310, 109] width 146 height 78
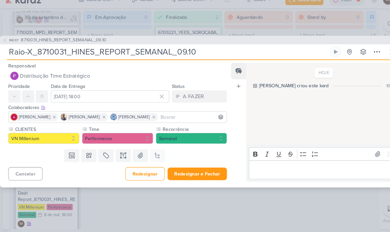
click at [186, 170] on button "Redesignar e Fechar" at bounding box center [189, 176] width 57 height 12
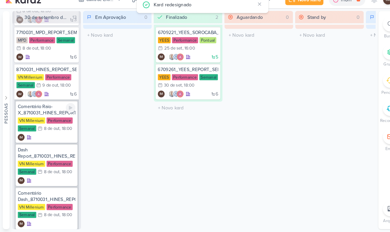
click at [56, 138] on div "IM" at bounding box center [45, 141] width 56 height 7
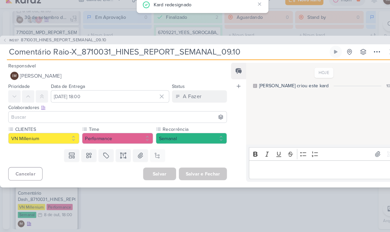
click at [132, 76] on button "IM Isabella Machado Guimarães" at bounding box center [113, 82] width 211 height 12
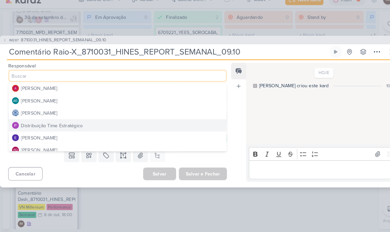
click at [80, 123] on button "Distribuição Time Estratégico" at bounding box center [113, 129] width 210 height 12
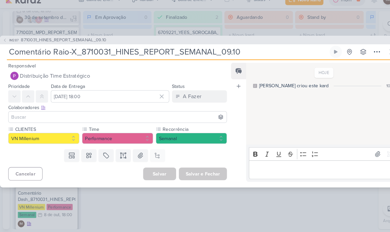
click at [89, 117] on input at bounding box center [113, 121] width 207 height 8
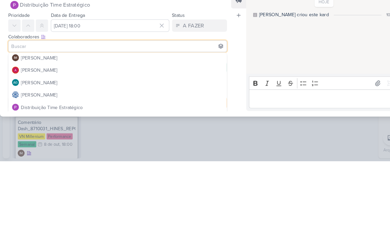
scroll to position [9, 0]
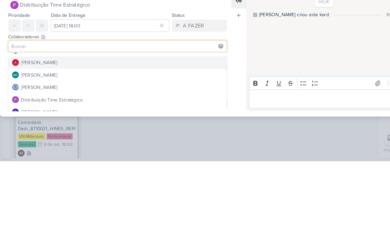
click at [111, 131] on button "[PERSON_NAME]" at bounding box center [113, 137] width 210 height 12
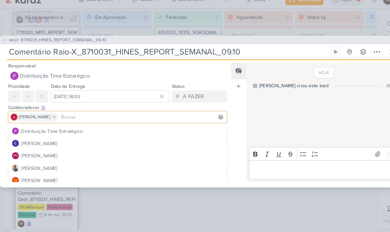
scroll to position [47, 0]
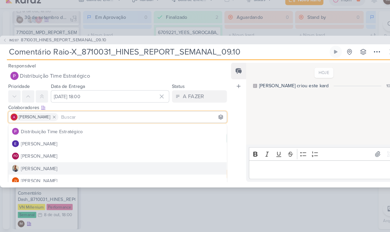
click at [60, 165] on button "[PERSON_NAME]" at bounding box center [113, 171] width 210 height 12
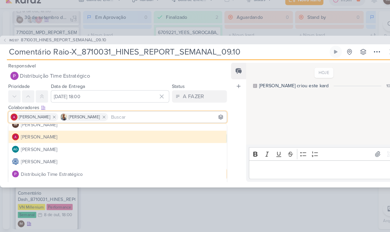
scroll to position [4, 0]
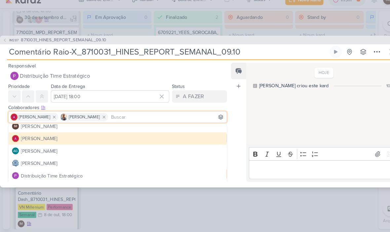
click at [87, 160] on button "[PERSON_NAME]" at bounding box center [113, 166] width 210 height 12
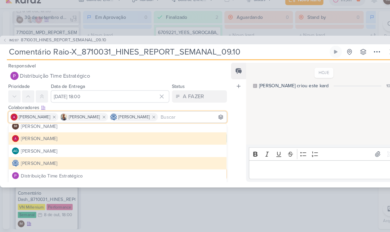
click at [91, 160] on button "[PERSON_NAME]" at bounding box center [113, 166] width 210 height 12
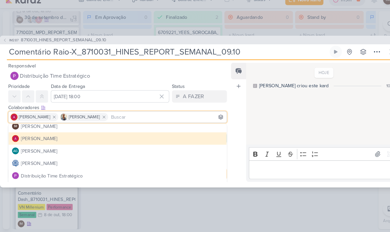
click at [105, 160] on button "[PERSON_NAME]" at bounding box center [113, 166] width 210 height 12
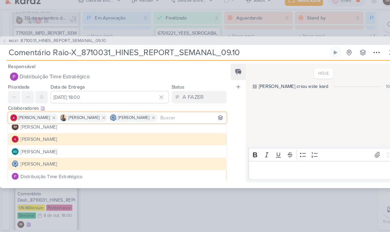
click at [318, 120] on div "HOJE Isabella criou este kard 10:41" at bounding box center [310, 109] width 146 height 78
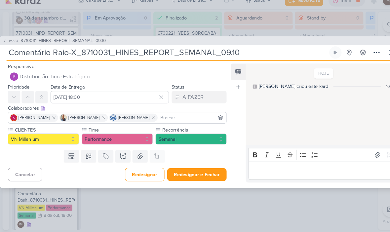
click at [189, 172] on button "Redesignar e Fechar" at bounding box center [189, 176] width 57 height 12
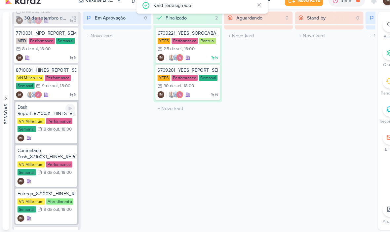
click at [54, 138] on div "IM" at bounding box center [45, 141] width 56 height 7
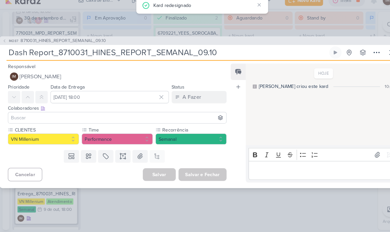
click at [122, 76] on button "IM Isabella Machado Guimarães" at bounding box center [113, 82] width 211 height 12
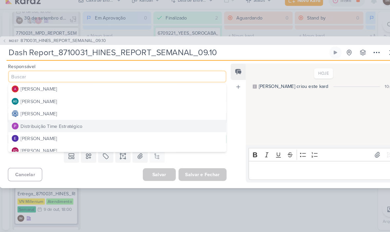
click at [88, 112] on button "[PERSON_NAME]" at bounding box center [113, 118] width 210 height 12
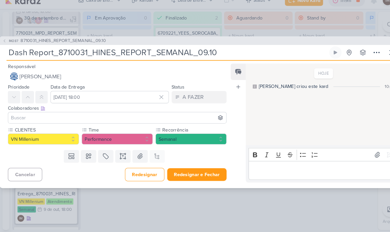
click at [127, 76] on button "[PERSON_NAME]" at bounding box center [113, 82] width 211 height 12
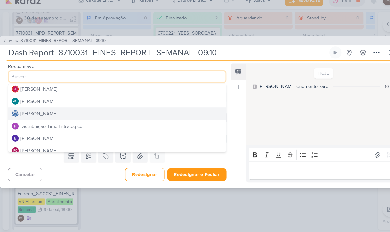
click at [73, 126] on div "Distribuição Time Estratégico" at bounding box center [50, 129] width 60 height 7
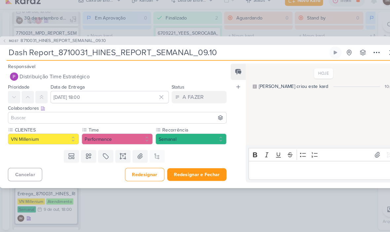
click at [85, 117] on input at bounding box center [113, 121] width 207 height 8
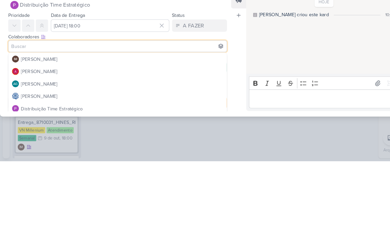
scroll to position [0, 0]
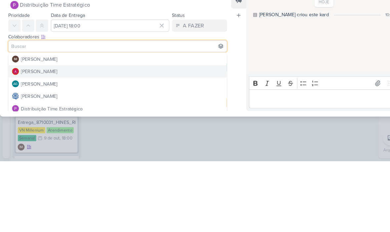
click at [106, 140] on button "[PERSON_NAME]" at bounding box center [113, 146] width 210 height 12
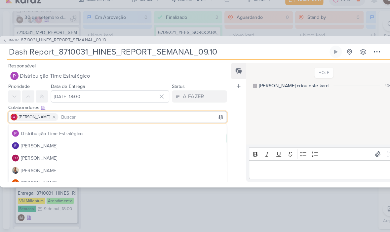
scroll to position [46, 0]
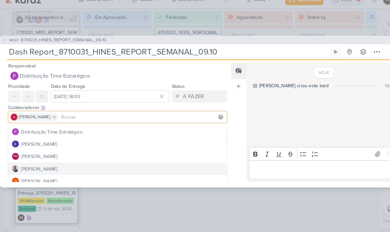
click at [59, 165] on button "[PERSON_NAME]" at bounding box center [113, 171] width 210 height 12
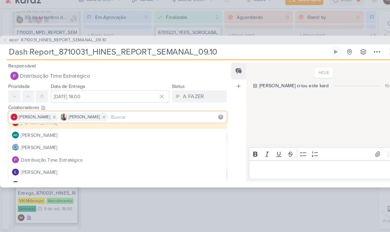
scroll to position [18, 0]
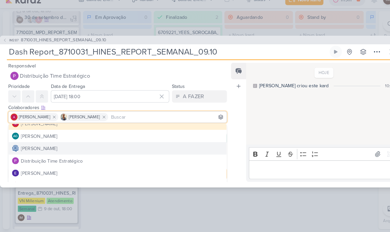
click at [84, 146] on button "[PERSON_NAME]" at bounding box center [113, 152] width 210 height 12
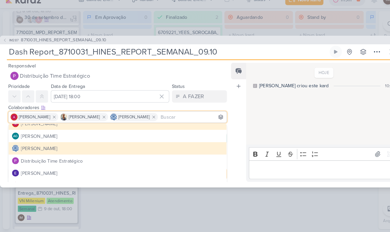
click at [282, 114] on div "HOJE Isabella criou este kard 10:42" at bounding box center [310, 109] width 146 height 78
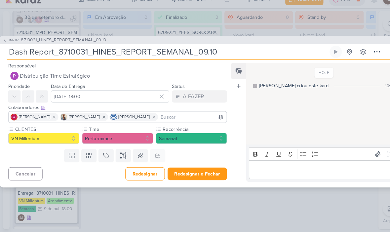
click at [201, 170] on button "Redesignar e Fechar" at bounding box center [189, 176] width 57 height 12
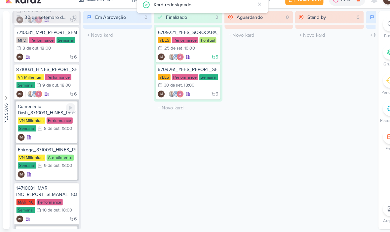
click at [56, 138] on div "IM" at bounding box center [45, 141] width 56 height 7
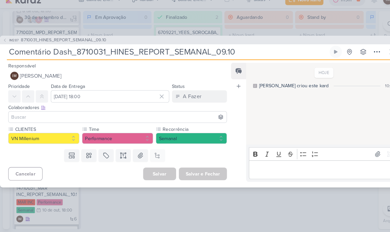
click at [130, 76] on button "IM Isabella Machado Guimarães" at bounding box center [113, 82] width 211 height 12
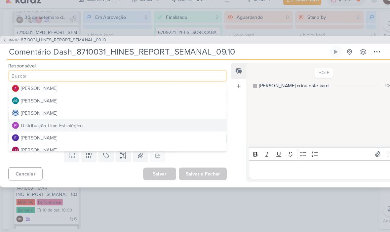
click at [83, 123] on button "Distribuição Time Estratégico" at bounding box center [113, 129] width 210 height 12
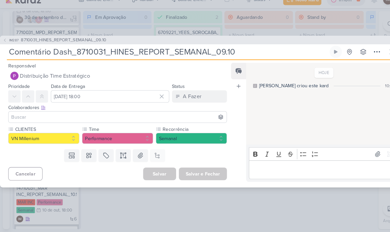
click at [94, 117] on input at bounding box center [113, 121] width 207 height 8
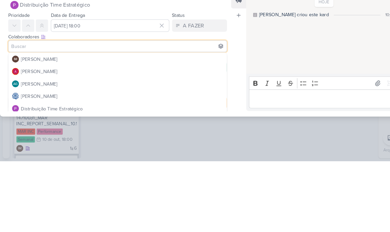
scroll to position [0, 0]
click at [114, 140] on button "[PERSON_NAME]" at bounding box center [113, 146] width 210 height 12
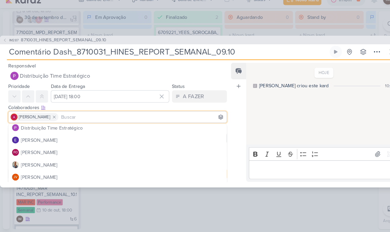
scroll to position [51, 0]
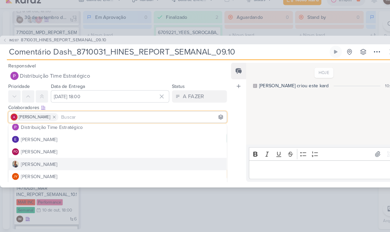
click at [53, 161] on button "[PERSON_NAME]" at bounding box center [113, 167] width 210 height 12
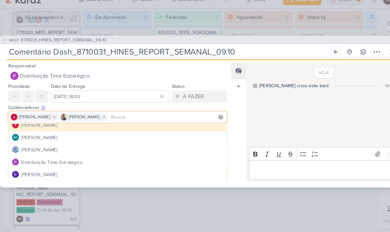
scroll to position [16, 0]
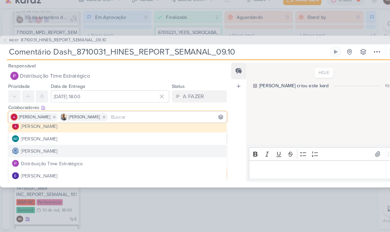
click at [55, 151] on div "[PERSON_NAME]" at bounding box center [37, 154] width 35 height 7
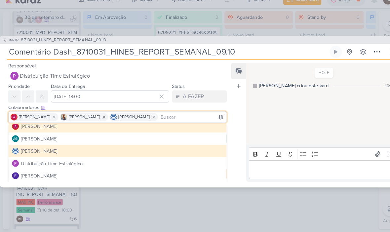
click at [291, 116] on div "HOJE Isabella criou este kard 10:43" at bounding box center [310, 109] width 146 height 78
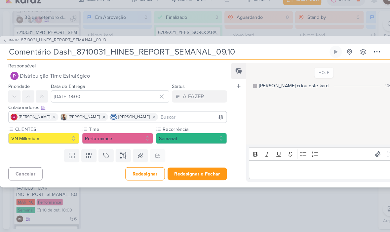
click at [194, 170] on button "Redesignar e Fechar" at bounding box center [189, 176] width 57 height 12
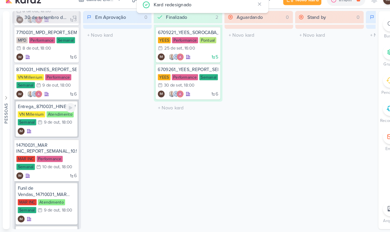
click at [62, 132] on div "IM" at bounding box center [45, 135] width 56 height 7
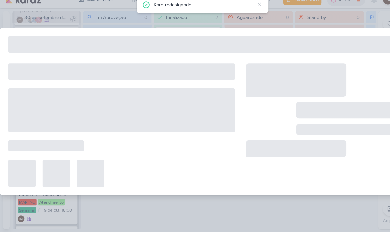
type input "Entrega_8710031_HINES_REPORT_SEMANAL_09.10"
type input "[DATE] 18:00"
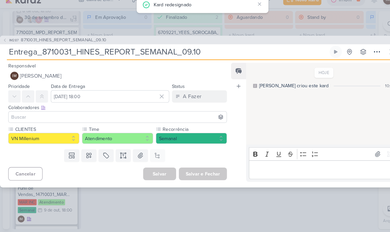
click at [126, 76] on button "IM Isabella Machado Guimarães" at bounding box center [113, 82] width 211 height 12
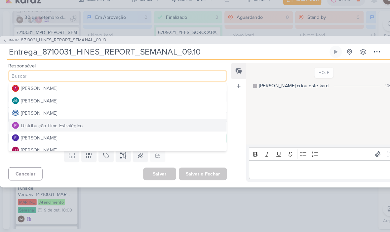
click at [81, 112] on button "[PERSON_NAME]" at bounding box center [113, 118] width 210 height 12
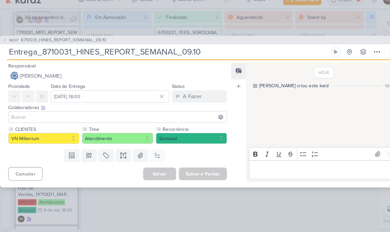
click at [80, 117] on input at bounding box center [113, 121] width 207 height 8
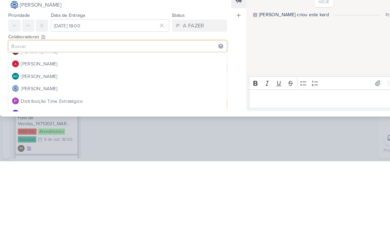
scroll to position [8, 0]
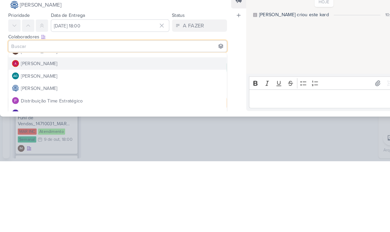
click at [116, 132] on button "[PERSON_NAME]" at bounding box center [113, 138] width 210 height 12
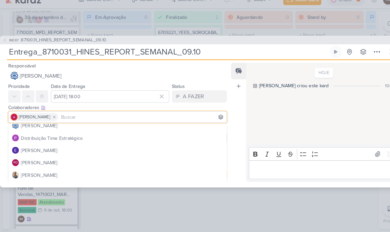
scroll to position [44, 0]
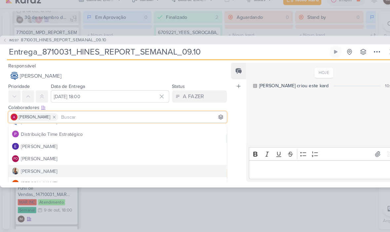
click at [47, 167] on button "[PERSON_NAME]" at bounding box center [113, 173] width 210 height 12
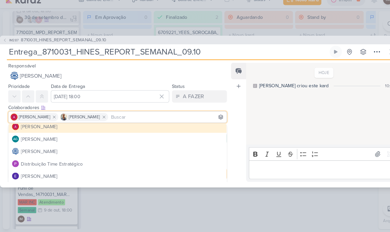
scroll to position [15, 0]
click at [273, 90] on div "HOJE Isabella criou este kard 10:44" at bounding box center [310, 109] width 146 height 78
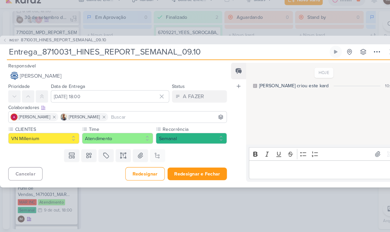
click at [191, 170] on button "Redesignar e Fechar" at bounding box center [189, 176] width 57 height 12
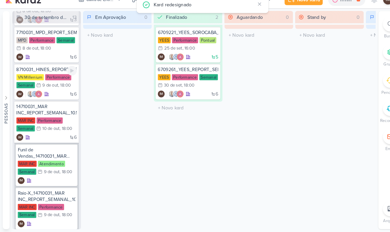
click at [70, 97] on icon at bounding box center [70, 99] width 4 height 4
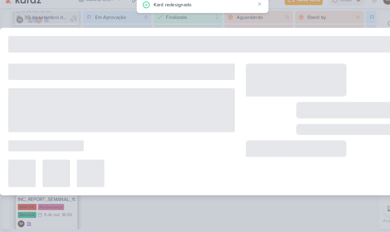
type input "8710031_HINES_REPORT_SEMANAL_09.10"
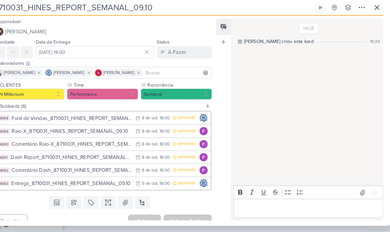
click at [374, 12] on icon at bounding box center [378, 16] width 8 height 8
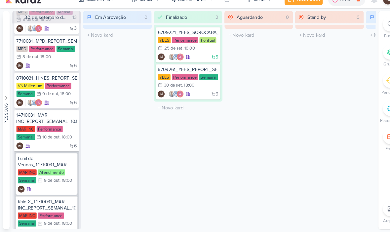
scroll to position [108, 0]
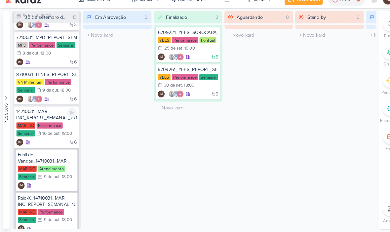
click at [55, 143] on div "6 IM" at bounding box center [45, 146] width 58 height 7
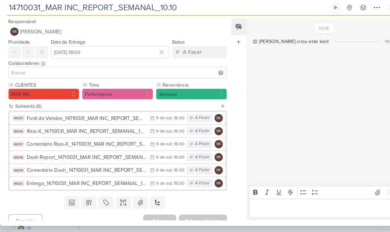
click at [83, 119] on div "Funil de Vendas_14710031_MAR INC_REPORT_SEMANAL_10.10" at bounding box center [83, 123] width 115 height 8
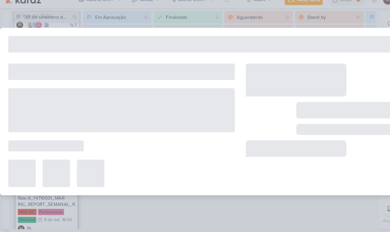
type input "Funil de Vendas_14710031_MAR INC_REPORT_SEMANAL_10.10"
type input "[DATE] 18:00"
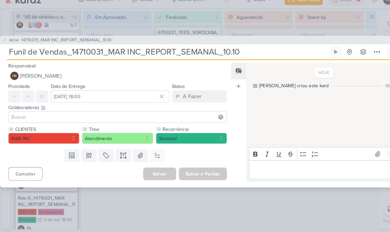
click at [118, 76] on button "IM Isabella Machado Guimarães" at bounding box center [113, 82] width 211 height 12
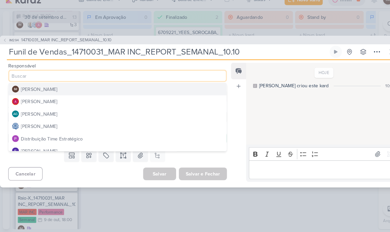
click at [137, 124] on button "[PERSON_NAME]" at bounding box center [113, 130] width 210 height 12
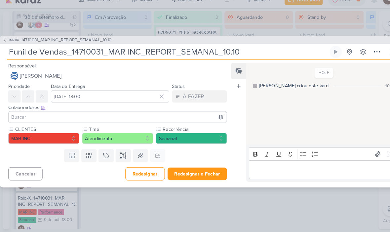
click at [90, 117] on input at bounding box center [113, 121] width 207 height 8
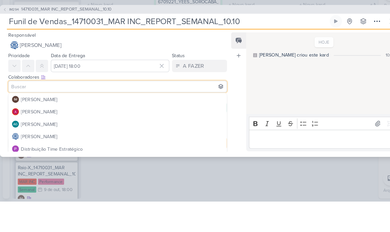
click at [10, 45] on span "IM294" at bounding box center [13, 47] width 11 height 5
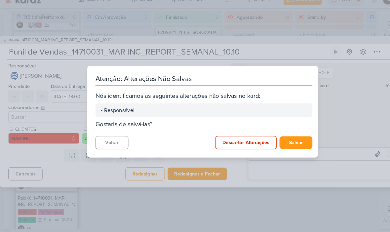
click at [288, 140] on button "Salvar" at bounding box center [285, 146] width 32 height 12
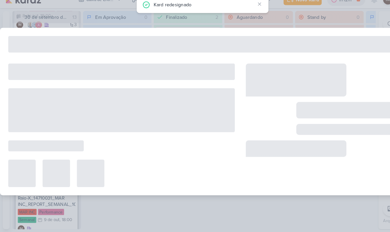
type input "14710031_MAR INC_REPORT_SEMANAL_10.10"
type input "[DATE] 18:00"
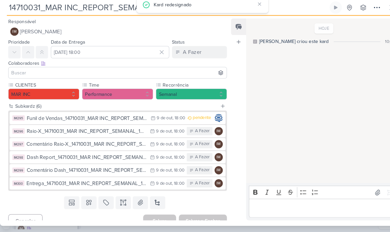
click at [112, 119] on div "Funil de Vendas_14710031_MAR INC_REPORT_SEMANAL_10.10" at bounding box center [84, 123] width 116 height 8
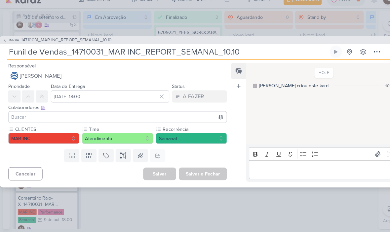
click at [73, 117] on input at bounding box center [113, 121] width 207 height 8
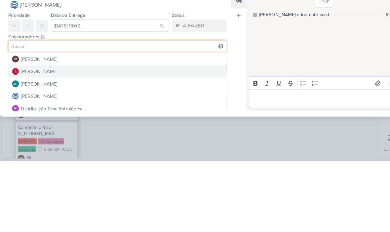
click at [90, 140] on button "[PERSON_NAME]" at bounding box center [113, 146] width 210 height 12
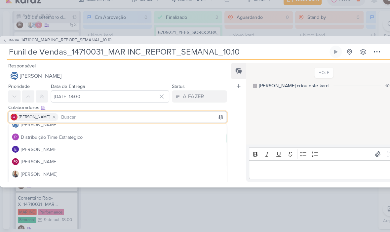
scroll to position [43, 0]
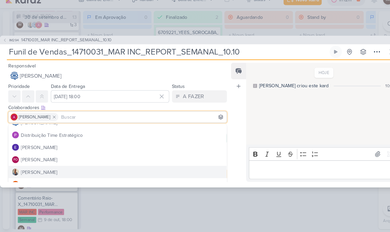
click at [43, 171] on div "[PERSON_NAME]" at bounding box center [37, 174] width 35 height 7
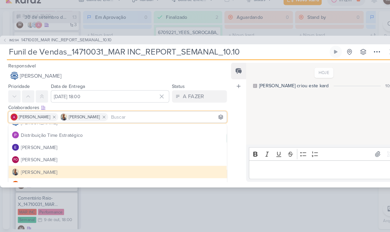
click at [276, 118] on div "HOJE Isabella criou este kard 10:47" at bounding box center [310, 109] width 146 height 78
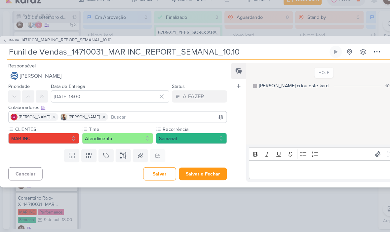
click at [201, 170] on button "Salvar e Fechar" at bounding box center [195, 176] width 46 height 12
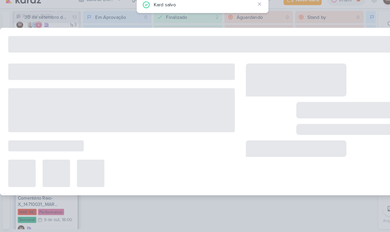
type input "14710031_MAR INC_REPORT_SEMANAL_10.10"
type input "[DATE] 18:00"
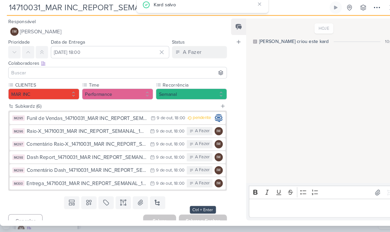
click at [117, 131] on div "Raio-X_14710031_MAR INC_REPORT_SEMANAL_10.10" at bounding box center [83, 135] width 115 height 8
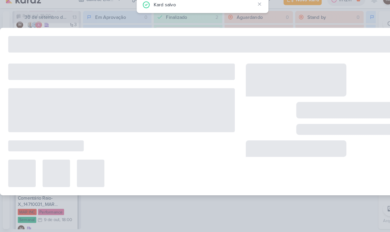
type input "Raio-X_14710031_MAR INC_REPORT_SEMANAL_10.10"
type input "[DATE] 18:00"
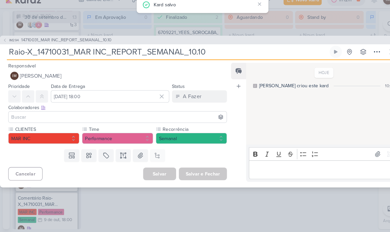
click at [114, 76] on button "IM Isabella Machado Guimarães" at bounding box center [113, 82] width 211 height 12
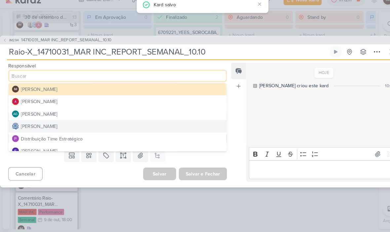
click at [72, 139] on div "Distribuição Time Estratégico" at bounding box center [50, 142] width 60 height 7
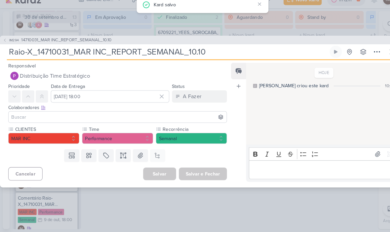
click at [92, 117] on input at bounding box center [113, 121] width 207 height 8
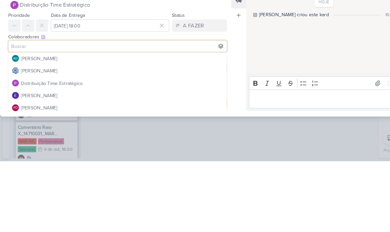
scroll to position [25, 0]
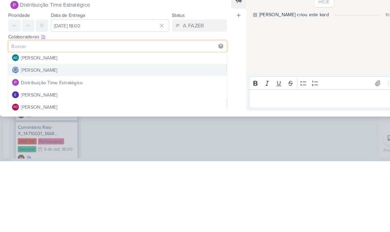
click at [94, 139] on button "[PERSON_NAME]" at bounding box center [113, 145] width 210 height 12
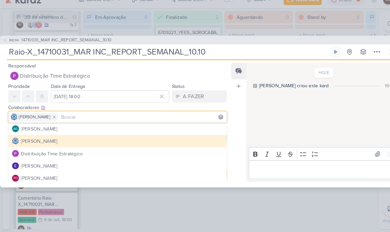
click at [55, 119] on icon at bounding box center [52, 121] width 5 height 5
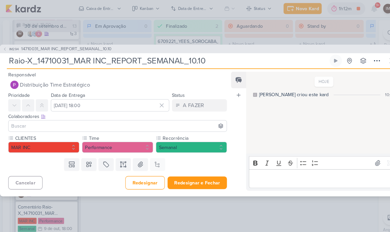
click at [84, 121] on input at bounding box center [113, 121] width 207 height 8
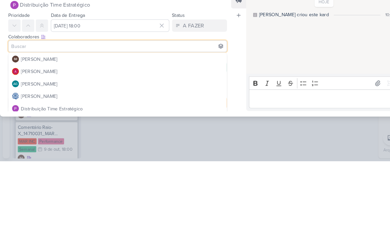
scroll to position [0, 0]
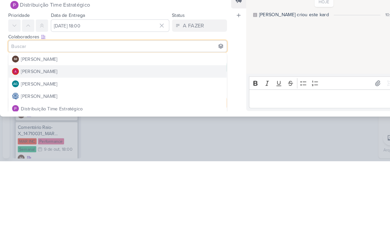
click at [112, 140] on button "[PERSON_NAME]" at bounding box center [113, 146] width 210 height 12
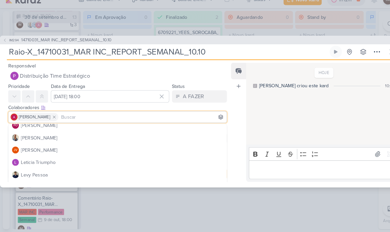
scroll to position [81, 0]
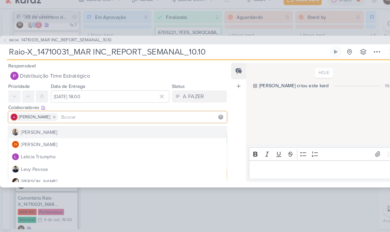
click at [64, 130] on button "[PERSON_NAME]" at bounding box center [113, 136] width 210 height 12
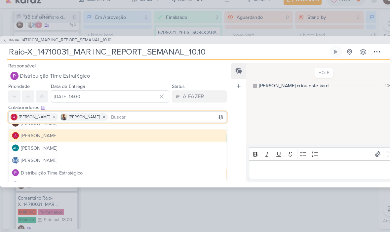
scroll to position [6, 0]
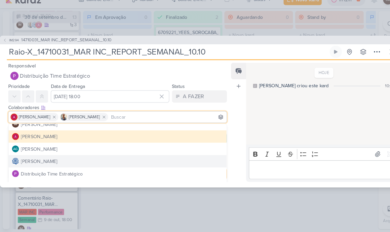
click at [55, 161] on div "[PERSON_NAME]" at bounding box center [37, 164] width 35 height 7
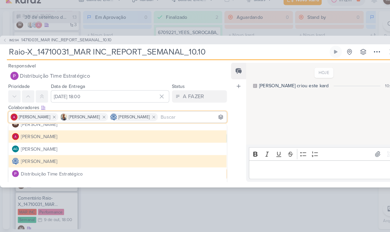
click at [270, 129] on div "HOJE Isabella criou este kard 10:48" at bounding box center [310, 109] width 146 height 78
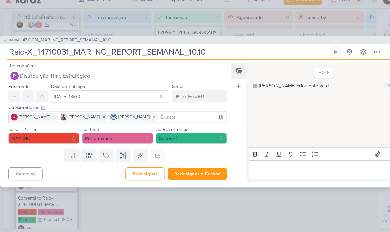
click at [198, 170] on button "Redesignar e Fechar" at bounding box center [189, 176] width 57 height 12
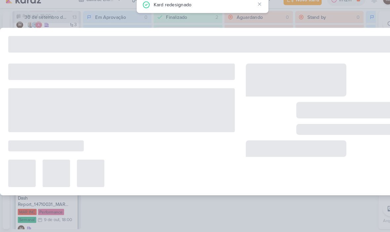
type input "14710031_MAR INC_REPORT_SEMANAL_10.10"
type input "[DATE] 18:00"
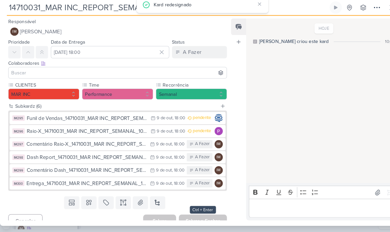
click at [95, 144] on div "Comentário Raio-X_14710031_MAR INC_REPORT_SEMANAL_10.10" at bounding box center [83, 148] width 116 height 8
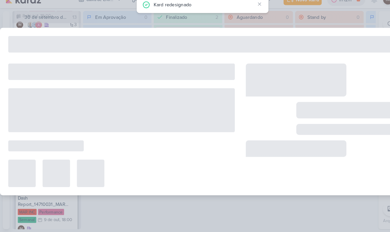
type input "Comentário Raio-X_14710031_MAR INC_REPORT_SEMANAL_10.10"
type input "[DATE] 18:00"
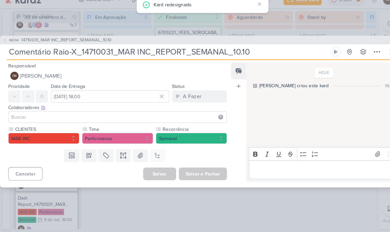
click at [132, 77] on button "IM Isabella Machado Guimarães" at bounding box center [113, 82] width 211 height 12
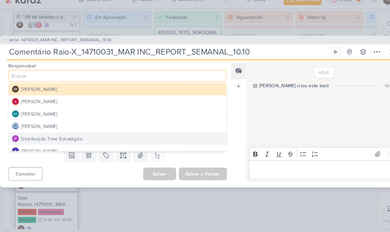
click at [83, 136] on button "Distribuição Time Estratégico" at bounding box center [113, 142] width 210 height 12
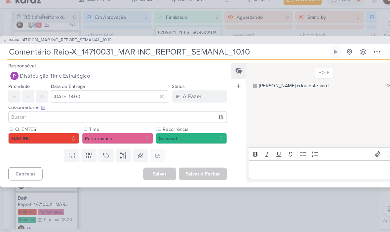
click at [98, 117] on input at bounding box center [113, 121] width 207 height 8
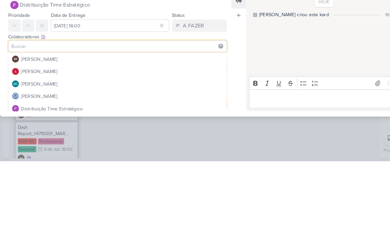
scroll to position [0, 0]
click at [111, 140] on button "[PERSON_NAME]" at bounding box center [113, 146] width 210 height 12
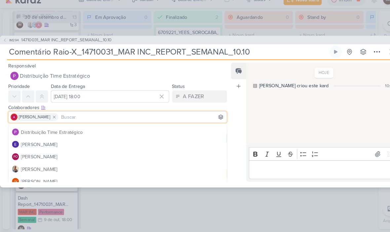
scroll to position [47, 0]
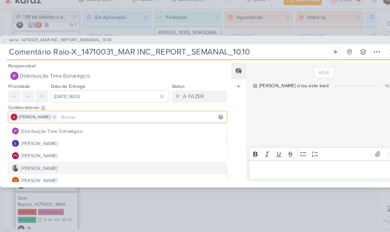
click at [52, 164] on button "[PERSON_NAME]" at bounding box center [113, 170] width 210 height 12
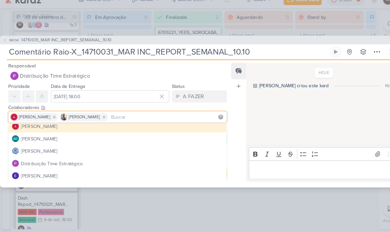
scroll to position [15, 0]
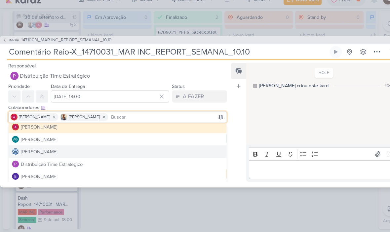
click at [55, 152] on div "[PERSON_NAME]" at bounding box center [37, 155] width 35 height 7
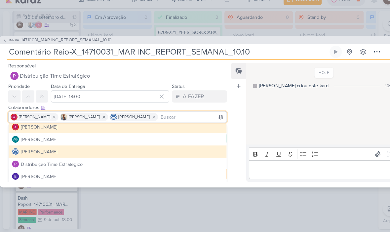
click at [274, 127] on div "HOJE Isabella criou este kard 10:48" at bounding box center [310, 109] width 146 height 78
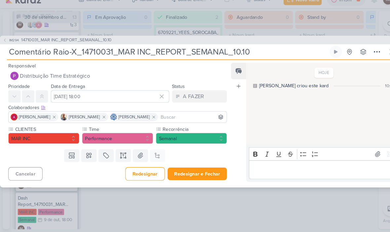
click at [203, 170] on button "Redesignar e Fechar" at bounding box center [189, 176] width 57 height 12
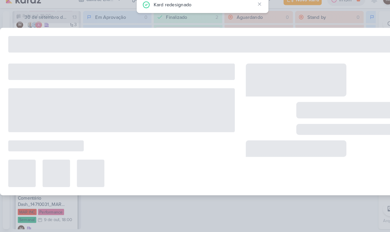
type input "14710031_MAR INC_REPORT_SEMANAL_10.10"
type input "[DATE] 18:00"
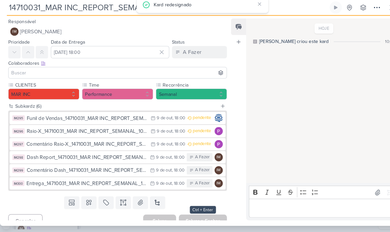
click at [164, 158] on div "9 de out" at bounding box center [158, 160] width 15 height 4
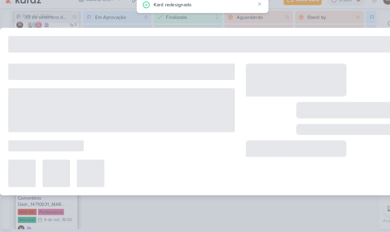
type input "Dash Report_14710031_MAR INC_REPORT_SEMANAL_10.10"
type input "[DATE] 18:00"
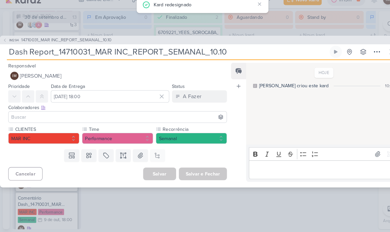
click at [170, 76] on button "IM Isabella Machado Guimarães" at bounding box center [113, 82] width 211 height 12
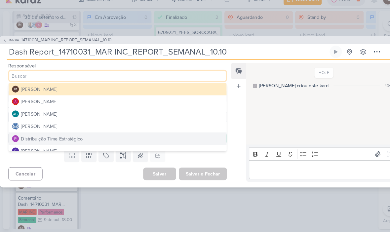
click at [135, 138] on button "Distribuição Time Estratégico" at bounding box center [113, 142] width 210 height 12
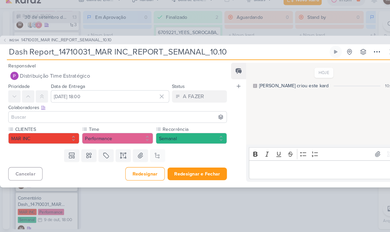
click at [138, 117] on input at bounding box center [113, 121] width 207 height 8
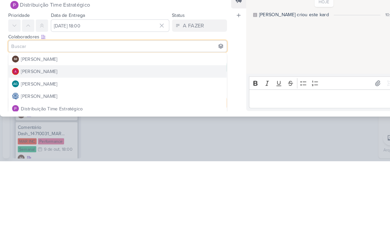
click at [154, 140] on button "[PERSON_NAME]" at bounding box center [113, 146] width 210 height 12
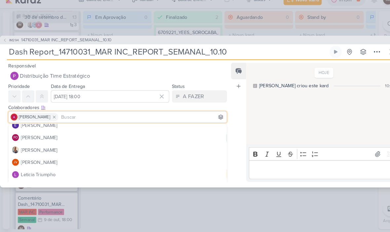
scroll to position [65, 0]
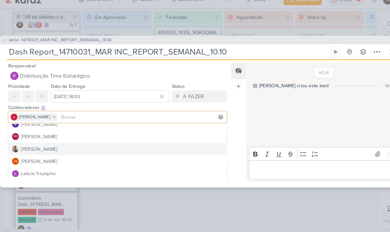
click at [91, 146] on button "[PERSON_NAME]" at bounding box center [113, 152] width 210 height 12
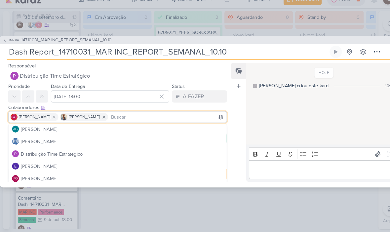
scroll to position [21, 0]
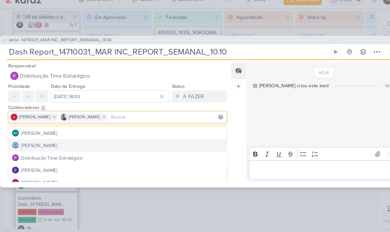
click at [112, 143] on button "[PERSON_NAME]" at bounding box center [113, 149] width 210 height 12
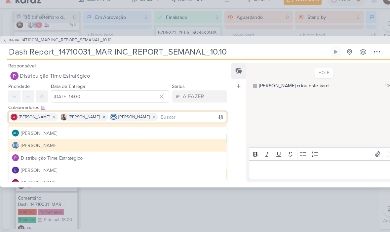
click at [274, 105] on div "HOJE Isabella criou este kard 10:50" at bounding box center [310, 109] width 146 height 78
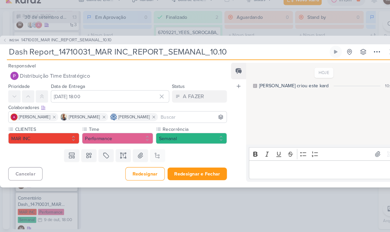
click at [208, 170] on button "Redesignar e Fechar" at bounding box center [189, 176] width 57 height 12
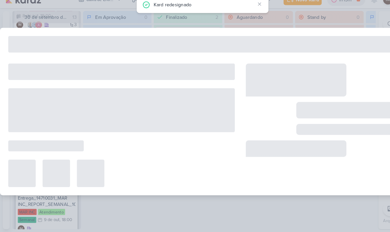
type input "14710031_MAR INC_REPORT_SEMANAL_10.10"
type input "[DATE] 18:00"
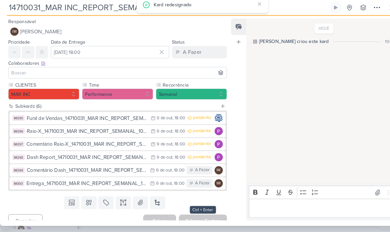
click at [118, 169] on div "Comentário Dash_14710031_MAR INC_REPORT_SEMANAL_10.10" at bounding box center [83, 173] width 115 height 8
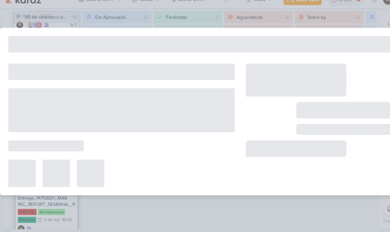
type input "Comentário Dash_14710031_MAR INC_REPORT_SEMANAL_10.10"
type input "[DATE] 18:00"
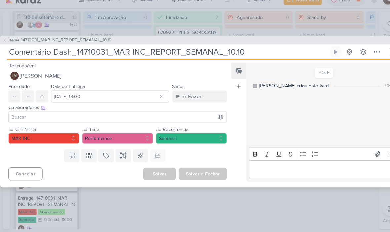
click at [160, 76] on button "IM Isabella Machado Guimarães" at bounding box center [113, 82] width 211 height 12
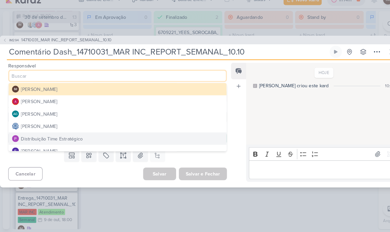
click at [135, 136] on button "Distribuição Time Estratégico" at bounding box center [113, 142] width 210 height 12
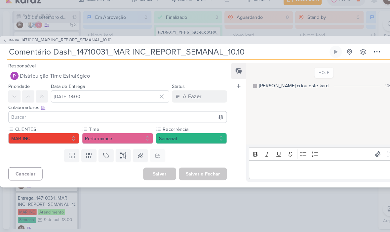
click at [134, 117] on input at bounding box center [113, 121] width 207 height 8
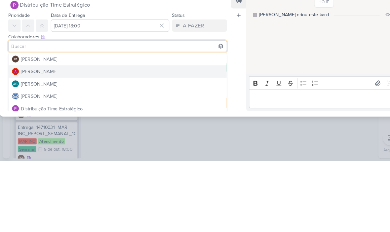
click at [173, 140] on button "[PERSON_NAME]" at bounding box center [113, 146] width 210 height 12
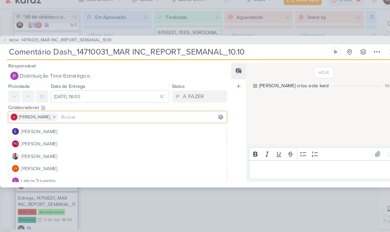
scroll to position [59, 0]
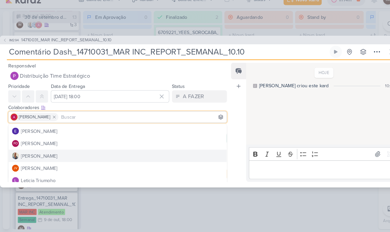
click at [86, 153] on button "[PERSON_NAME]" at bounding box center [113, 159] width 210 height 12
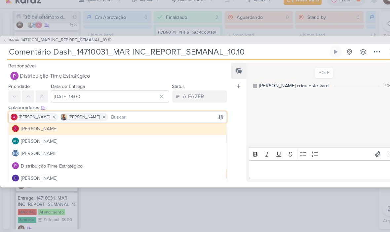
scroll to position [13, 0]
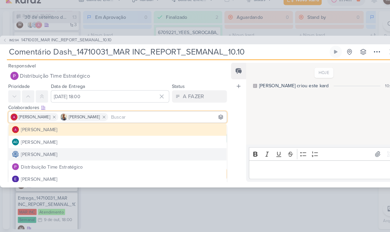
click at [102, 151] on button "[PERSON_NAME]" at bounding box center [113, 157] width 210 height 12
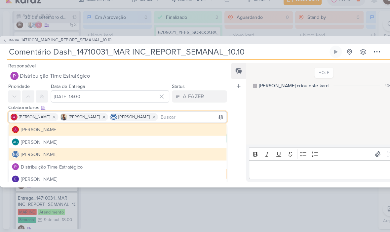
click at [282, 99] on div "HOJE Isabella criou este kard 10:50" at bounding box center [310, 109] width 146 height 78
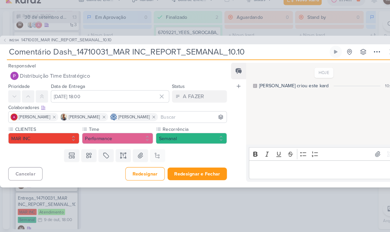
click at [190, 170] on button "Redesignar e Fechar" at bounding box center [189, 176] width 57 height 12
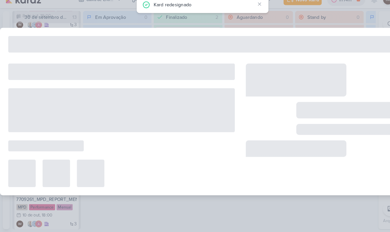
type input "14710031_MAR INC_REPORT_SEMANAL_10.10"
type input "[DATE] 18:00"
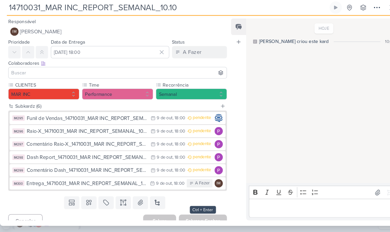
click at [101, 179] on button "IM300 Entrega_14710031_MAR INC_REPORT_SEMANAL_10.10 9/10 9 de out , 18:00 A Faz…" at bounding box center [113, 185] width 208 height 12
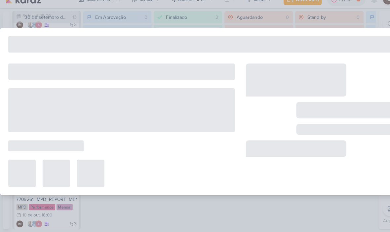
type input "Entrega_14710031_MAR INC_REPORT_SEMANAL_10.10"
type input "[DATE] 18:00"
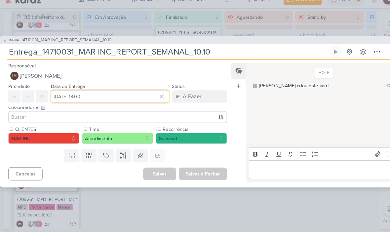
click at [100, 96] on input "[DATE] 18:00" at bounding box center [106, 102] width 114 height 12
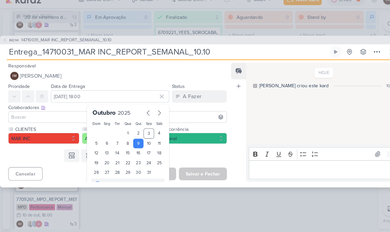
click at [143, 142] on div "10" at bounding box center [143, 146] width 10 height 9
type input "[DATE] 18:00"
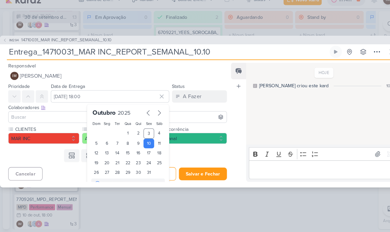
click at [280, 107] on div "HOJE Isabella criou este kard 10:51" at bounding box center [310, 109] width 146 height 78
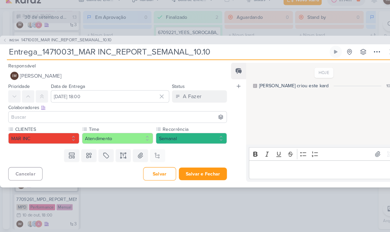
click at [168, 76] on button "IM Isabella Machado Guimarães" at bounding box center [113, 82] width 211 height 12
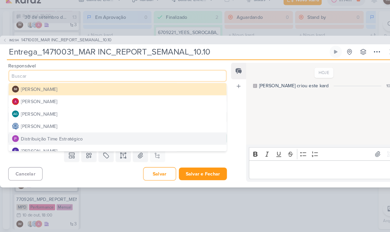
click at [102, 124] on button "[PERSON_NAME]" at bounding box center [113, 130] width 210 height 12
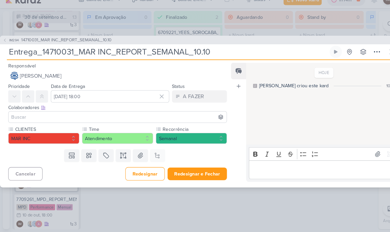
click at [122, 117] on input at bounding box center [113, 121] width 207 height 8
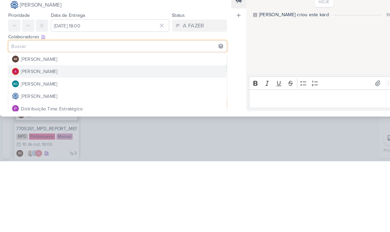
click at [137, 140] on button "[PERSON_NAME]" at bounding box center [113, 146] width 210 height 12
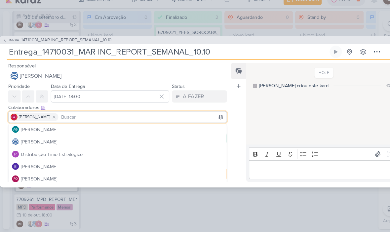
scroll to position [24, 0]
click at [96, 140] on button "[PERSON_NAME]" at bounding box center [113, 146] width 210 height 12
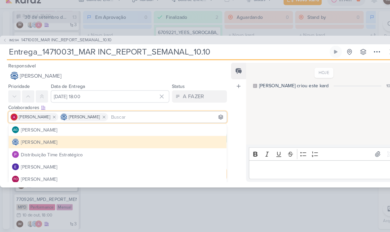
click at [96, 140] on button "[PERSON_NAME]" at bounding box center [113, 146] width 210 height 12
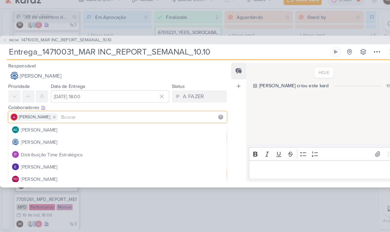
click at [99, 140] on button "[PERSON_NAME]" at bounding box center [113, 146] width 210 height 12
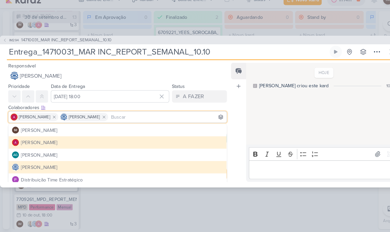
scroll to position [0, 0]
click at [103, 119] on icon at bounding box center [100, 121] width 5 height 5
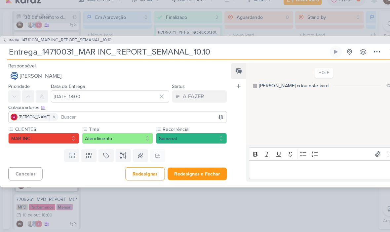
click at [117, 117] on input at bounding box center [138, 121] width 160 height 8
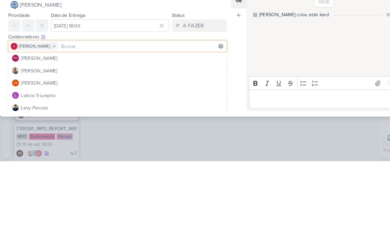
scroll to position [73, 0]
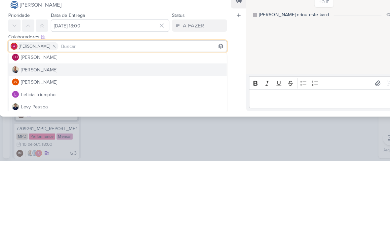
click at [130, 138] on button "[PERSON_NAME]" at bounding box center [113, 144] width 210 height 12
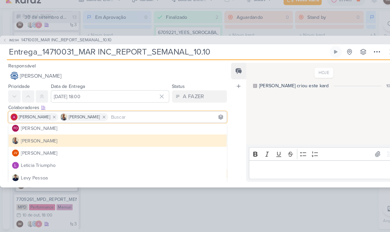
click at [276, 105] on div "HOJE Isabella criou este kard 10:51" at bounding box center [310, 109] width 146 height 78
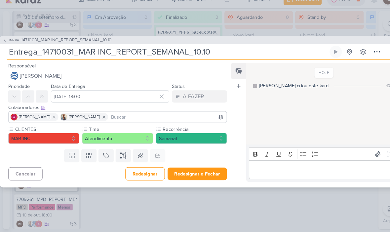
click at [199, 170] on button "Redesignar e Fechar" at bounding box center [189, 176] width 57 height 12
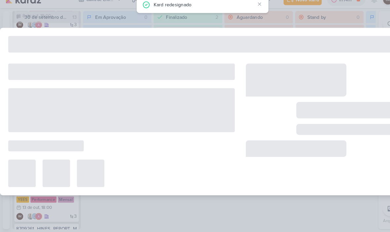
type input "14710031_MAR INC_REPORT_SEMANAL_10.10"
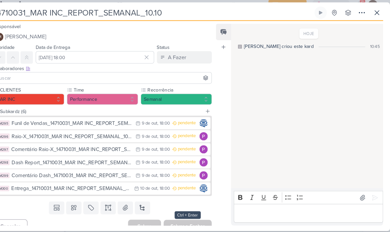
click at [372, 11] on button at bounding box center [378, 16] width 12 height 12
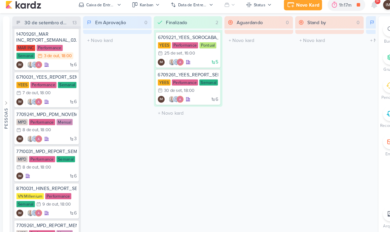
scroll to position [1, 0]
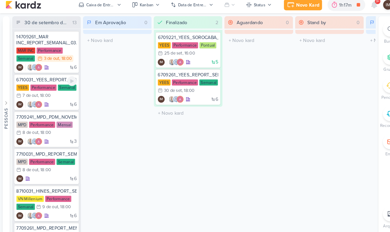
click at [62, 101] on div "6 IM" at bounding box center [45, 104] width 58 height 7
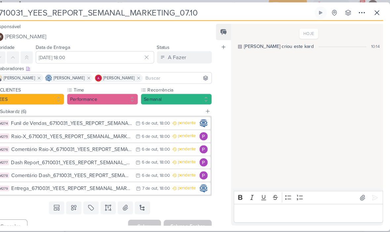
click at [374, 14] on icon at bounding box center [378, 16] width 8 height 8
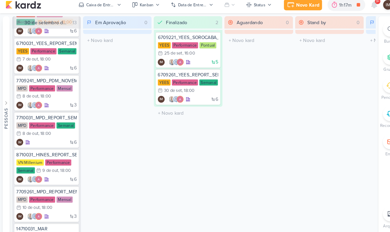
scroll to position [36, 0]
